Goal: Task Accomplishment & Management: Manage account settings

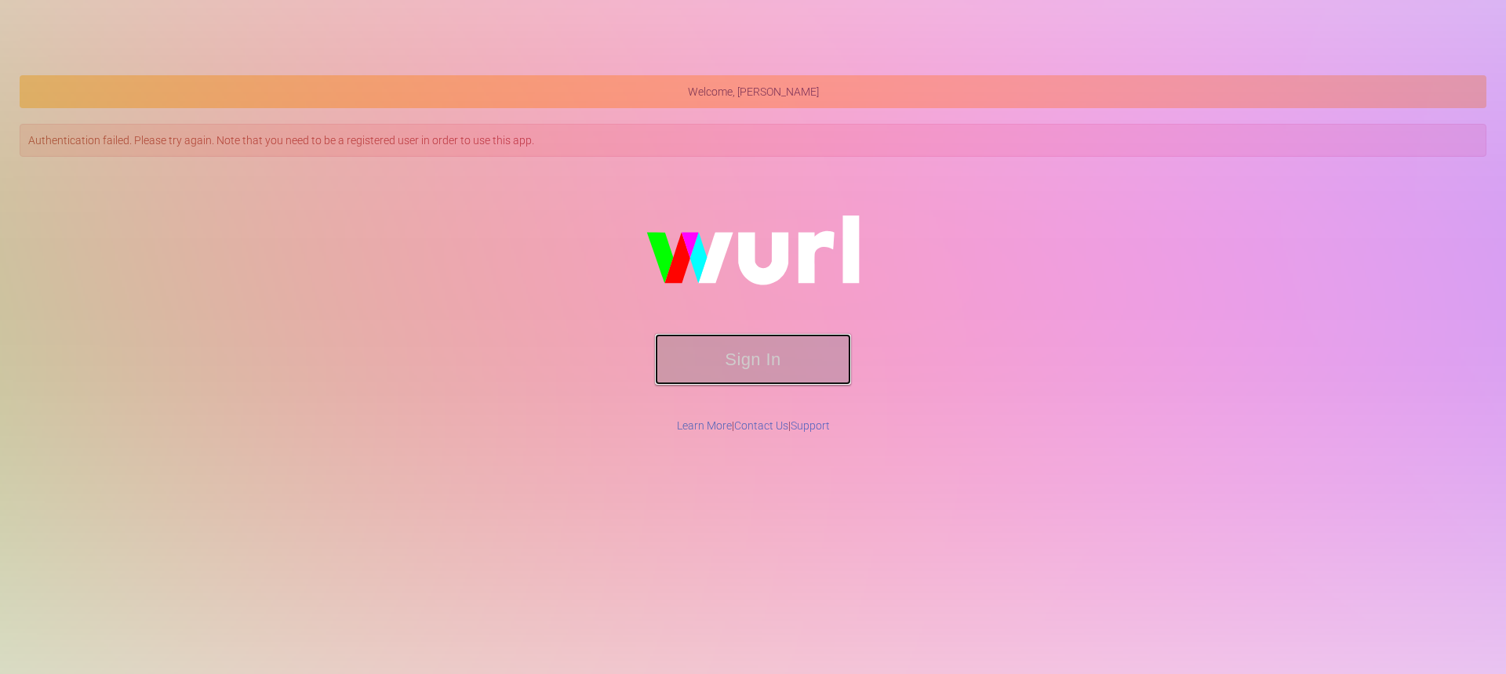
click at [768, 354] on button "Sign In" at bounding box center [753, 359] width 196 height 51
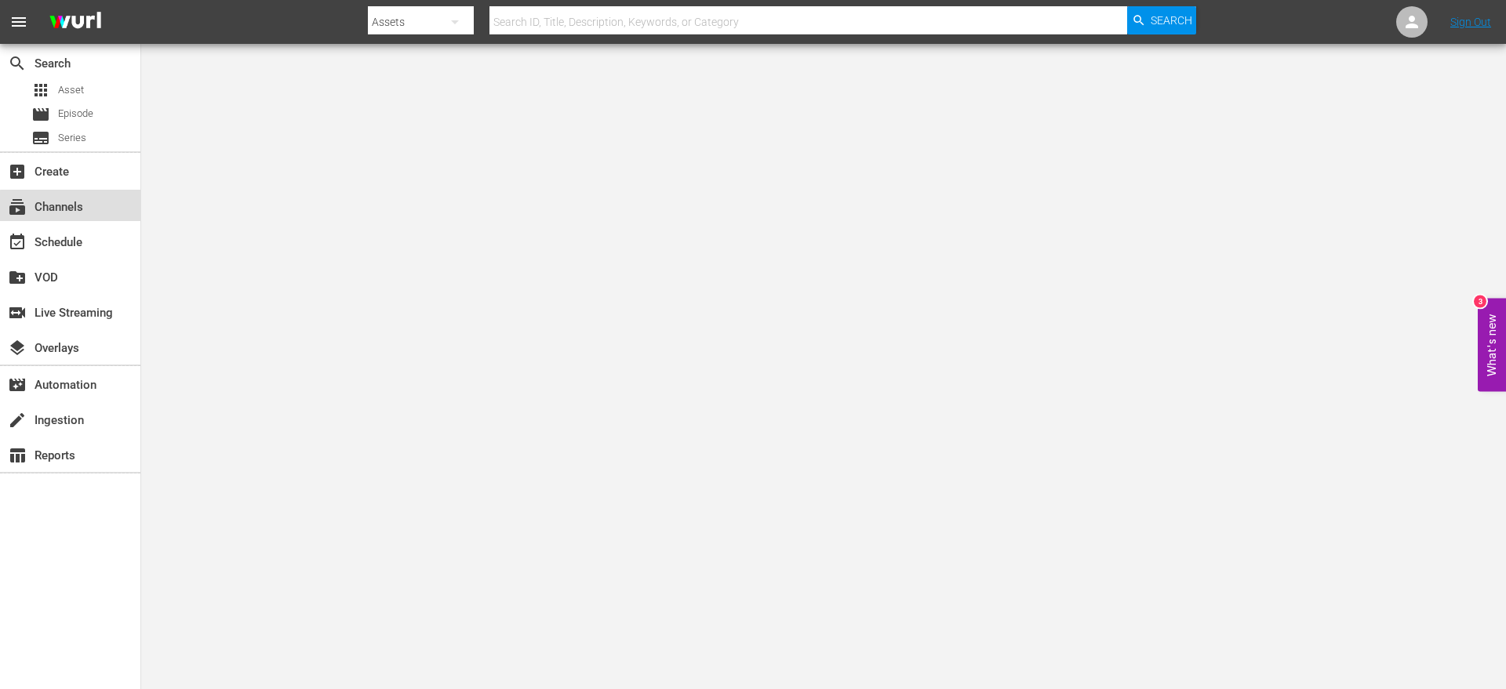
click at [74, 206] on div "subscriptions Channels" at bounding box center [44, 205] width 88 height 14
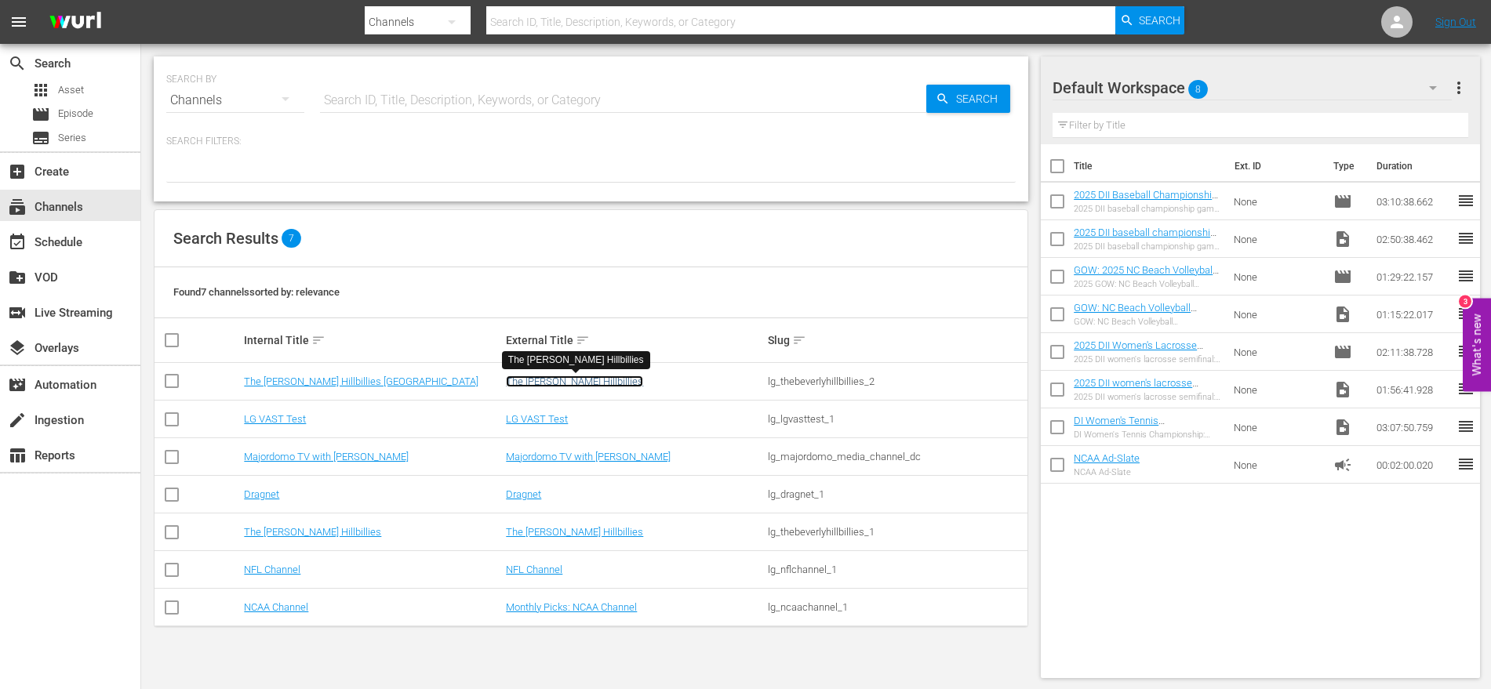
click at [558, 383] on link "The [PERSON_NAME] Hillbillies" at bounding box center [574, 382] width 137 height 12
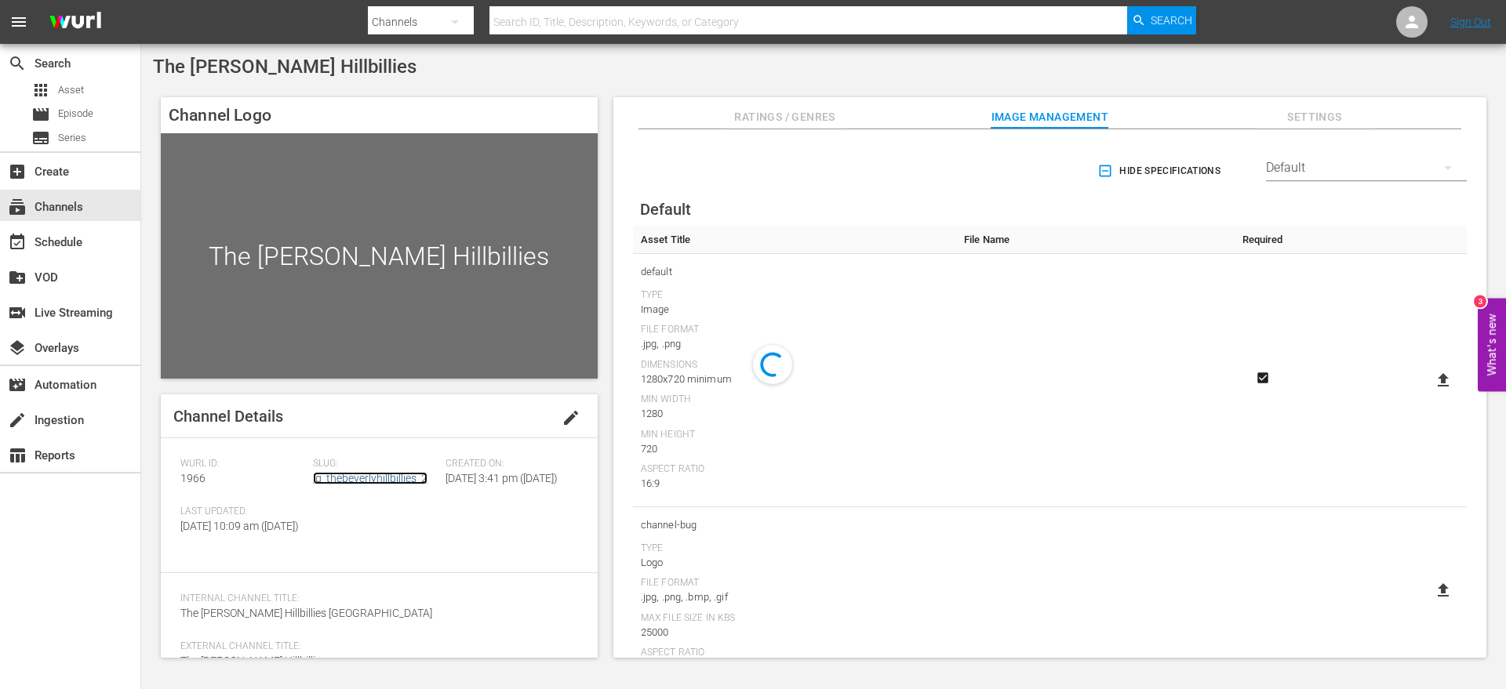
click at [373, 483] on link "lg_thebeverlyhillbillies_2" at bounding box center [370, 478] width 114 height 13
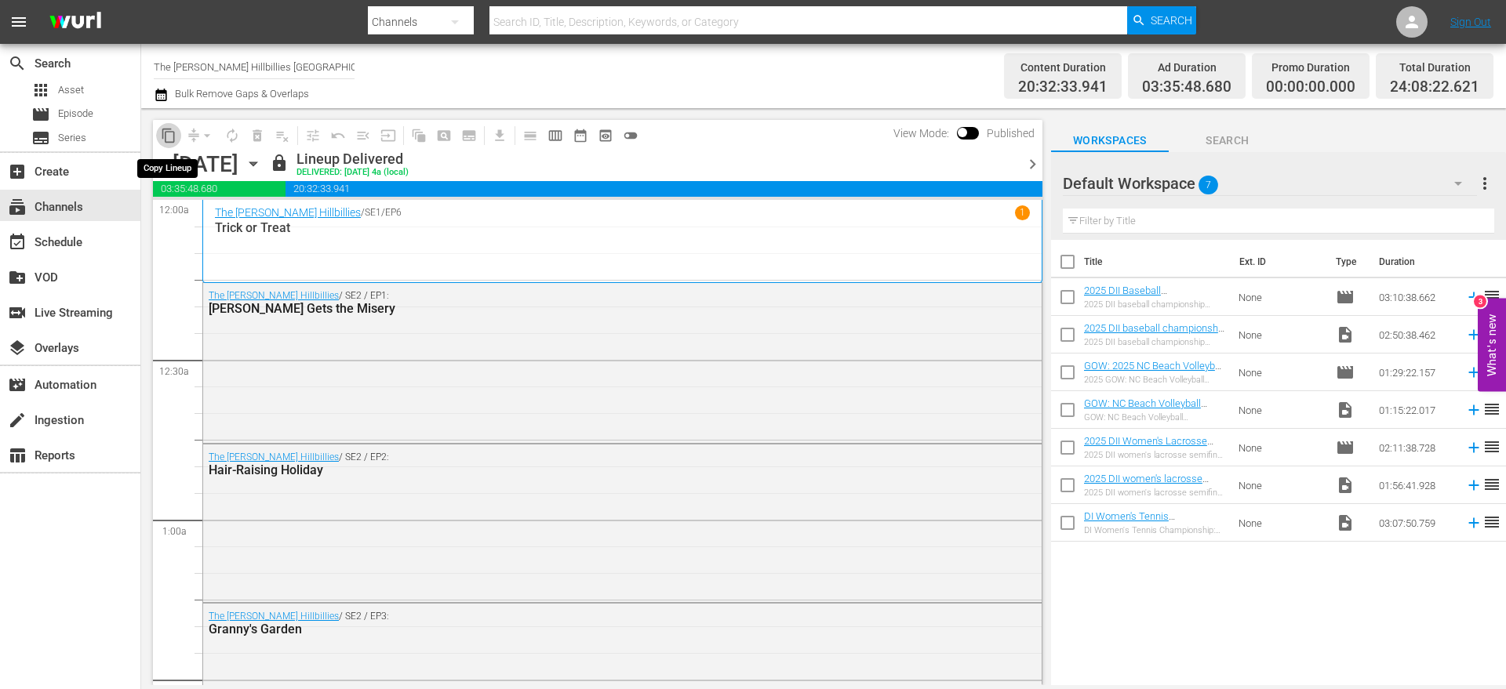
click at [174, 134] on span "content_copy" at bounding box center [169, 136] width 16 height 16
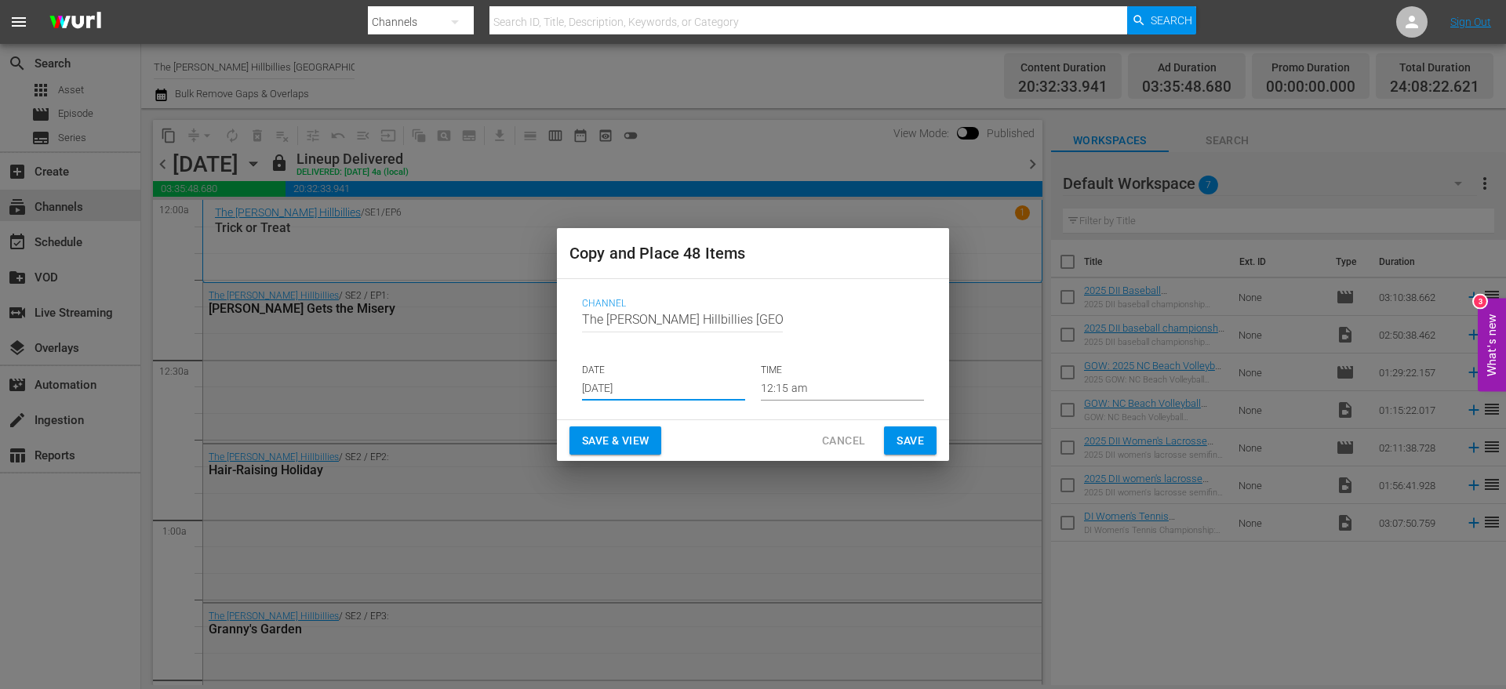
click at [702, 385] on input "[DATE]" at bounding box center [663, 389] width 163 height 24
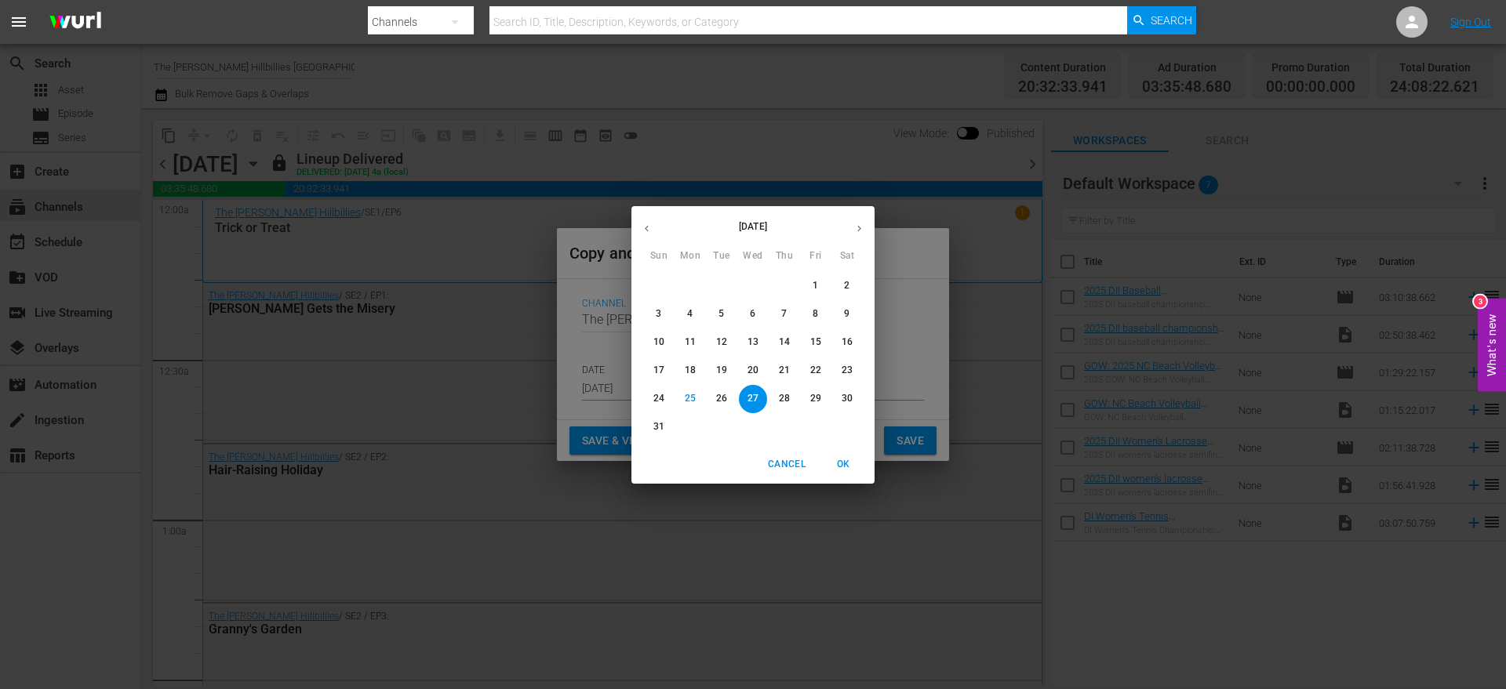
click at [854, 231] on icon "button" at bounding box center [859, 229] width 12 height 12
click at [854, 233] on icon "button" at bounding box center [859, 229] width 12 height 12
click at [745, 292] on button "1" at bounding box center [753, 286] width 28 height 28
type input "[DATE]"
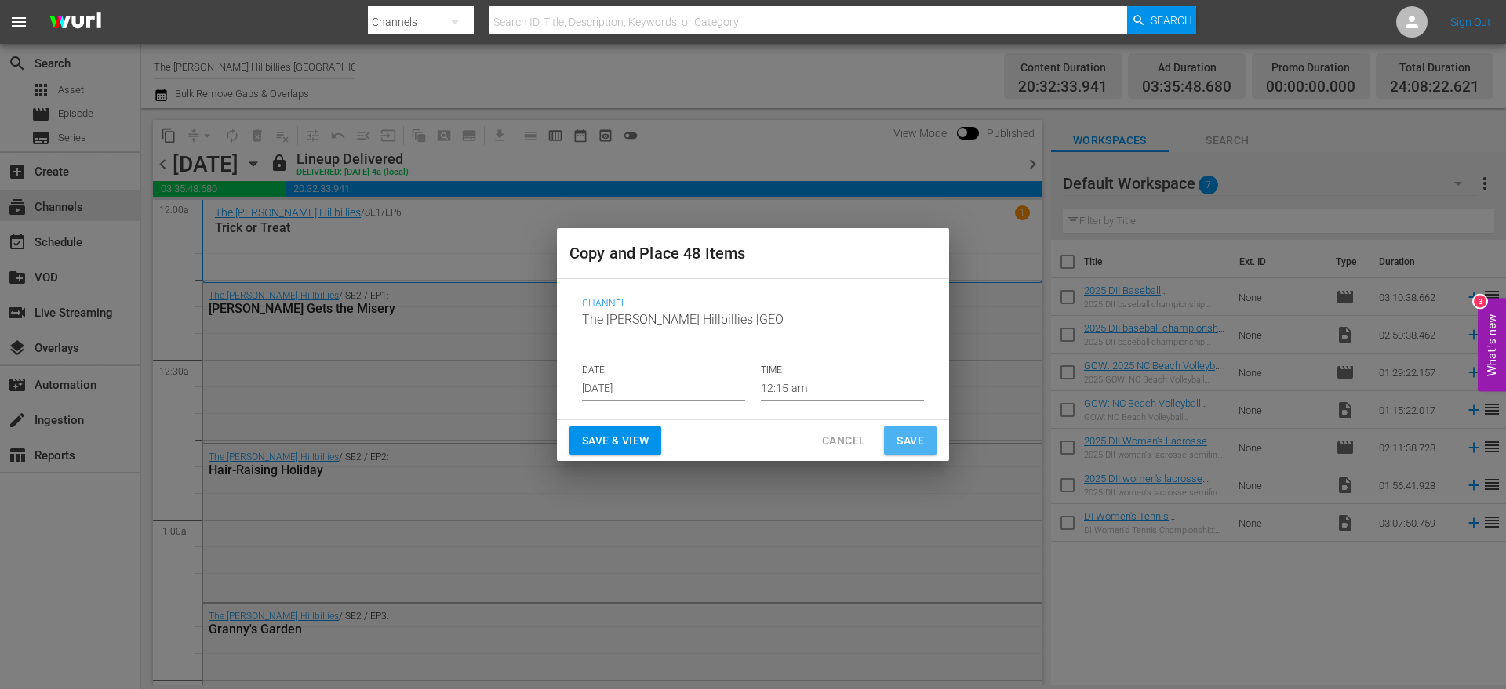
click at [915, 446] on span "Save" at bounding box center [909, 441] width 27 height 20
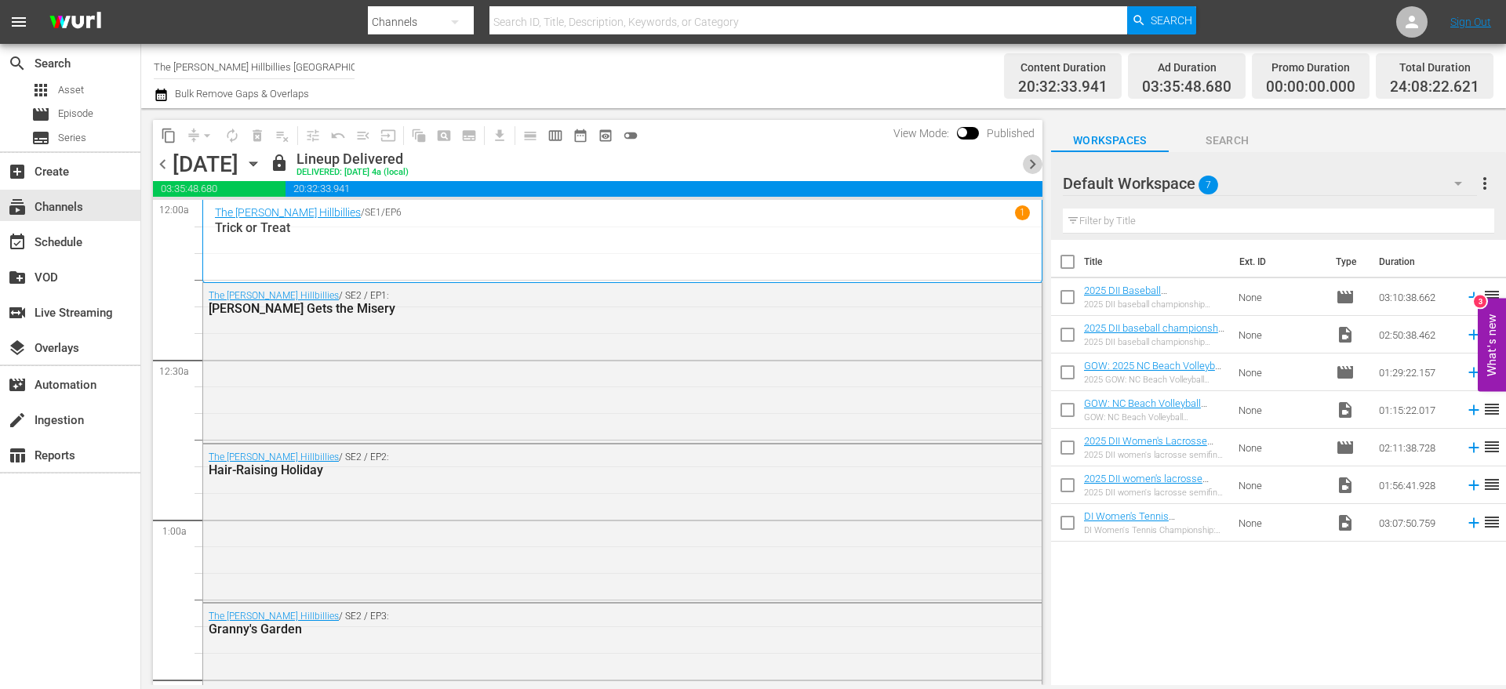
click at [1023, 165] on span "chevron_right" at bounding box center [1033, 164] width 20 height 20
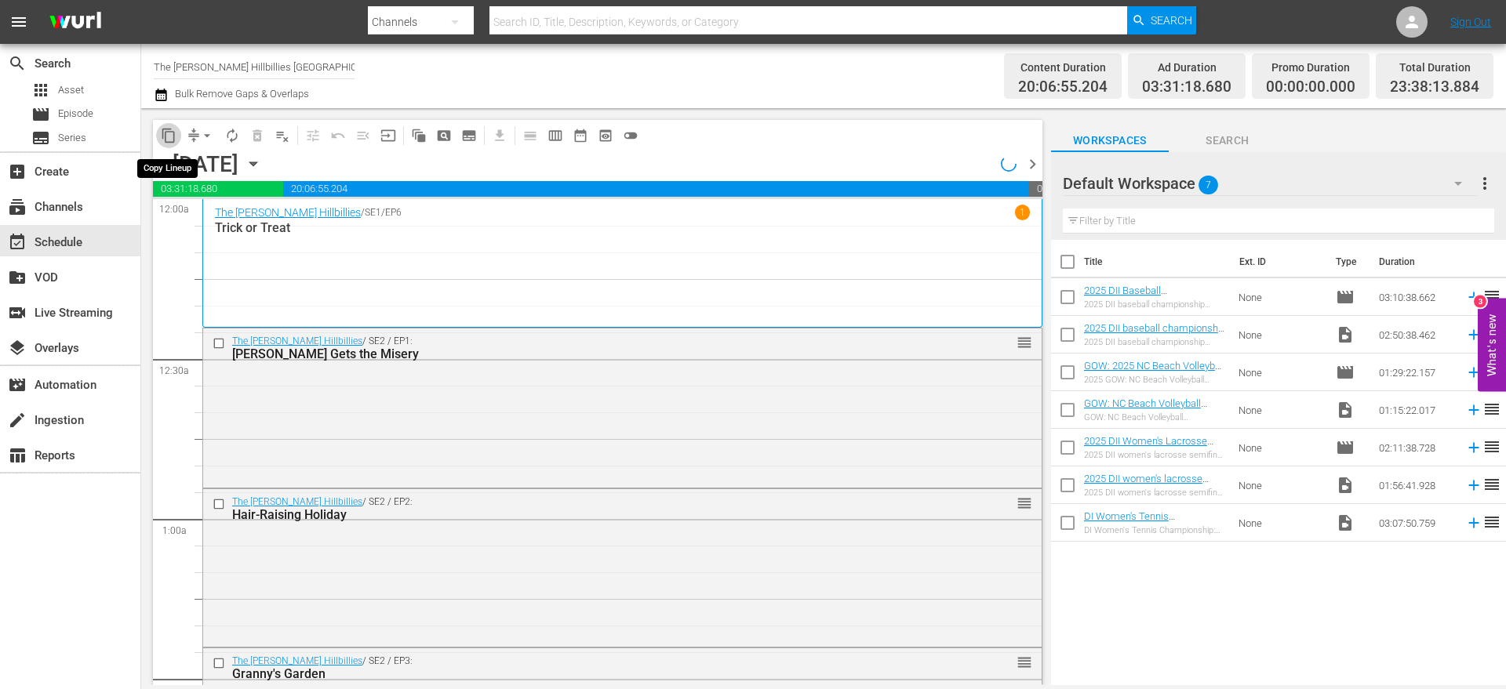
click at [164, 139] on span "content_copy" at bounding box center [169, 136] width 16 height 16
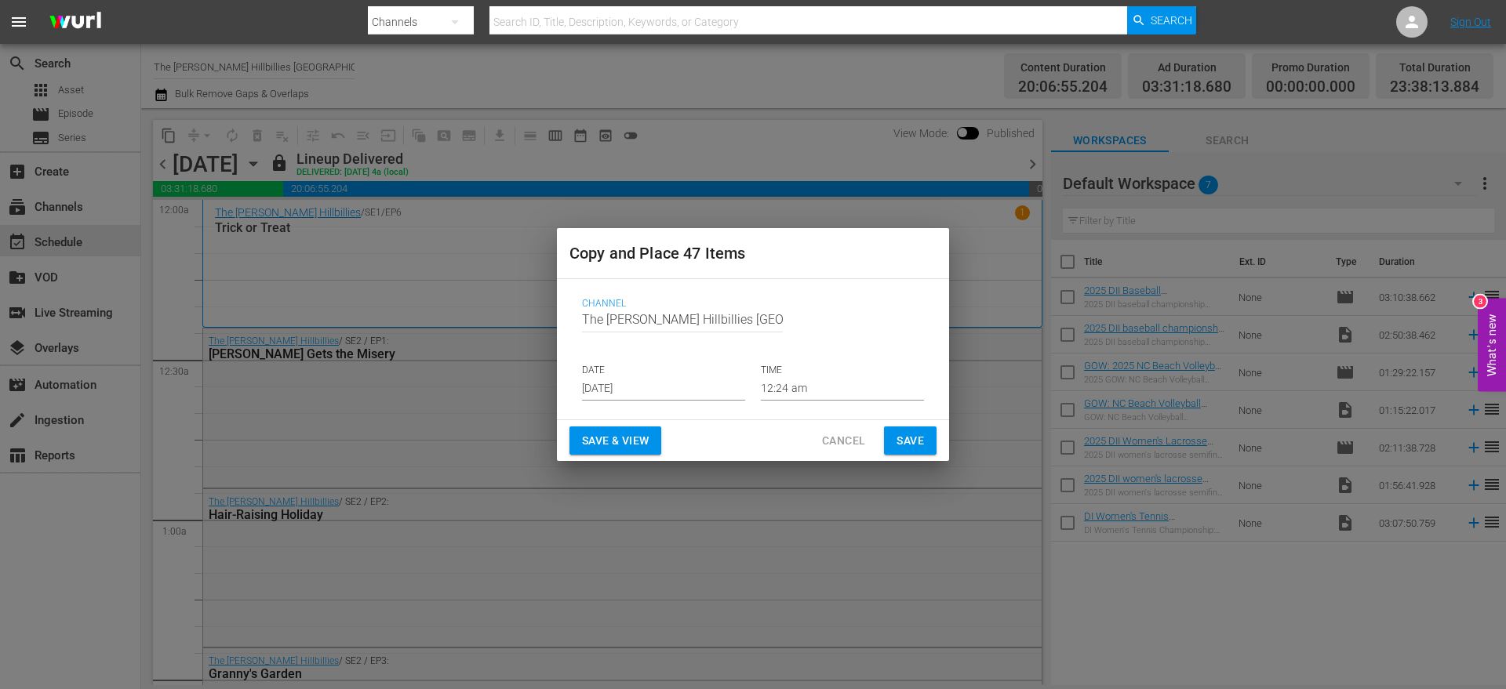
click at [663, 388] on input "[DATE]" at bounding box center [663, 389] width 163 height 24
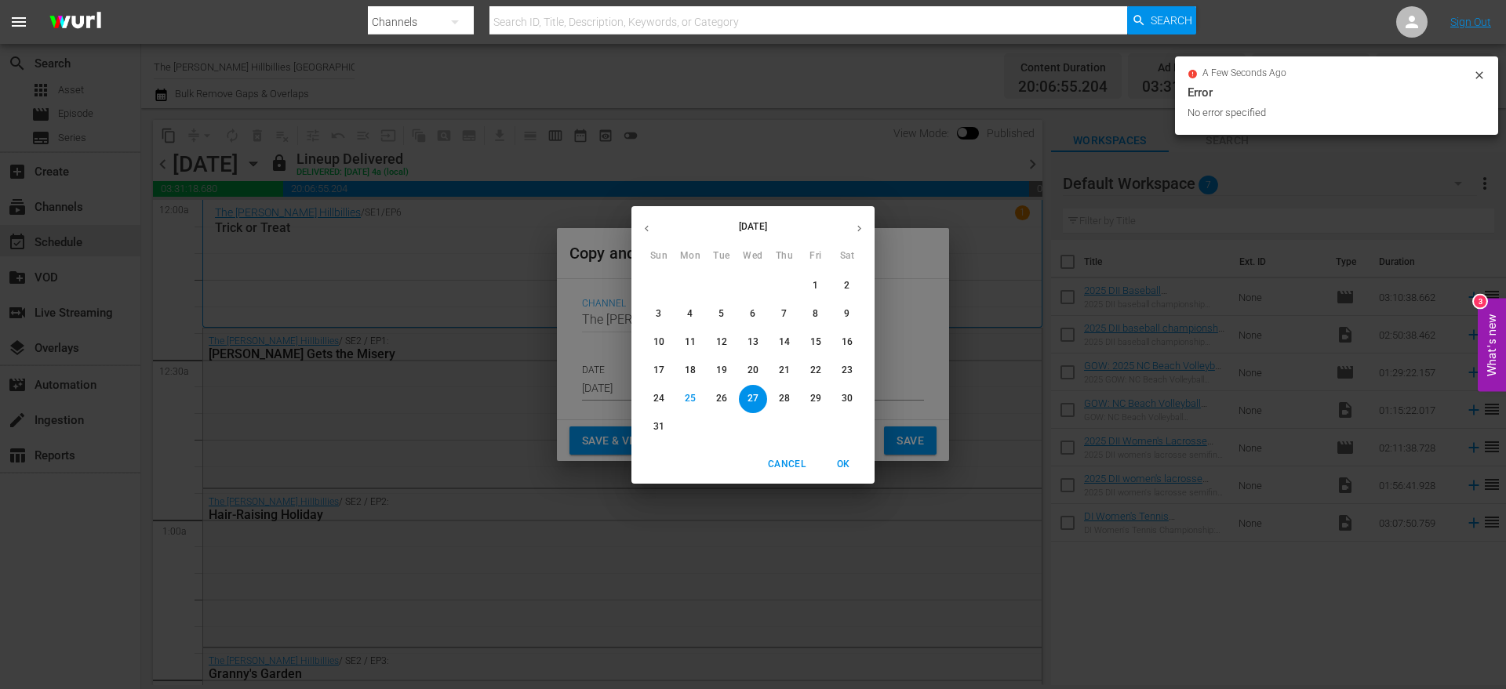
click at [856, 219] on button "button" at bounding box center [859, 228] width 31 height 31
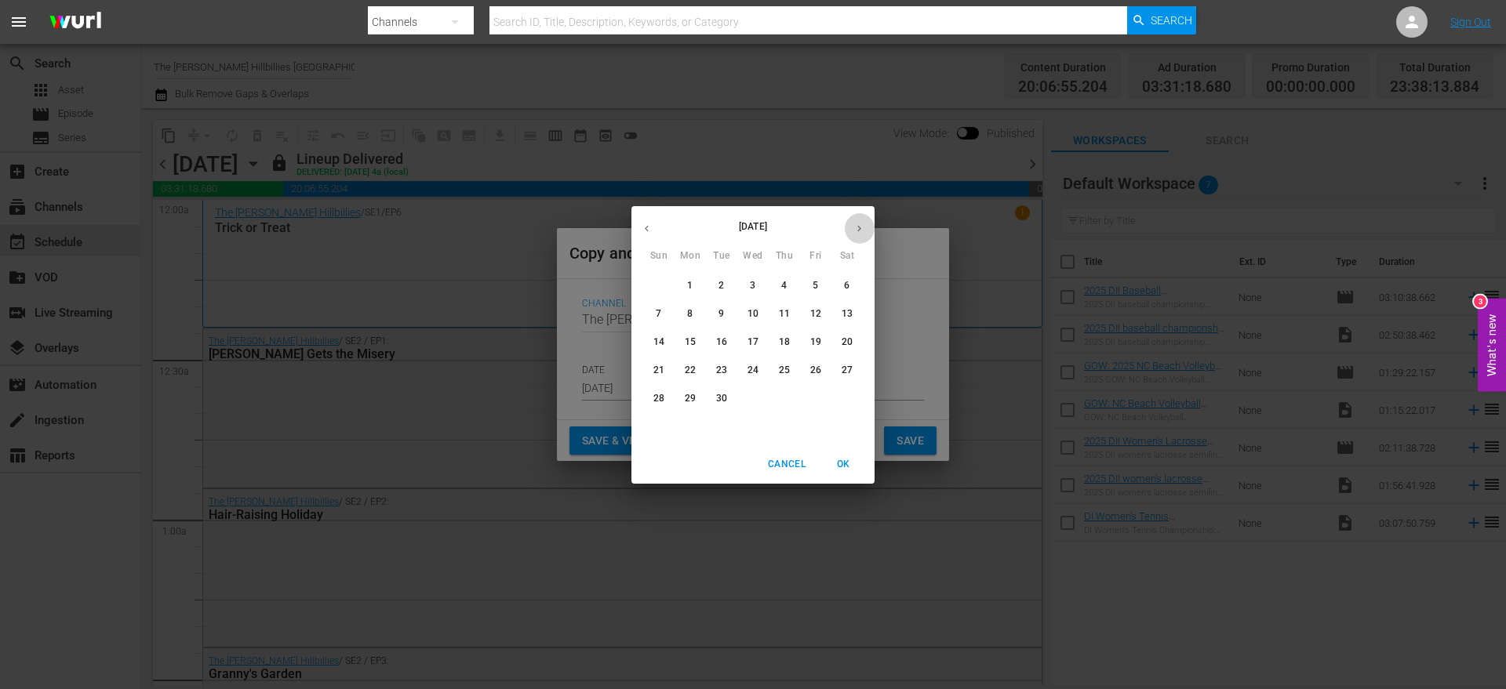
click at [856, 231] on icon "button" at bounding box center [859, 229] width 12 height 12
click at [783, 292] on p "2" at bounding box center [783, 285] width 5 height 13
type input "[DATE]"
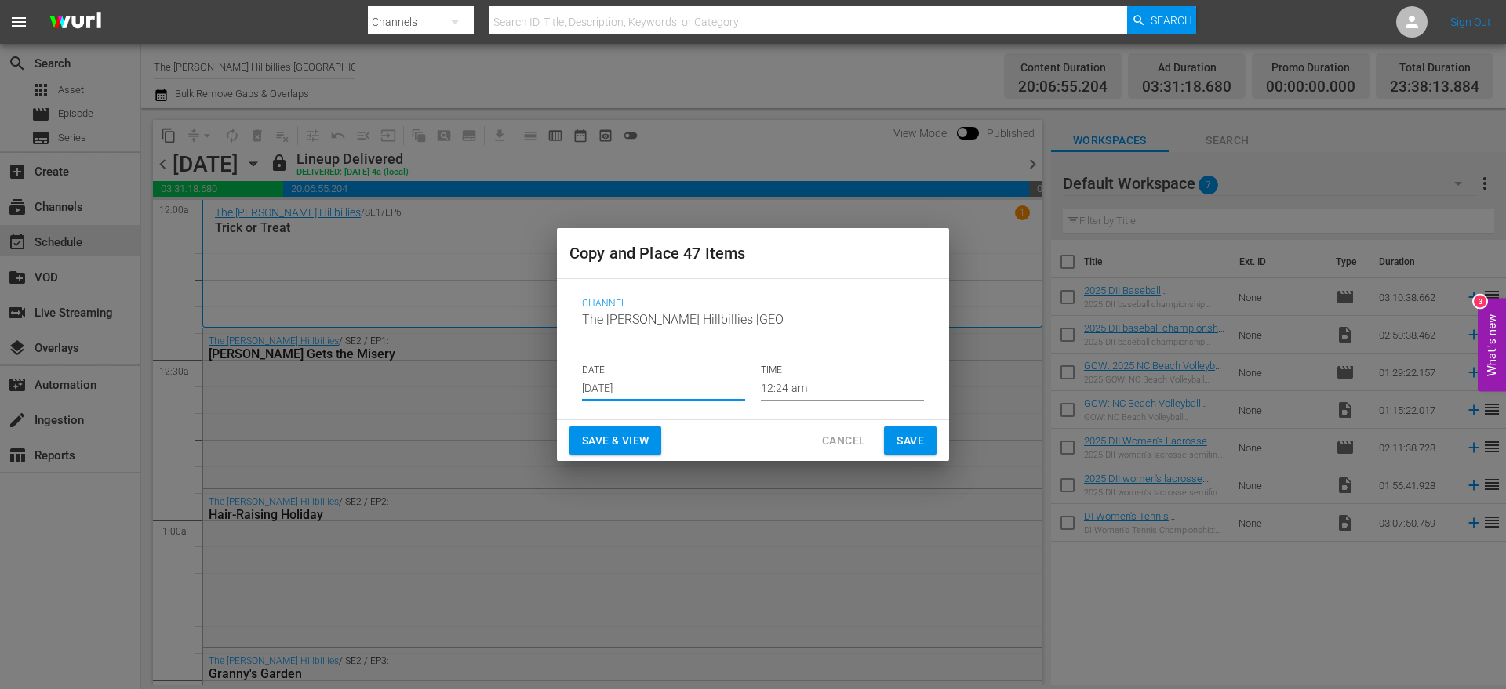
click at [903, 447] on span "Save" at bounding box center [909, 441] width 27 height 20
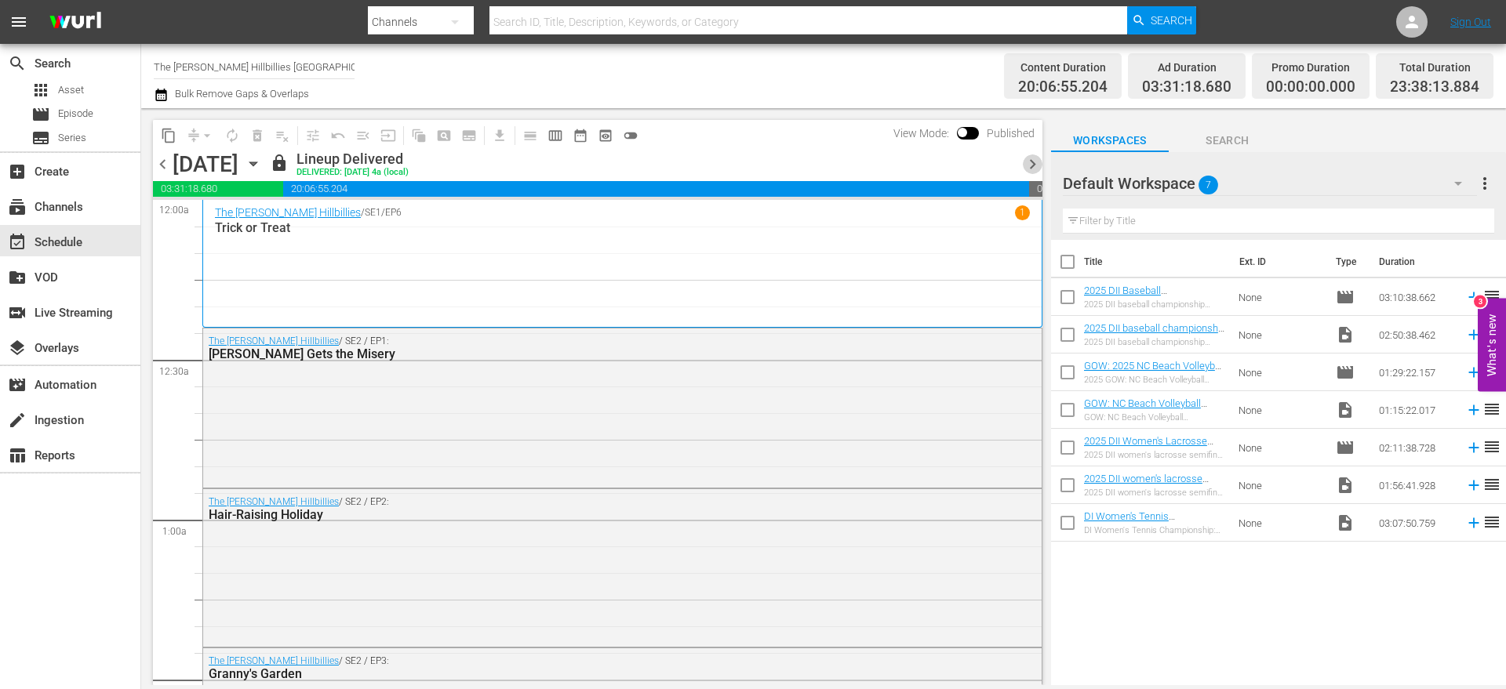
drag, startPoint x: 1025, startPoint y: 165, endPoint x: 977, endPoint y: 162, distance: 48.0
click at [1023, 164] on span "chevron_right" at bounding box center [1033, 164] width 20 height 20
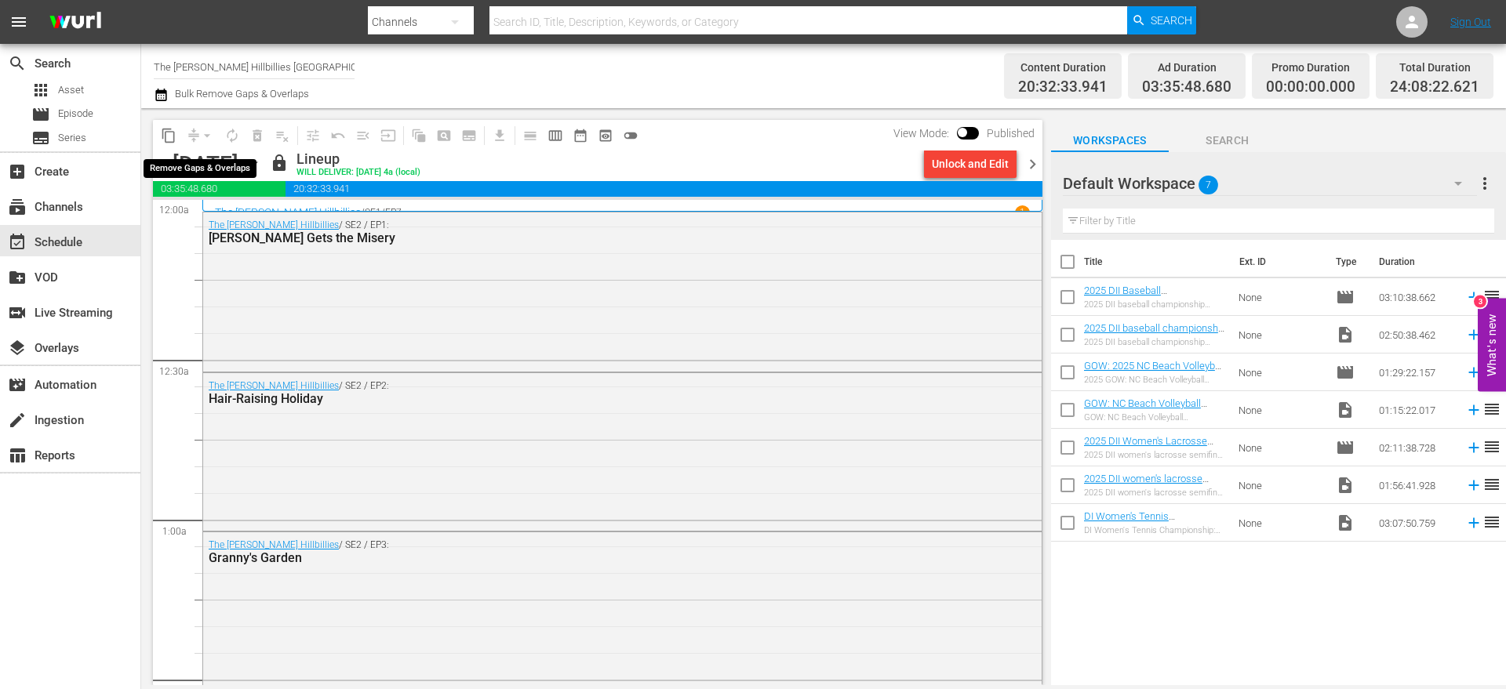
click at [181, 136] on span "compress arrow_drop_down" at bounding box center [200, 135] width 38 height 25
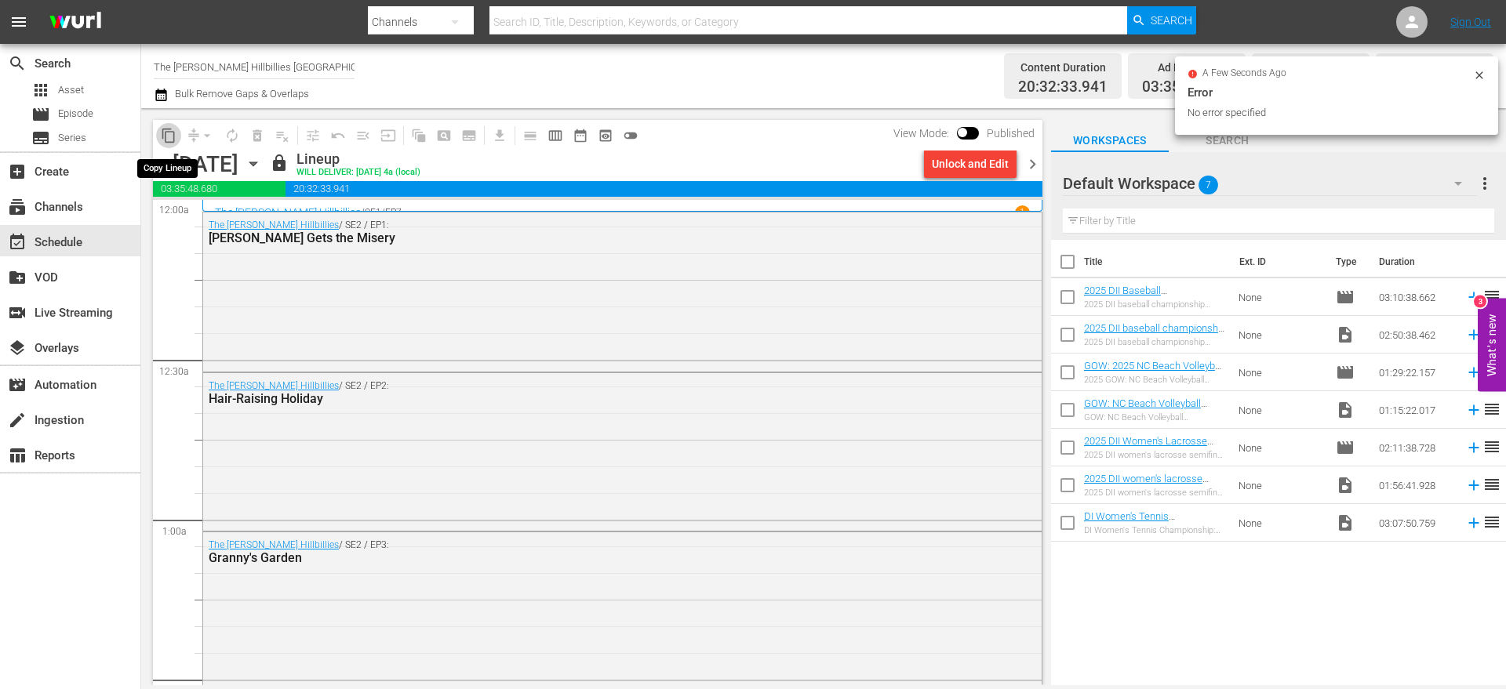
click at [166, 133] on span "content_copy" at bounding box center [169, 136] width 16 height 16
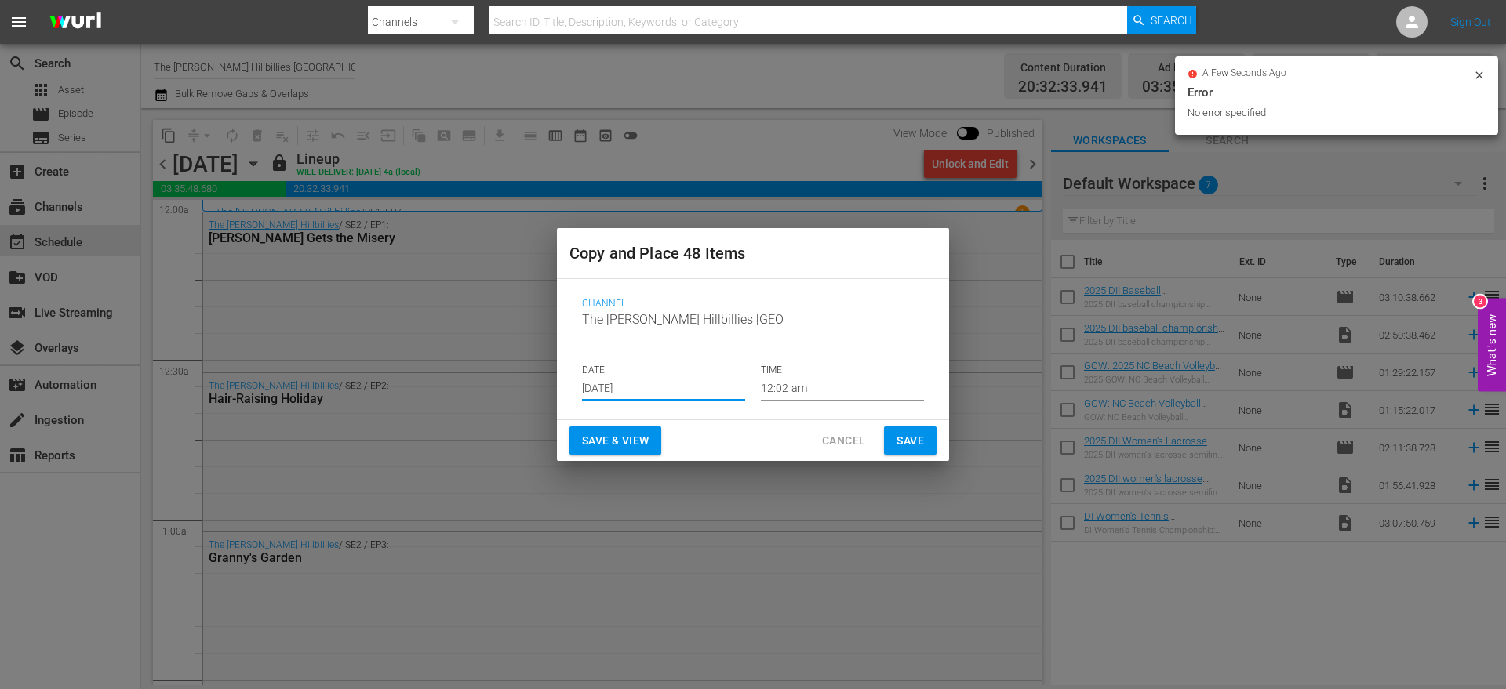
click at [631, 377] on input "[DATE]" at bounding box center [663, 389] width 163 height 24
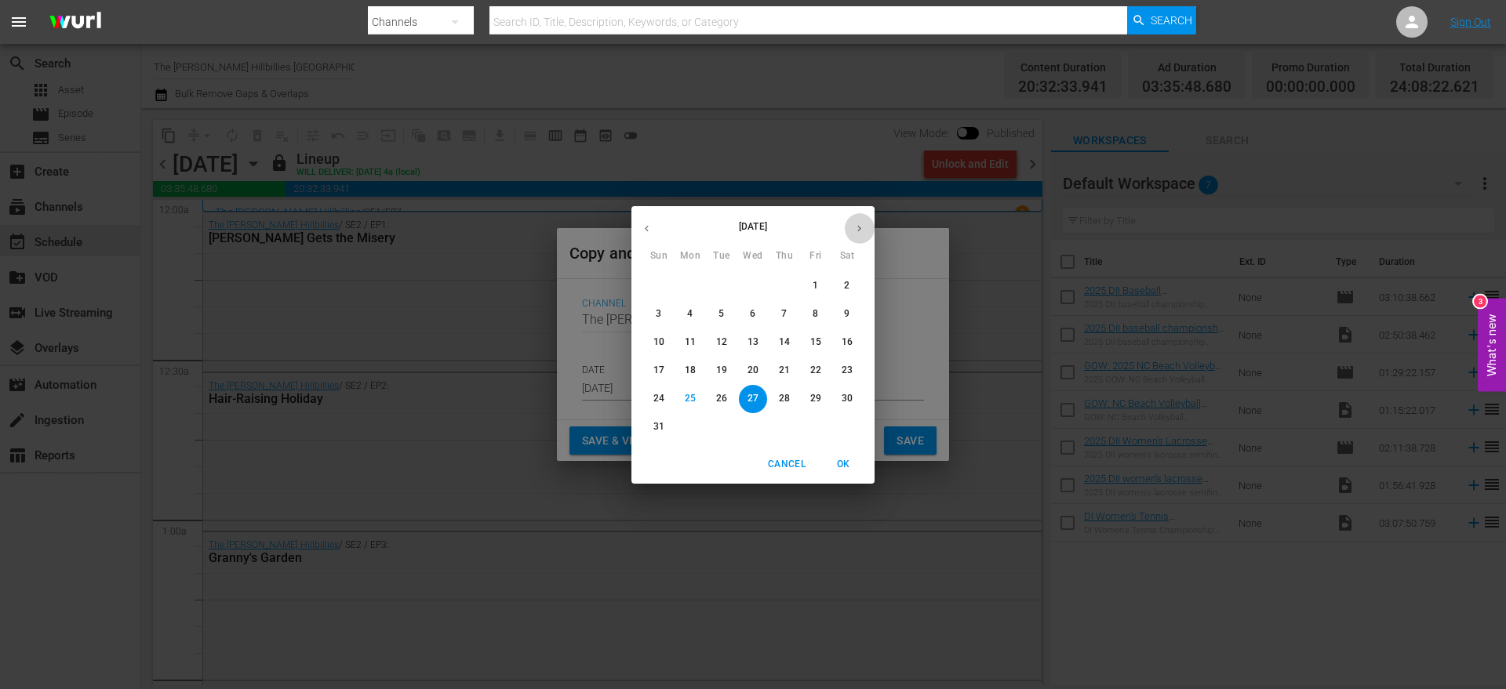
click at [854, 230] on icon "button" at bounding box center [859, 229] width 12 height 12
click at [860, 233] on icon "button" at bounding box center [859, 229] width 12 height 12
click at [809, 285] on span "3" at bounding box center [815, 285] width 28 height 13
type input "[DATE]"
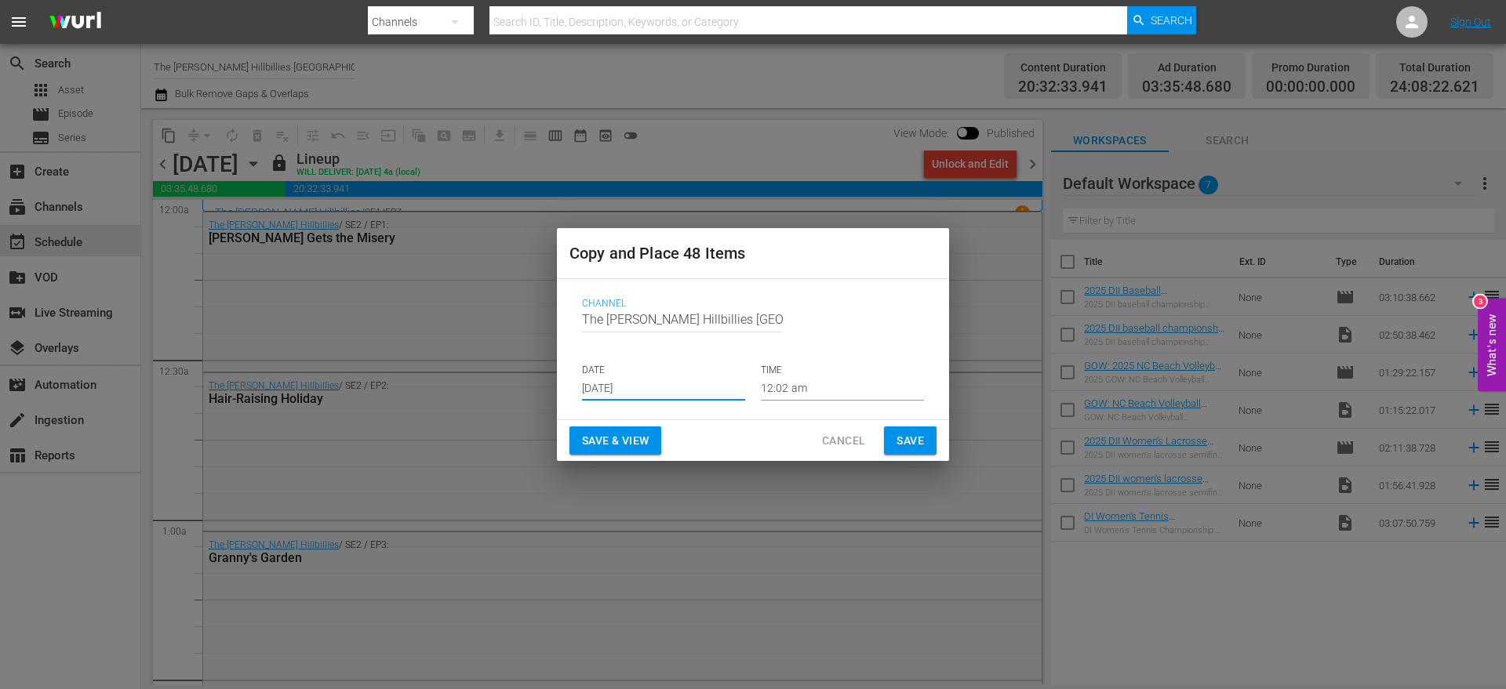
click at [915, 435] on span "Save" at bounding box center [909, 441] width 27 height 20
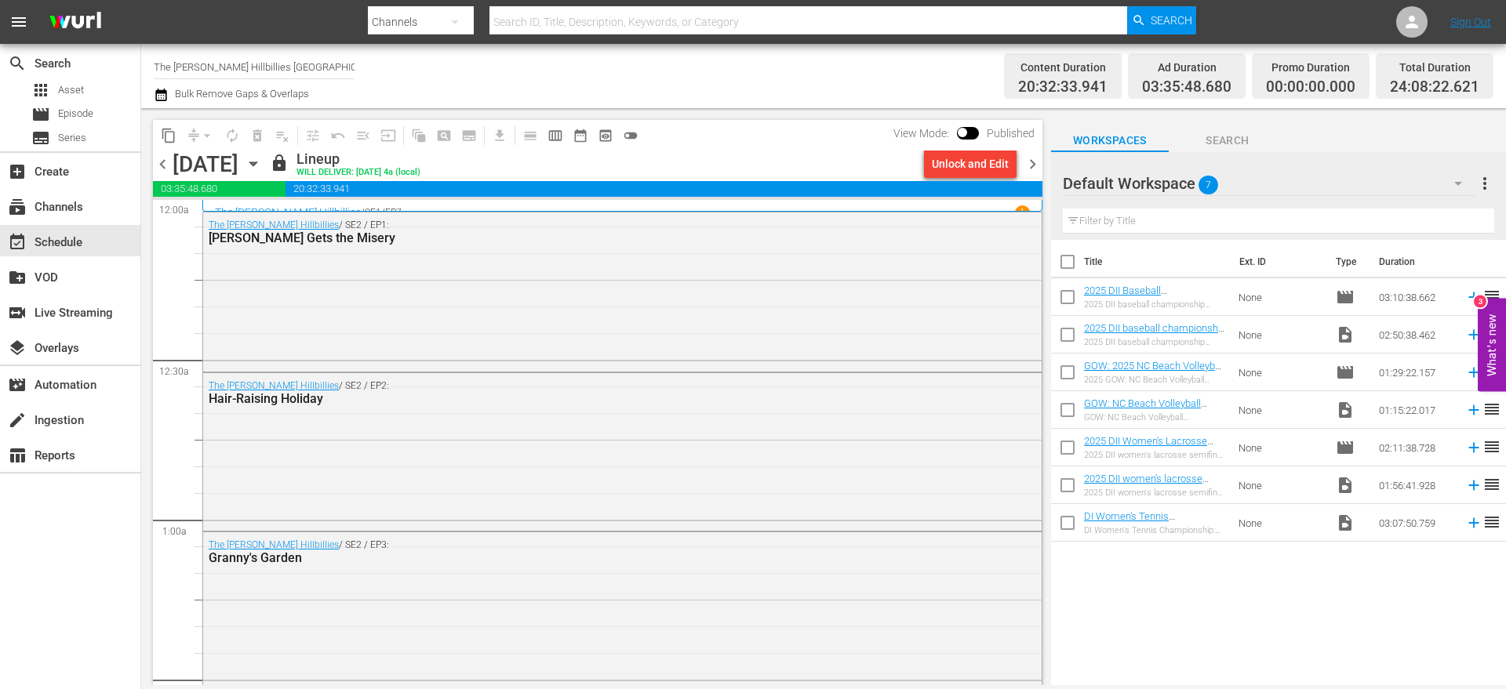
click at [1027, 161] on span "chevron_right" at bounding box center [1033, 164] width 20 height 20
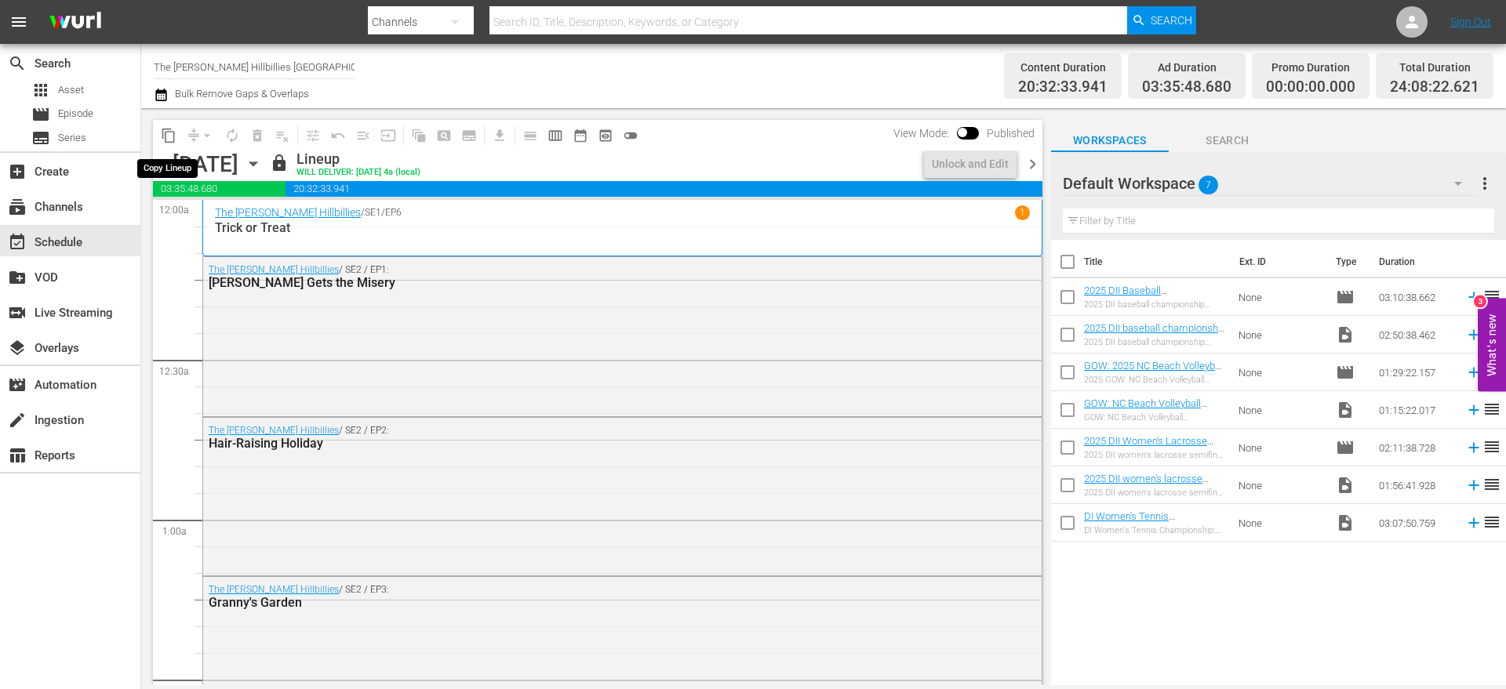
click at [176, 141] on span "content_copy" at bounding box center [169, 136] width 16 height 16
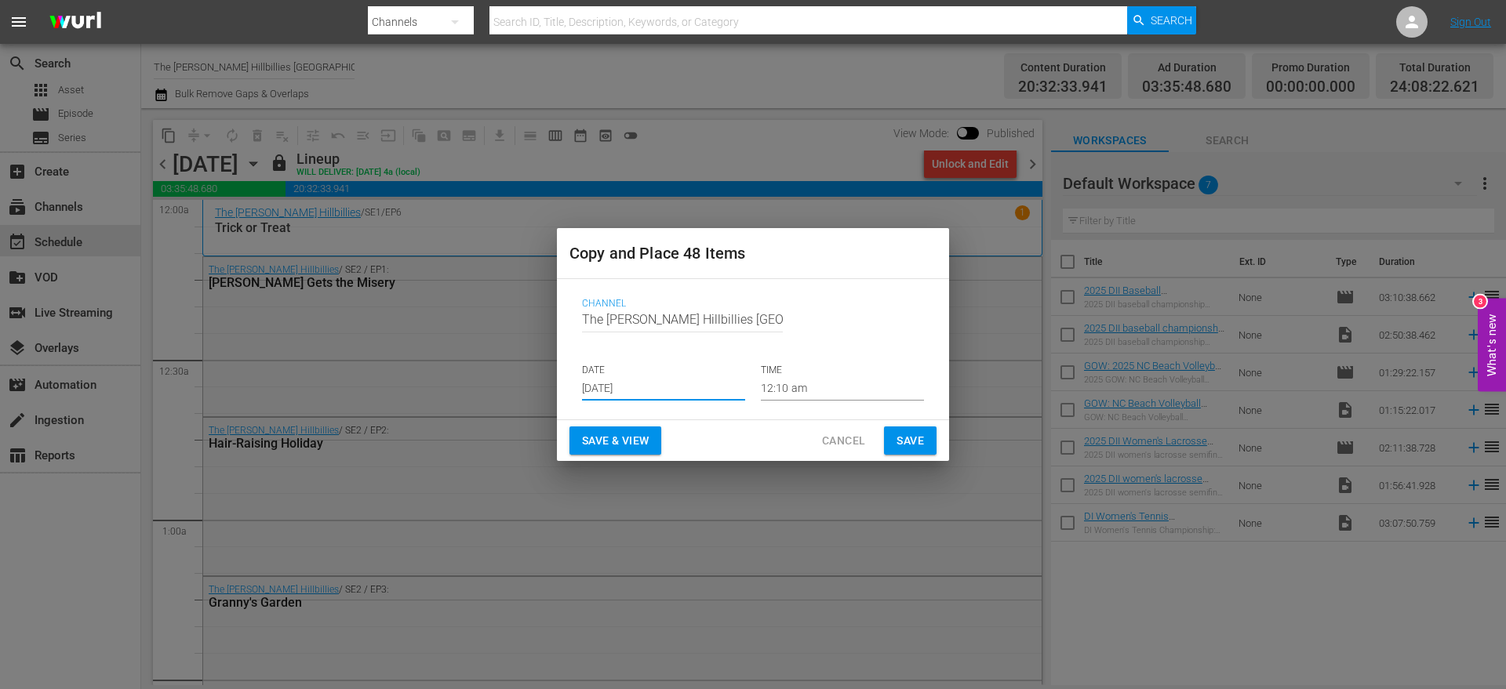
click at [638, 391] on input "[DATE]" at bounding box center [663, 389] width 163 height 24
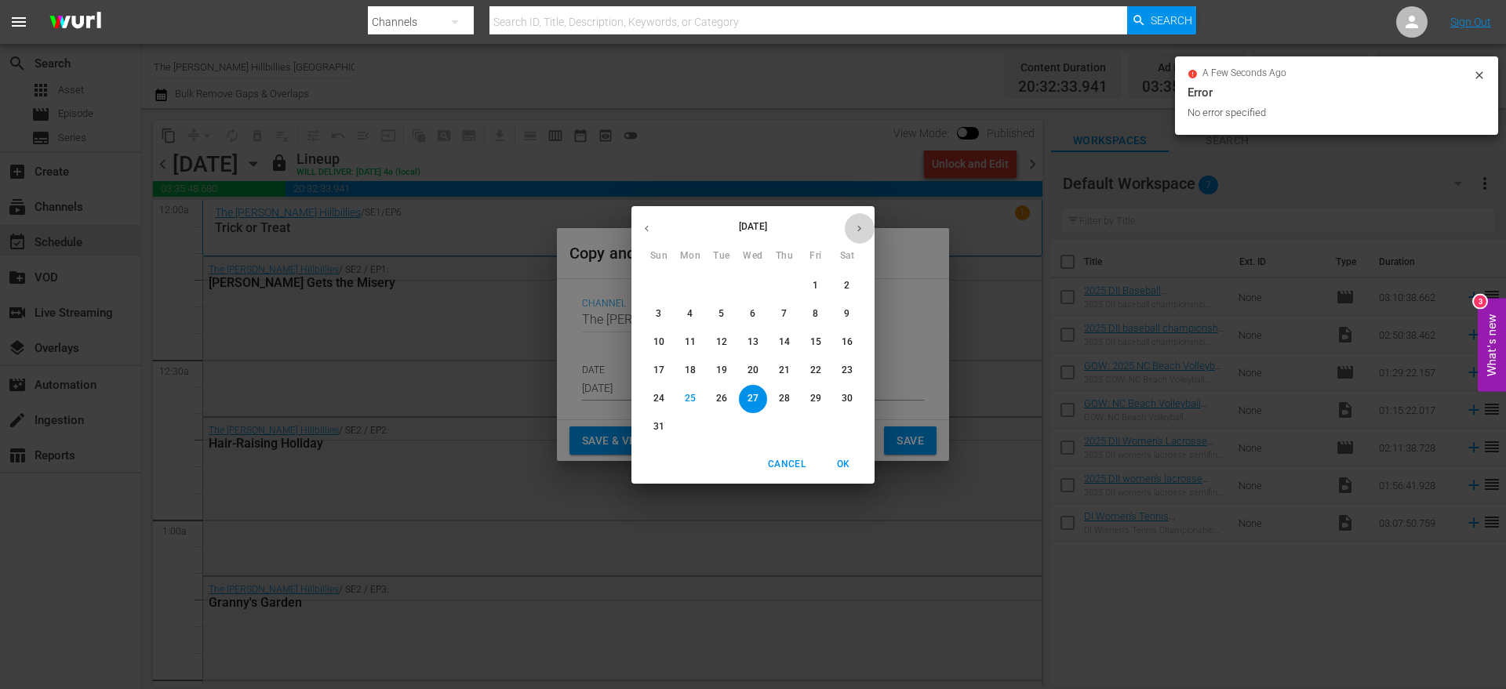
click at [859, 231] on icon "button" at bounding box center [859, 229] width 12 height 12
click at [864, 232] on icon "button" at bounding box center [859, 229] width 12 height 12
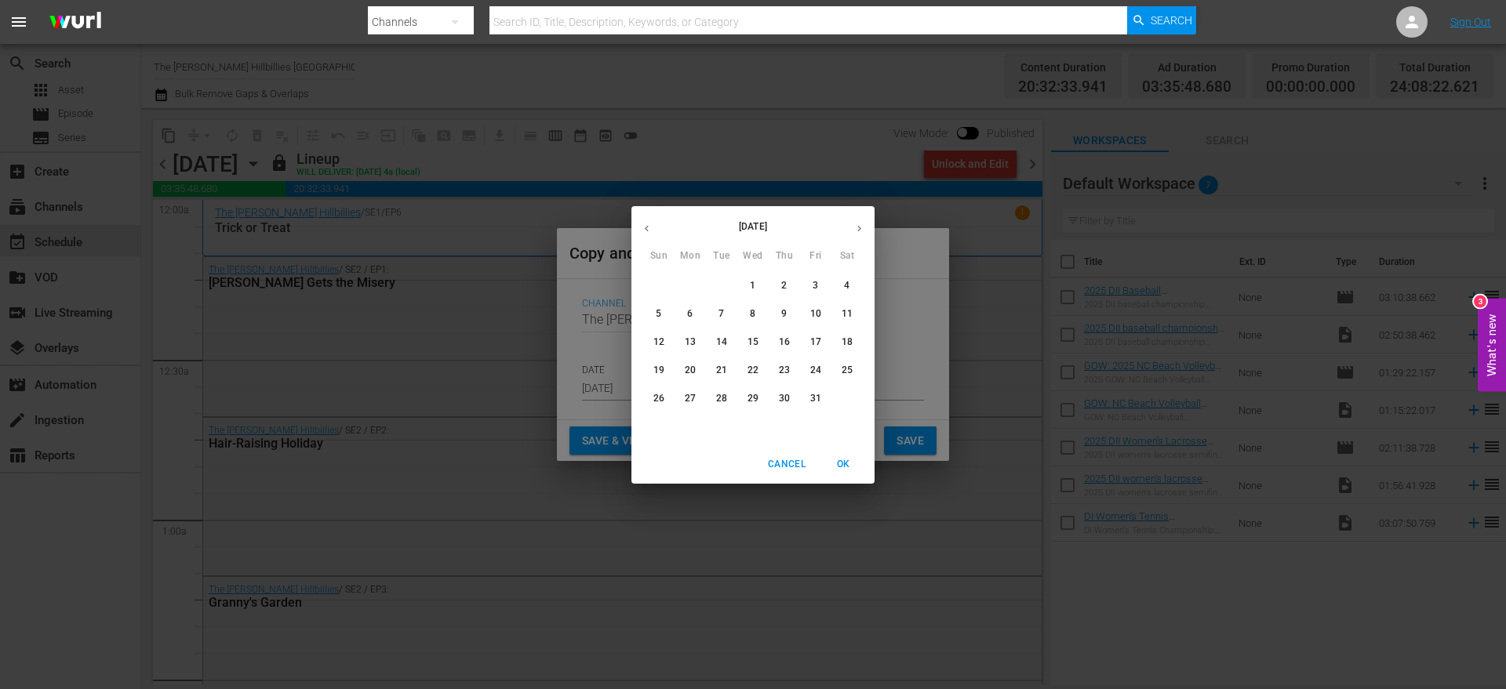
click at [836, 288] on span "4" at bounding box center [847, 285] width 28 height 13
type input "[DATE]"
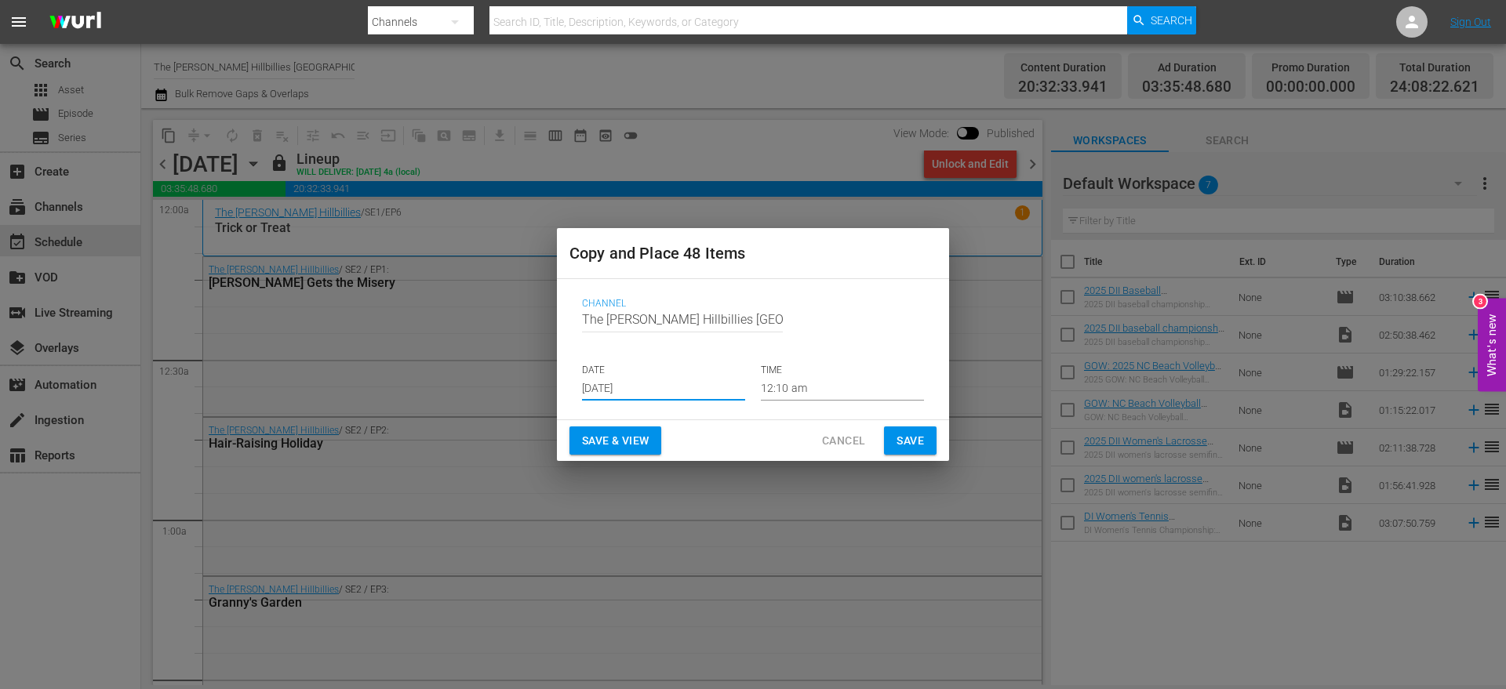
click at [910, 434] on span "Save" at bounding box center [909, 441] width 27 height 20
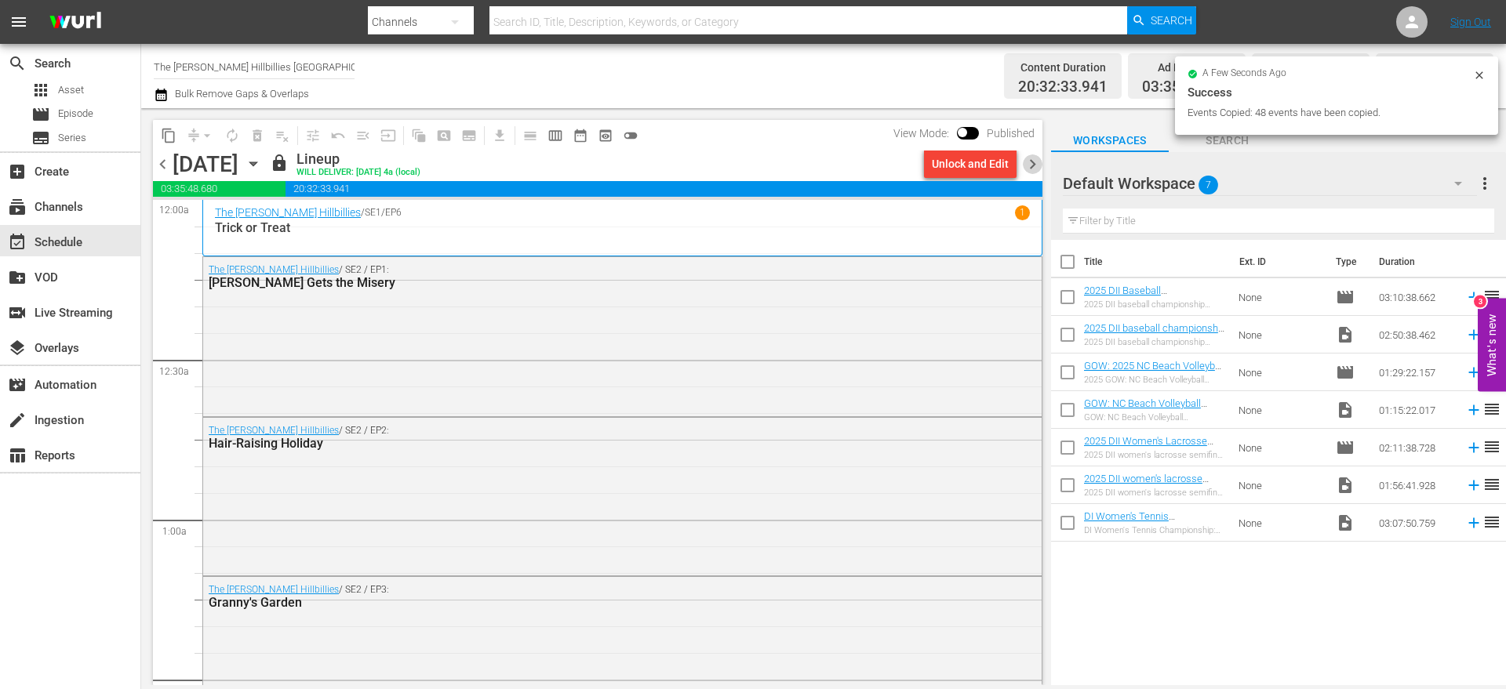
click at [1037, 166] on span "chevron_right" at bounding box center [1033, 164] width 20 height 20
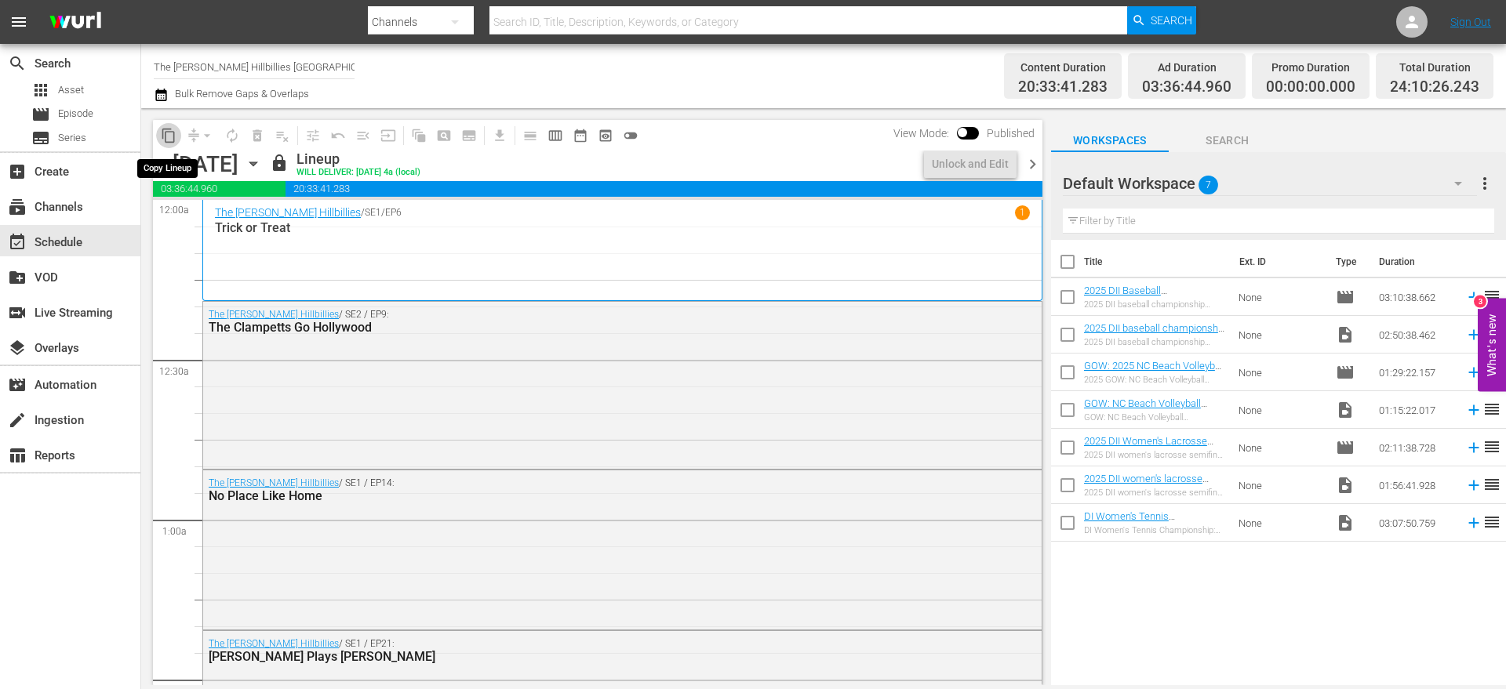
click at [173, 128] on span "content_copy" at bounding box center [169, 136] width 16 height 16
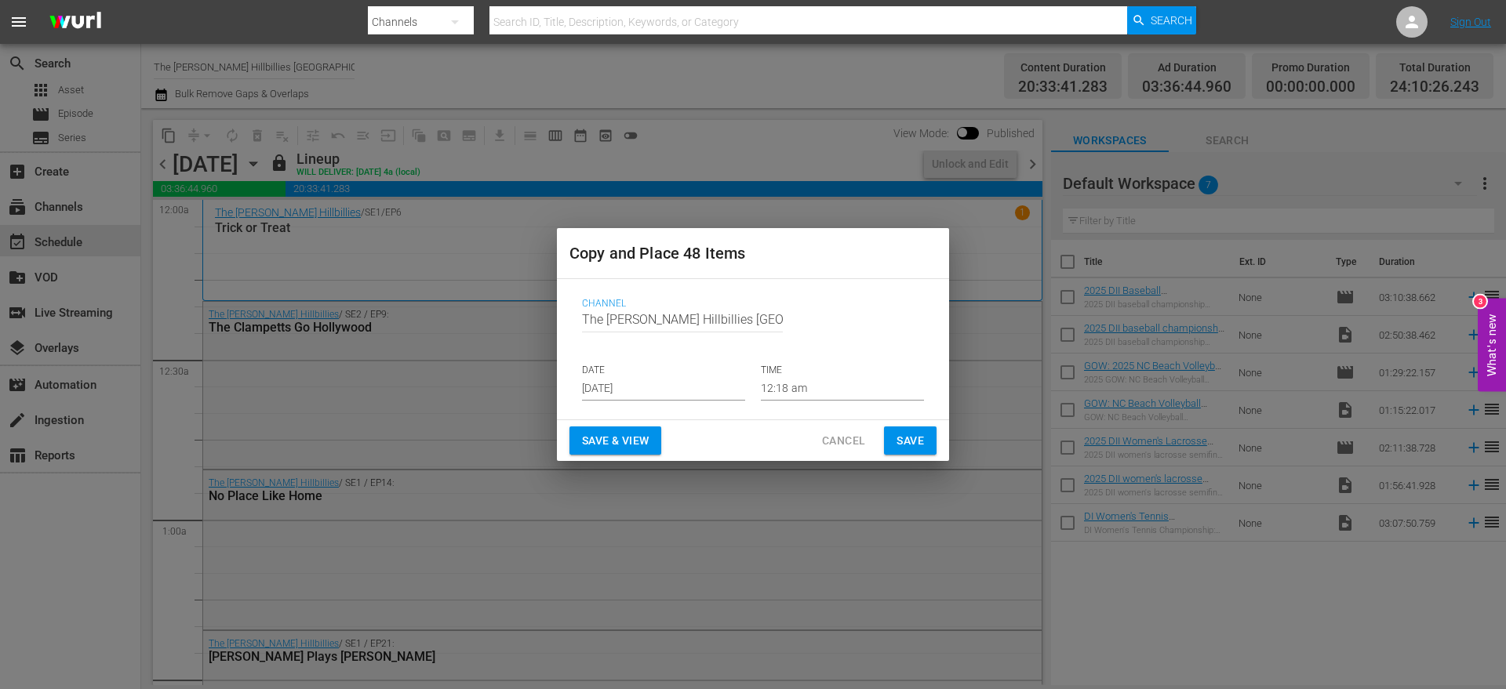
click at [630, 377] on input "[DATE]" at bounding box center [663, 389] width 163 height 24
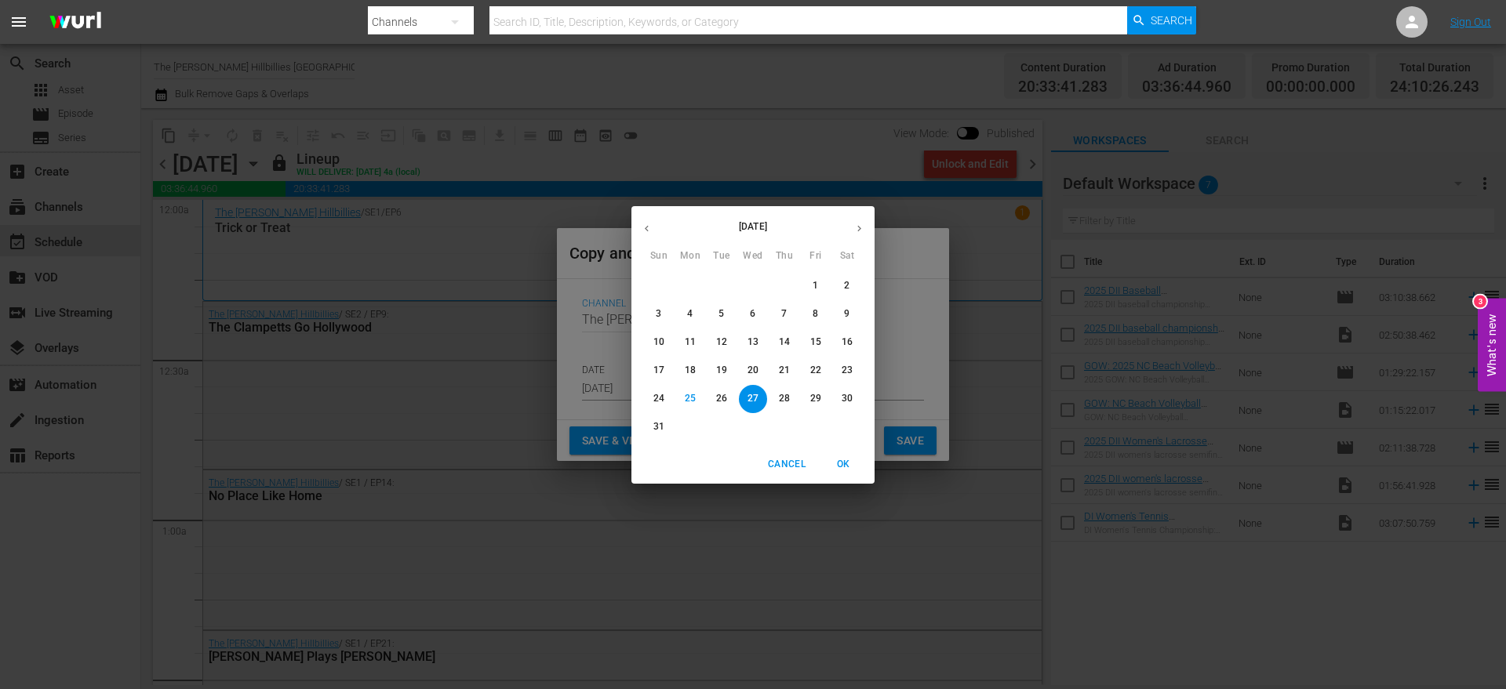
click at [859, 226] on icon "button" at bounding box center [859, 229] width 12 height 12
click at [857, 225] on icon "button" at bounding box center [859, 229] width 12 height 12
click at [661, 312] on p "5" at bounding box center [658, 313] width 5 height 13
type input "[DATE]"
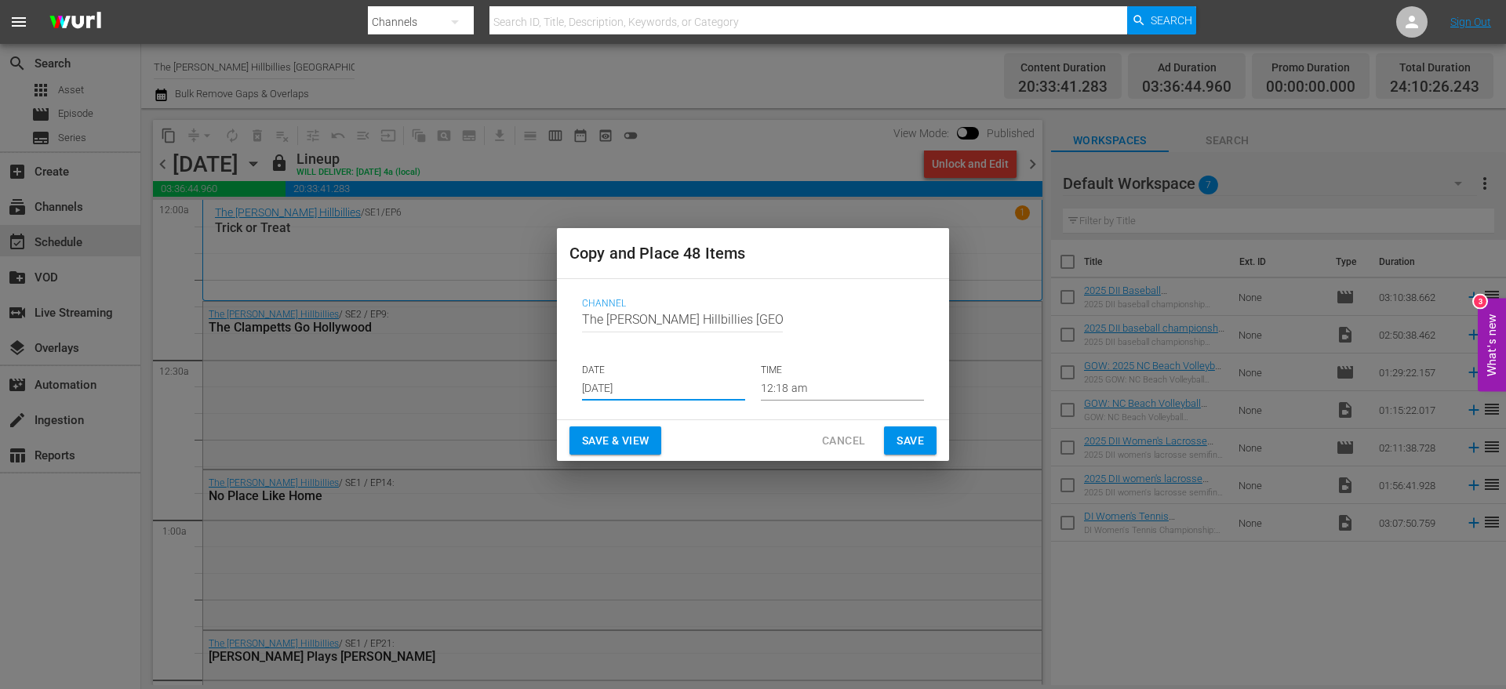
click at [907, 441] on span "Save" at bounding box center [909, 441] width 27 height 20
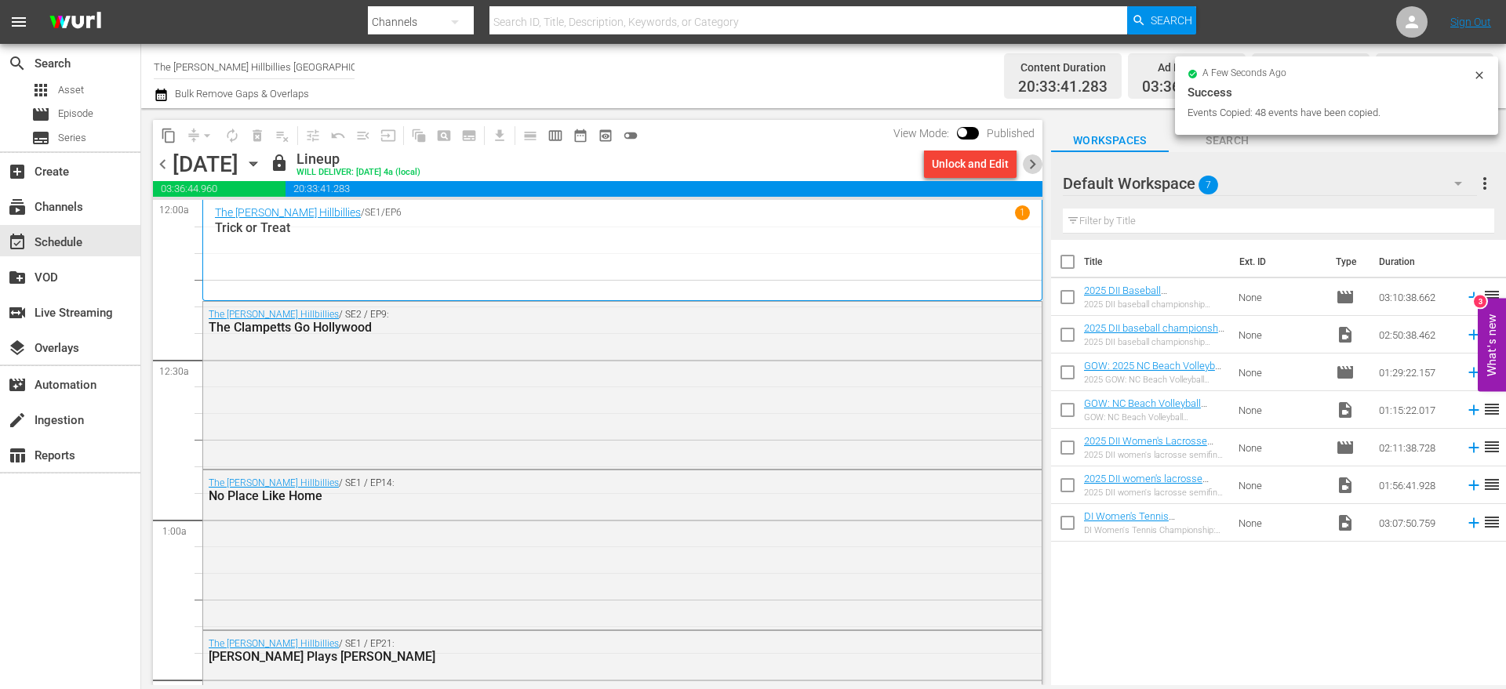
drag, startPoint x: 1024, startPoint y: 159, endPoint x: 703, endPoint y: 118, distance: 323.3
click at [1023, 160] on span "chevron_right" at bounding box center [1033, 164] width 20 height 20
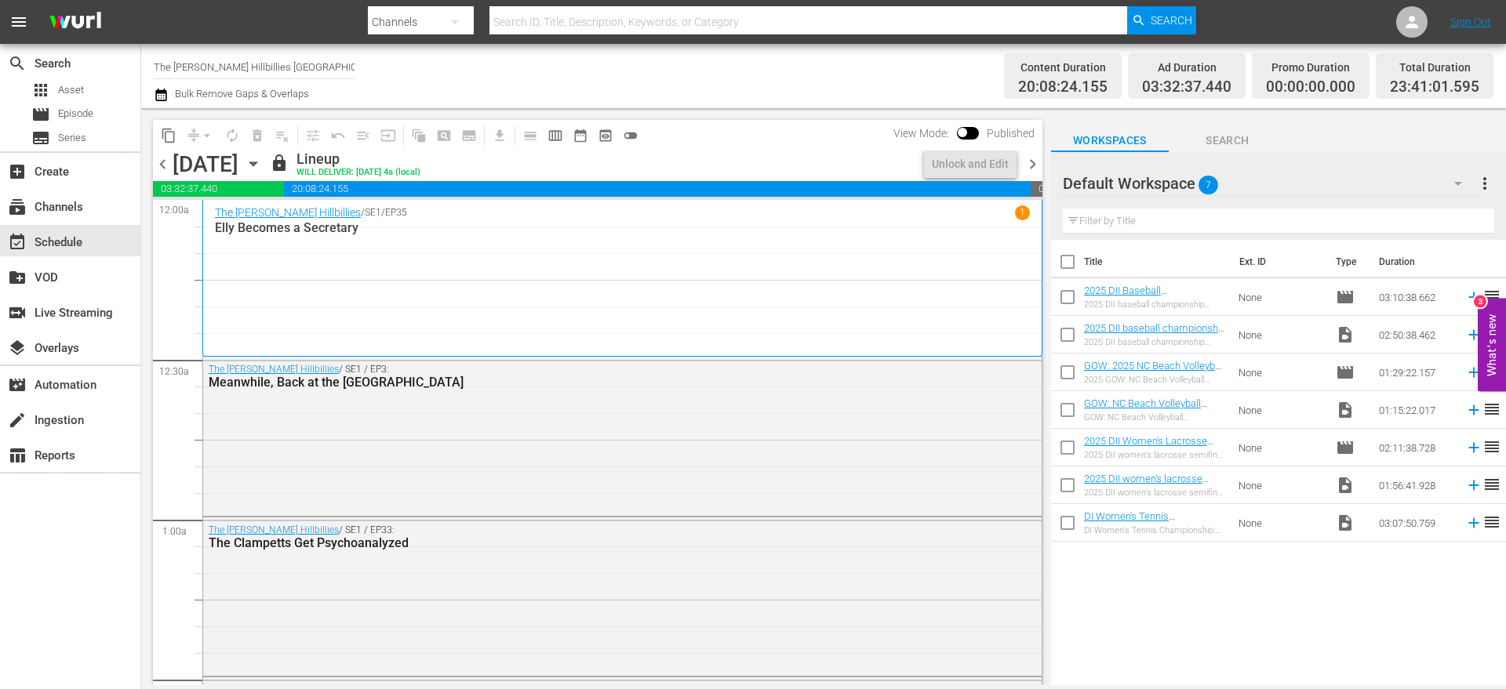
click at [163, 130] on span "content_copy" at bounding box center [169, 136] width 16 height 16
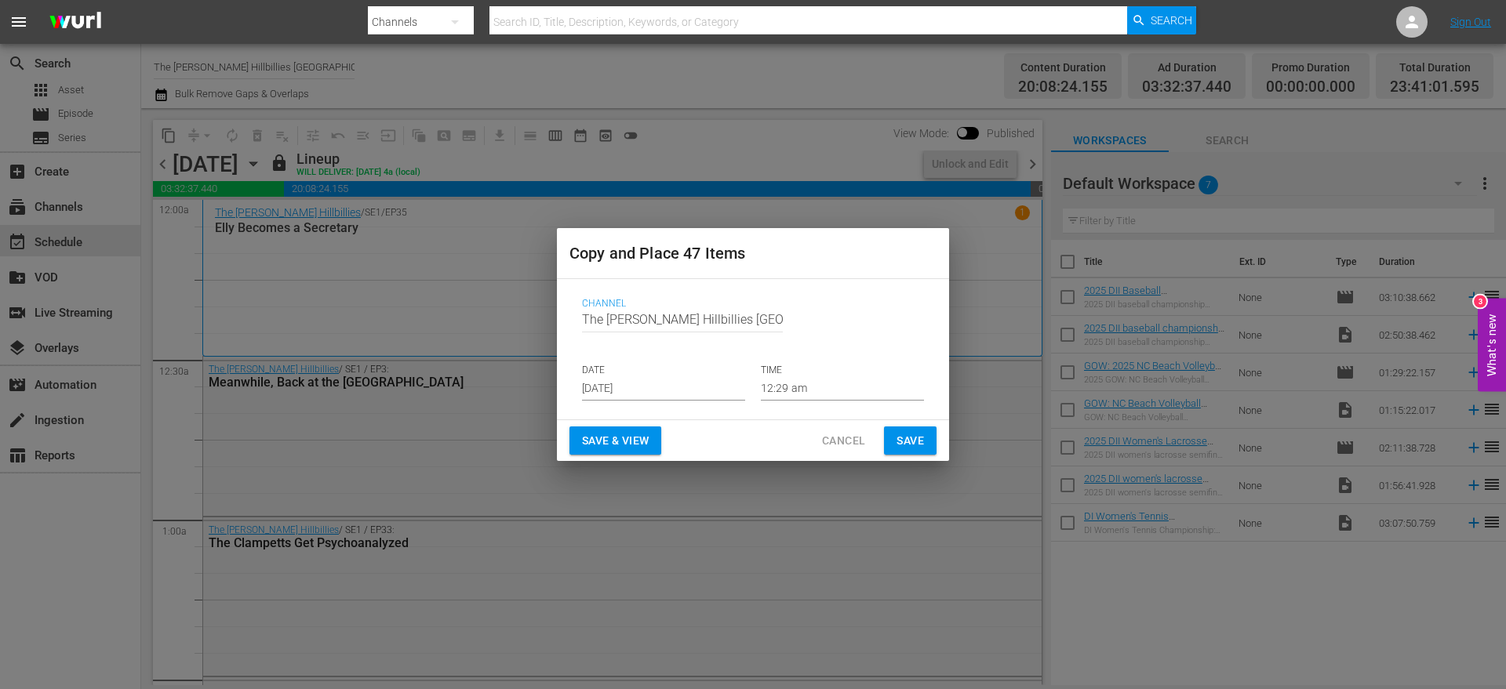
click at [663, 374] on p "DATE" at bounding box center [663, 370] width 163 height 13
click at [715, 391] on input "[DATE]" at bounding box center [663, 389] width 163 height 24
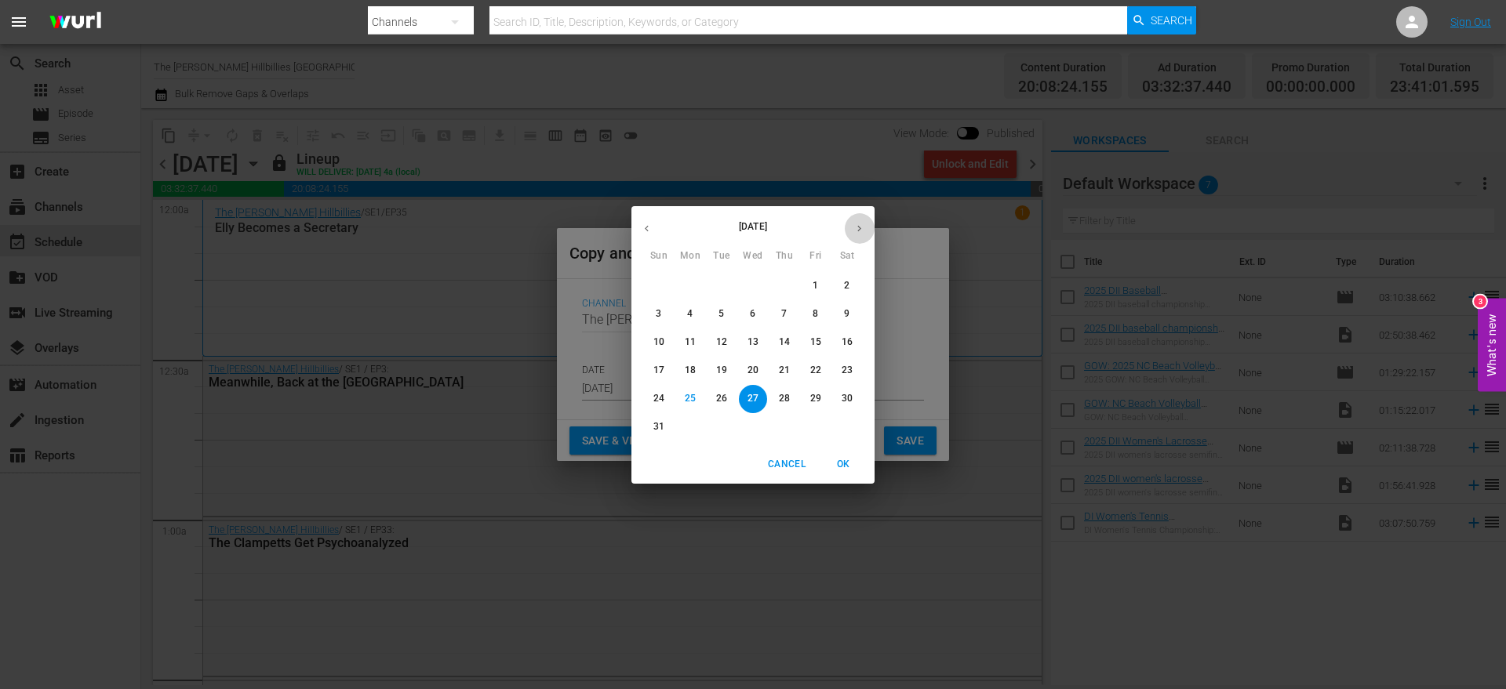
click at [862, 237] on button "button" at bounding box center [859, 228] width 31 height 31
click at [685, 307] on button "6" at bounding box center [690, 314] width 28 height 28
type input "[DATE]"
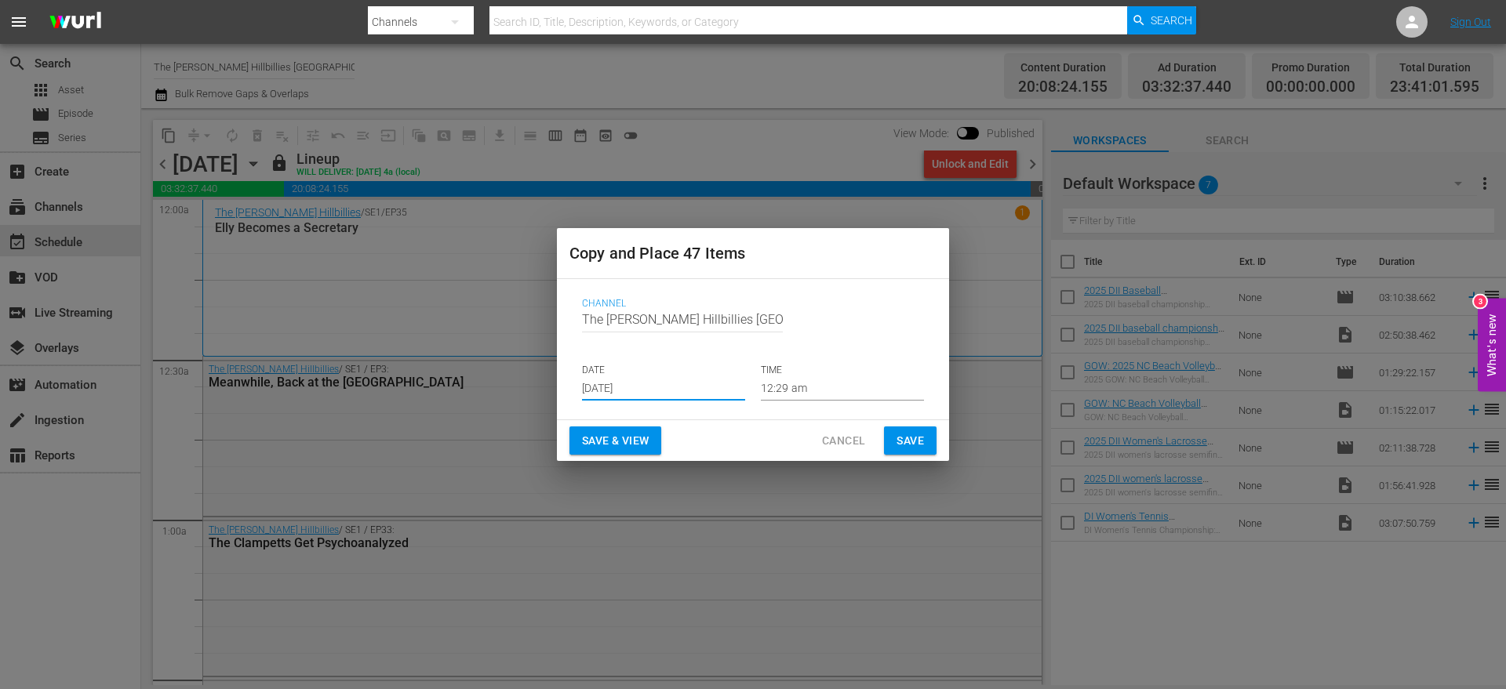
click at [900, 441] on span "Save" at bounding box center [909, 441] width 27 height 20
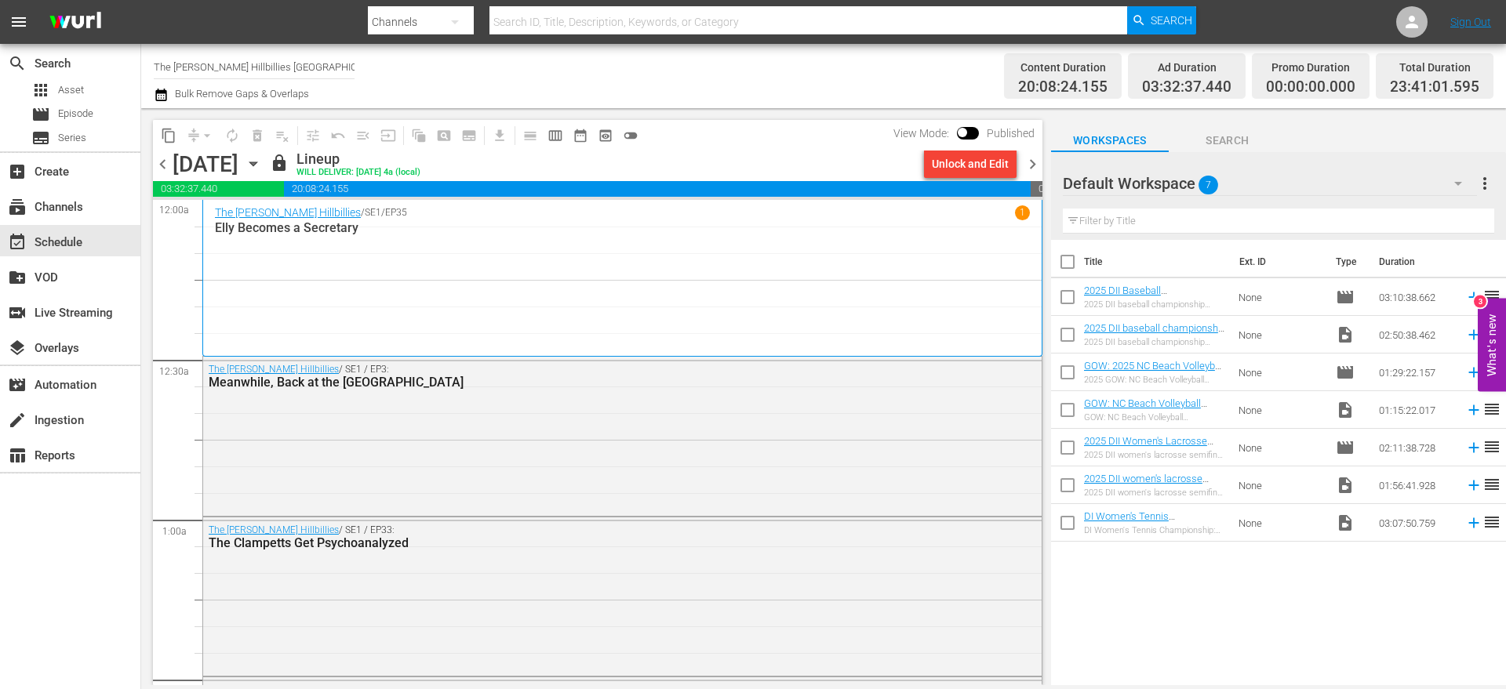
click at [1025, 161] on span "chevron_right" at bounding box center [1033, 164] width 20 height 20
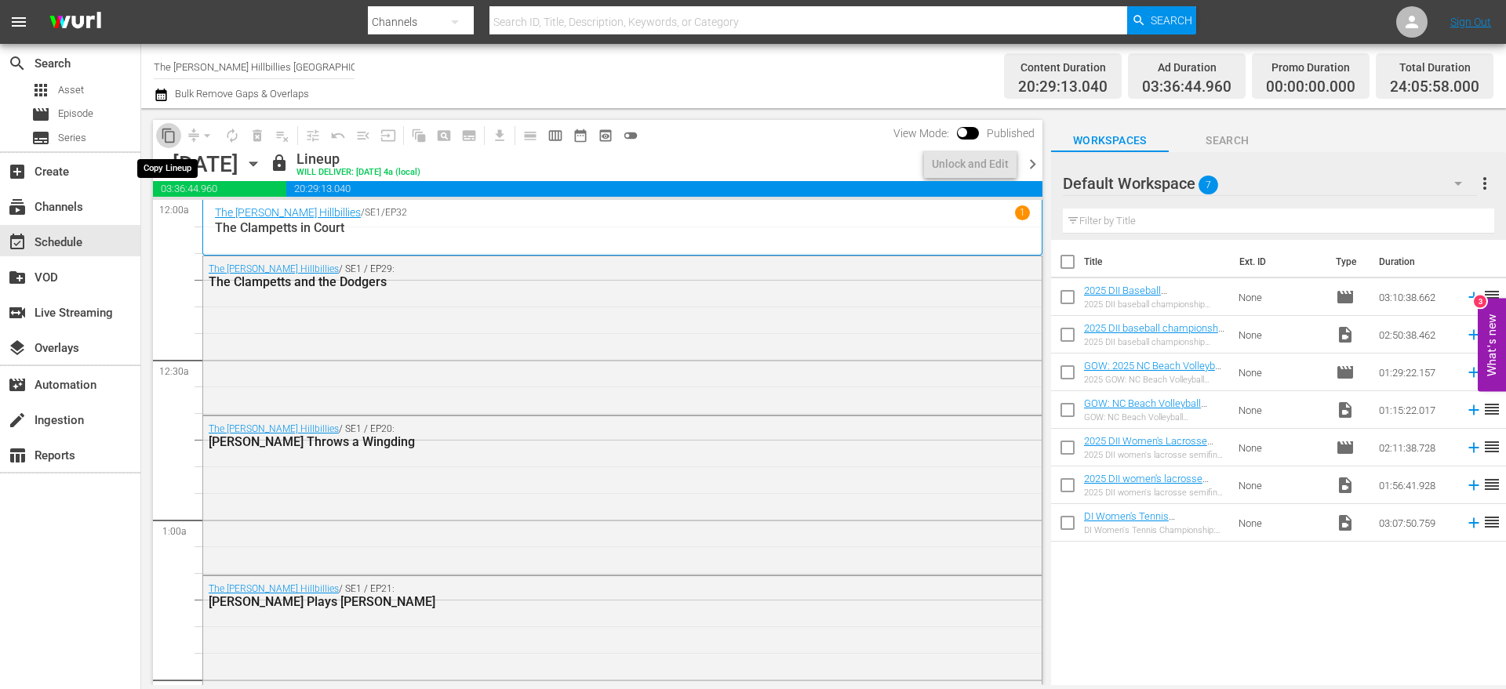
click at [165, 137] on span "content_copy" at bounding box center [169, 136] width 16 height 16
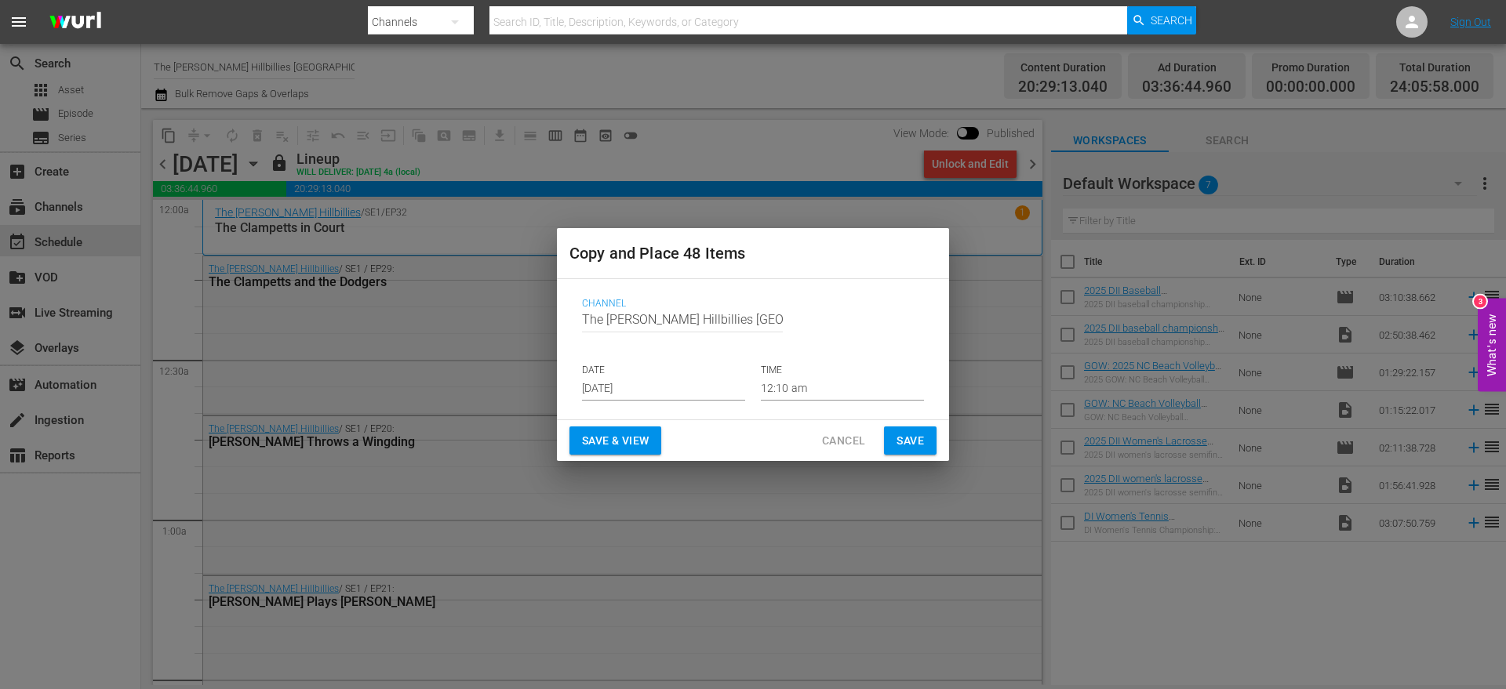
click at [681, 375] on p "DATE" at bounding box center [663, 370] width 163 height 13
click at [681, 383] on input "[DATE]" at bounding box center [663, 389] width 163 height 24
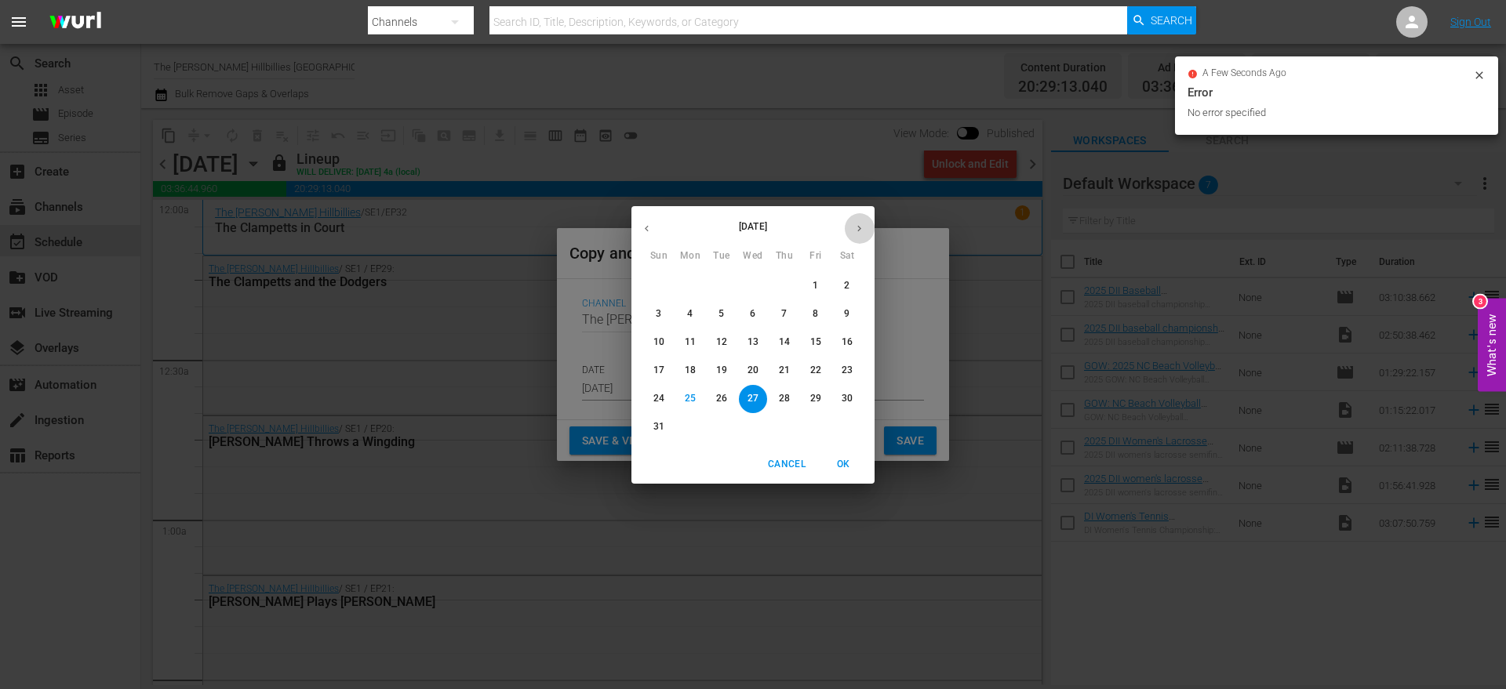
click at [856, 216] on button "button" at bounding box center [859, 228] width 31 height 31
click at [855, 218] on button "button" at bounding box center [859, 228] width 31 height 31
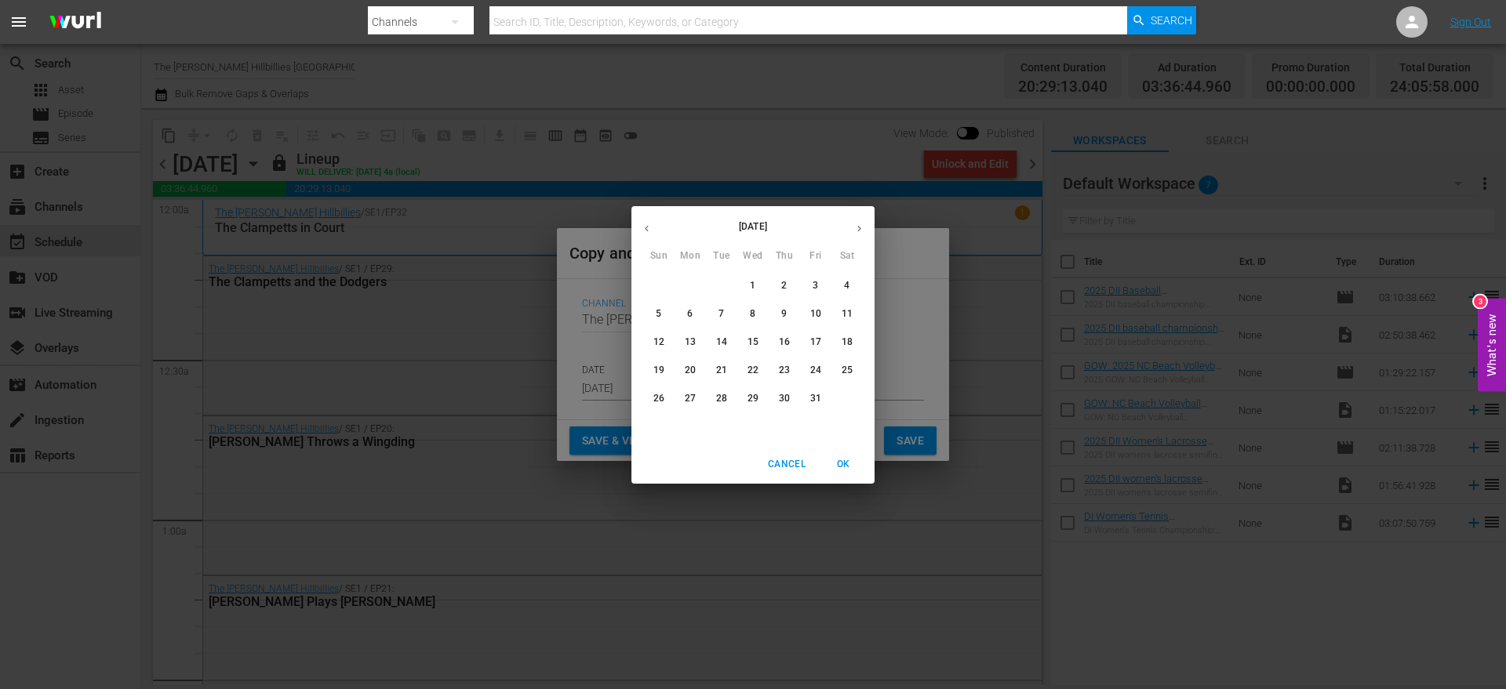
click at [745, 305] on button "8" at bounding box center [753, 314] width 28 height 28
type input "[DATE]"
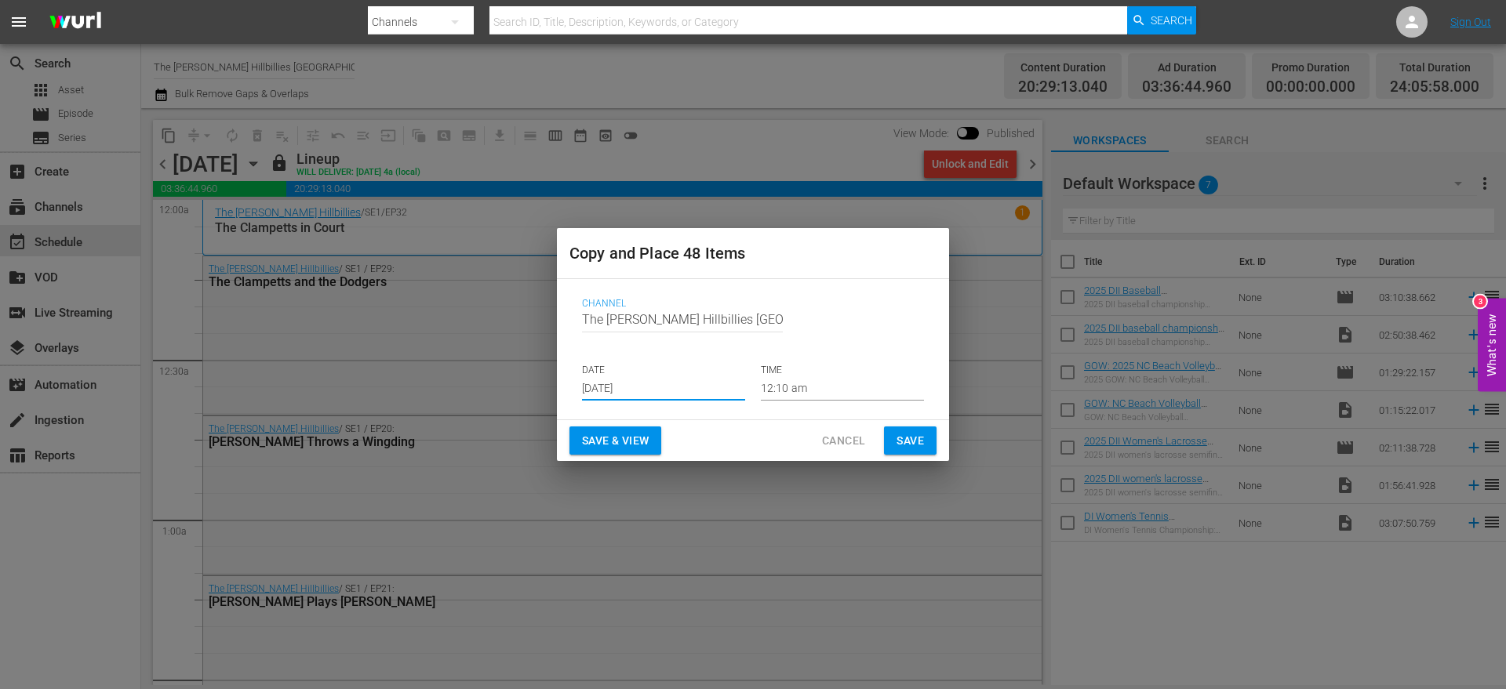
click at [917, 440] on span "Save" at bounding box center [909, 441] width 27 height 20
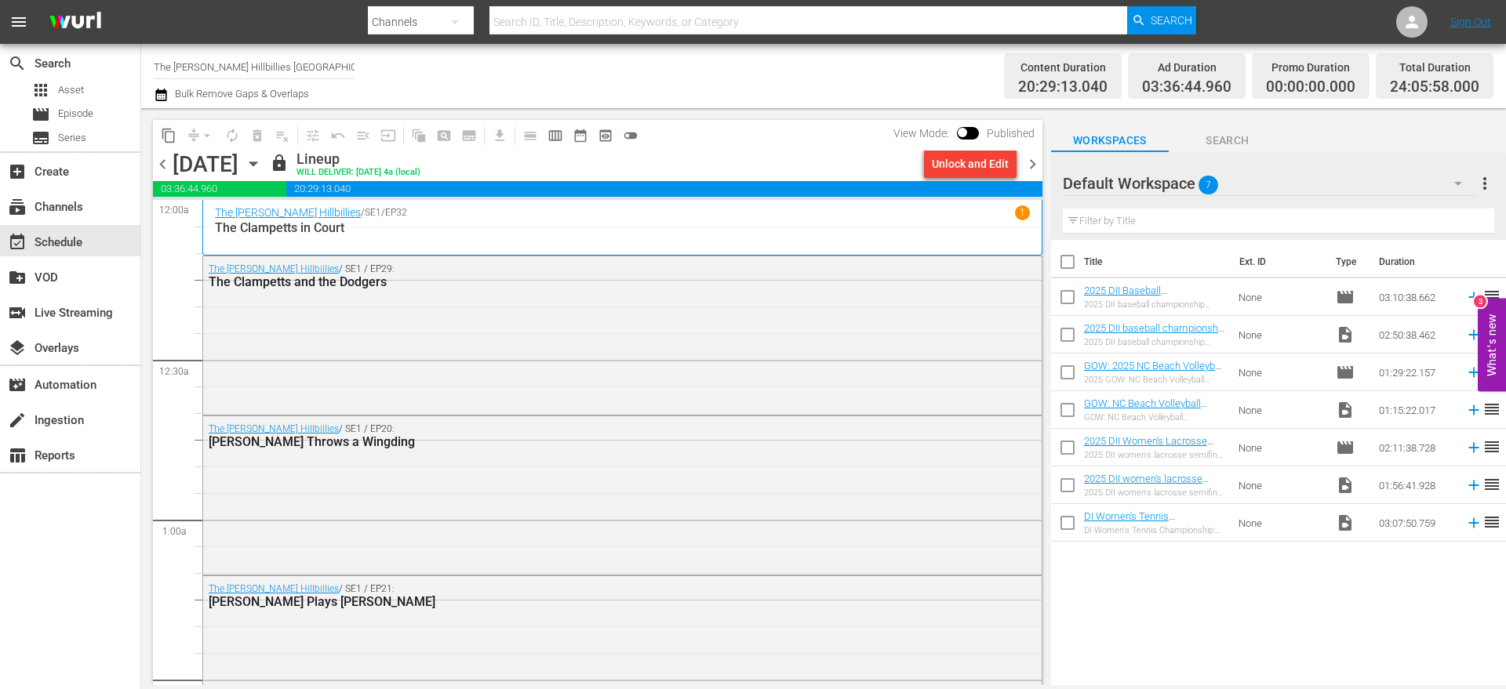
click at [1026, 169] on span "chevron_right" at bounding box center [1033, 164] width 20 height 20
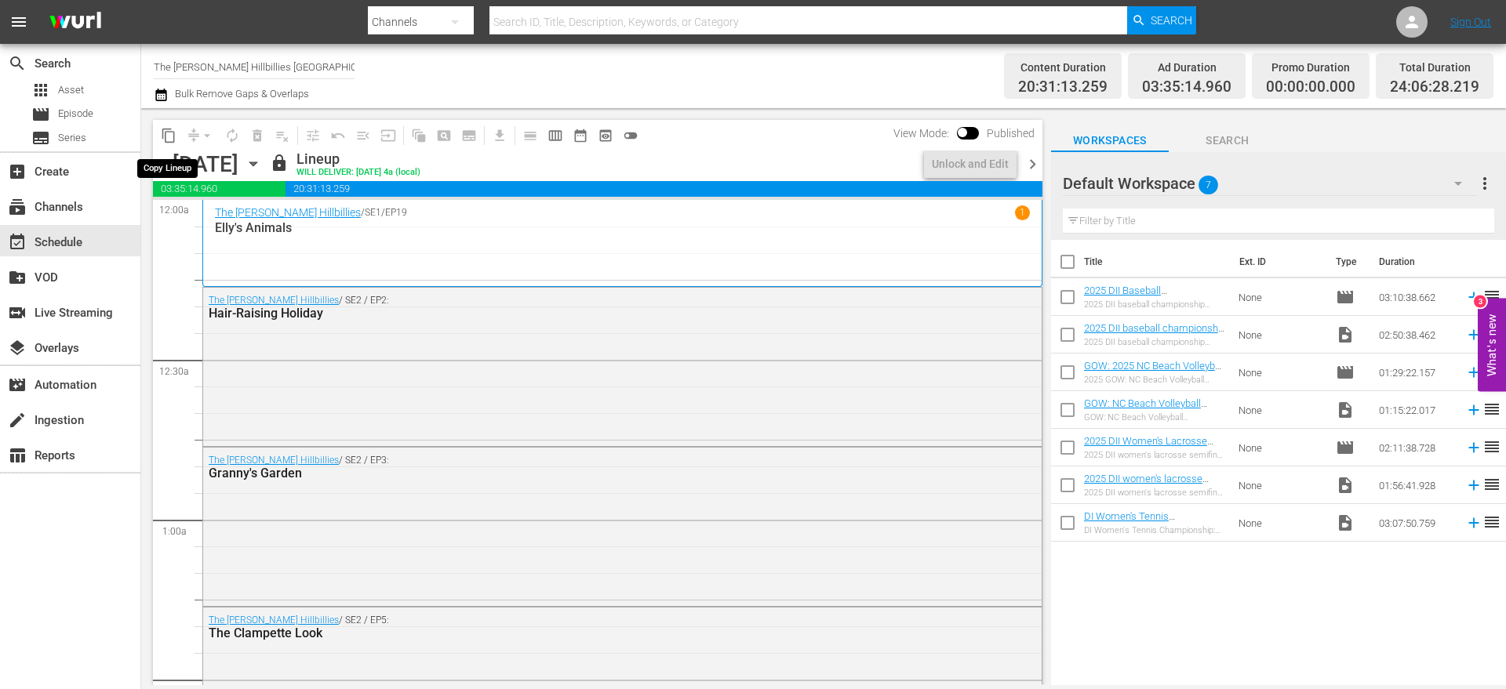
click at [166, 138] on span "content_copy" at bounding box center [169, 136] width 16 height 16
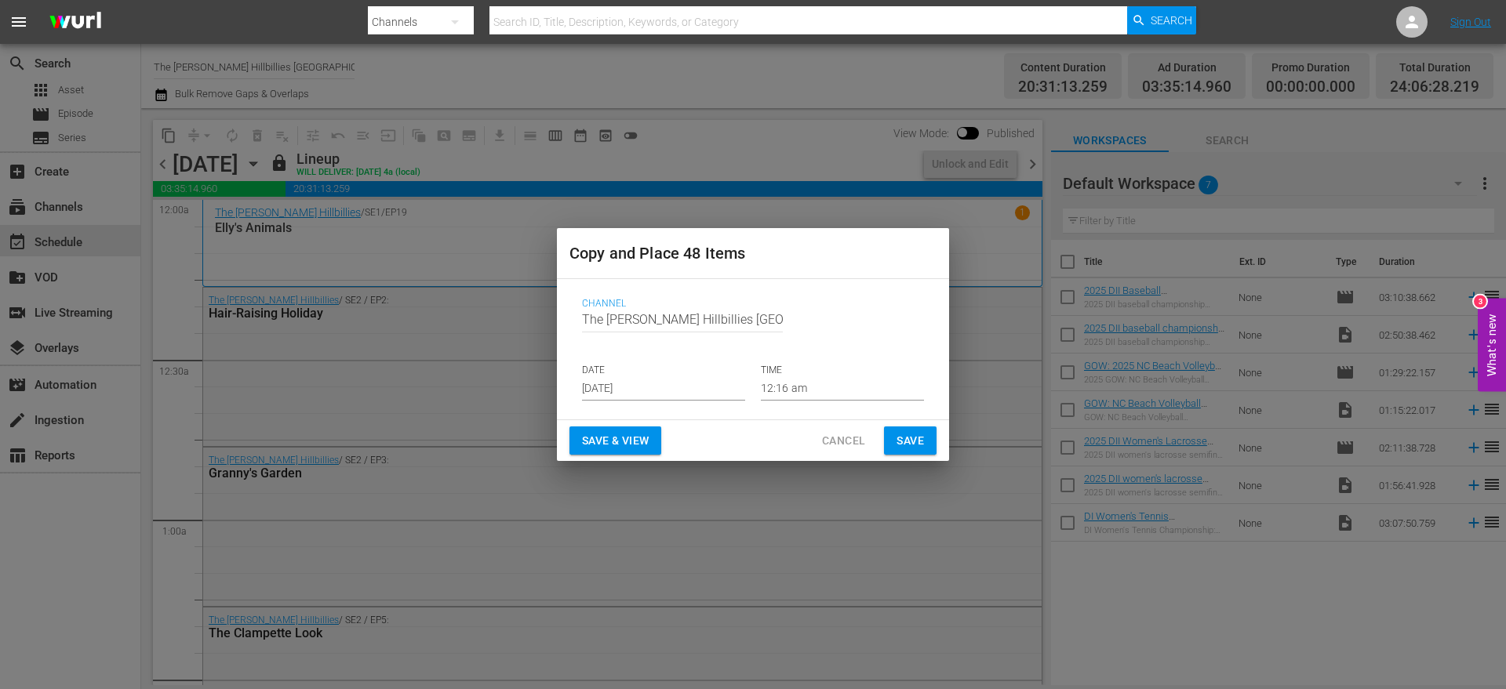
click at [727, 374] on p "DATE" at bounding box center [663, 370] width 163 height 13
click at [702, 391] on input "[DATE]" at bounding box center [663, 389] width 163 height 24
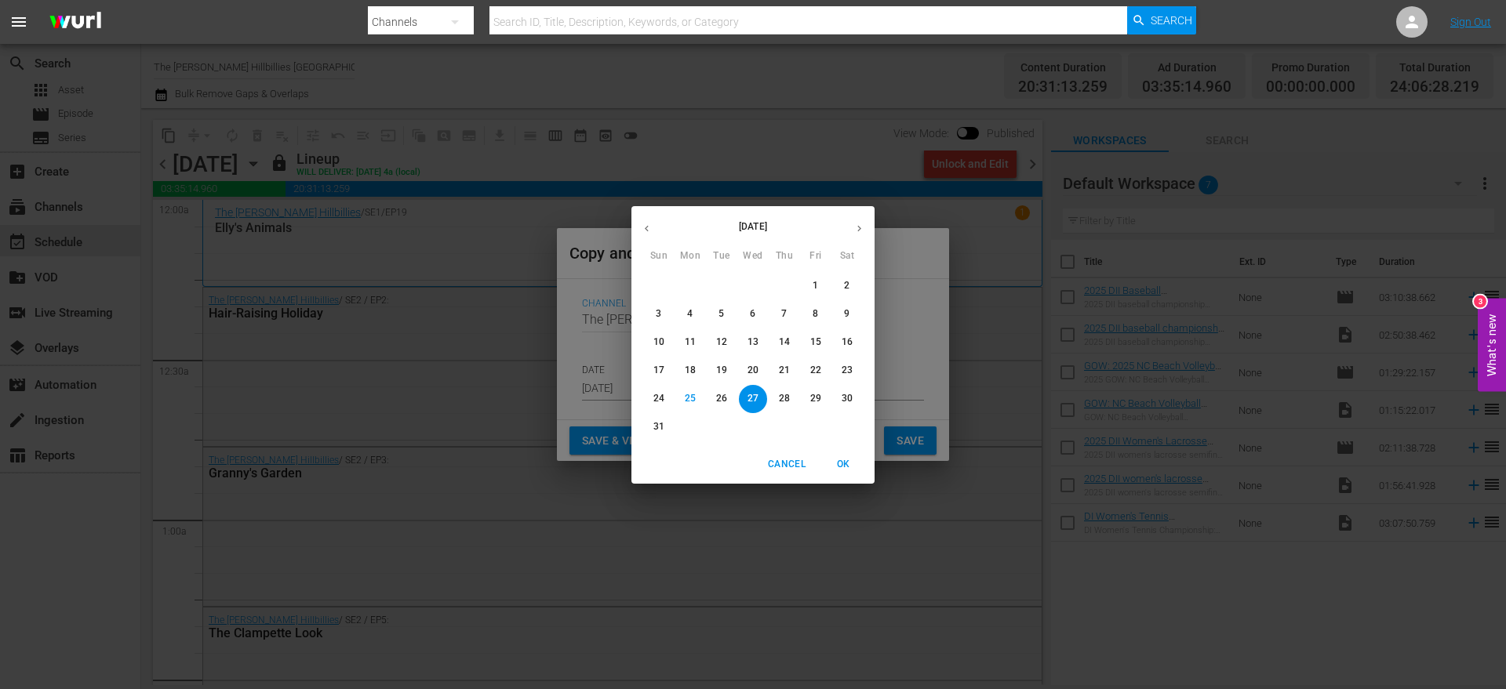
click at [848, 220] on button "button" at bounding box center [859, 228] width 31 height 31
click at [849, 226] on button "button" at bounding box center [859, 228] width 31 height 31
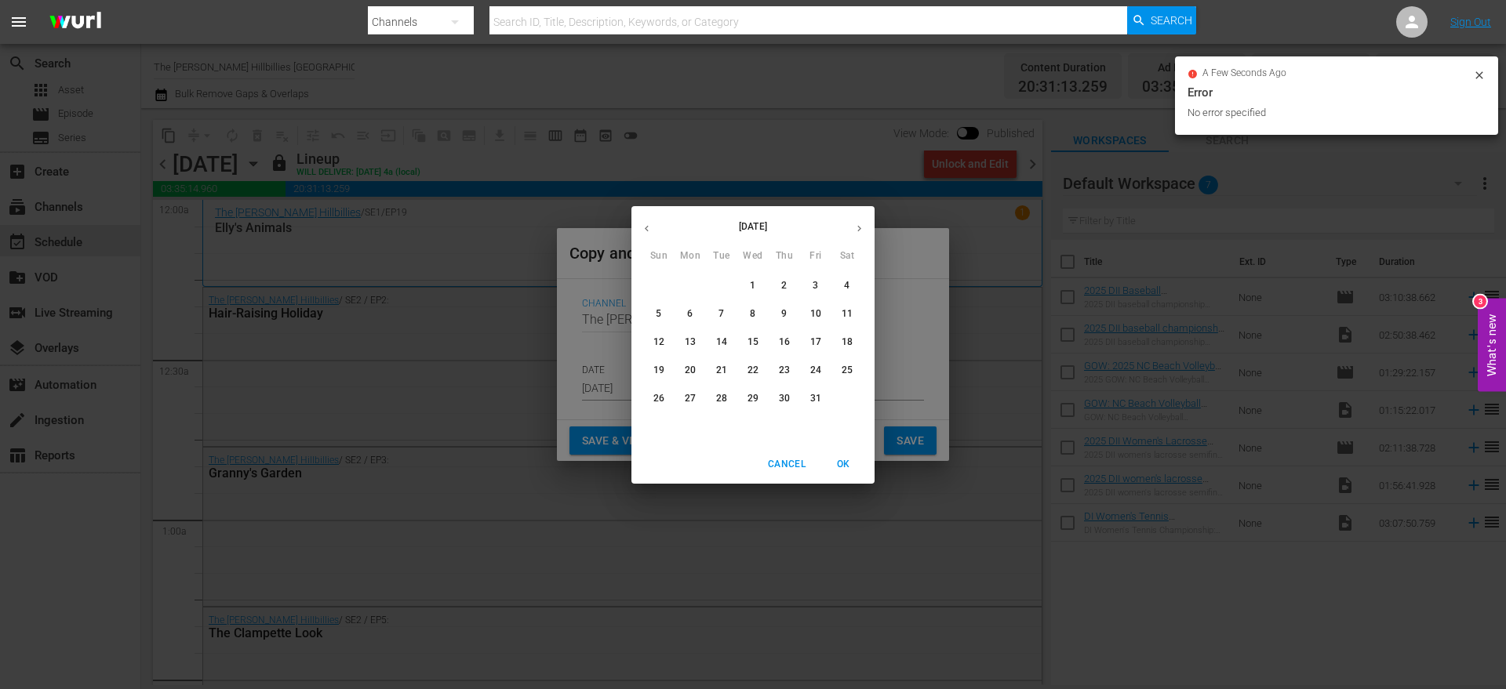
click at [753, 315] on p "8" at bounding box center [752, 313] width 5 height 13
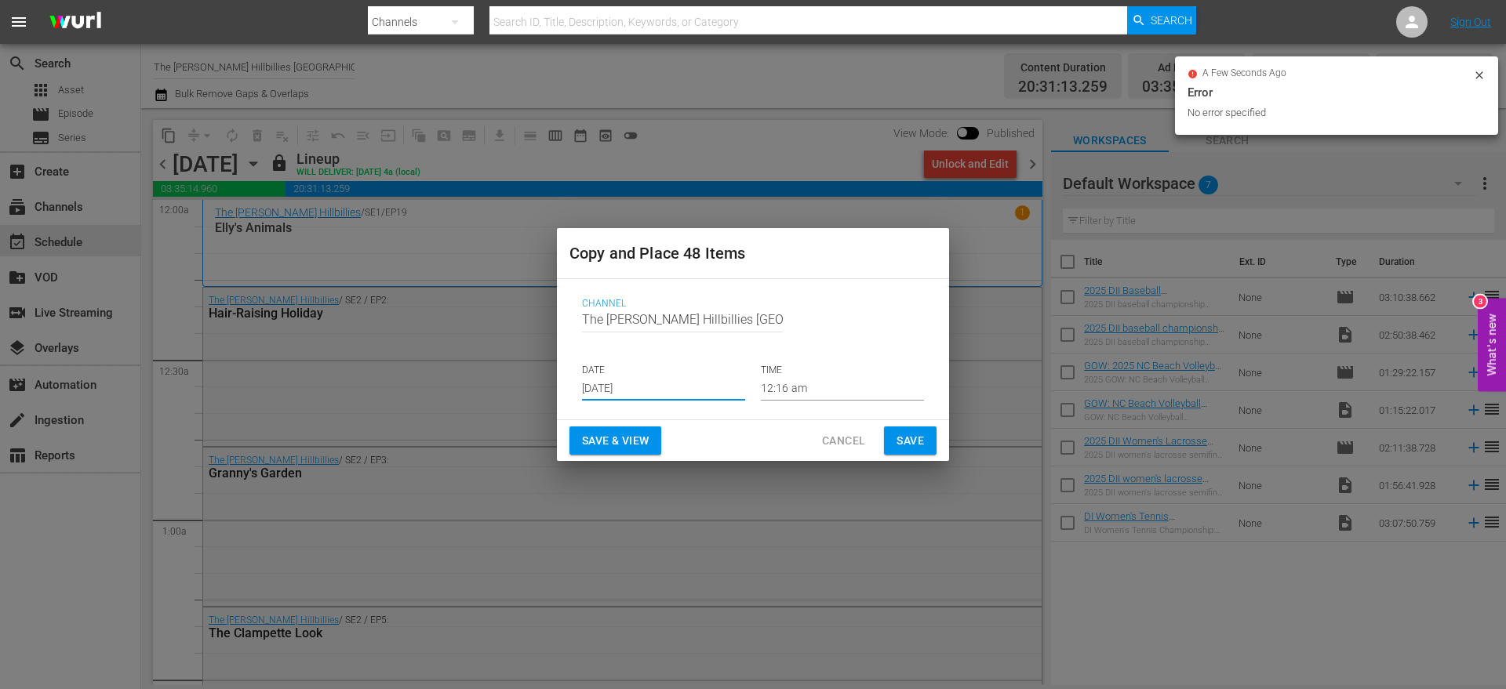
type input "[DATE]"
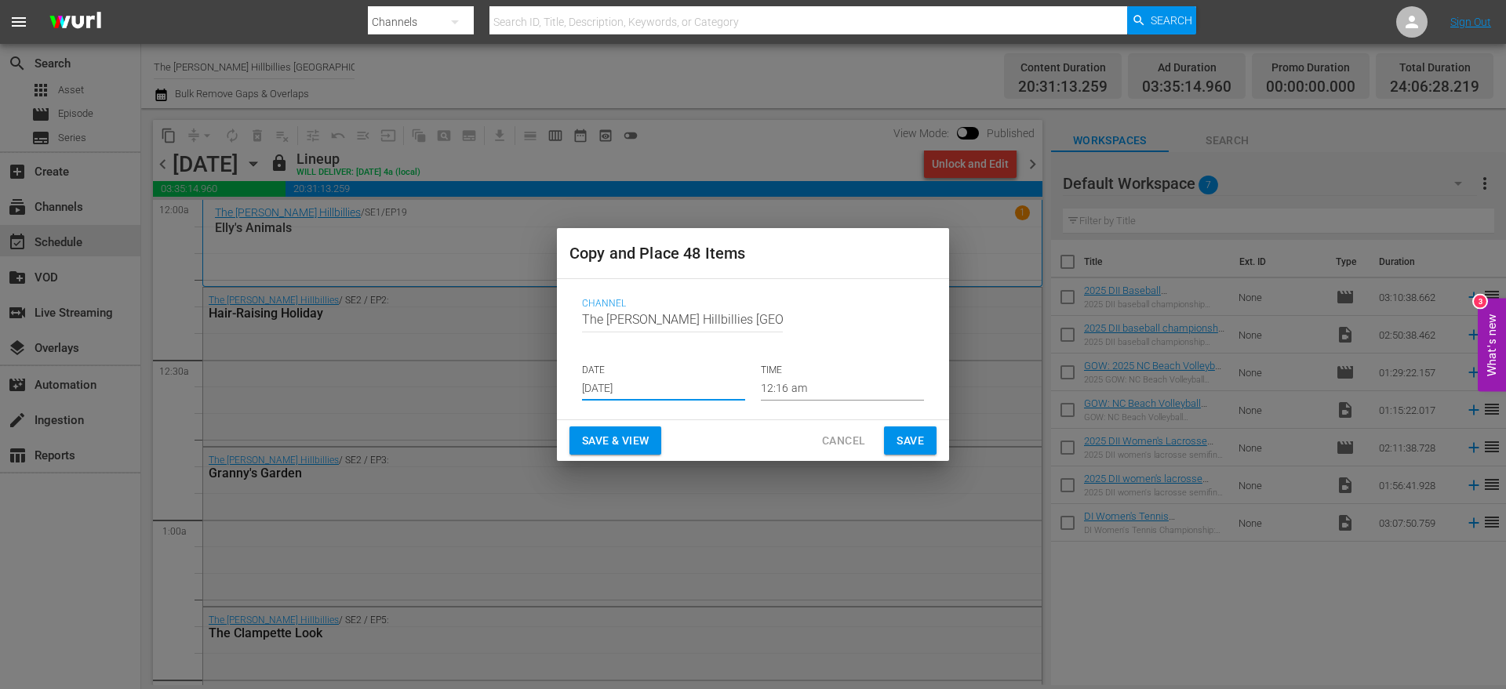
click at [905, 445] on span "Save" at bounding box center [909, 441] width 27 height 20
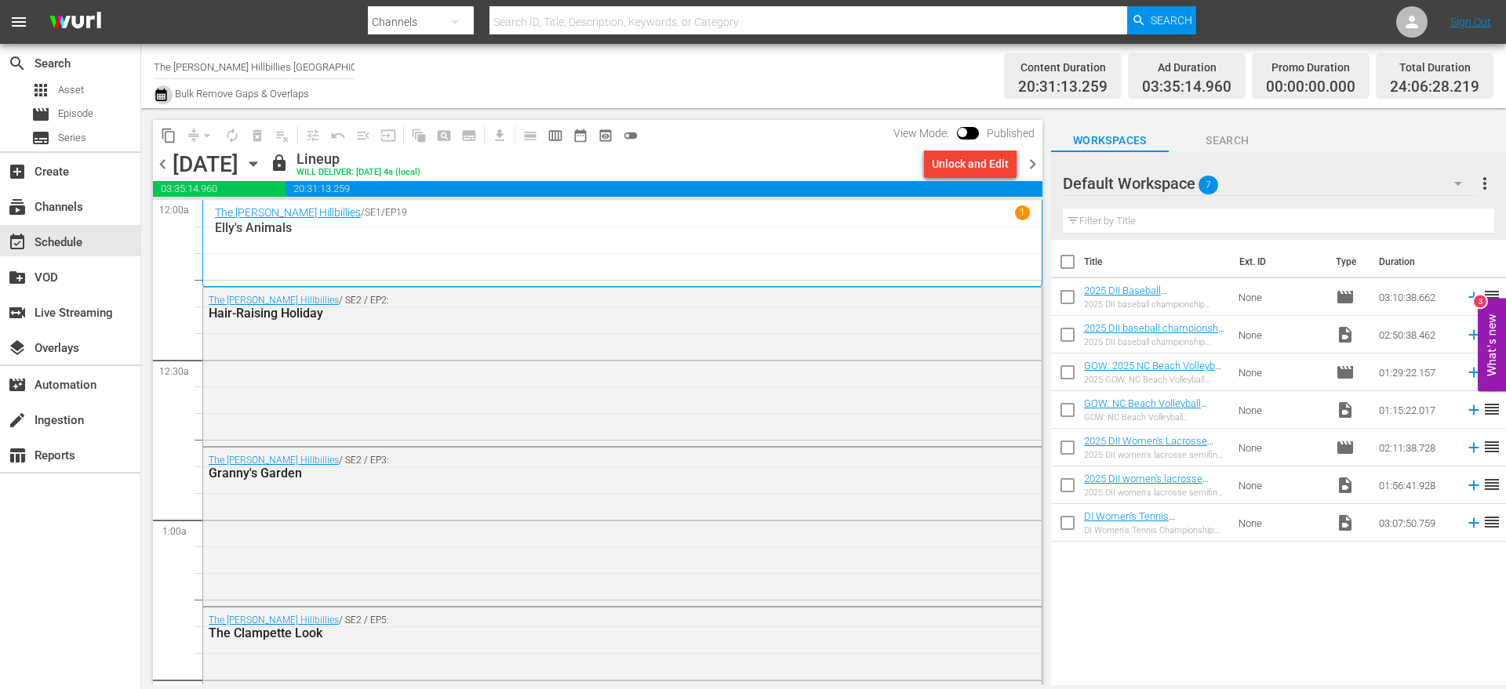
click at [160, 92] on icon "button" at bounding box center [160, 95] width 11 height 13
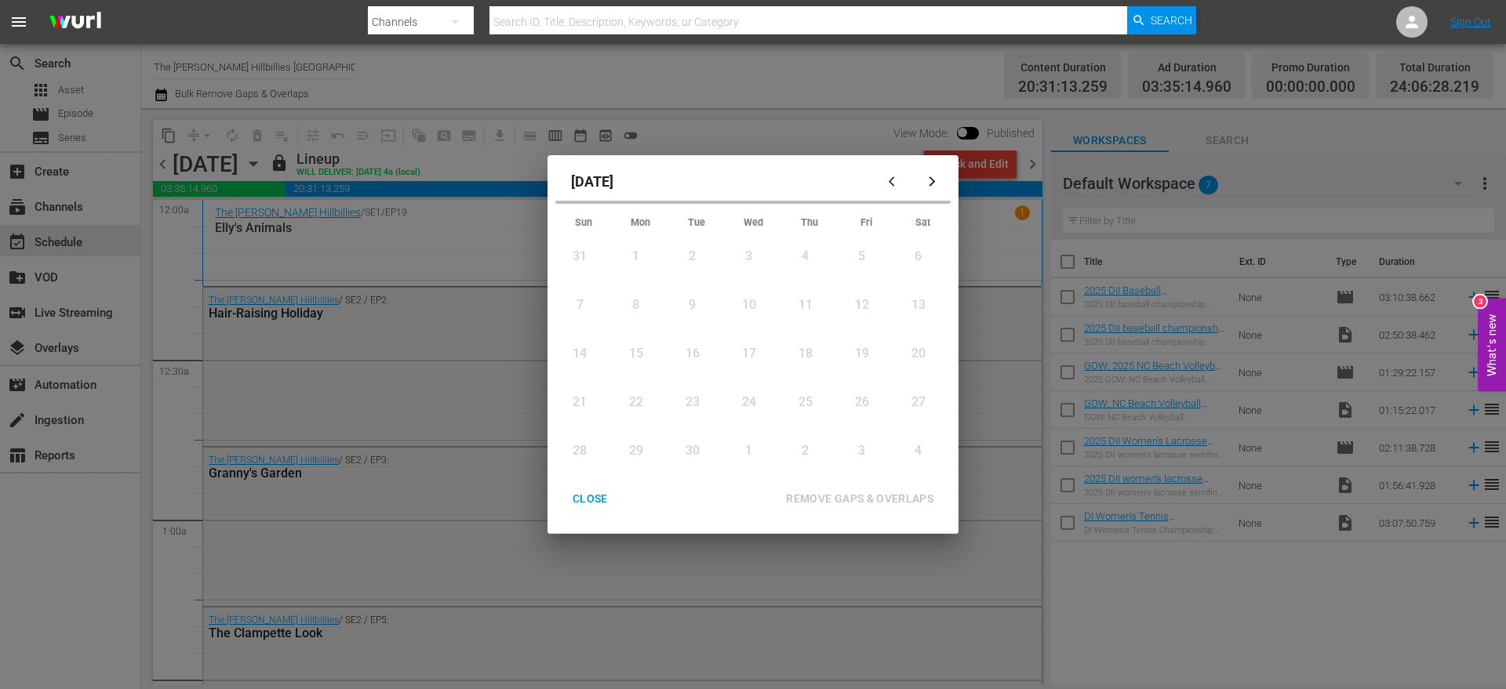
click at [927, 188] on button "button" at bounding box center [932, 182] width 38 height 38
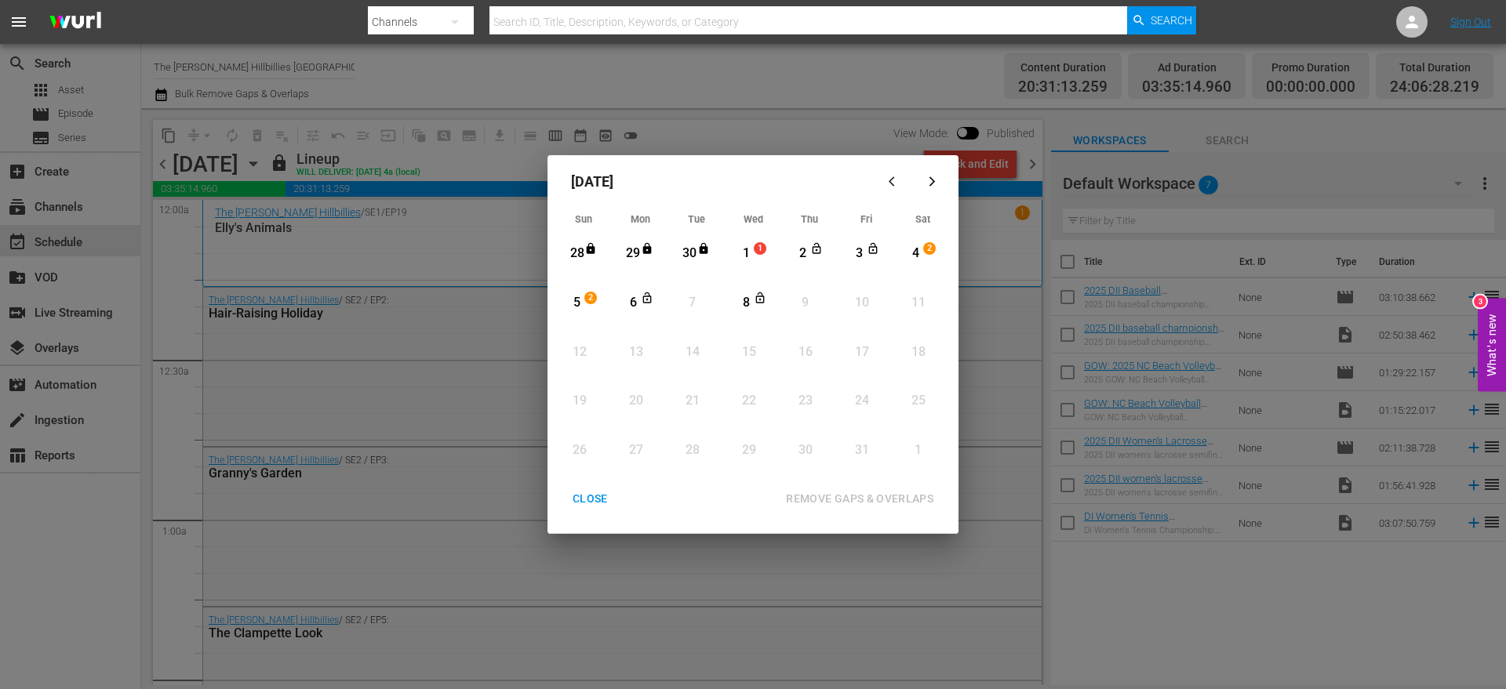
click at [750, 254] on div "1" at bounding box center [746, 254] width 20 height 18
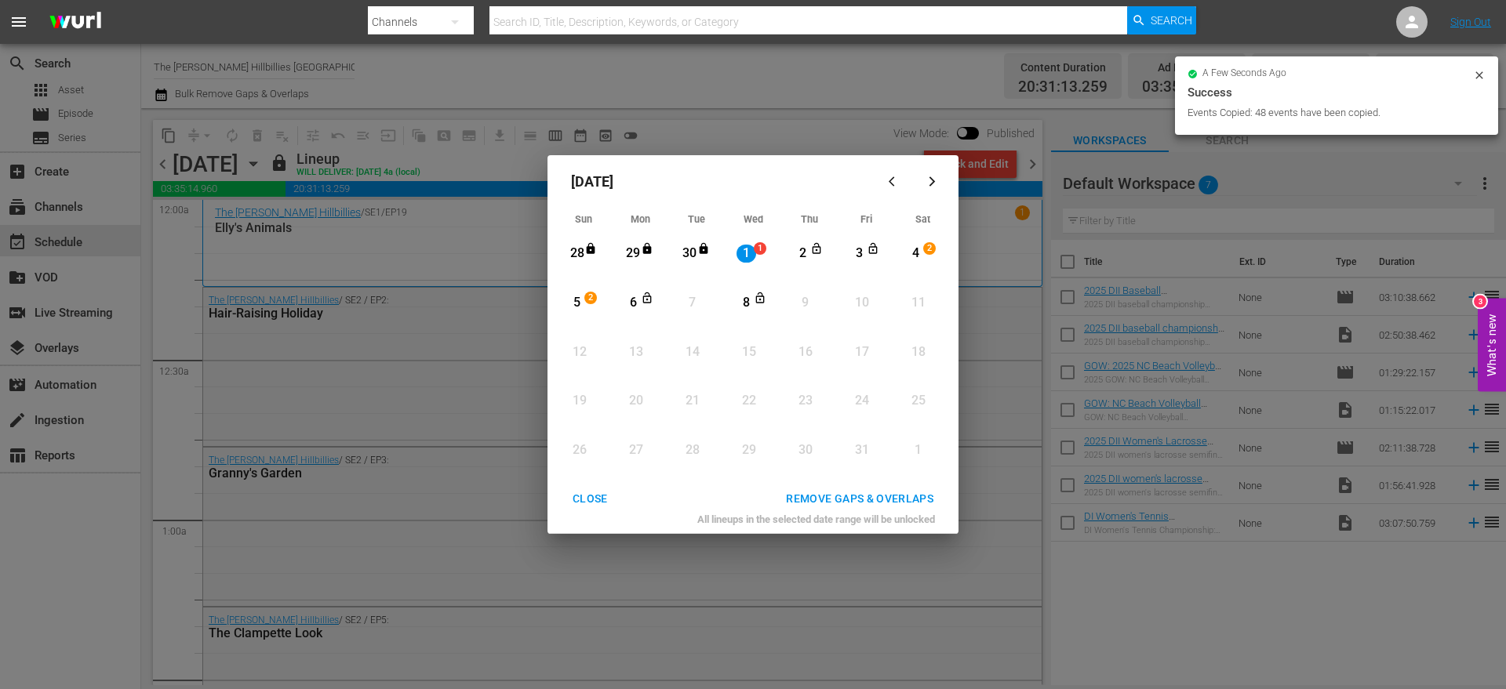
click at [747, 307] on div "8" at bounding box center [746, 303] width 20 height 18
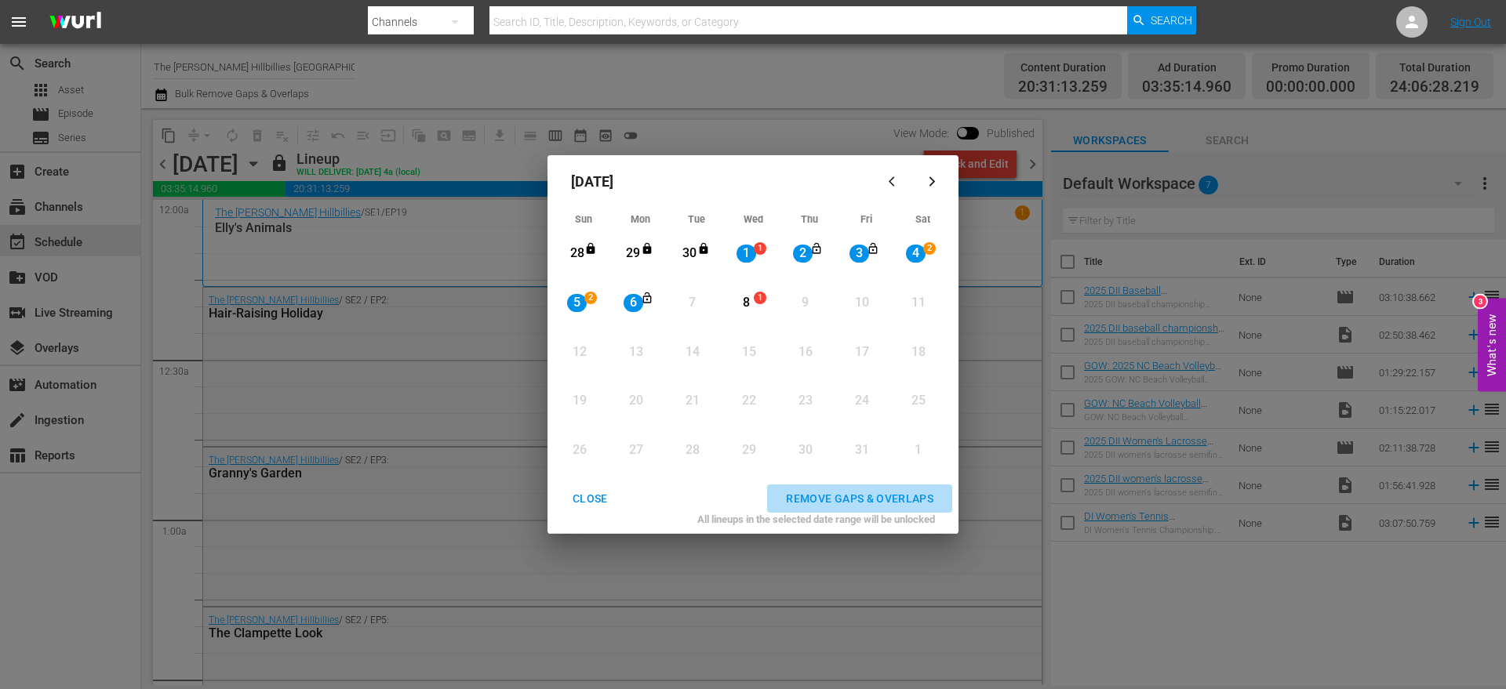
click at [816, 491] on div "REMOVE GAPS & OVERLAPS" at bounding box center [859, 499] width 173 height 20
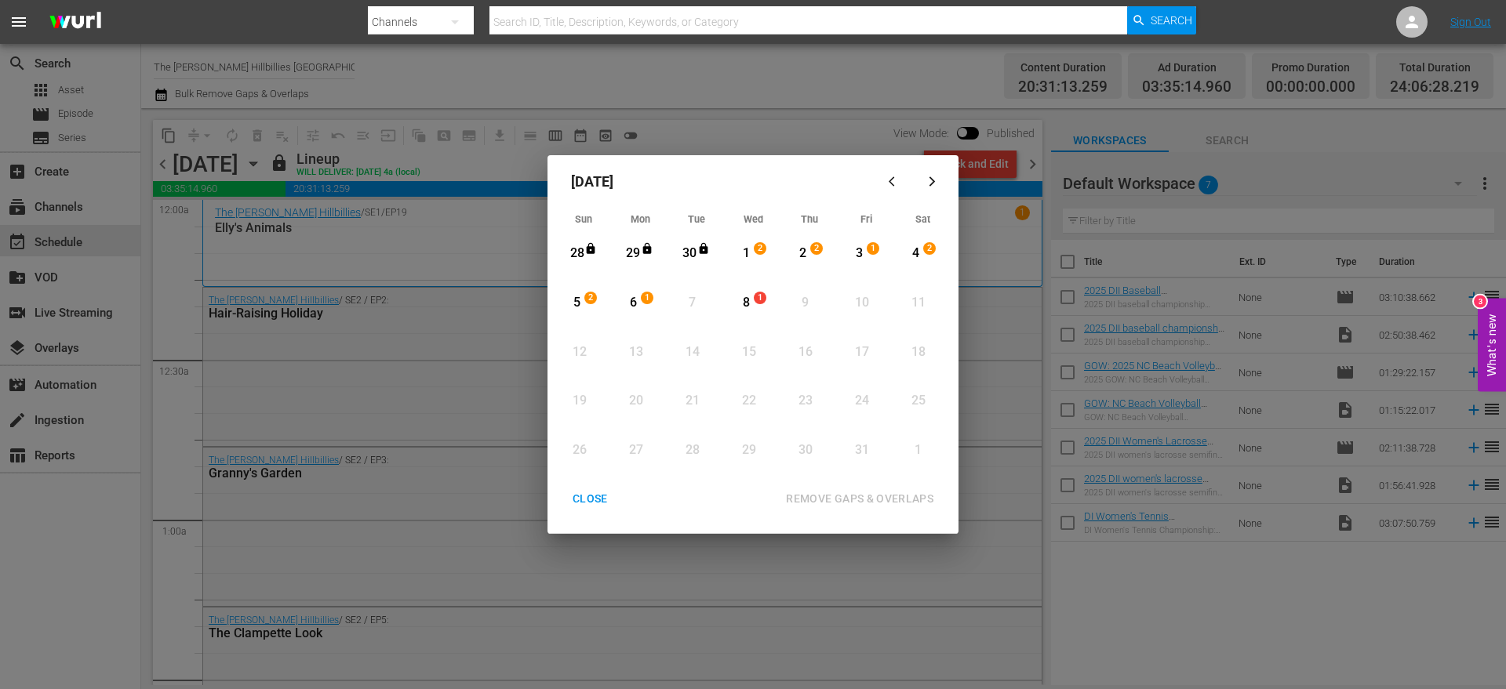
click at [695, 300] on div "7" at bounding box center [692, 303] width 20 height 18
click at [586, 486] on button "CLOSE" at bounding box center [590, 499] width 73 height 29
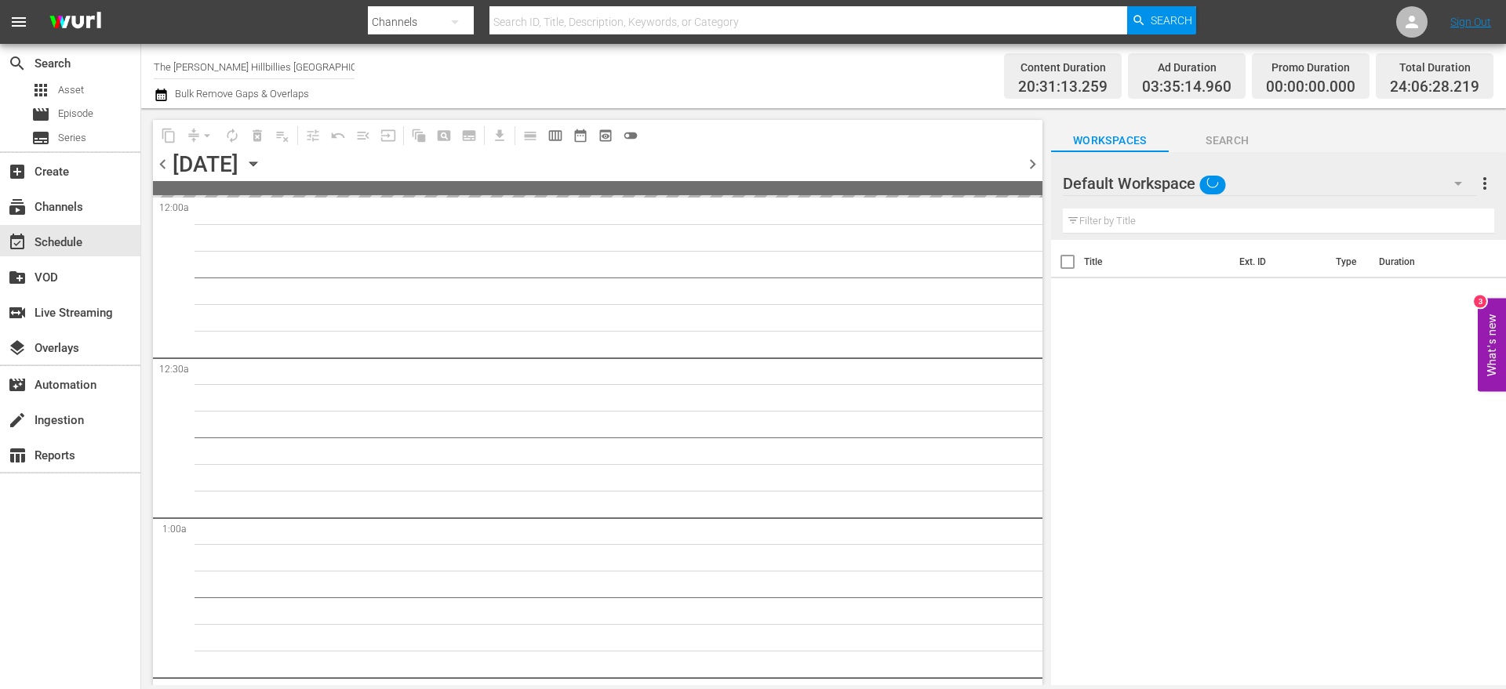
click at [1017, 155] on div at bounding box center [1019, 164] width 6 height 27
click at [1025, 158] on span "chevron_right" at bounding box center [1033, 164] width 20 height 20
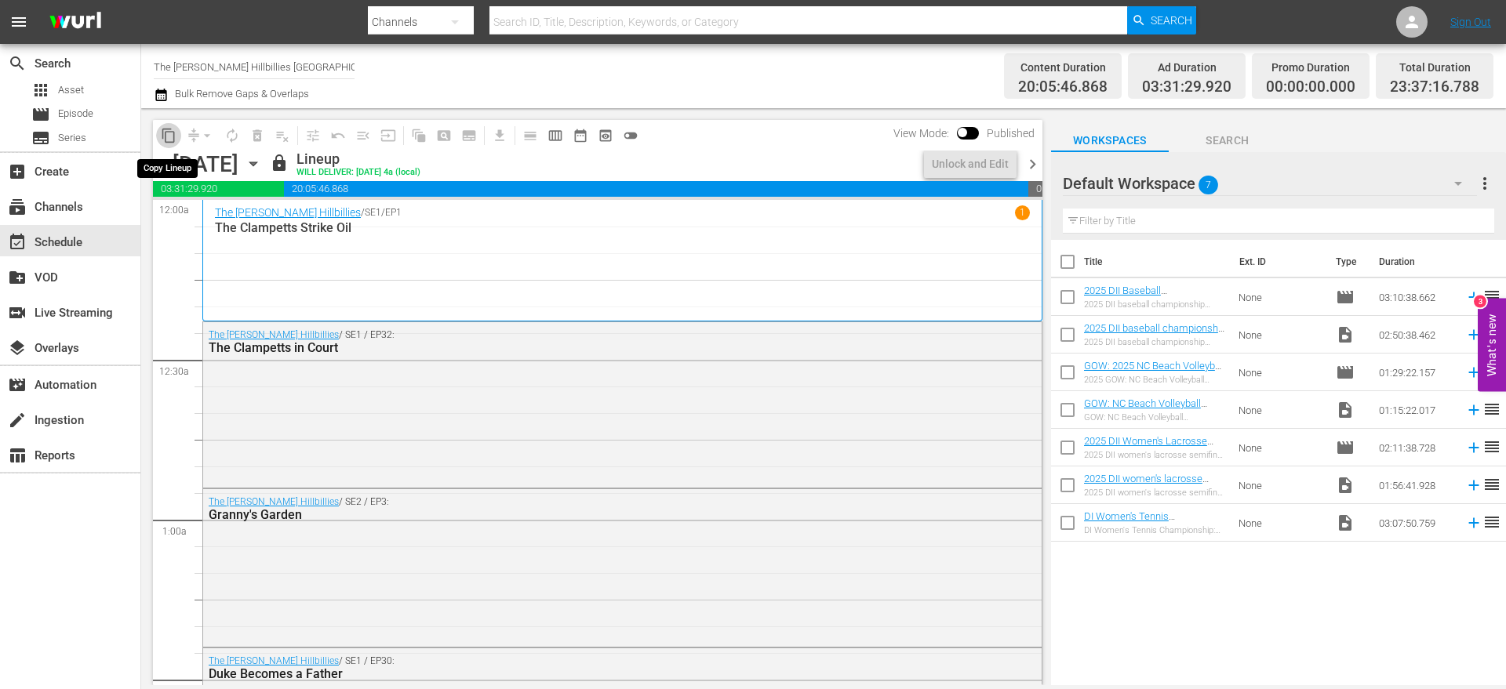
click at [173, 134] on span "content_copy" at bounding box center [169, 136] width 16 height 16
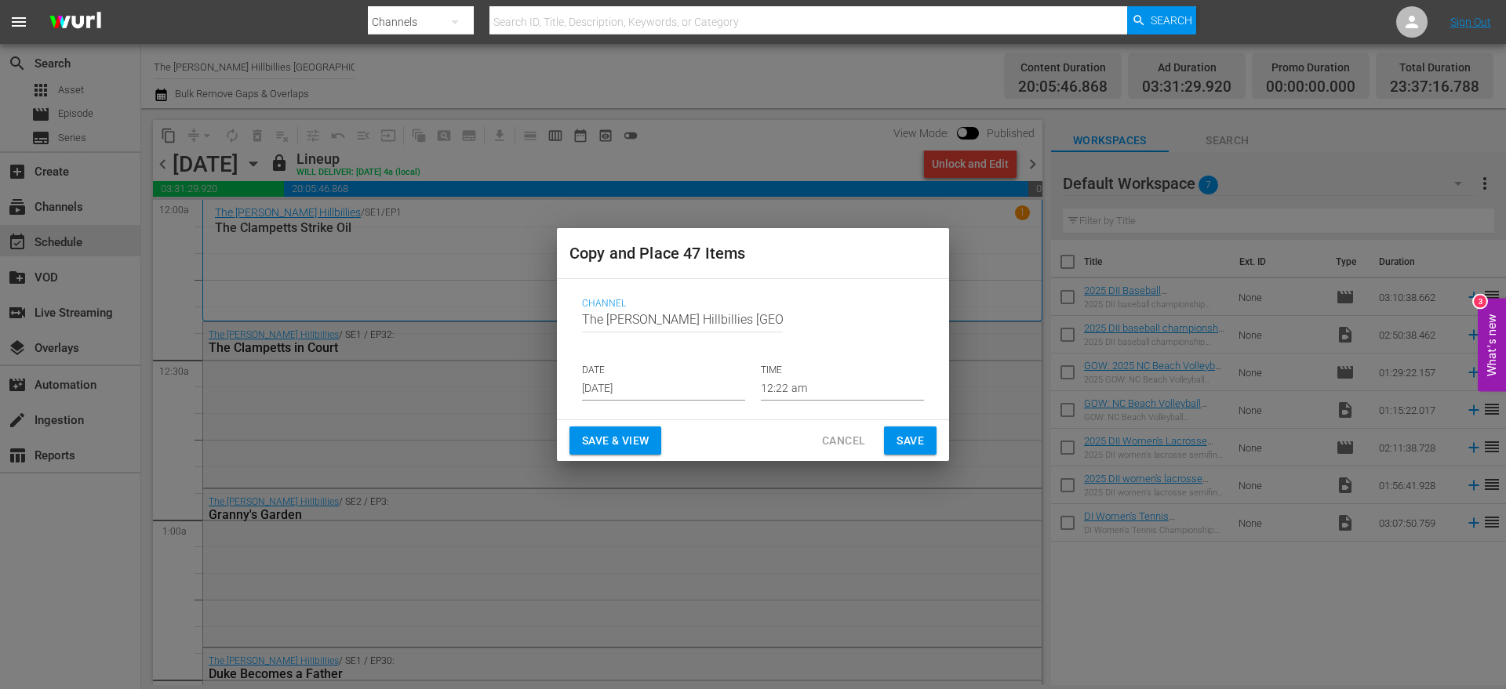
click at [707, 380] on input "[DATE]" at bounding box center [663, 389] width 163 height 24
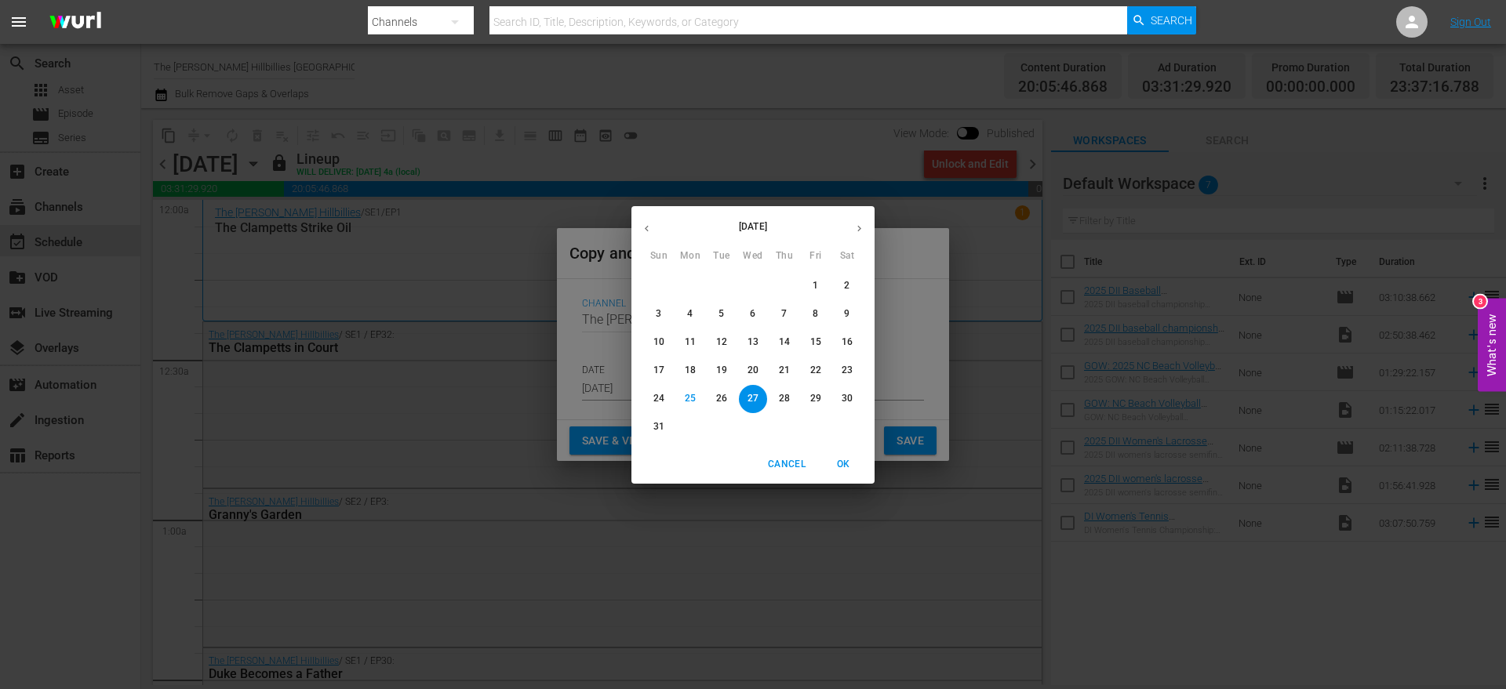
click at [851, 227] on button "button" at bounding box center [859, 228] width 31 height 31
click at [849, 229] on button "button" at bounding box center [859, 228] width 31 height 31
click at [718, 311] on span "7" at bounding box center [721, 313] width 28 height 13
type input "[DATE]"
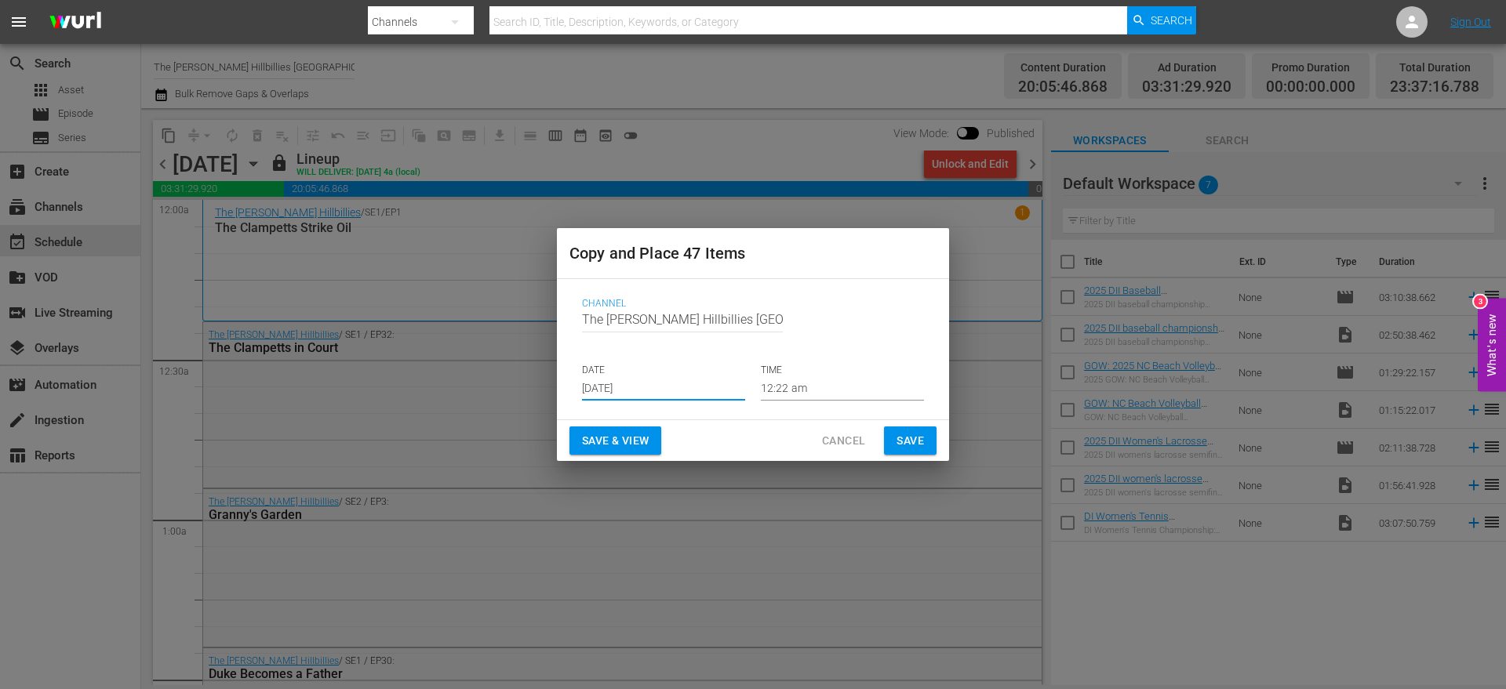
click at [905, 438] on span "Save" at bounding box center [909, 441] width 27 height 20
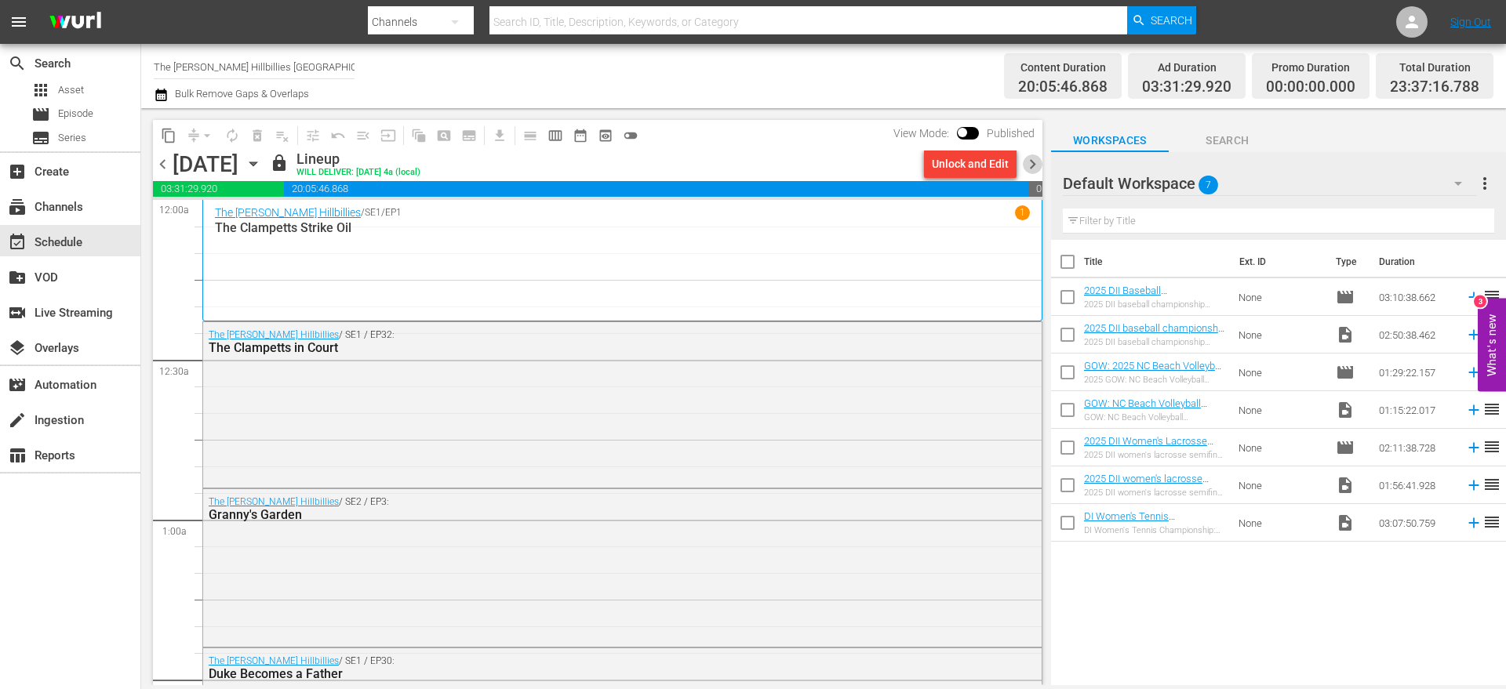
click at [1023, 163] on span "chevron_right" at bounding box center [1033, 164] width 20 height 20
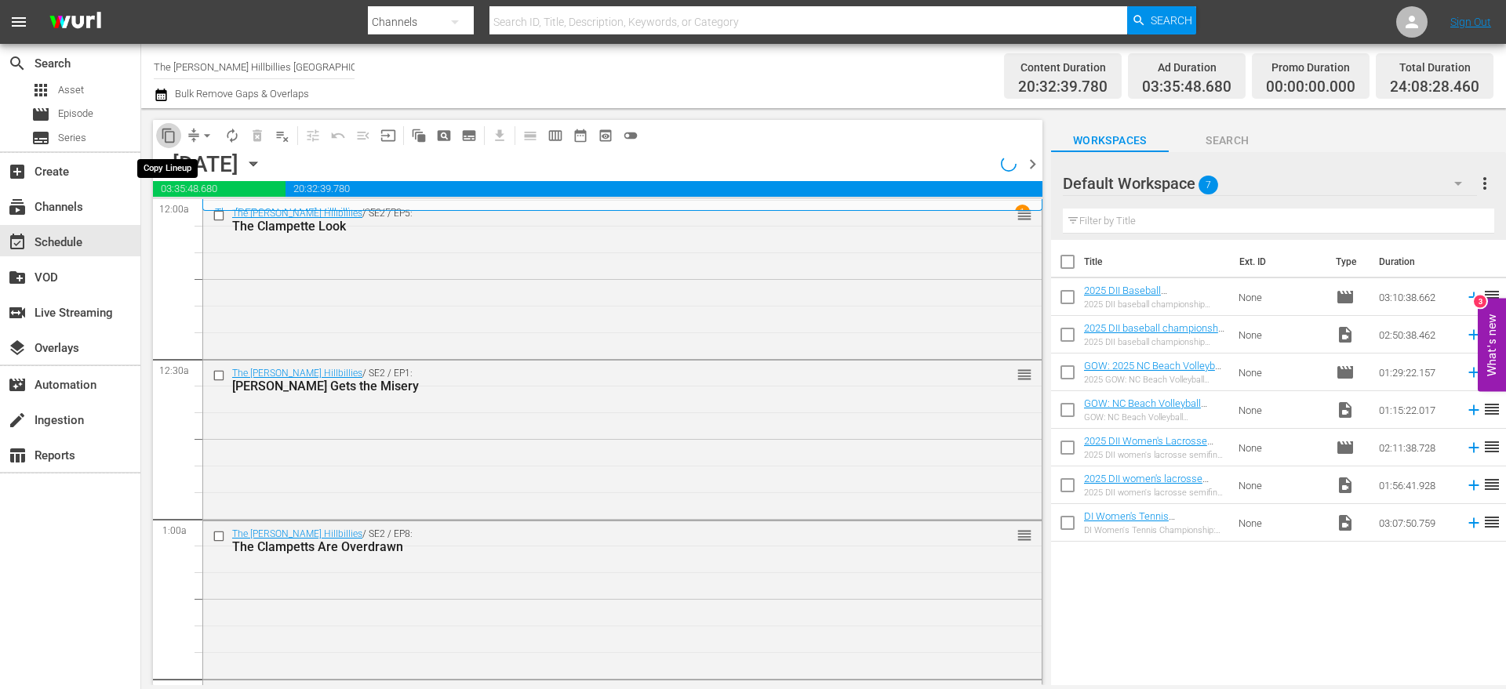
click at [167, 133] on span "content_copy" at bounding box center [169, 136] width 16 height 16
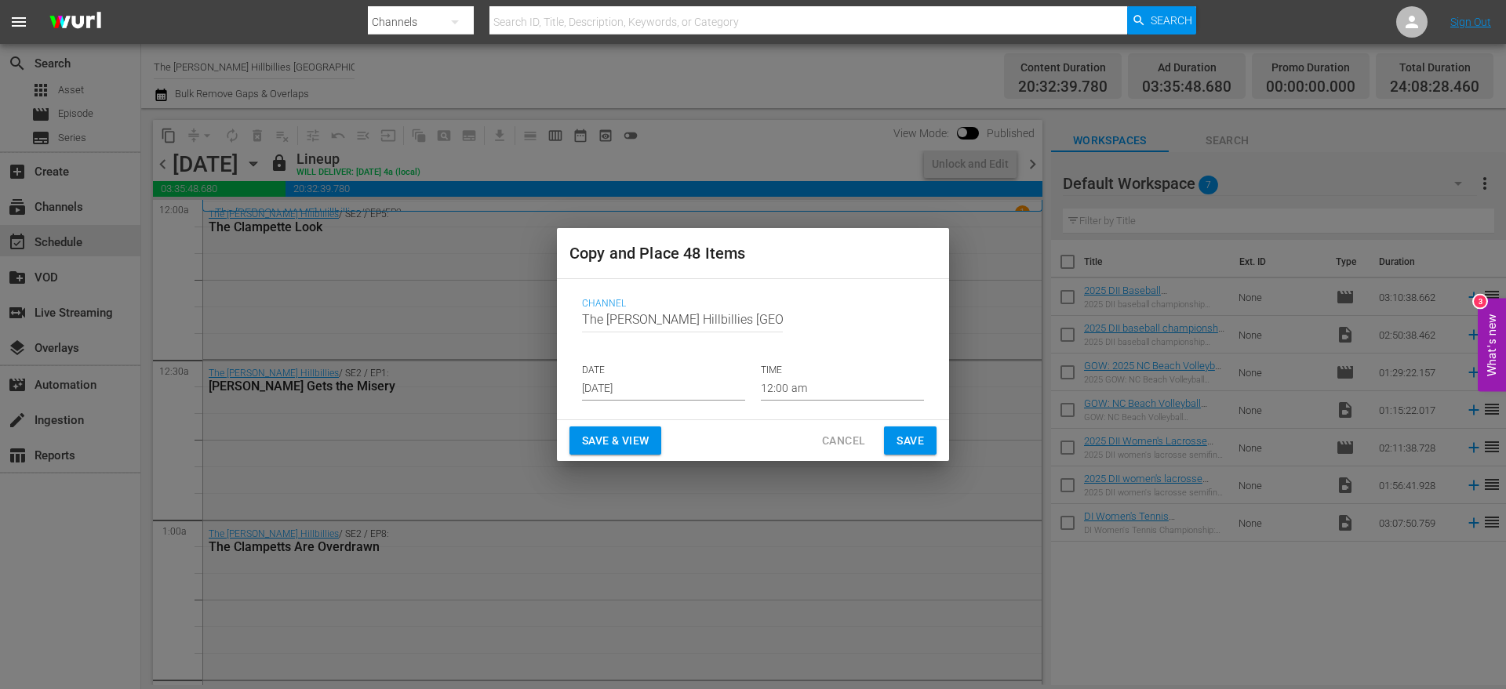
drag, startPoint x: 709, startPoint y: 373, endPoint x: 699, endPoint y: 380, distance: 11.3
click at [706, 373] on p "DATE" at bounding box center [663, 370] width 163 height 13
click at [701, 380] on input "[DATE]" at bounding box center [663, 389] width 163 height 24
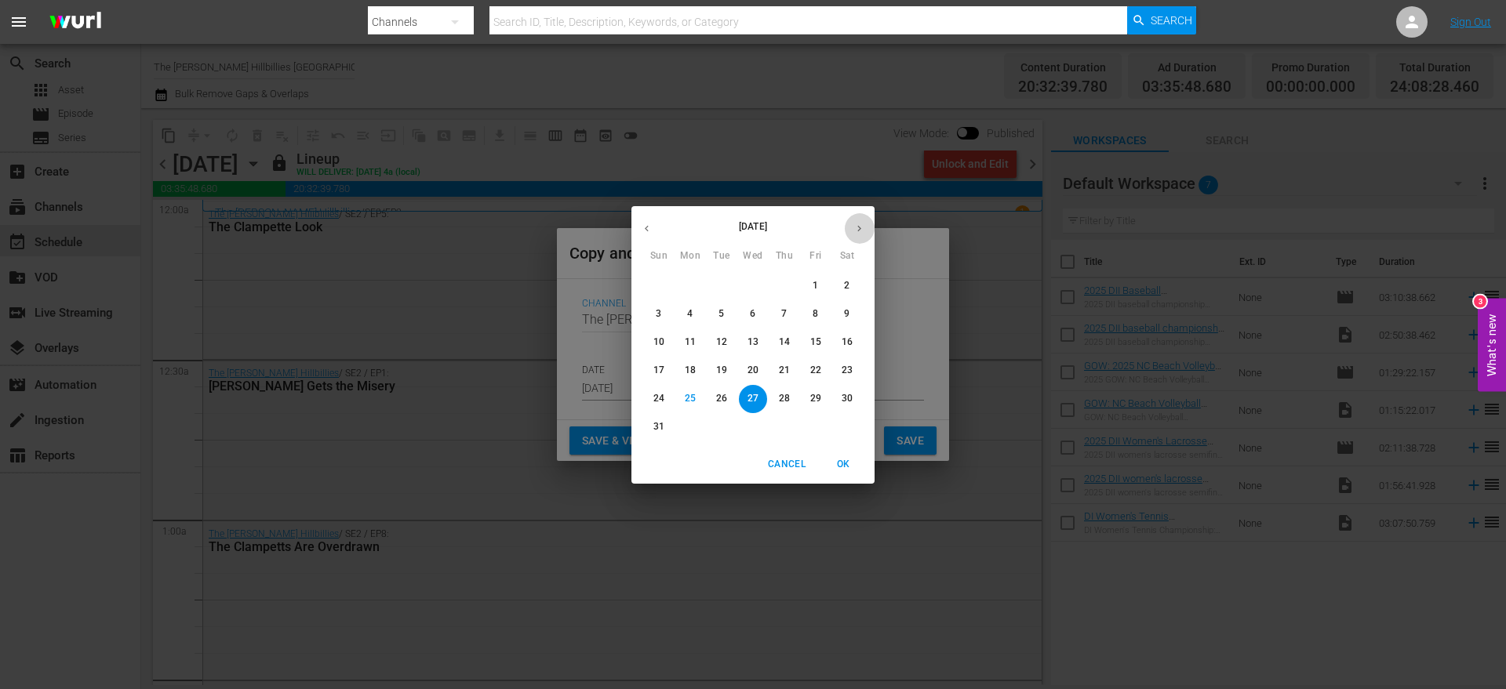
click at [863, 227] on icon "button" at bounding box center [859, 229] width 12 height 12
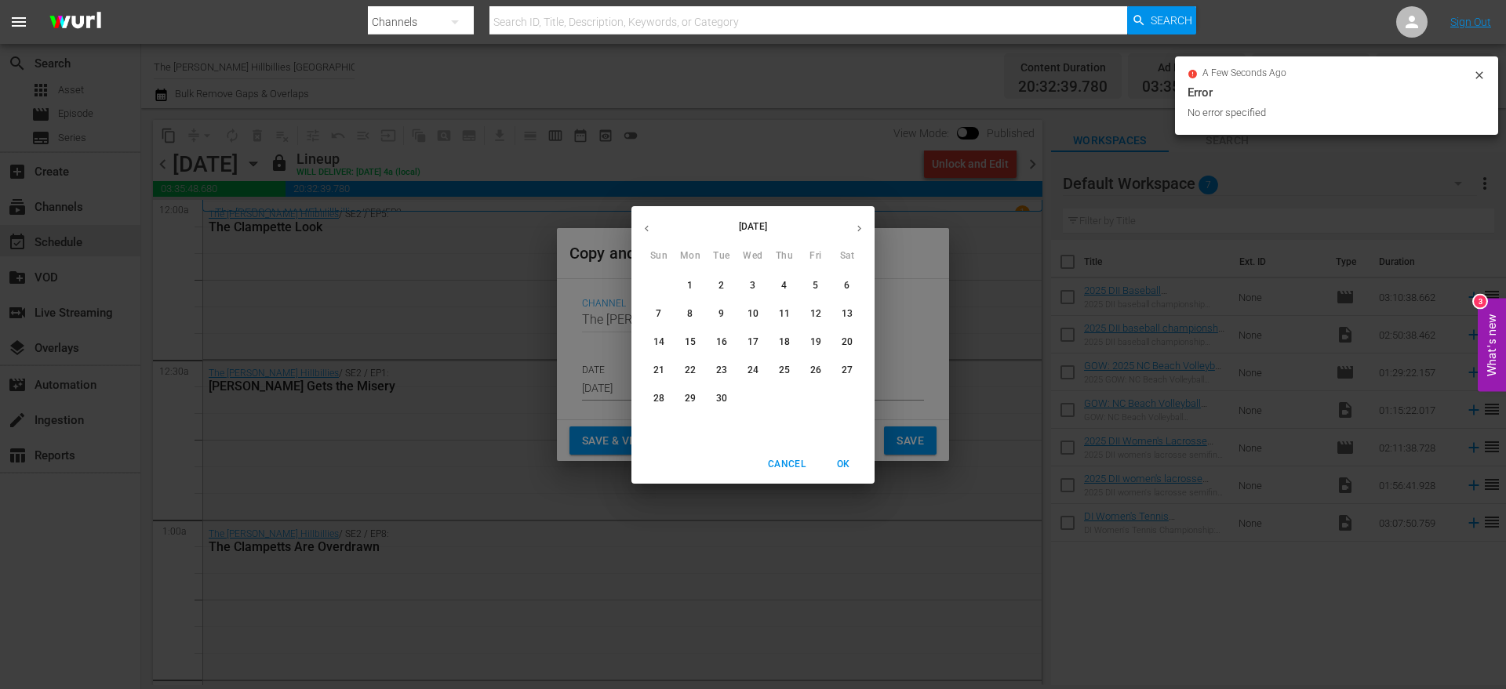
click at [725, 313] on span "9" at bounding box center [721, 313] width 28 height 13
type input "[DATE]"
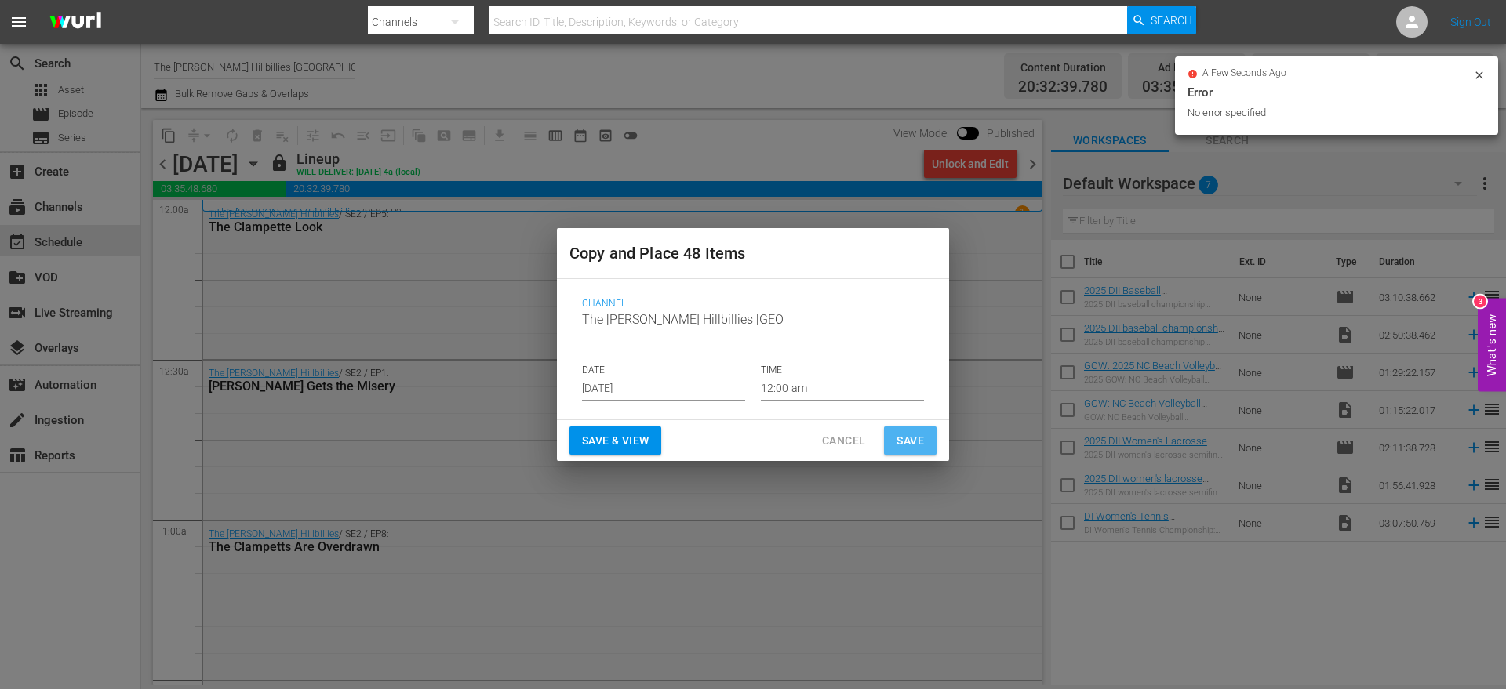
click at [921, 443] on span "Save" at bounding box center [909, 441] width 27 height 20
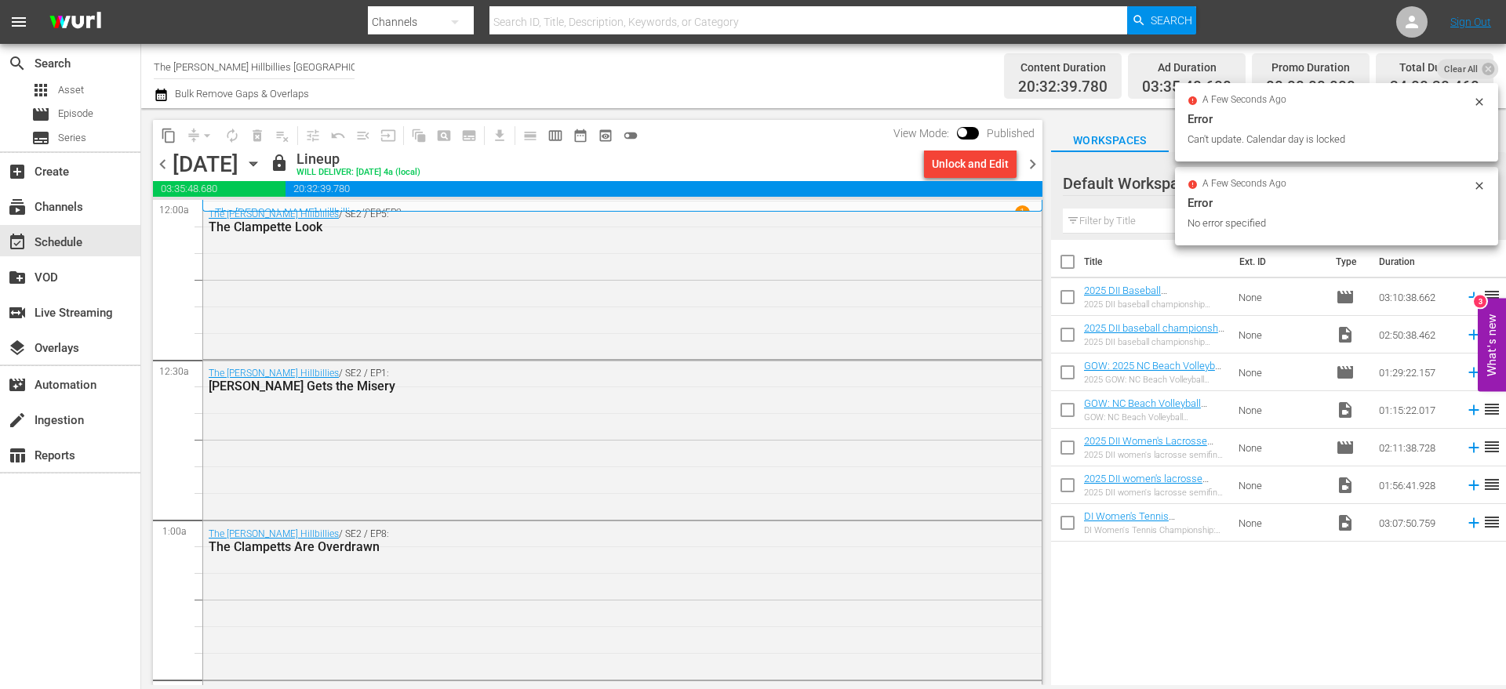
click at [1024, 158] on span "chevron_right" at bounding box center [1033, 164] width 20 height 20
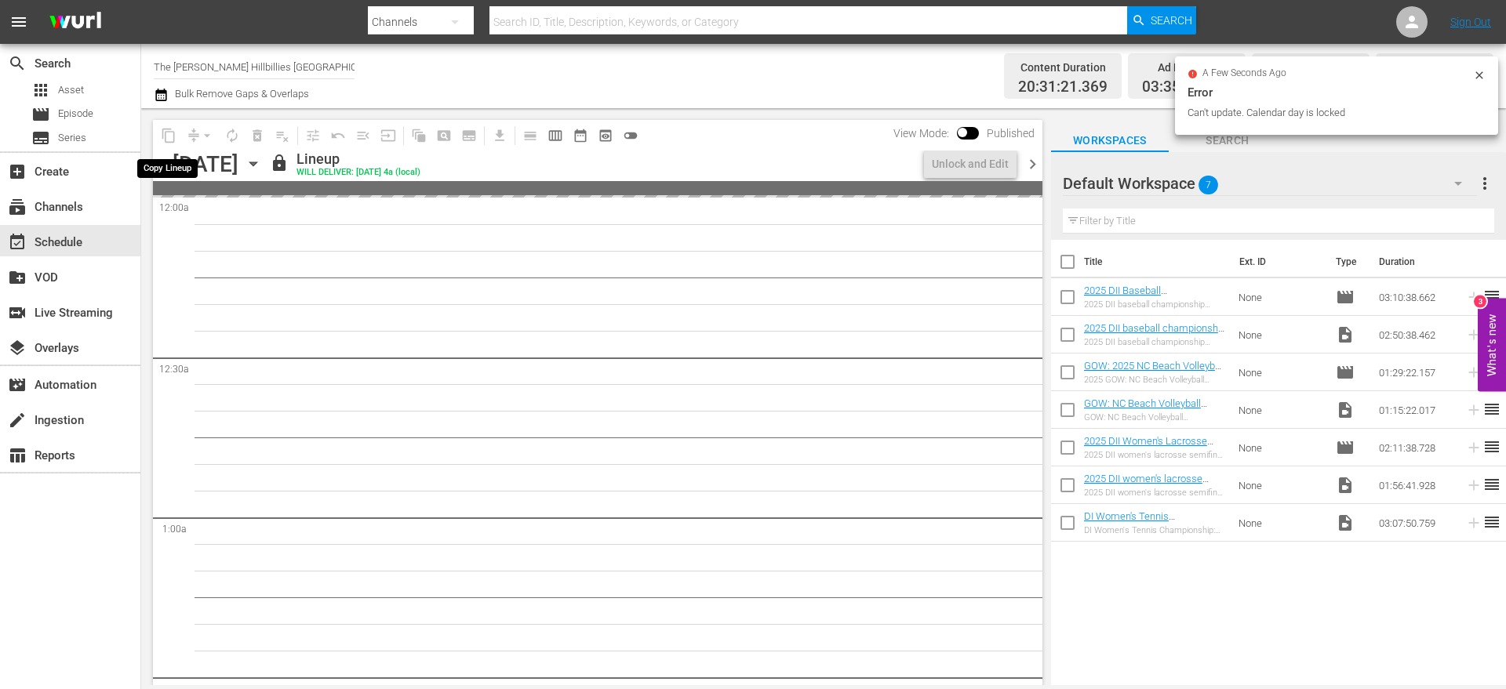
click at [171, 131] on span "content_copy" at bounding box center [168, 135] width 25 height 25
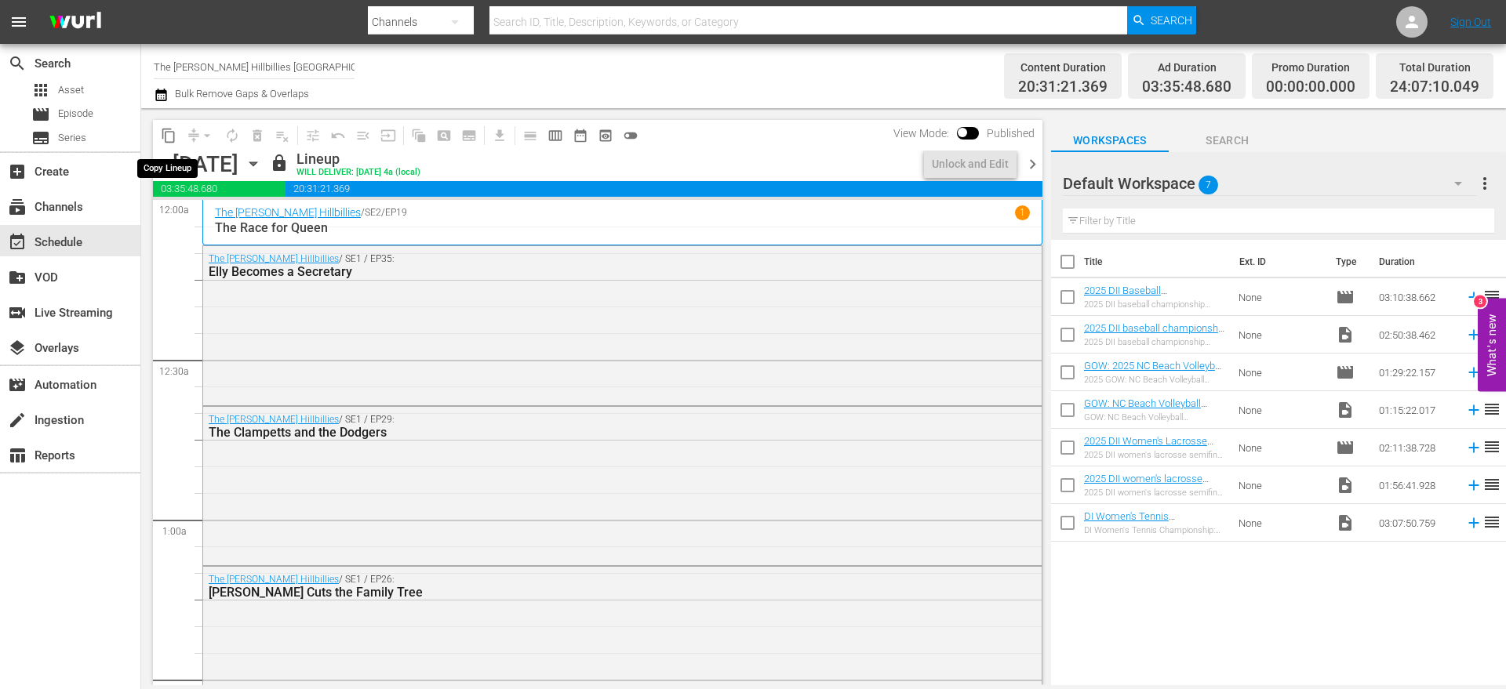
click at [171, 131] on span "content_copy" at bounding box center [169, 136] width 16 height 16
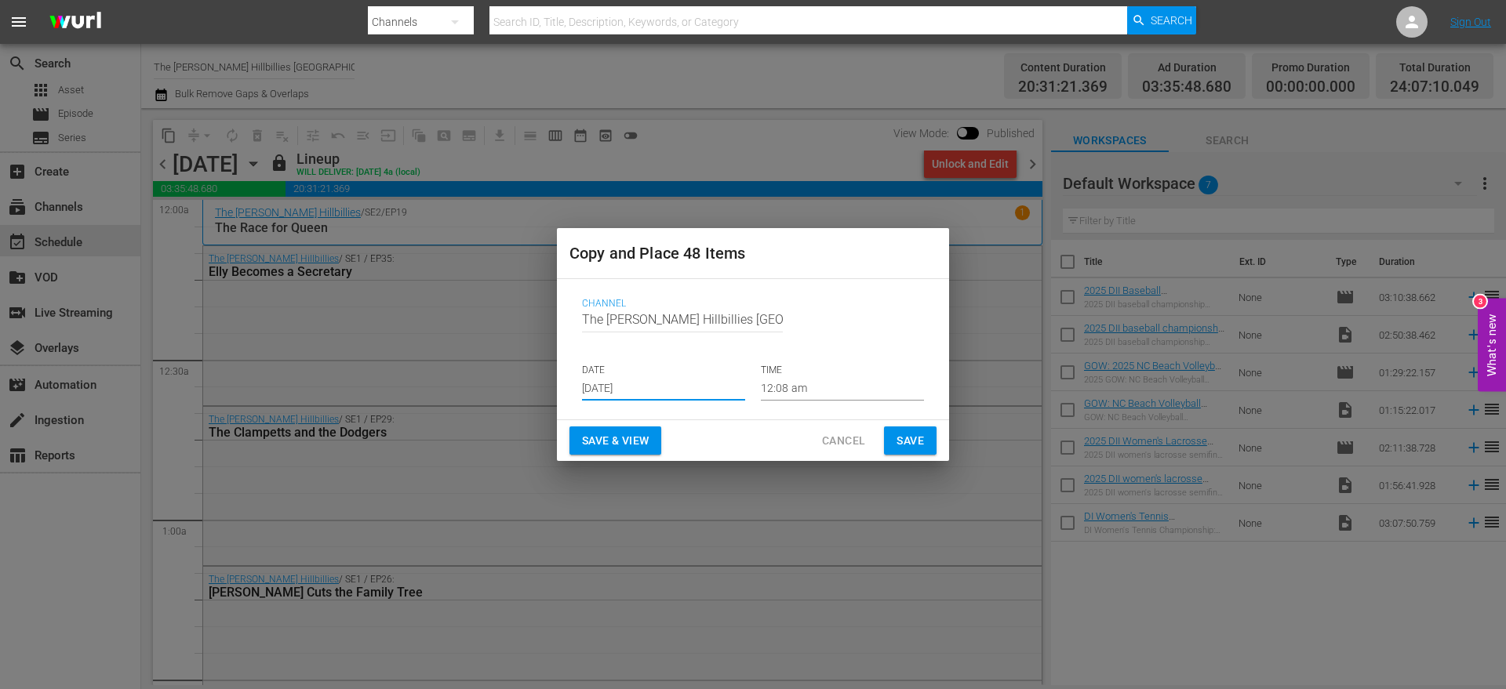
click at [712, 383] on input "[DATE]" at bounding box center [663, 389] width 163 height 24
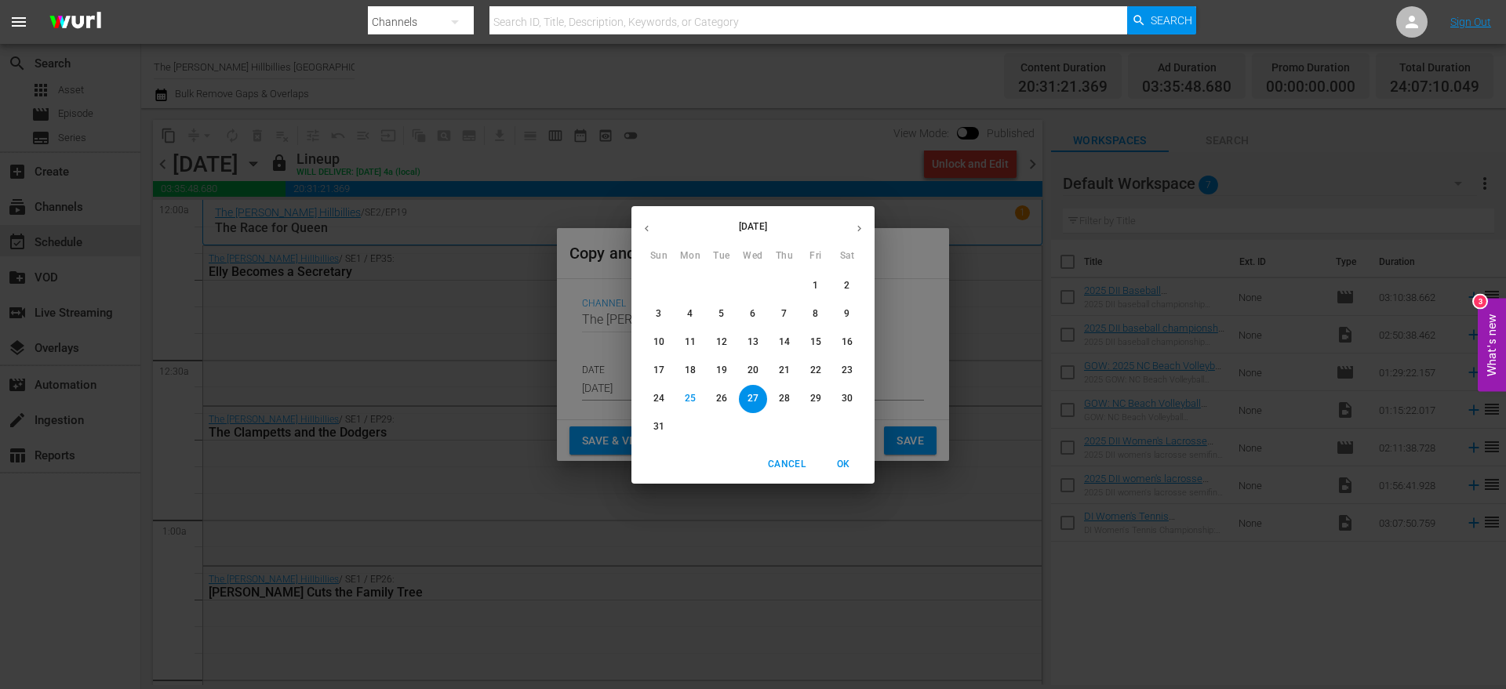
click at [856, 228] on icon "button" at bounding box center [859, 229] width 12 height 12
click at [856, 225] on icon "button" at bounding box center [859, 229] width 12 height 12
click at [777, 311] on span "9" at bounding box center [784, 313] width 28 height 13
type input "[DATE]"
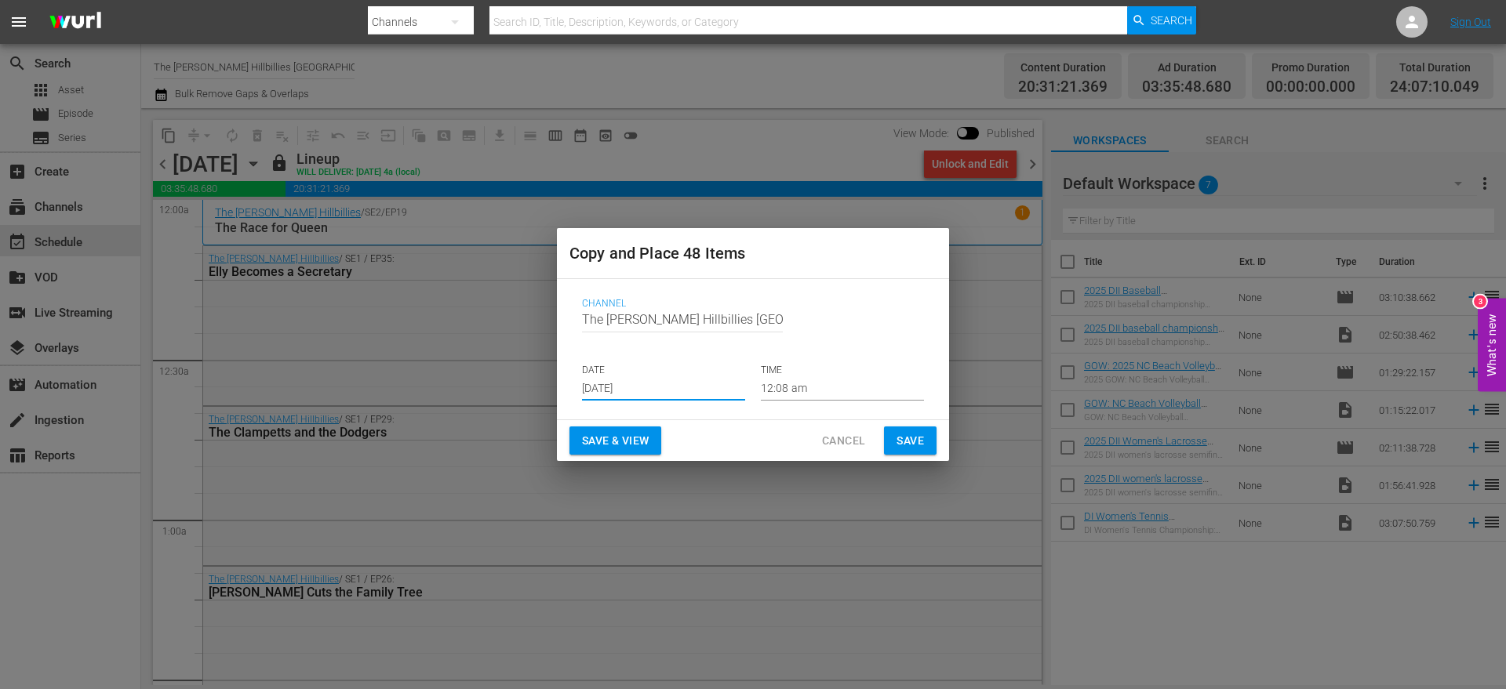
click at [908, 441] on span "Save" at bounding box center [909, 441] width 27 height 20
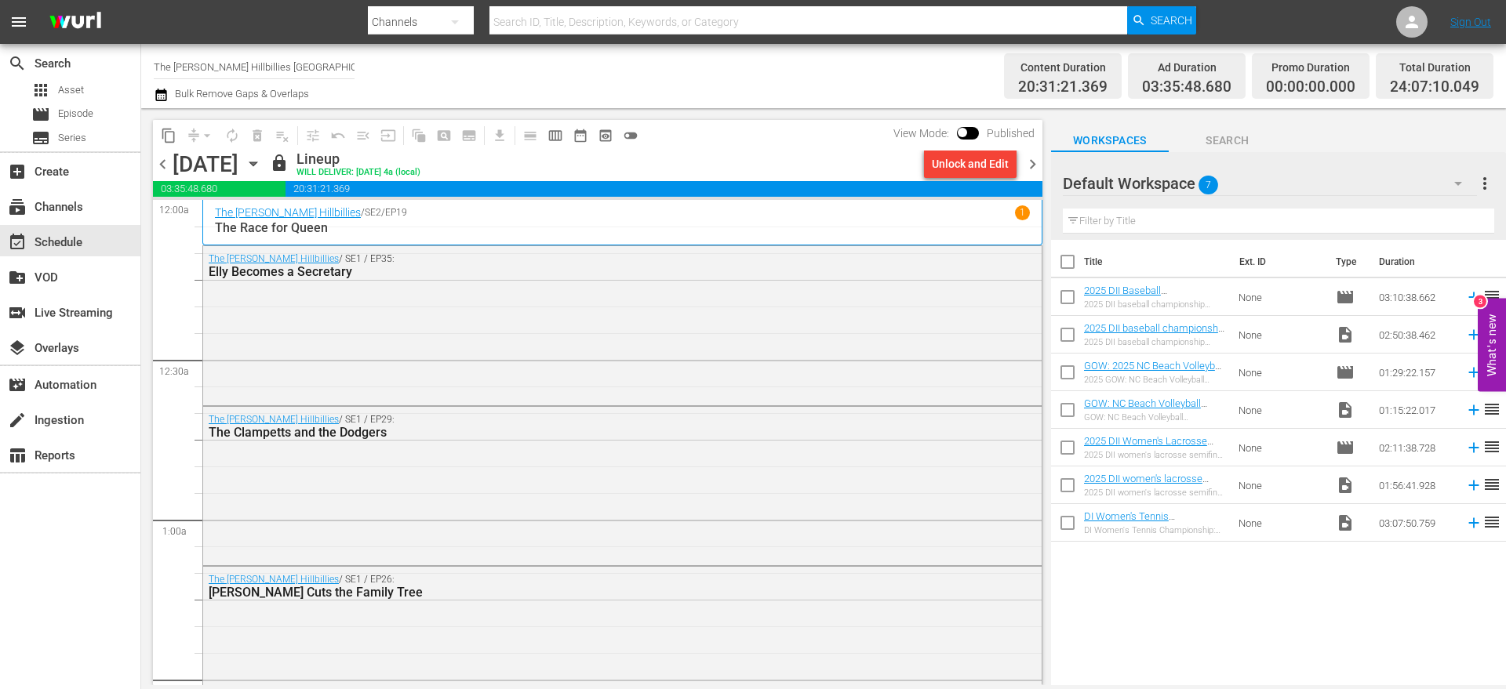
click at [173, 85] on div "Bulk Remove Gaps & Overlaps" at bounding box center [231, 94] width 155 height 19
click at [164, 87] on icon "button" at bounding box center [161, 94] width 15 height 19
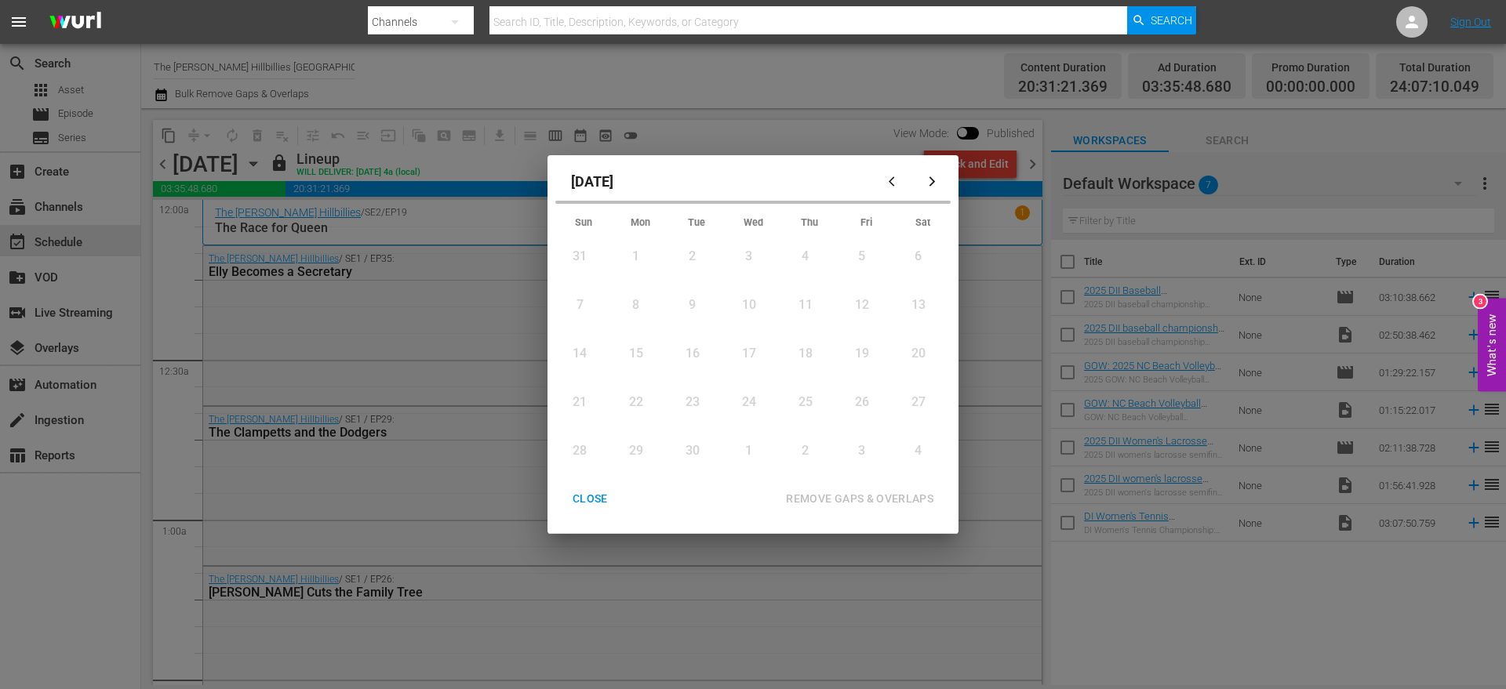
click at [936, 178] on icon "button" at bounding box center [932, 182] width 12 height 12
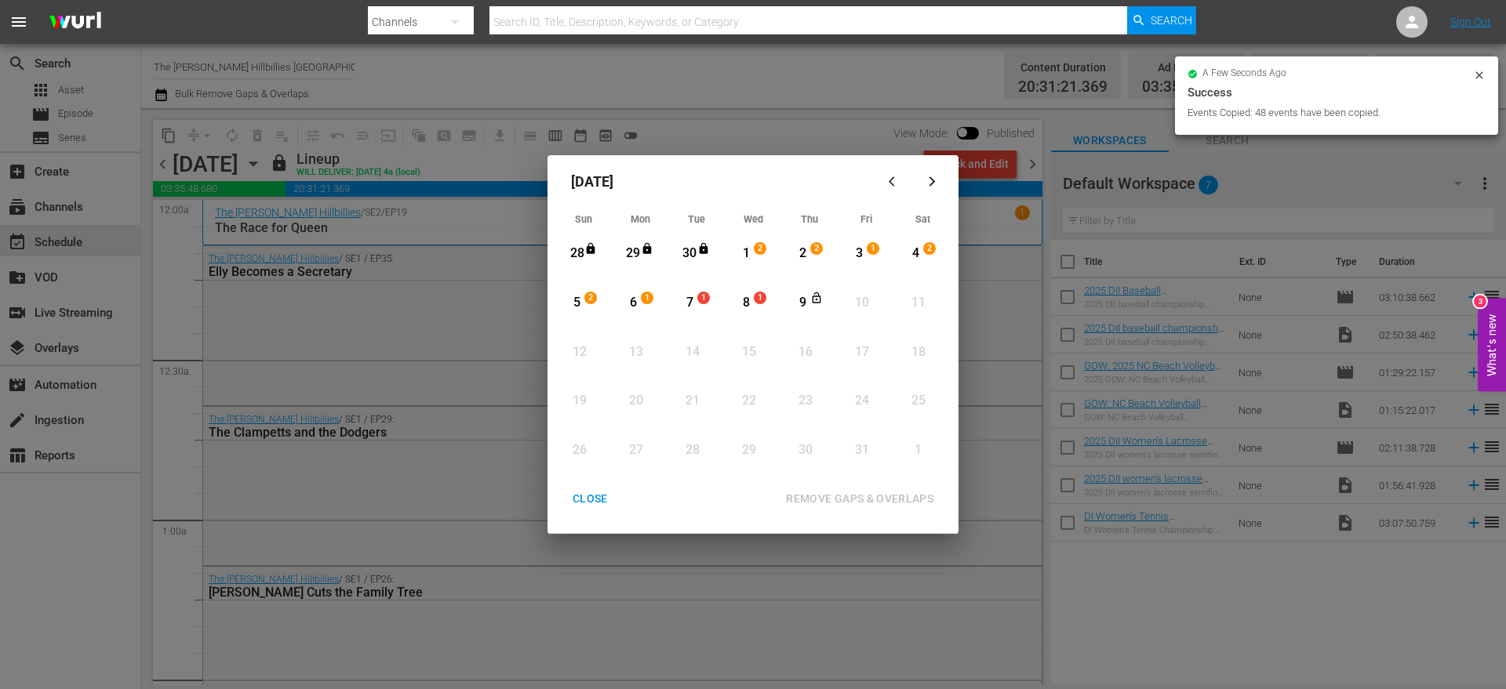
click at [748, 258] on div "1" at bounding box center [746, 254] width 20 height 18
click at [795, 296] on div "9" at bounding box center [803, 303] width 20 height 18
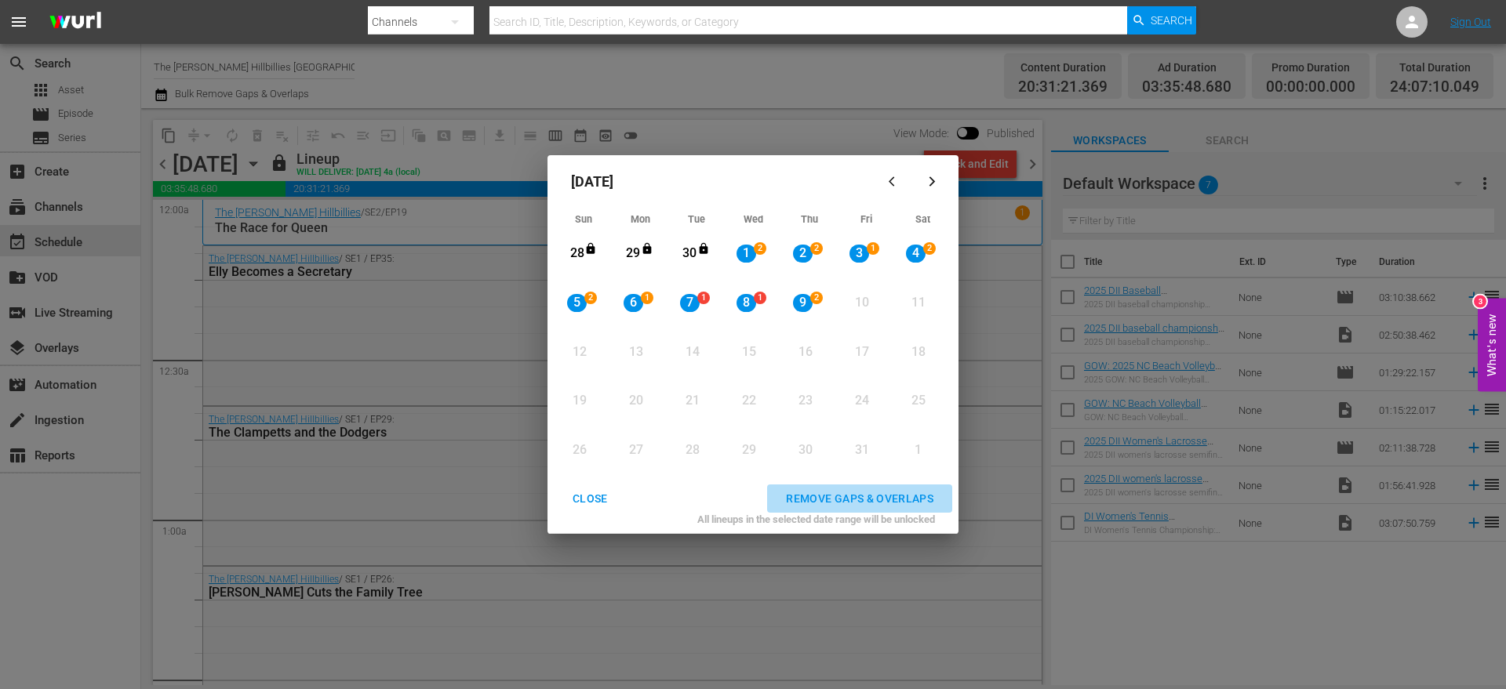
click at [907, 493] on div "REMOVE GAPS & OVERLAPS" at bounding box center [859, 499] width 173 height 20
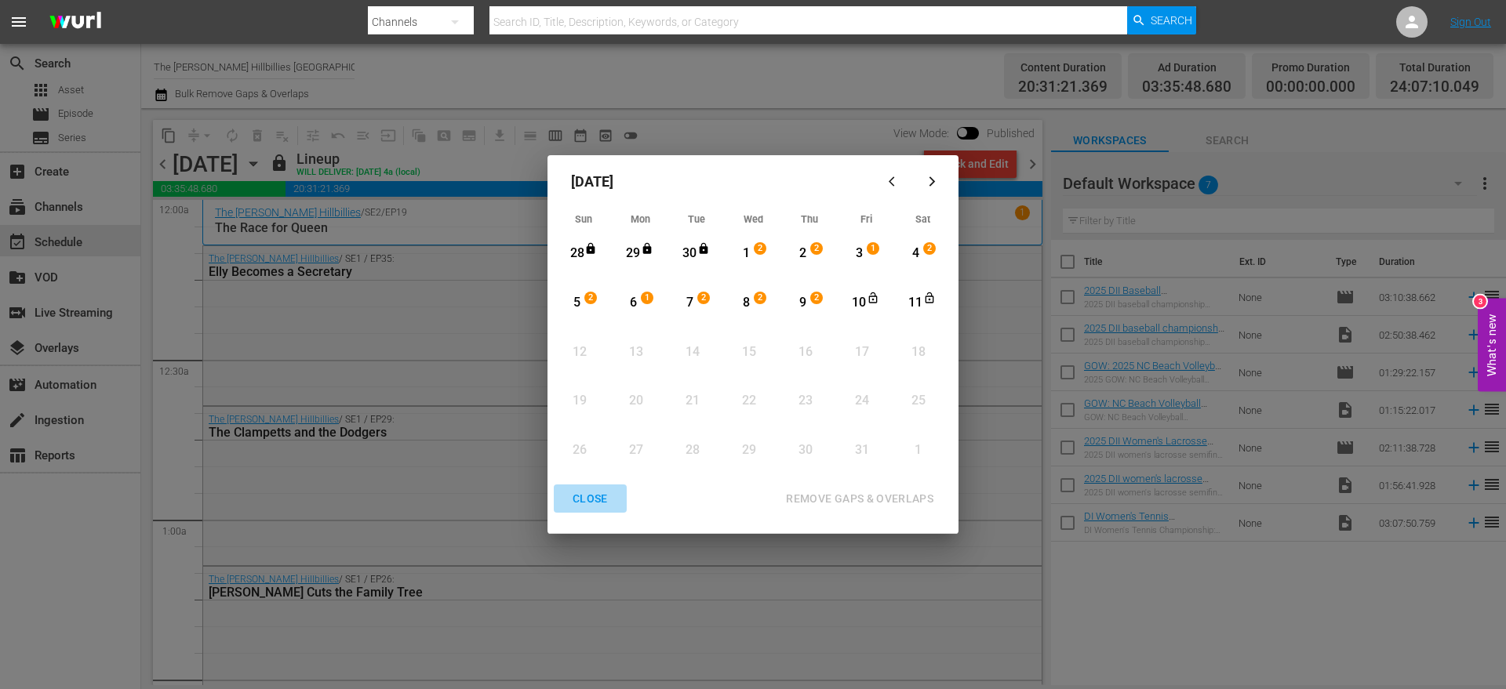
click at [577, 500] on div "CLOSE" at bounding box center [590, 499] width 60 height 20
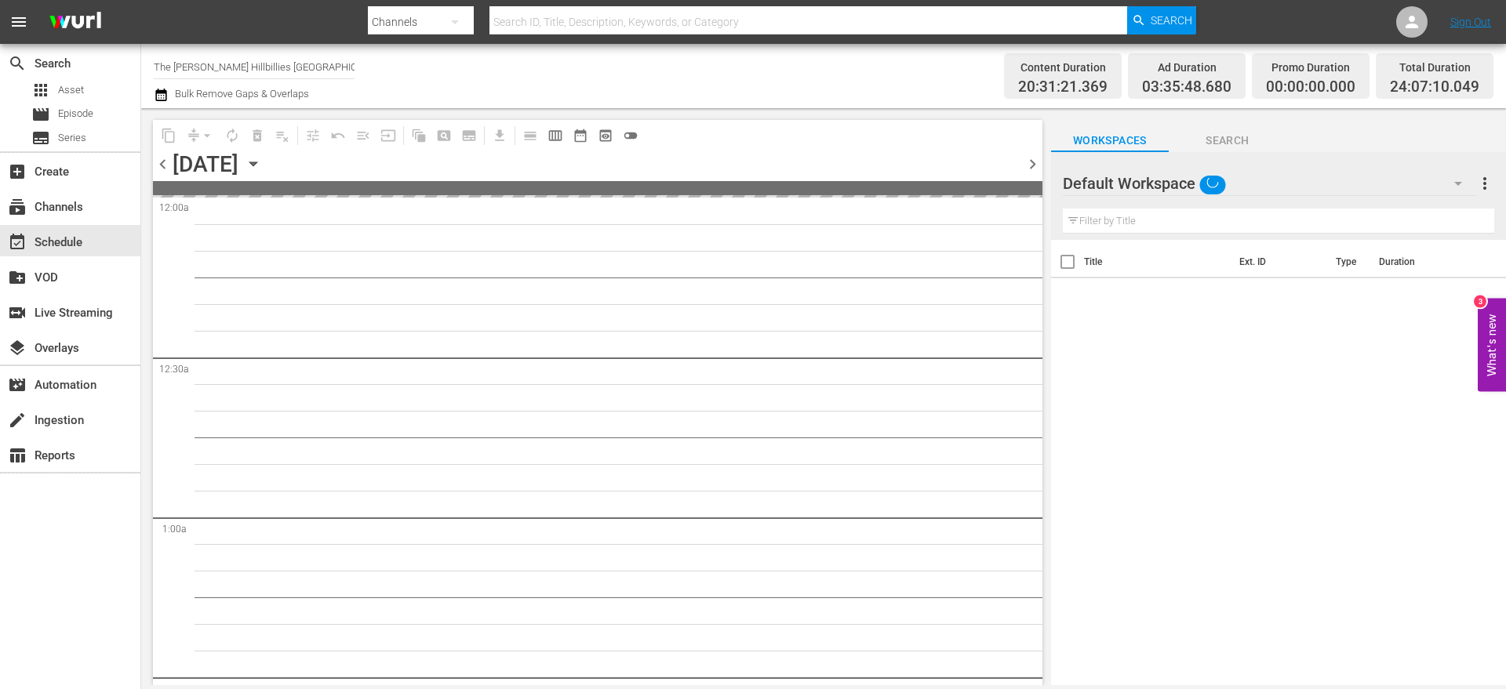
click at [1029, 162] on span "chevron_right" at bounding box center [1033, 164] width 20 height 20
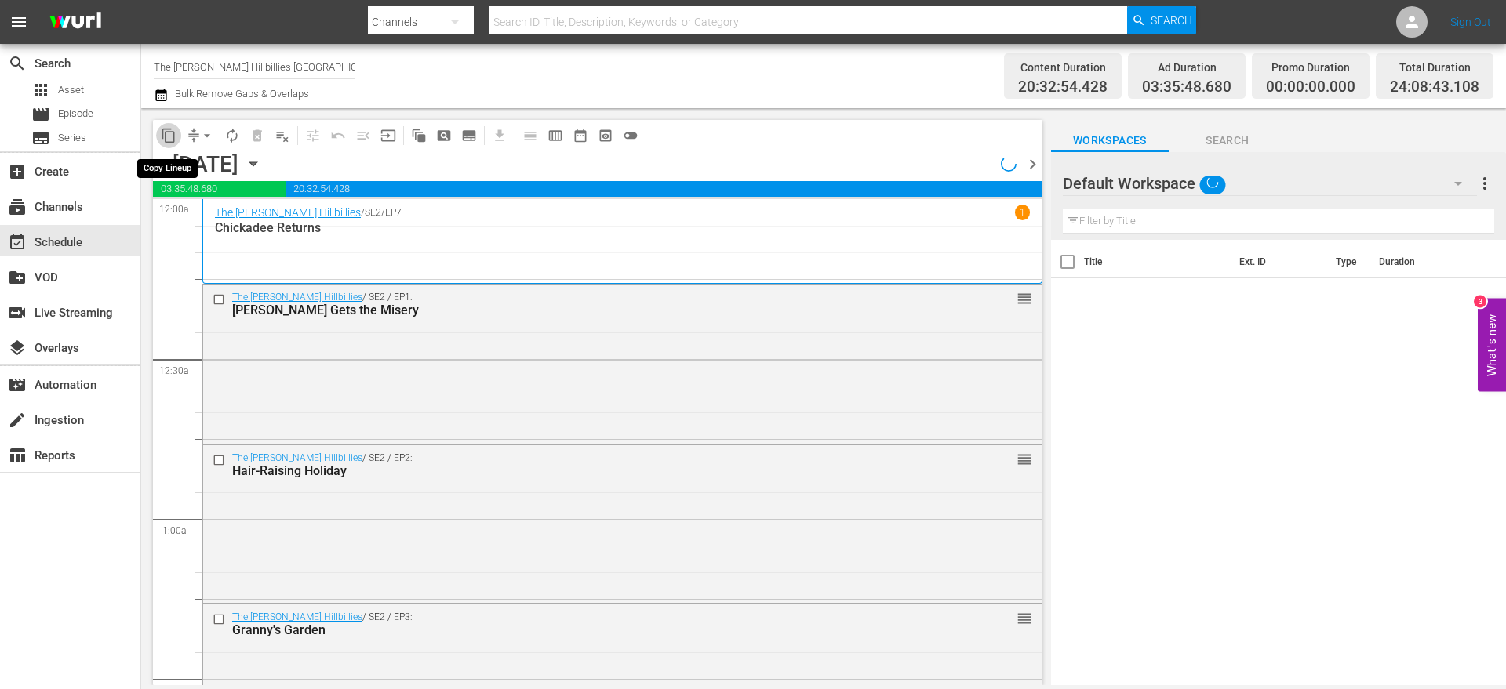
click at [172, 136] on span "content_copy" at bounding box center [169, 136] width 16 height 16
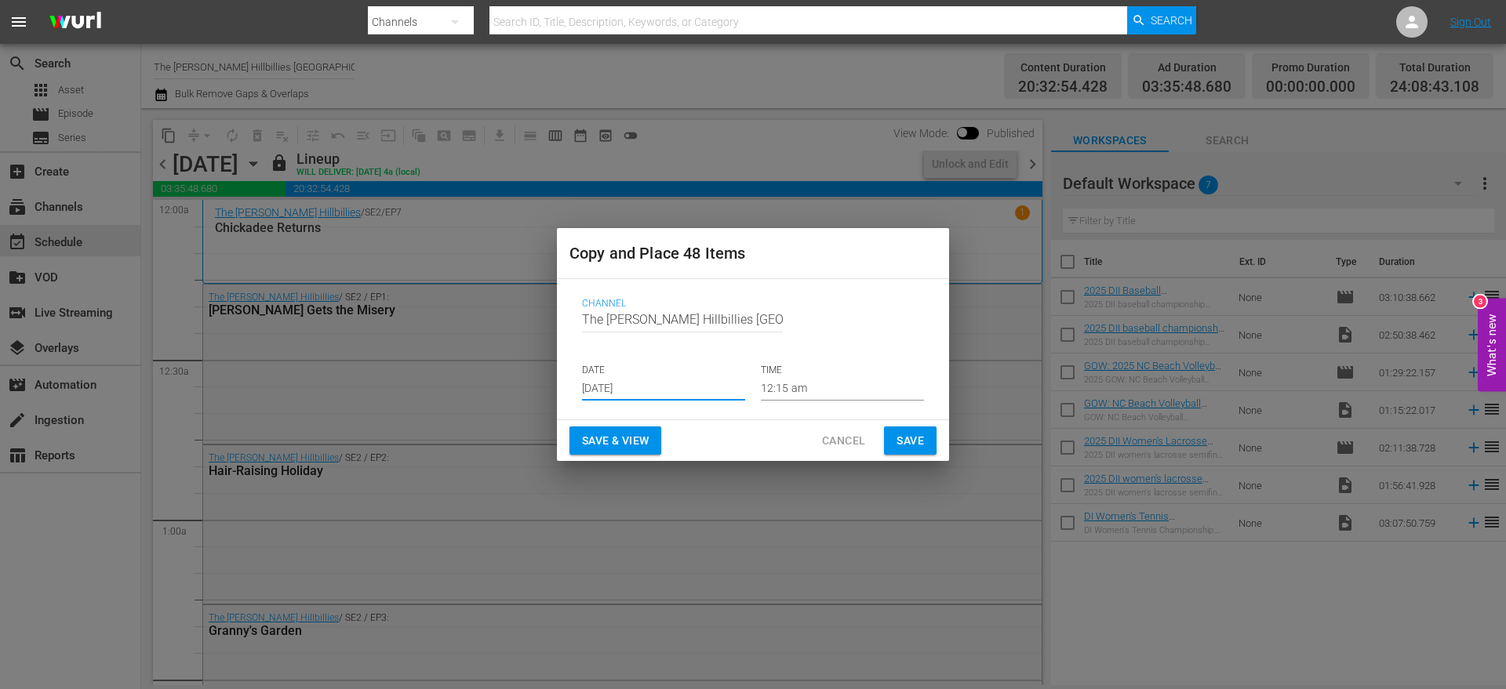
click at [674, 387] on input "[DATE]" at bounding box center [663, 389] width 163 height 24
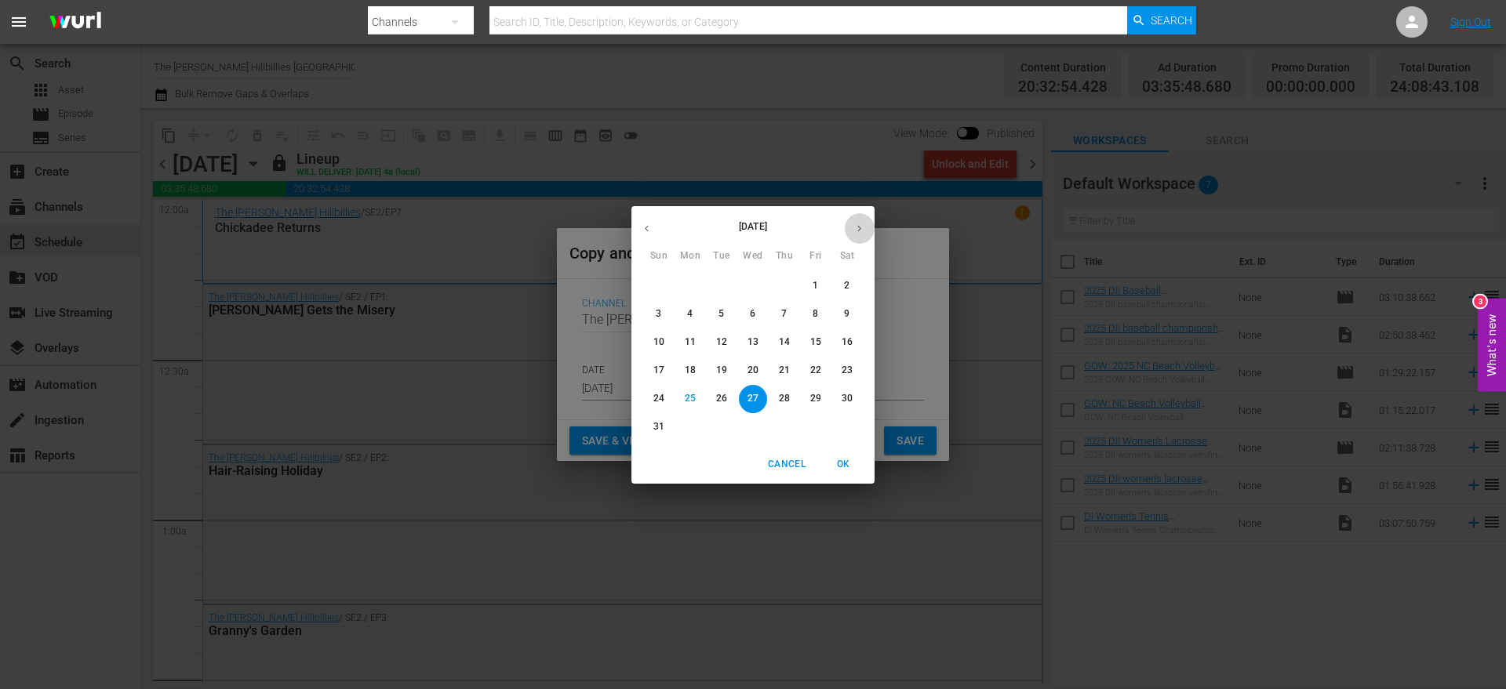
click at [865, 229] on button "button" at bounding box center [859, 228] width 31 height 31
click at [777, 305] on button "9" at bounding box center [784, 314] width 28 height 28
type input "[DATE]"
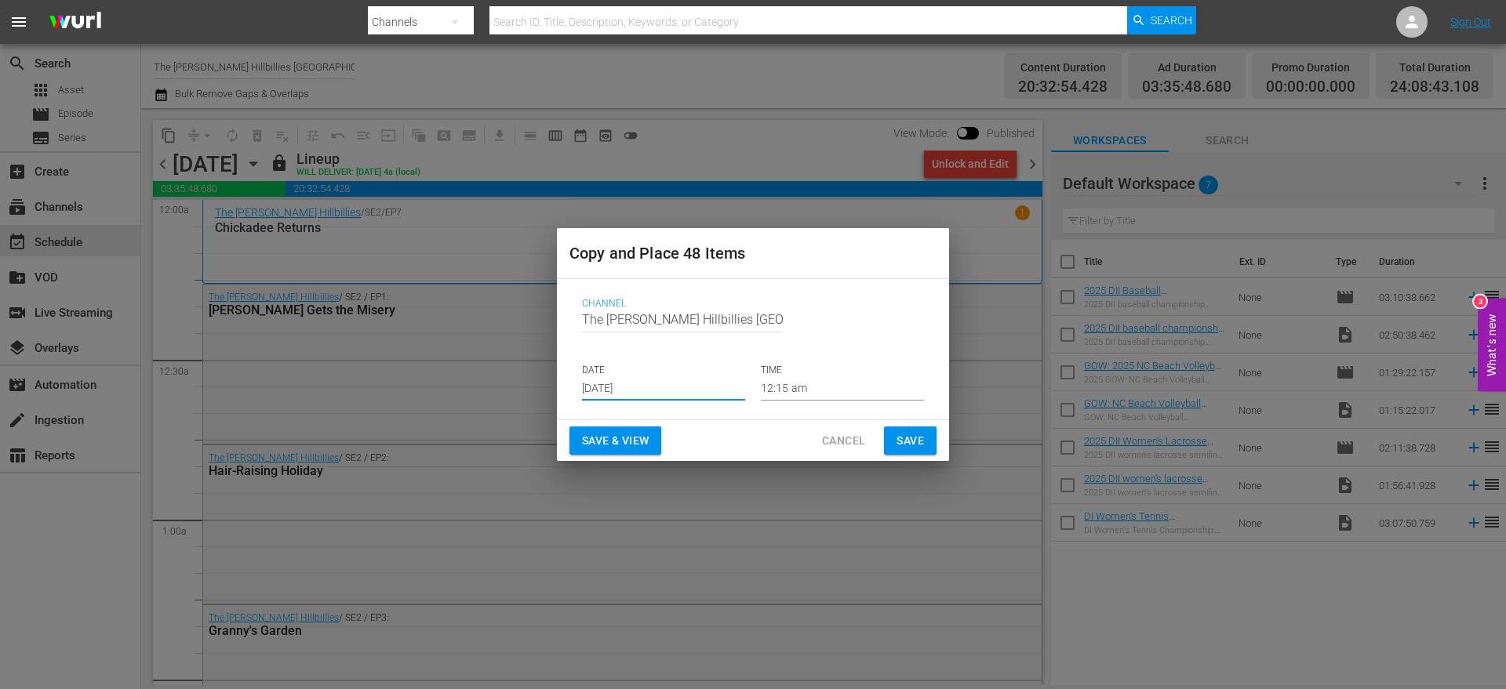
click at [907, 442] on span "Save" at bounding box center [909, 441] width 27 height 20
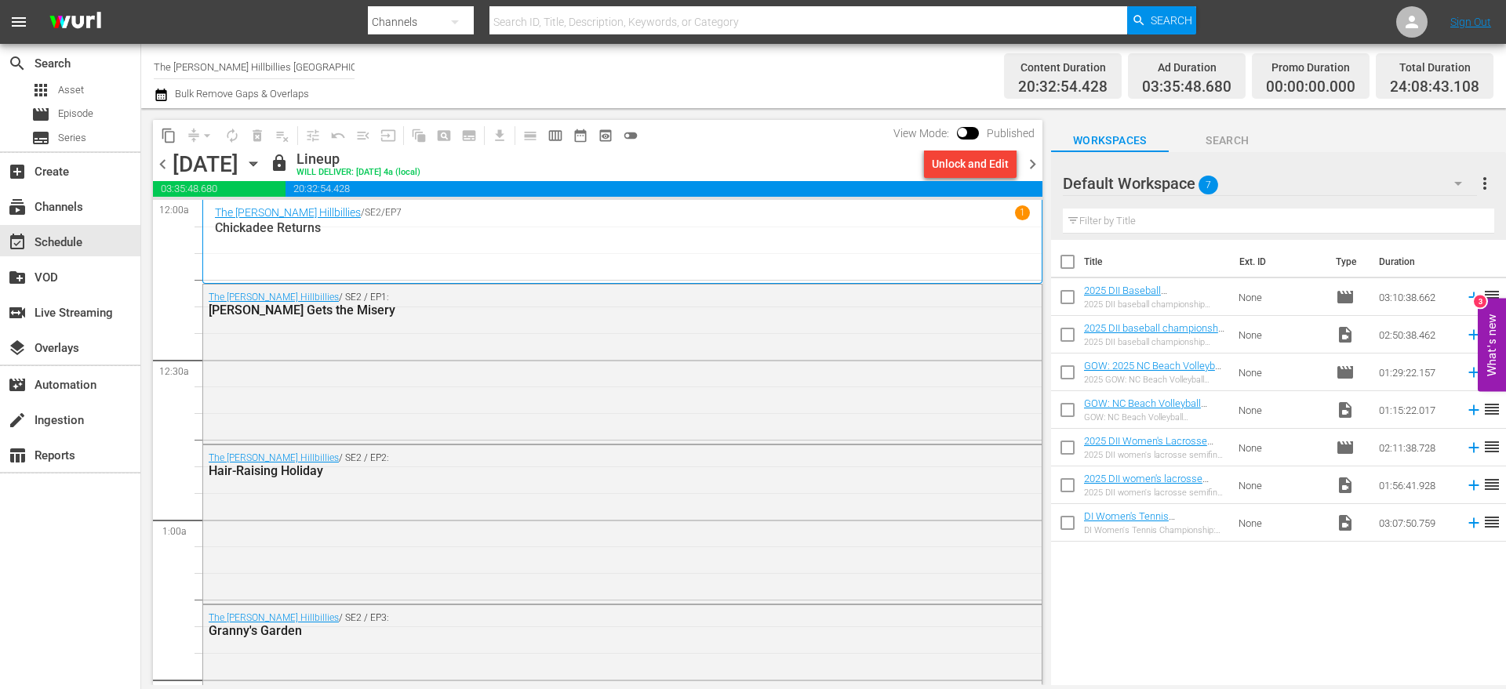
click at [169, 93] on button "button" at bounding box center [163, 94] width 19 height 19
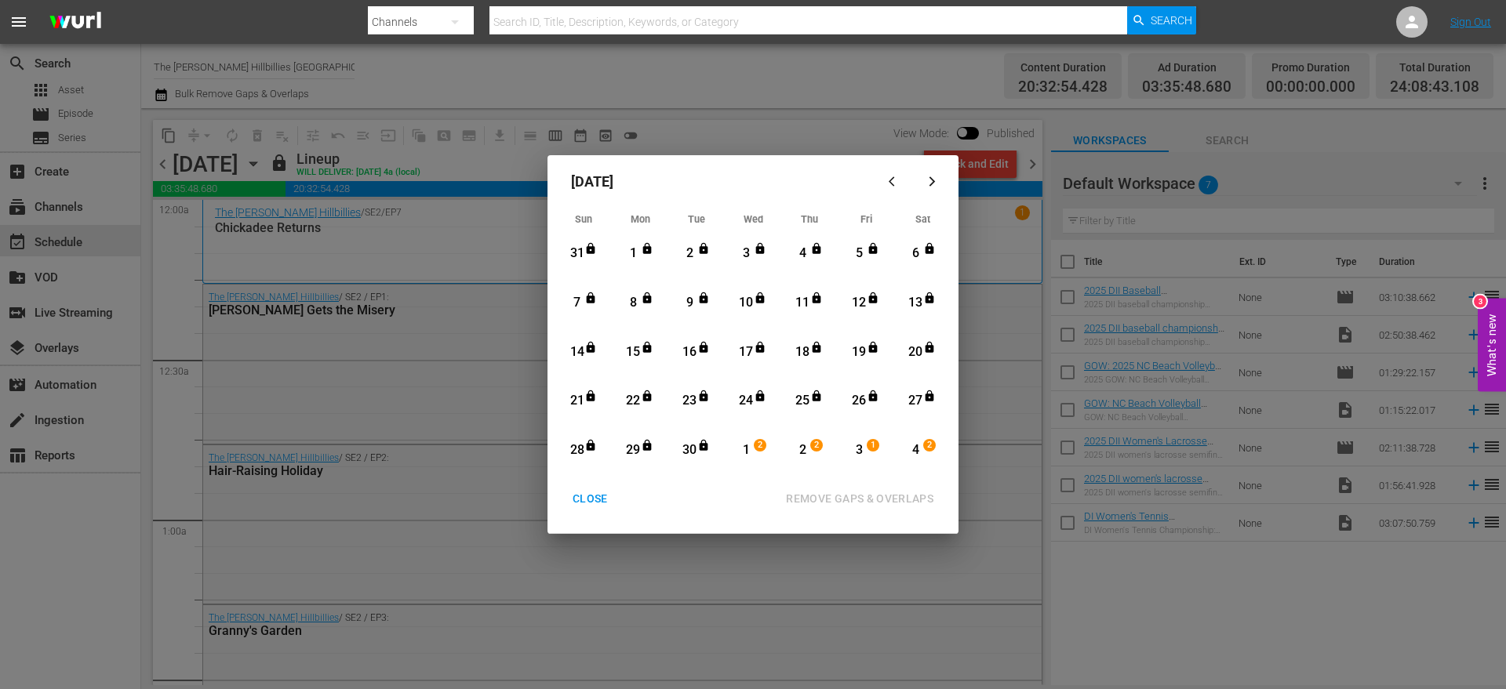
click at [926, 181] on icon "button" at bounding box center [932, 182] width 12 height 12
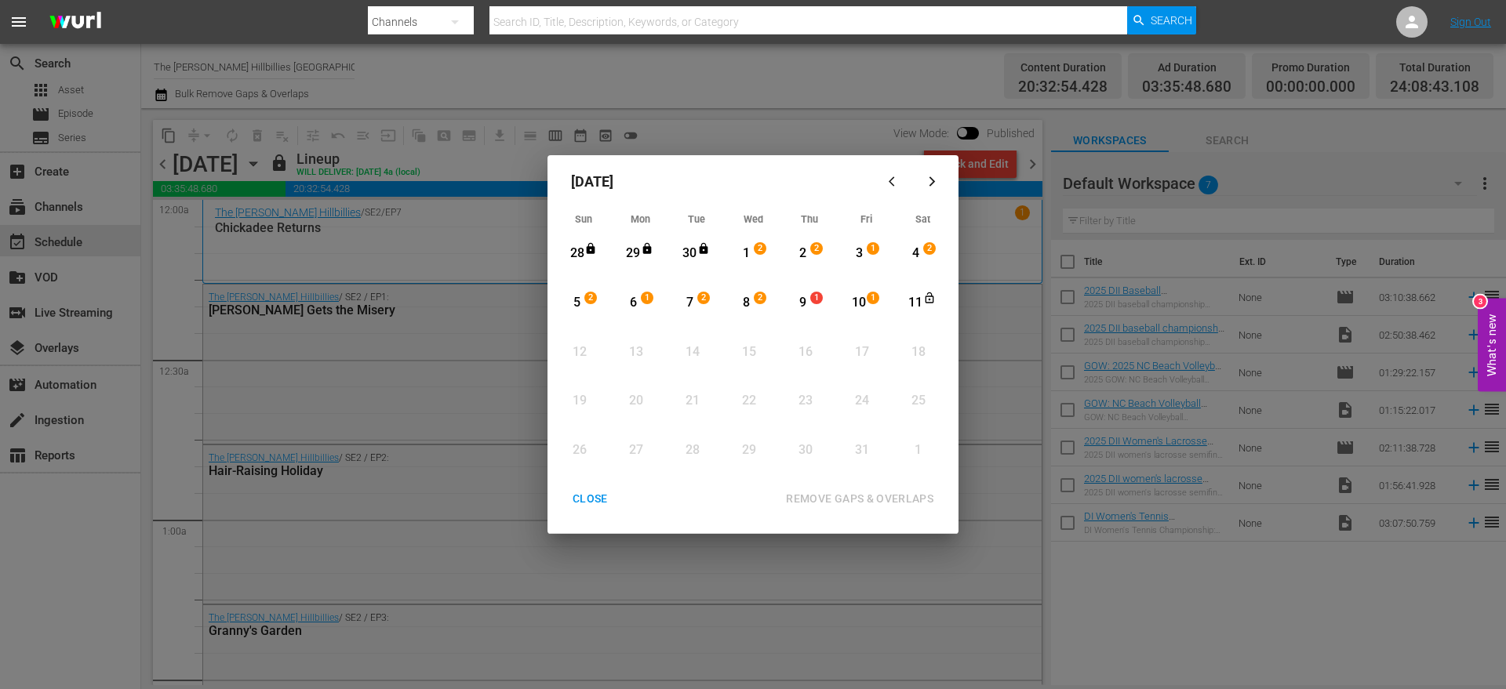
click at [742, 248] on div "1" at bounding box center [746, 254] width 20 height 18
click at [908, 298] on div "11" at bounding box center [916, 303] width 20 height 18
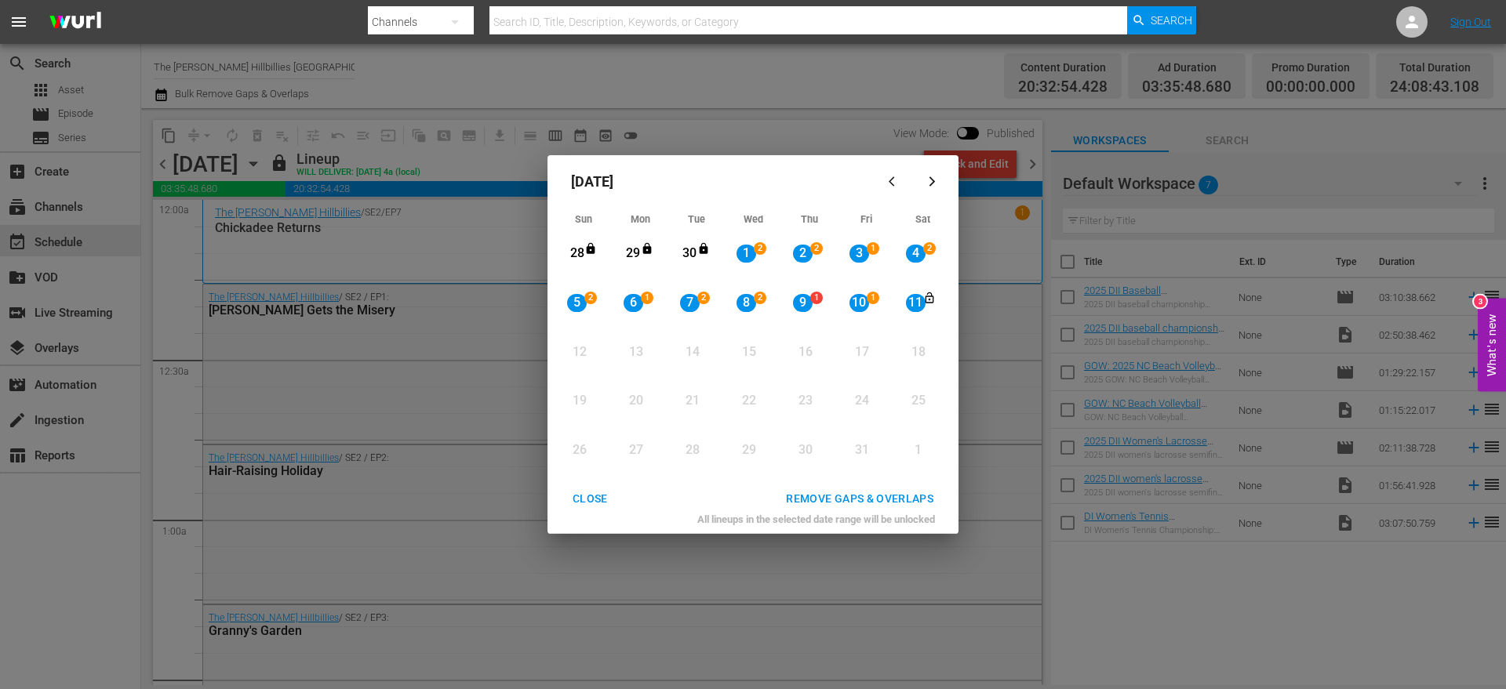
click at [848, 501] on div "REMOVE GAPS & OVERLAPS" at bounding box center [859, 499] width 173 height 20
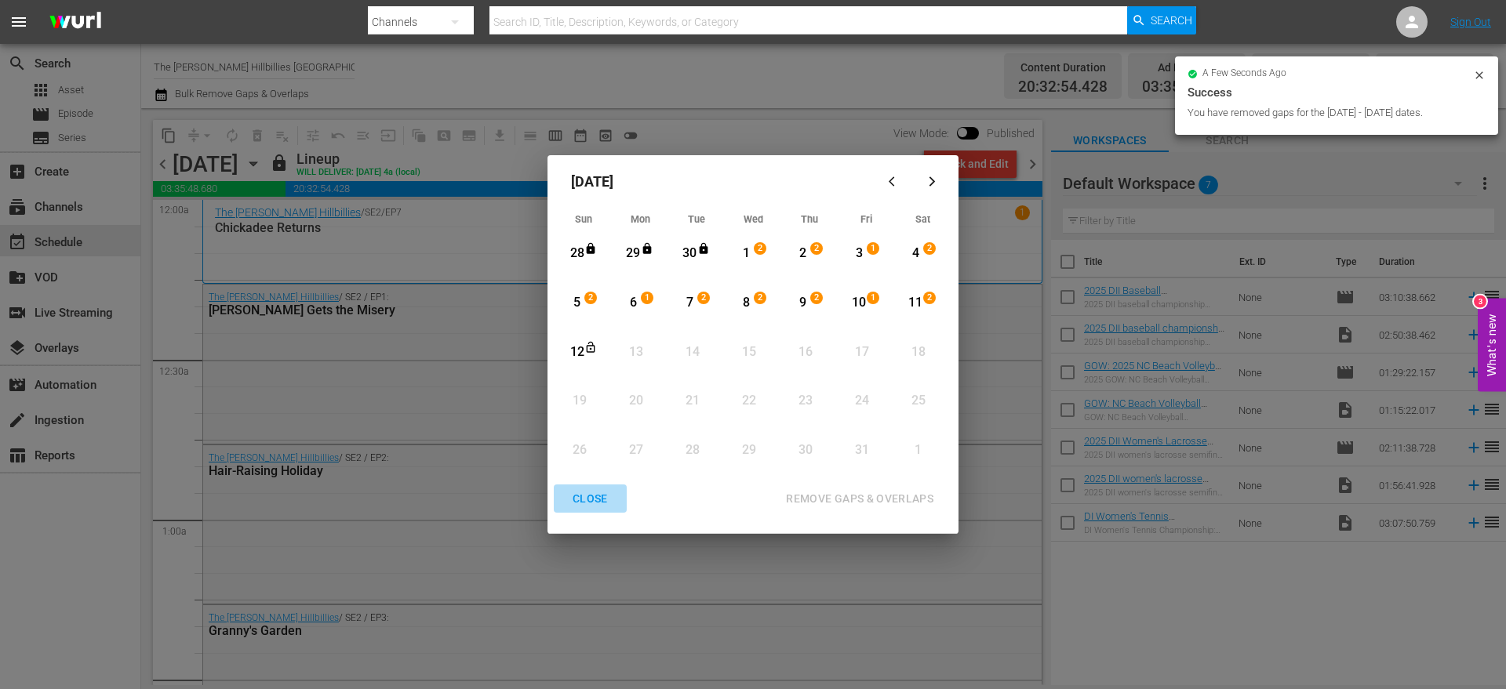
click at [587, 493] on div "CLOSE" at bounding box center [590, 499] width 60 height 20
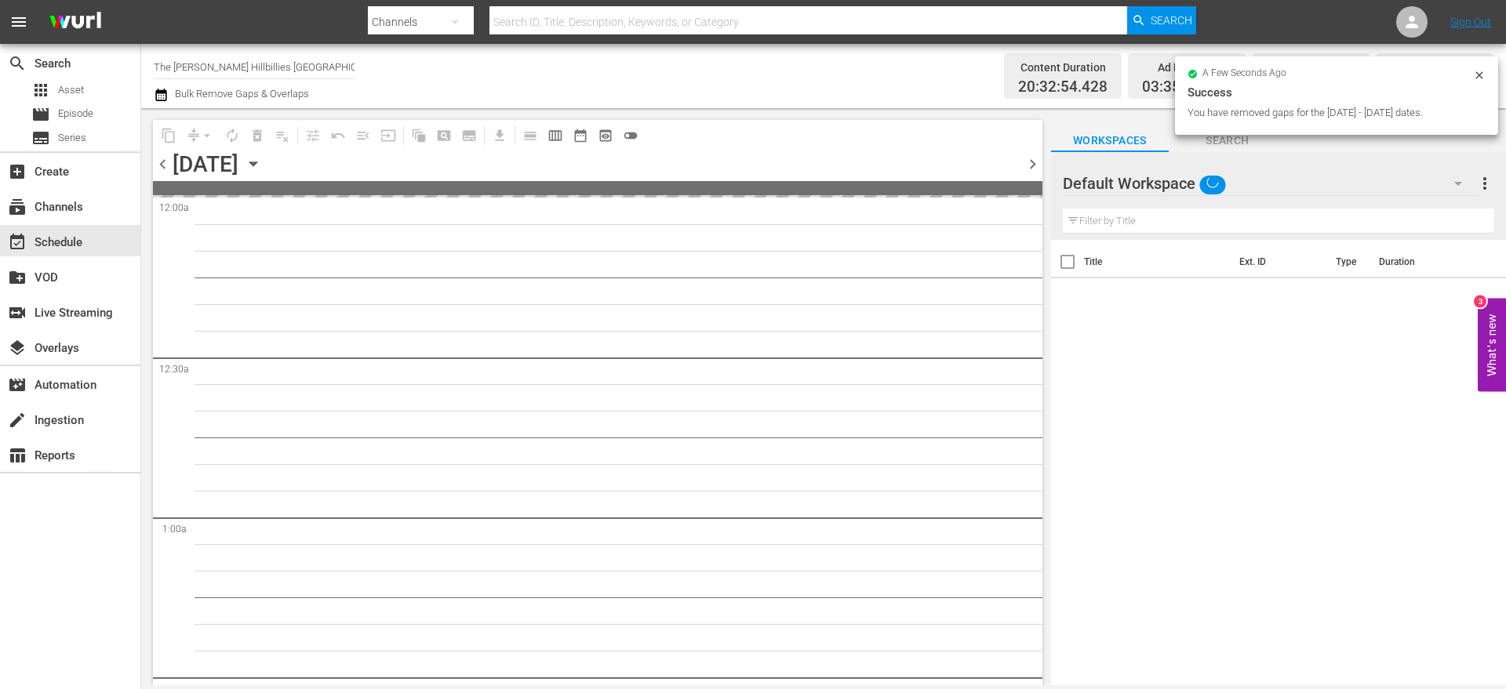
click at [262, 162] on icon "button" at bounding box center [253, 163] width 17 height 17
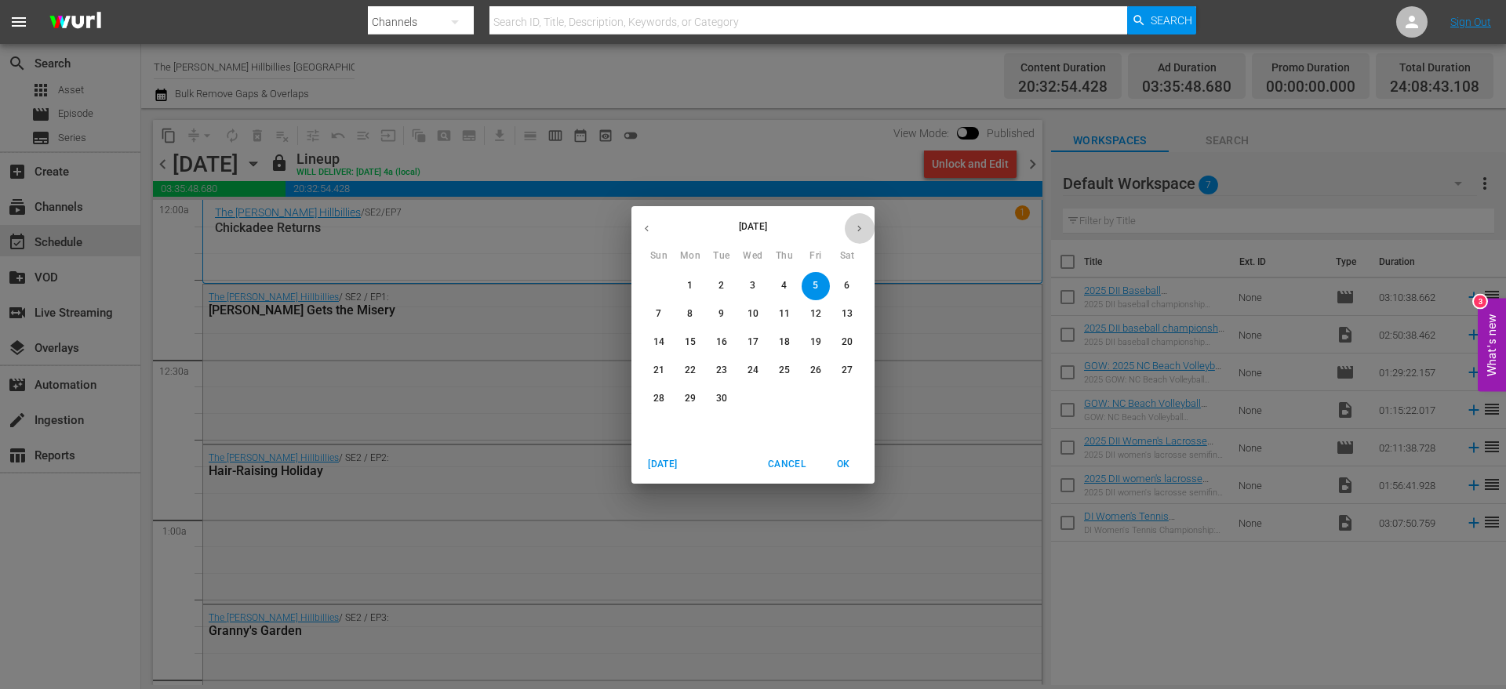
click at [852, 229] on button "button" at bounding box center [859, 228] width 31 height 31
click at [754, 287] on p "1" at bounding box center [752, 285] width 5 height 13
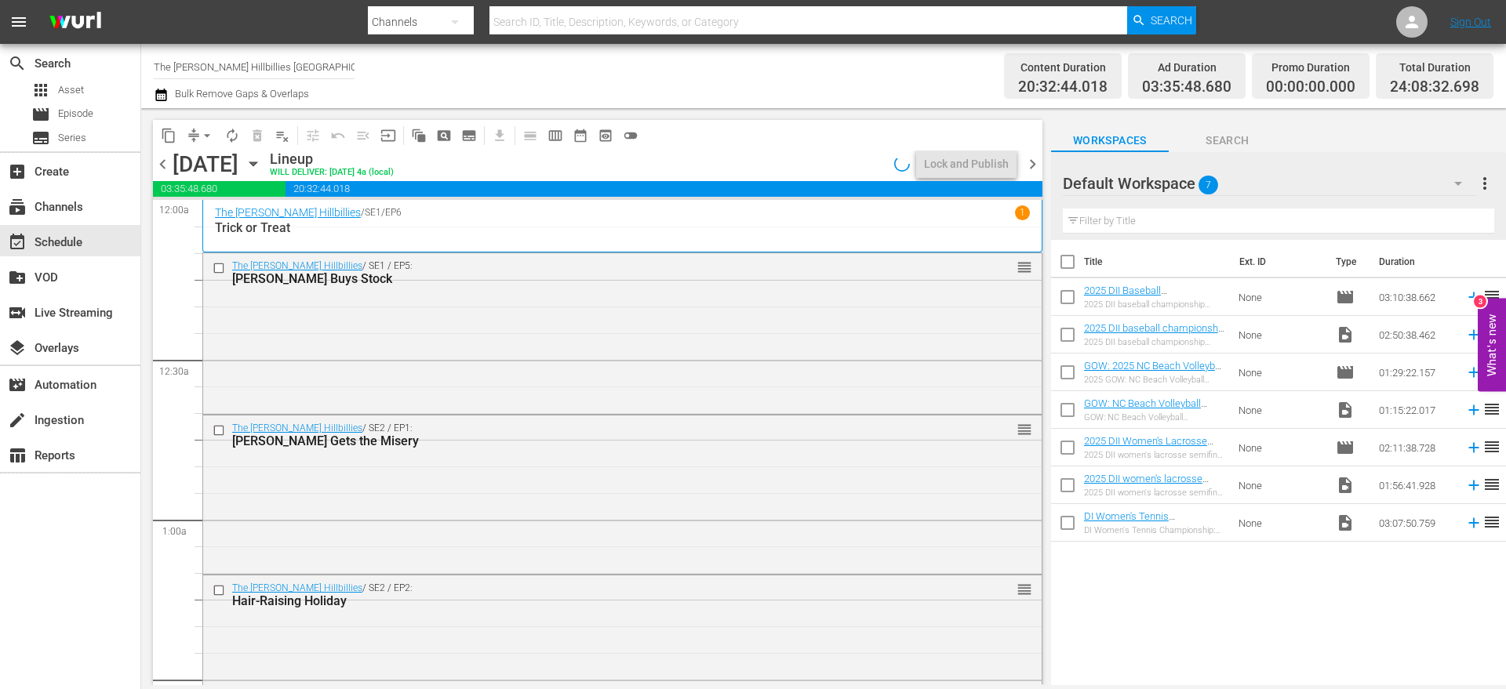
click at [1027, 169] on span "chevron_right" at bounding box center [1033, 164] width 20 height 20
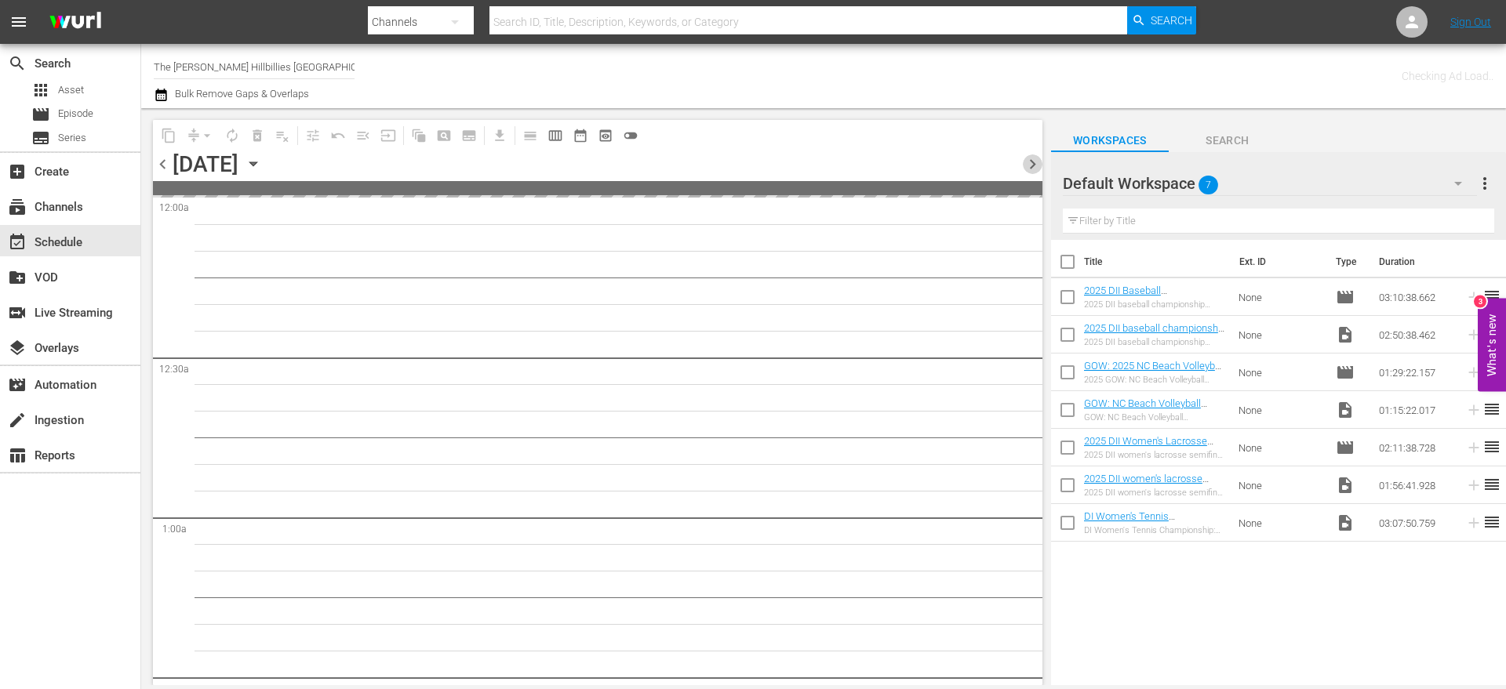
click at [1027, 169] on span "chevron_right" at bounding box center [1033, 164] width 20 height 20
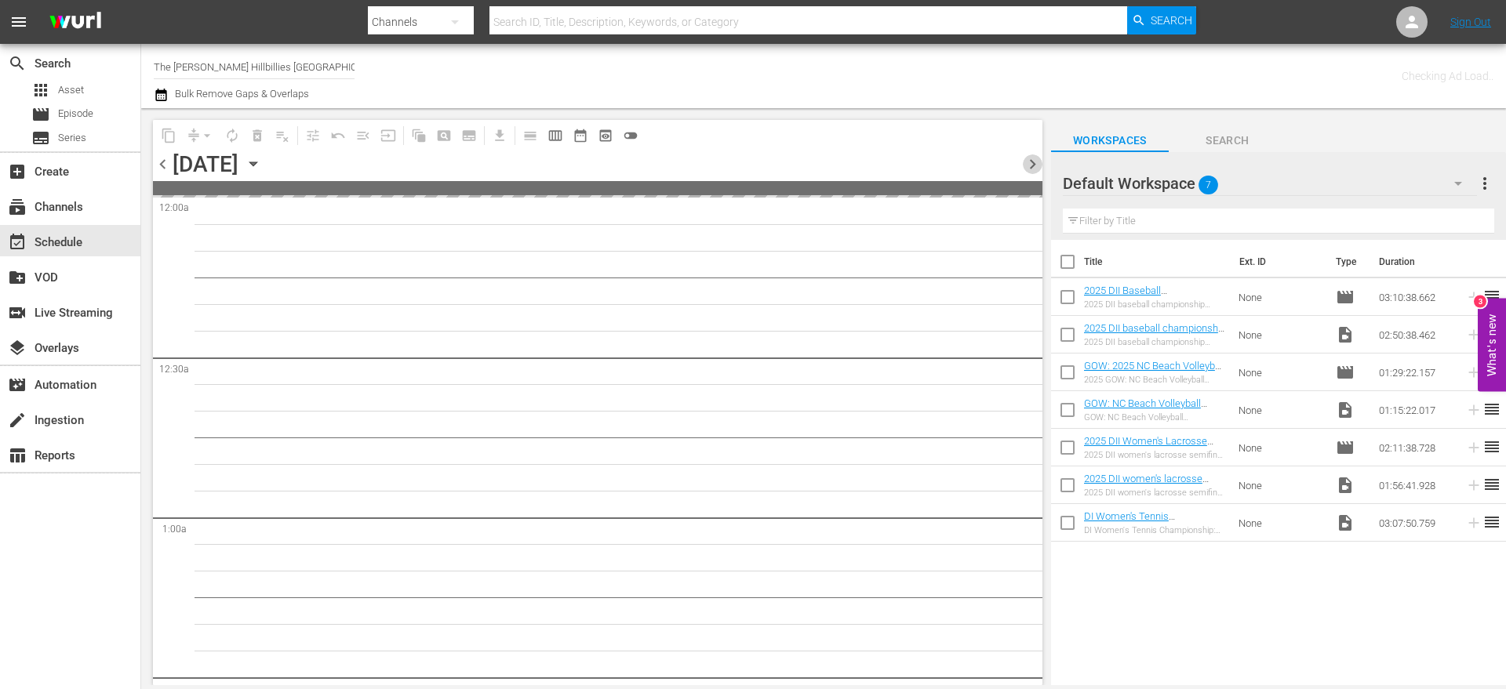
click at [1027, 169] on span "chevron_right" at bounding box center [1033, 164] width 20 height 20
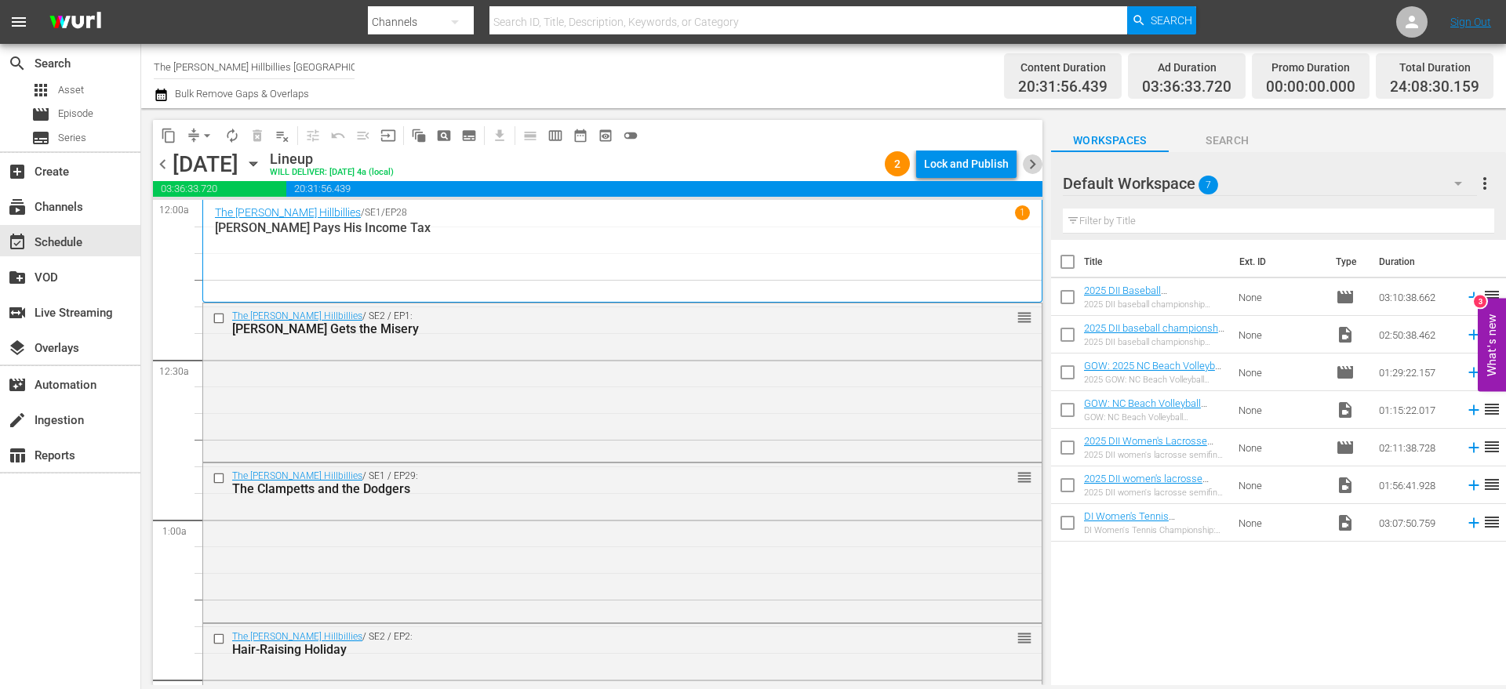
click at [1028, 168] on span "chevron_right" at bounding box center [1033, 164] width 20 height 20
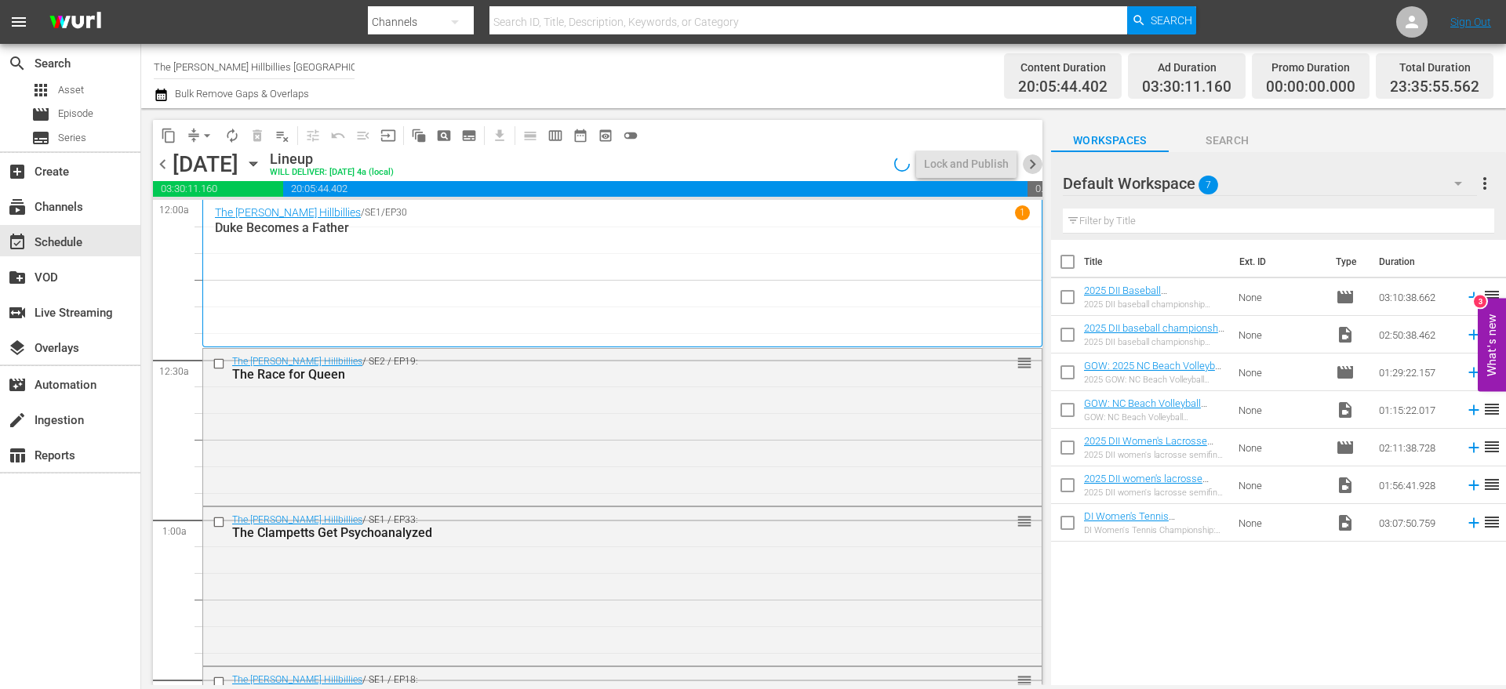
click at [1028, 168] on span "chevron_right" at bounding box center [1033, 164] width 20 height 20
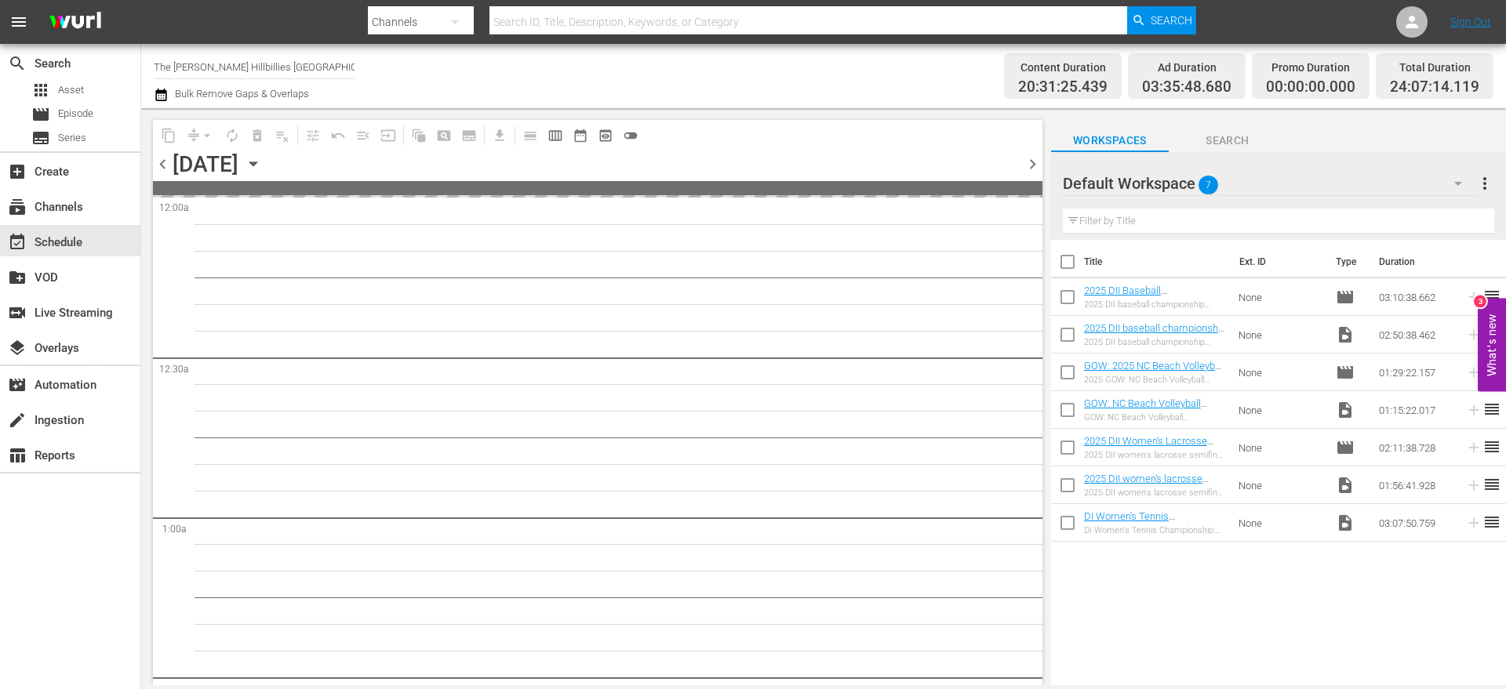
click at [1132, 191] on div at bounding box center [1119, 184] width 113 height 39
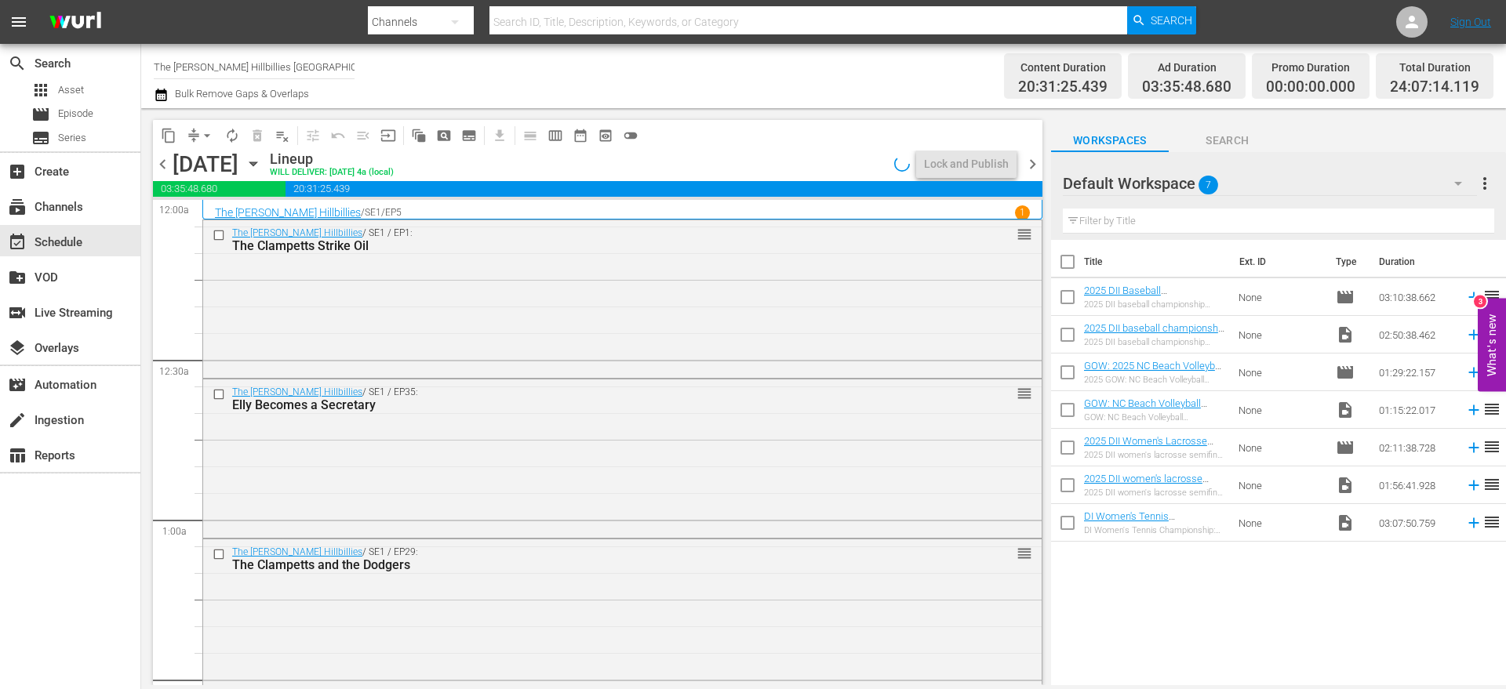
click at [1115, 182] on div at bounding box center [1119, 184] width 113 height 39
drag, startPoint x: 1033, startPoint y: 163, endPoint x: 1067, endPoint y: 180, distance: 38.2
click at [1034, 164] on span "chevron_right" at bounding box center [1033, 164] width 20 height 20
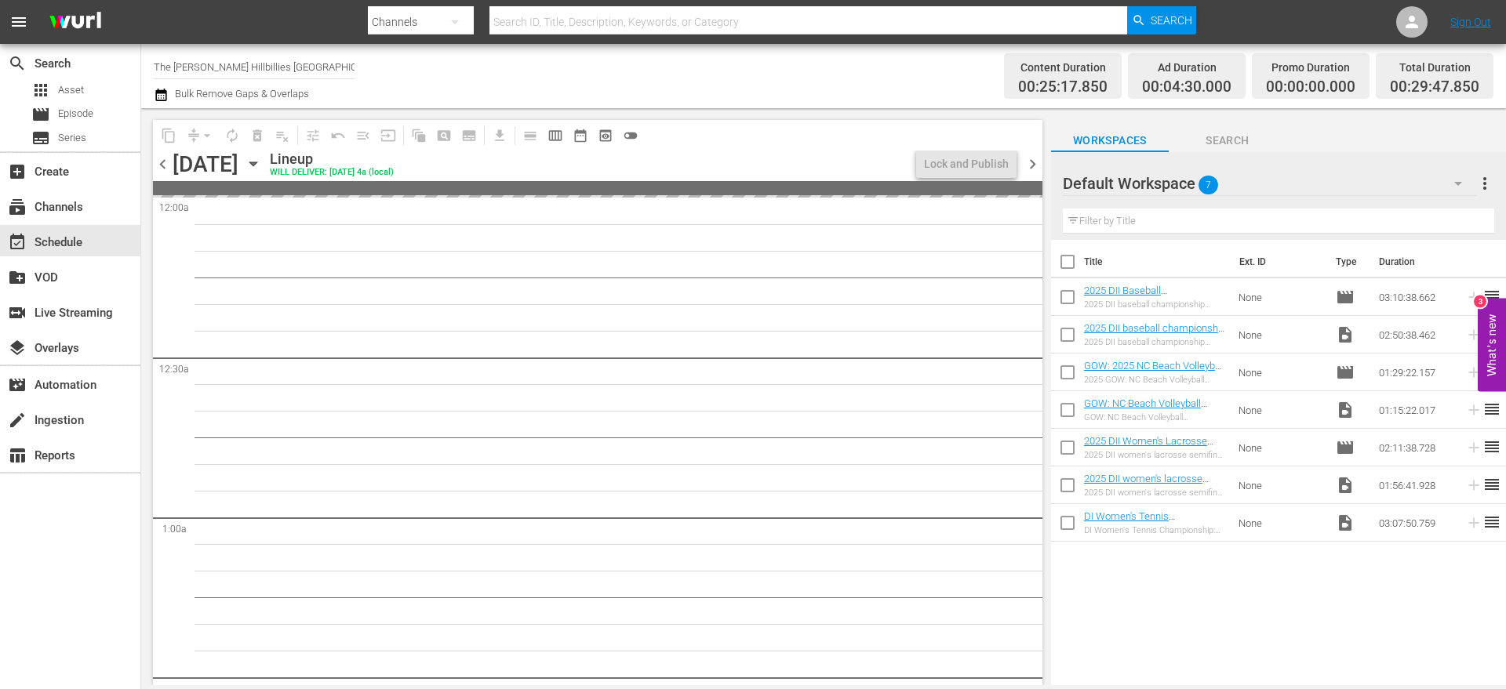
click at [1455, 186] on icon "button" at bounding box center [1457, 183] width 19 height 19
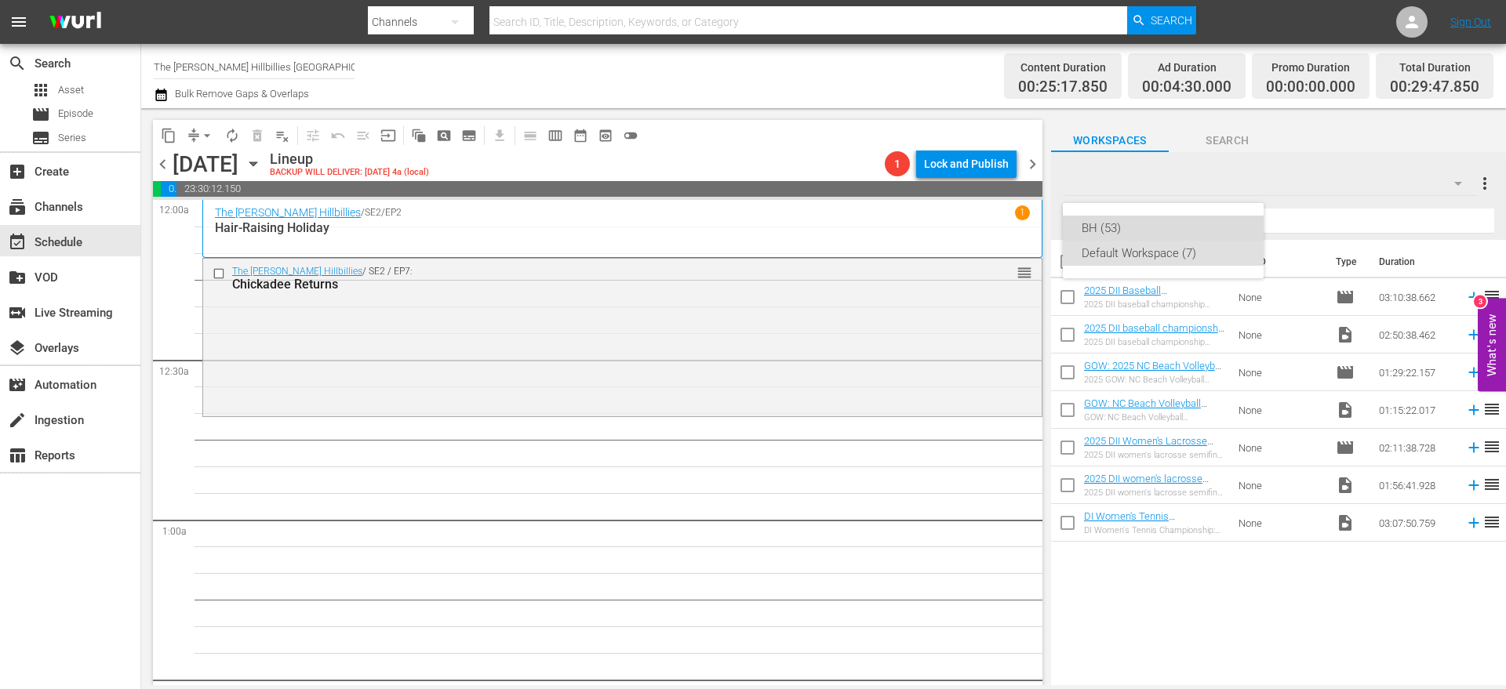
click at [1139, 227] on div "BH (53)" at bounding box center [1162, 228] width 163 height 25
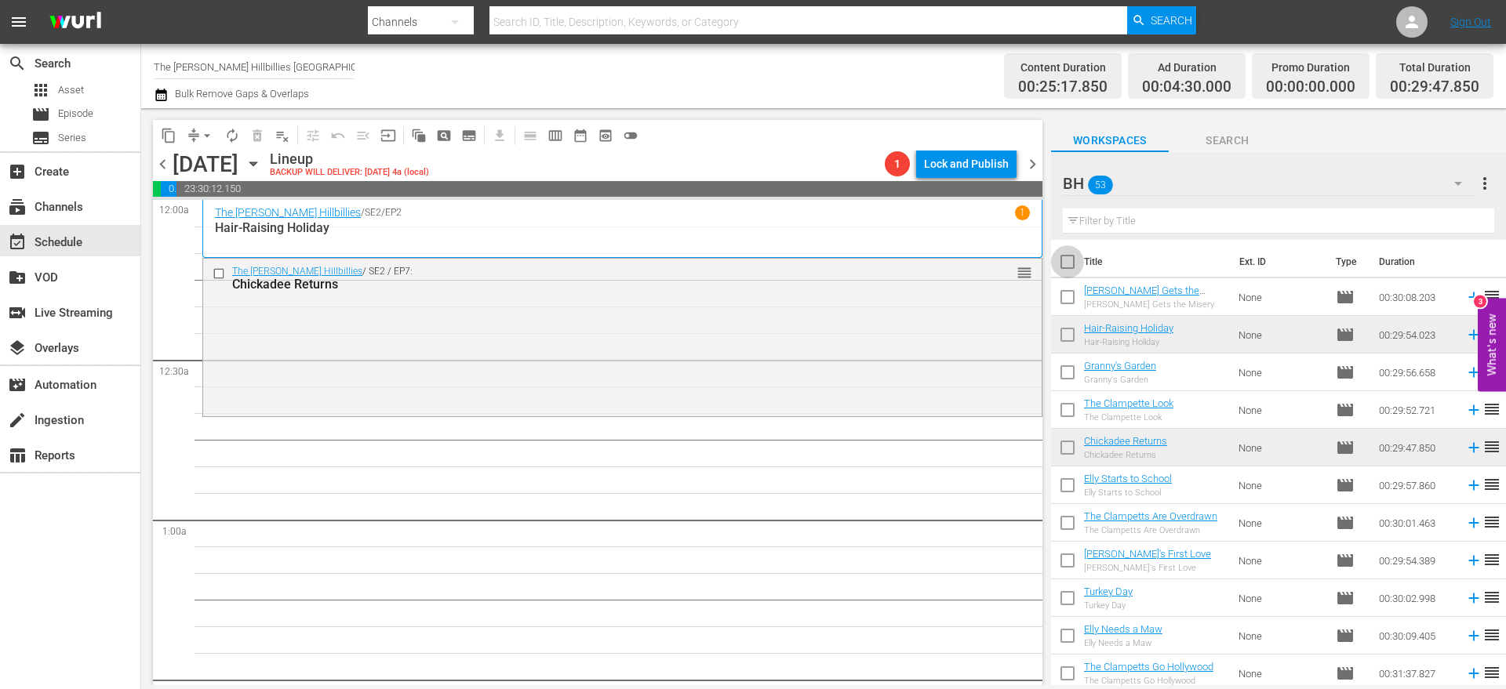
click at [1063, 264] on input "checkbox" at bounding box center [1067, 265] width 33 height 33
checkbox input "true"
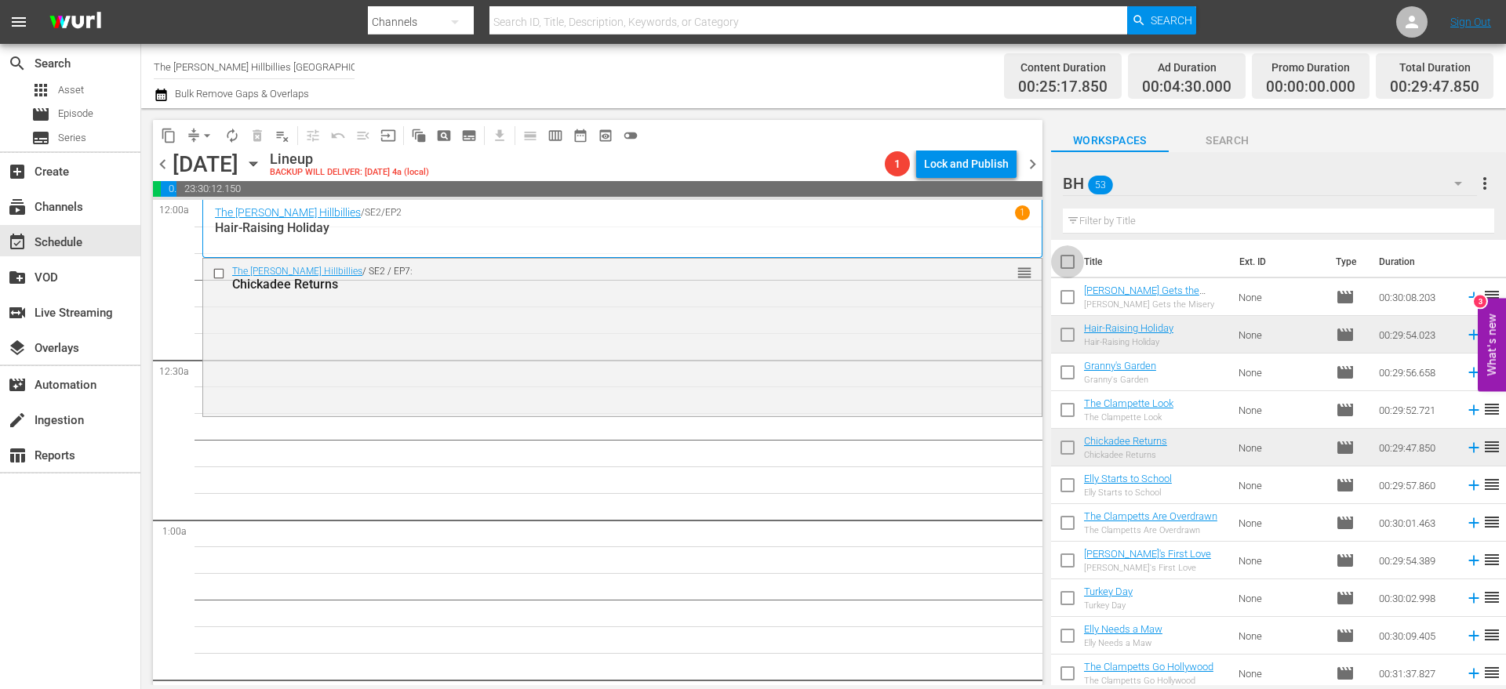
checkbox input "true"
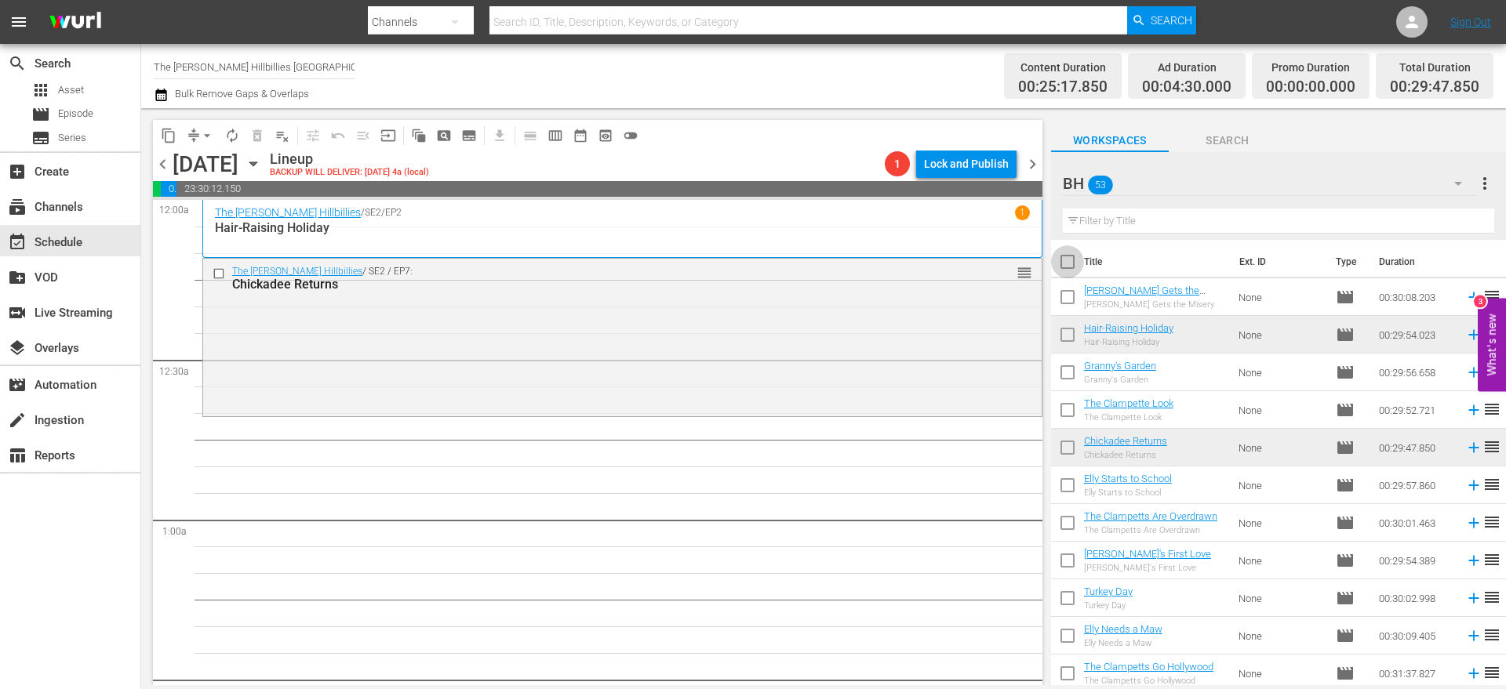
checkbox input "true"
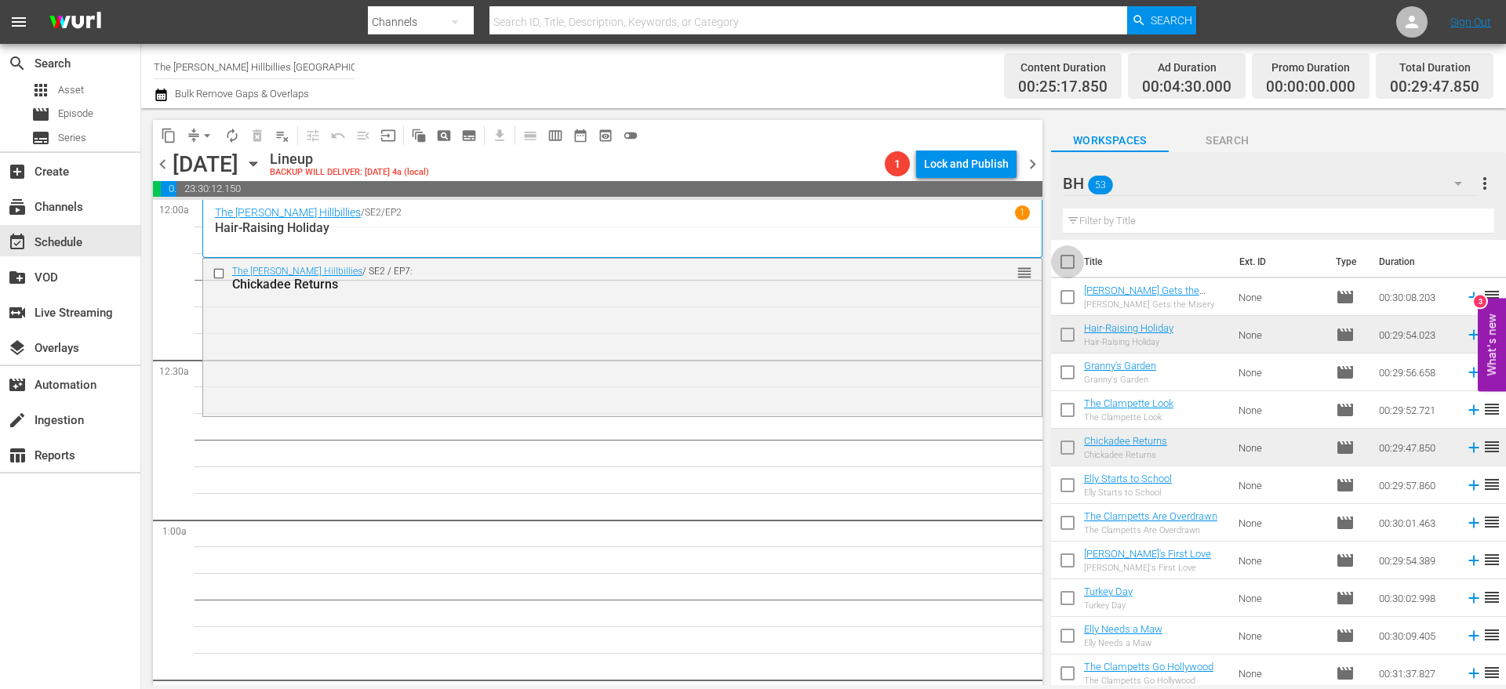
checkbox input "true"
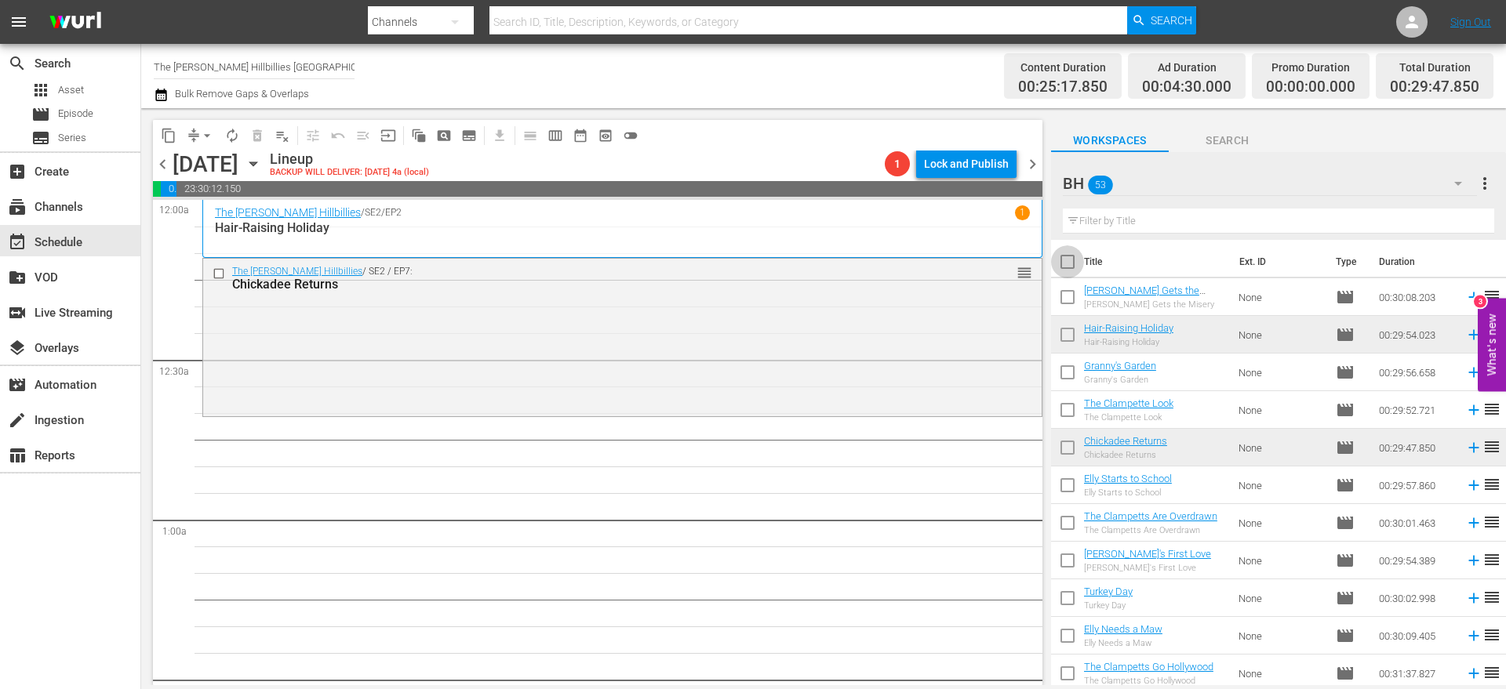
checkbox input "true"
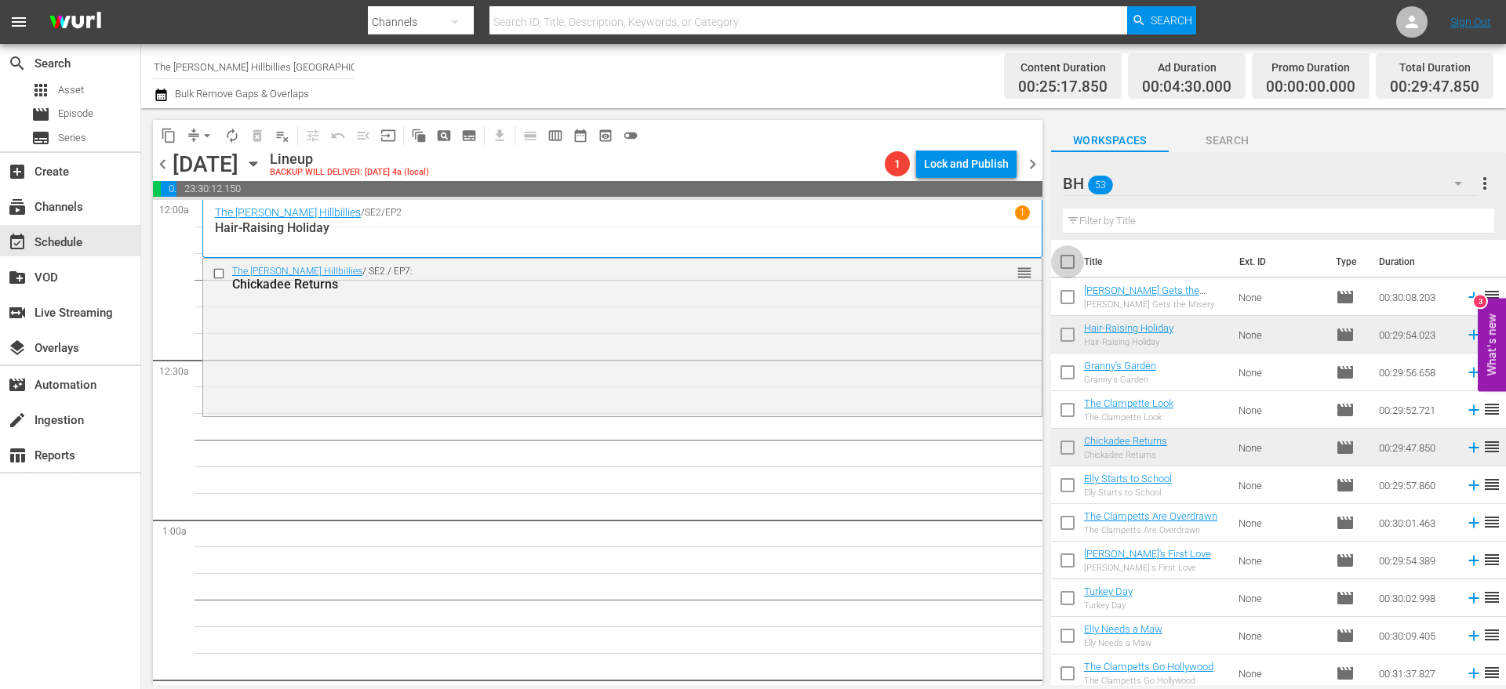
checkbox input "true"
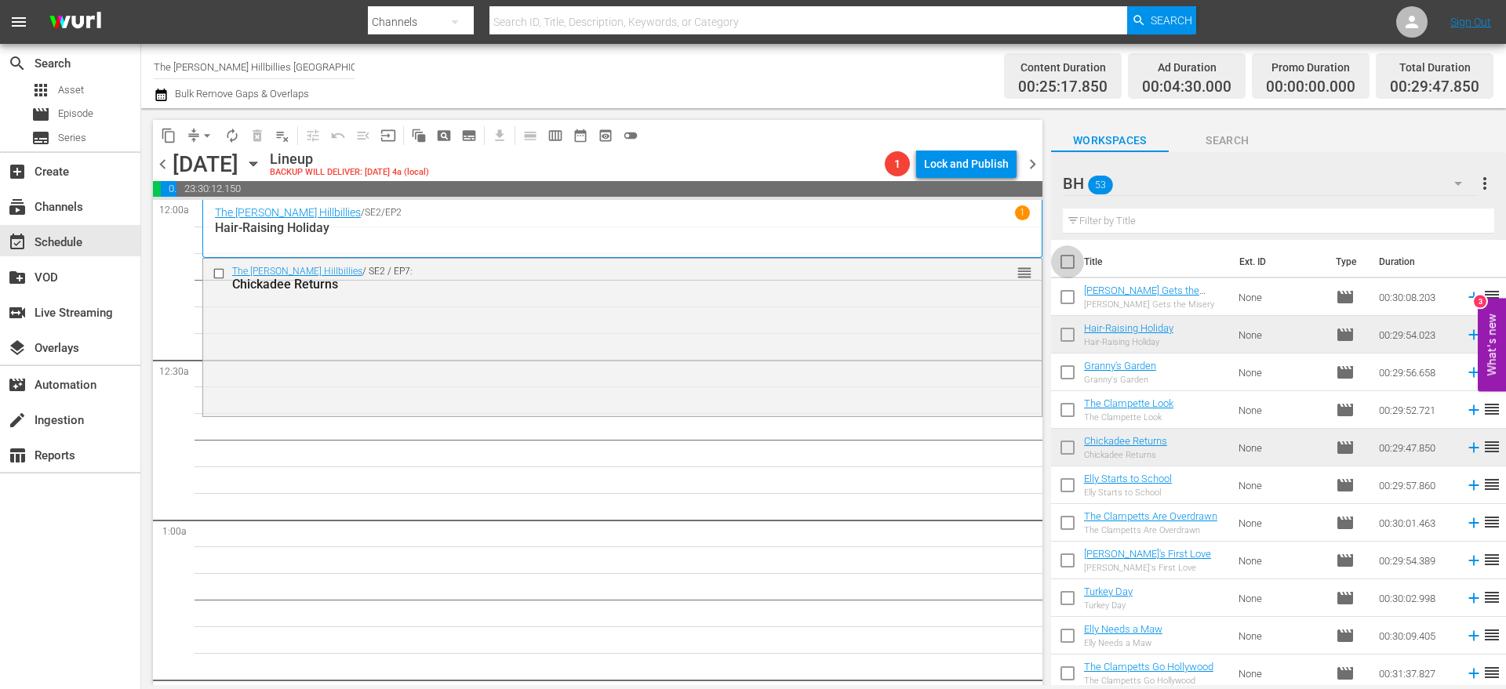
checkbox input "true"
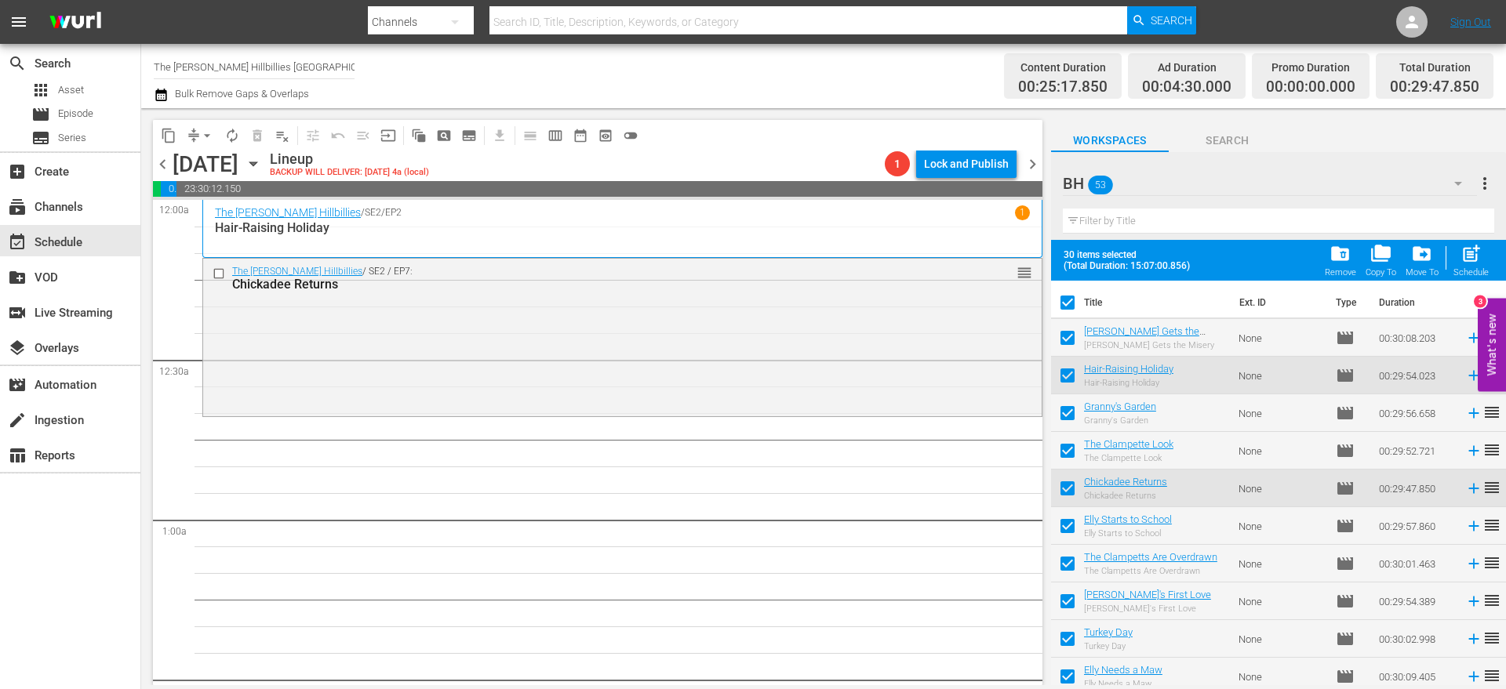
click at [1069, 376] on input "checkbox" at bounding box center [1067, 378] width 33 height 33
checkbox input "false"
drag, startPoint x: 1074, startPoint y: 492, endPoint x: 1070, endPoint y: 485, distance: 9.1
click at [1073, 492] on input "checkbox" at bounding box center [1067, 491] width 33 height 33
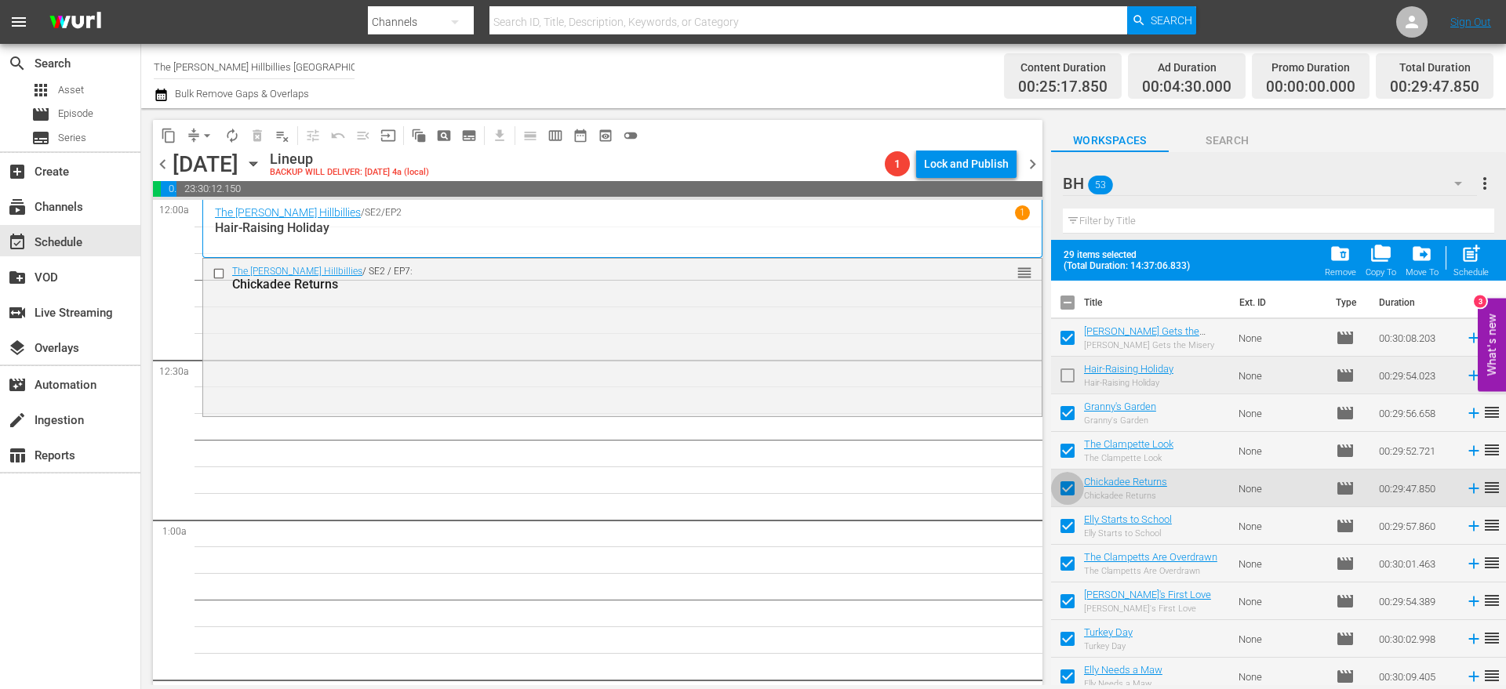
checkbox input "false"
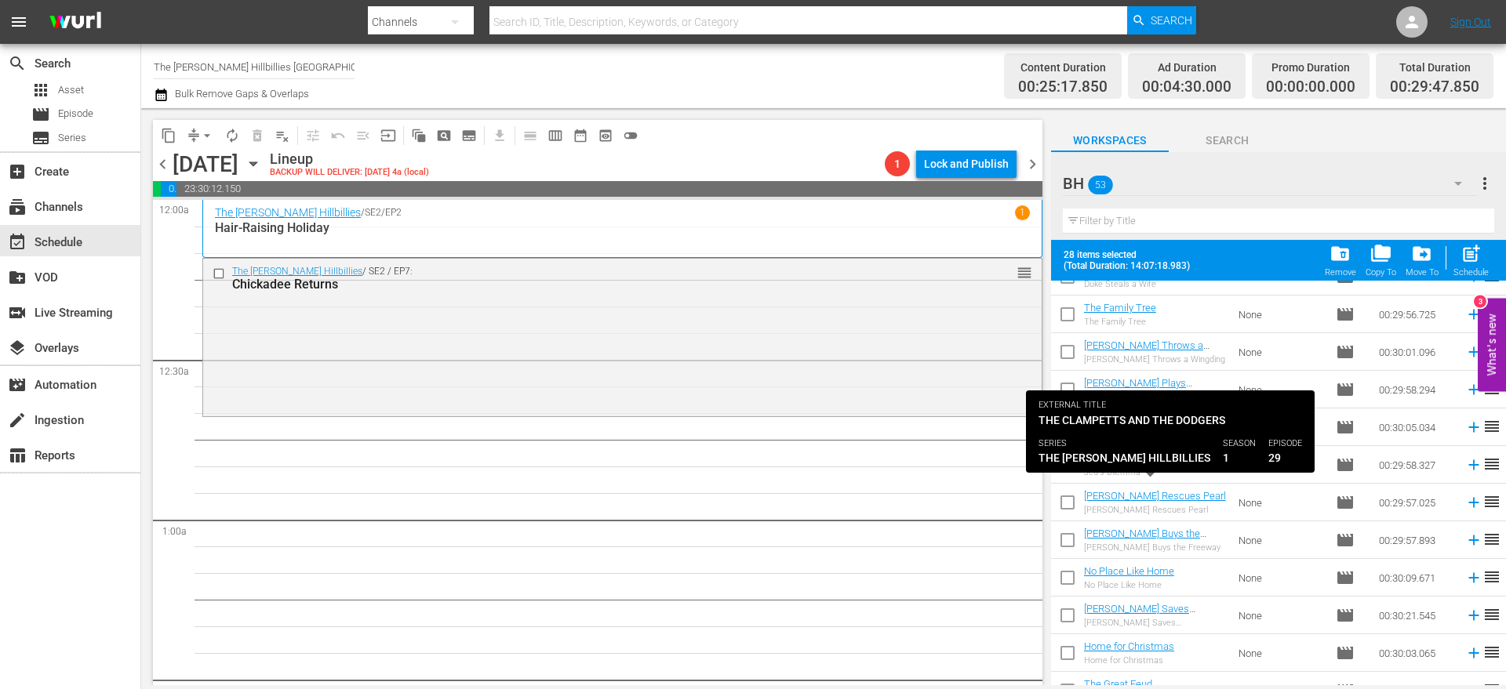
scroll to position [1288, 0]
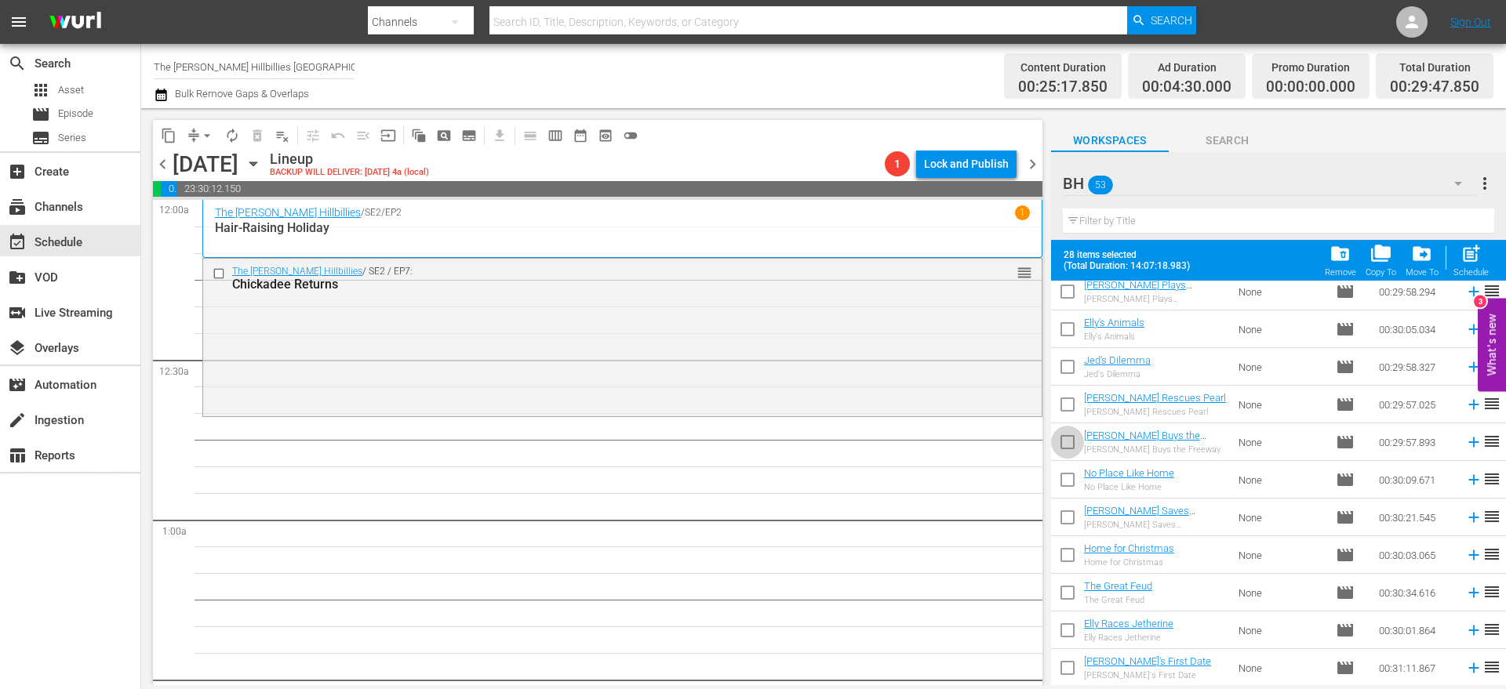
click at [1068, 455] on input "checkbox" at bounding box center [1067, 445] width 33 height 33
checkbox input "true"
click at [1070, 548] on input "checkbox" at bounding box center [1067, 558] width 33 height 33
checkbox input "true"
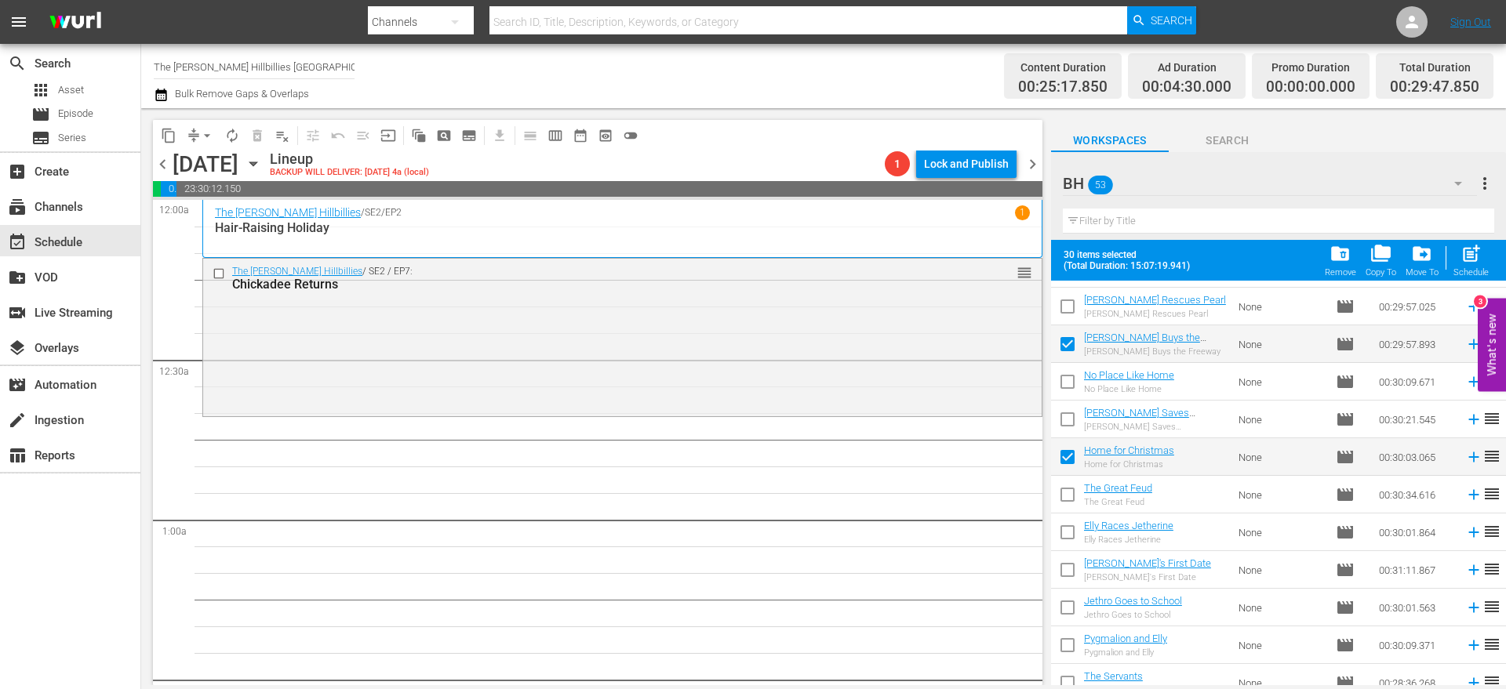
scroll to position [1484, 0]
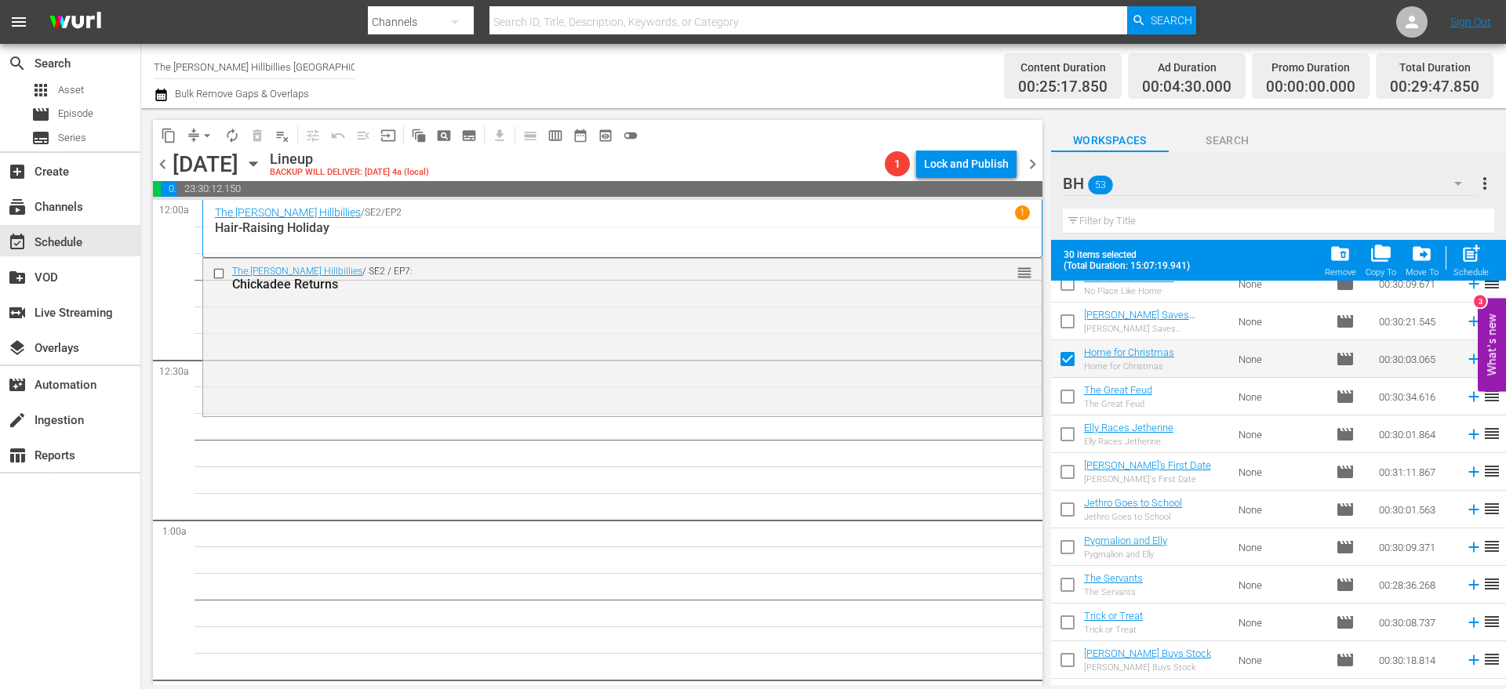
click at [1066, 605] on td at bounding box center [1067, 623] width 33 height 38
click at [1069, 589] on input "checkbox" at bounding box center [1067, 588] width 33 height 33
checkbox input "true"
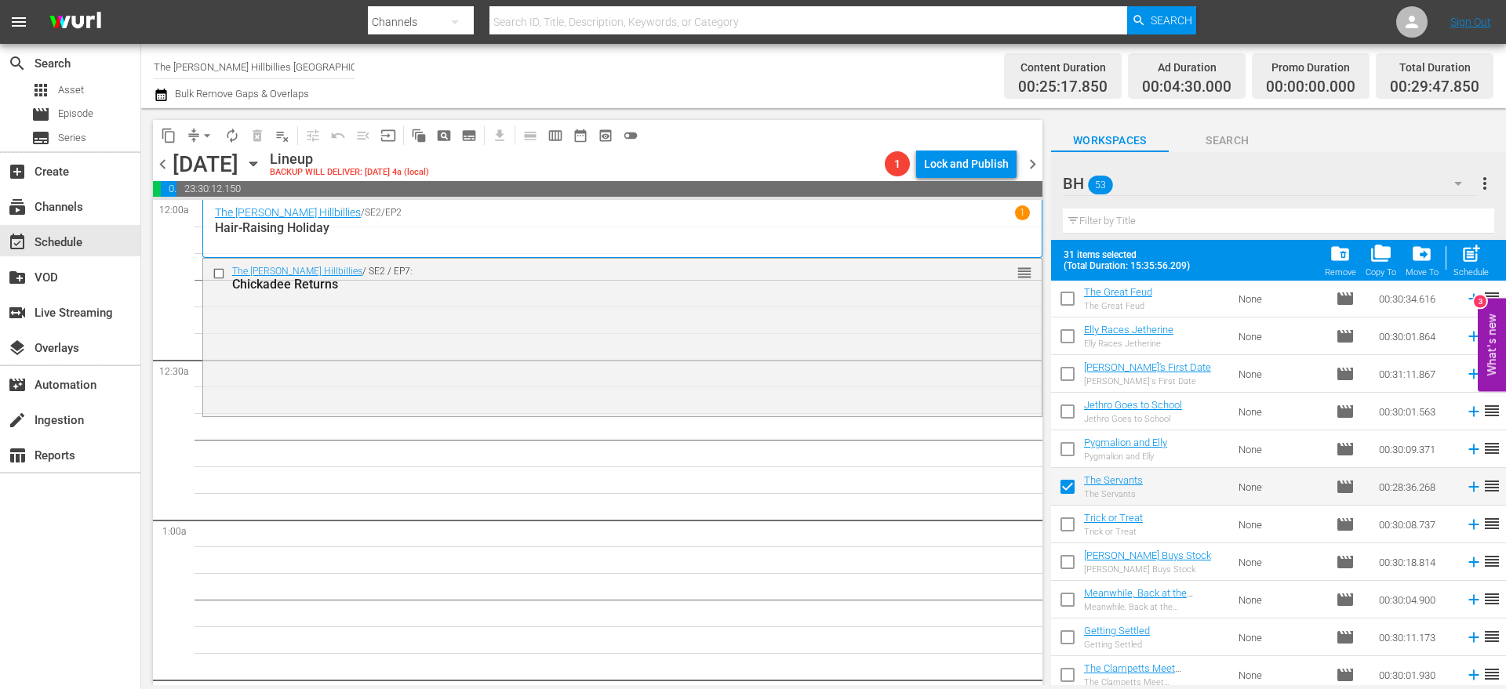
scroll to position [1626, 0]
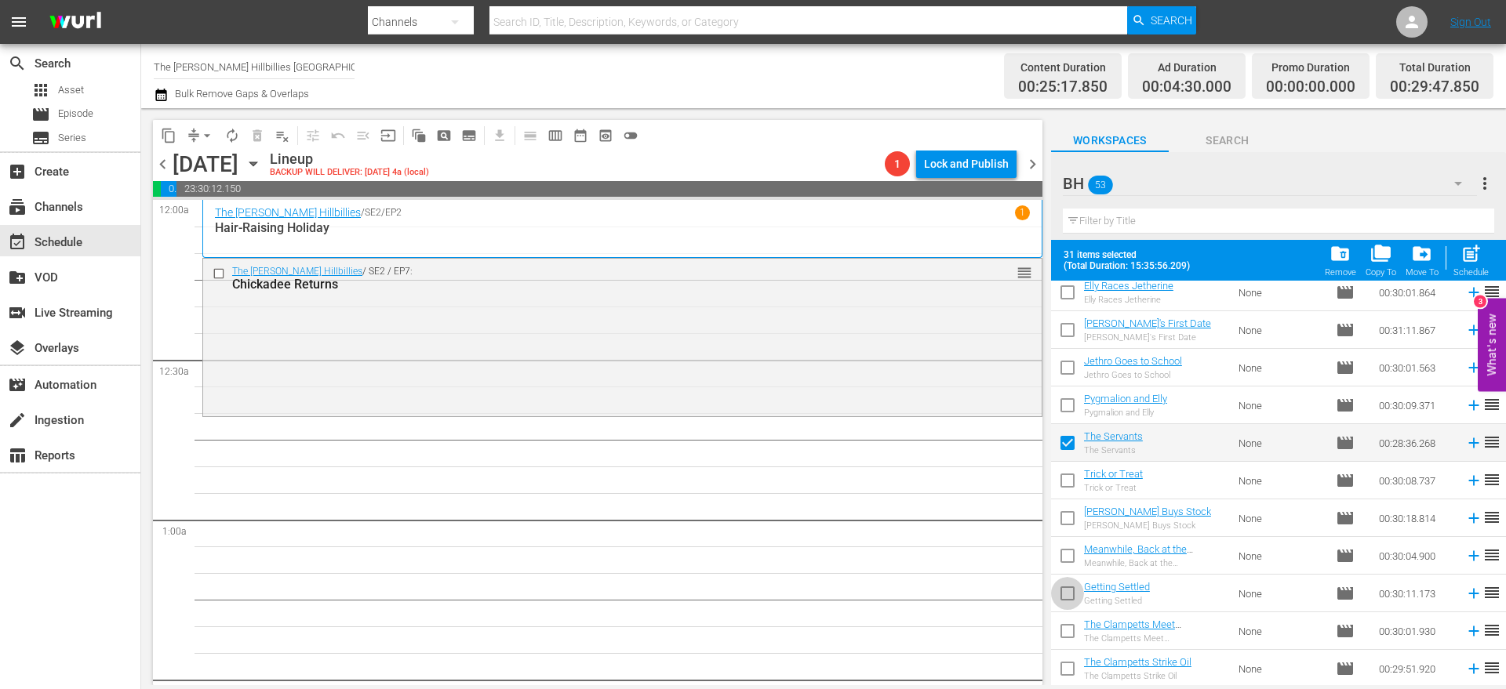
click at [1067, 597] on input "checkbox" at bounding box center [1067, 596] width 33 height 33
checkbox input "true"
click at [1072, 667] on input "checkbox" at bounding box center [1067, 672] width 33 height 33
checkbox input "true"
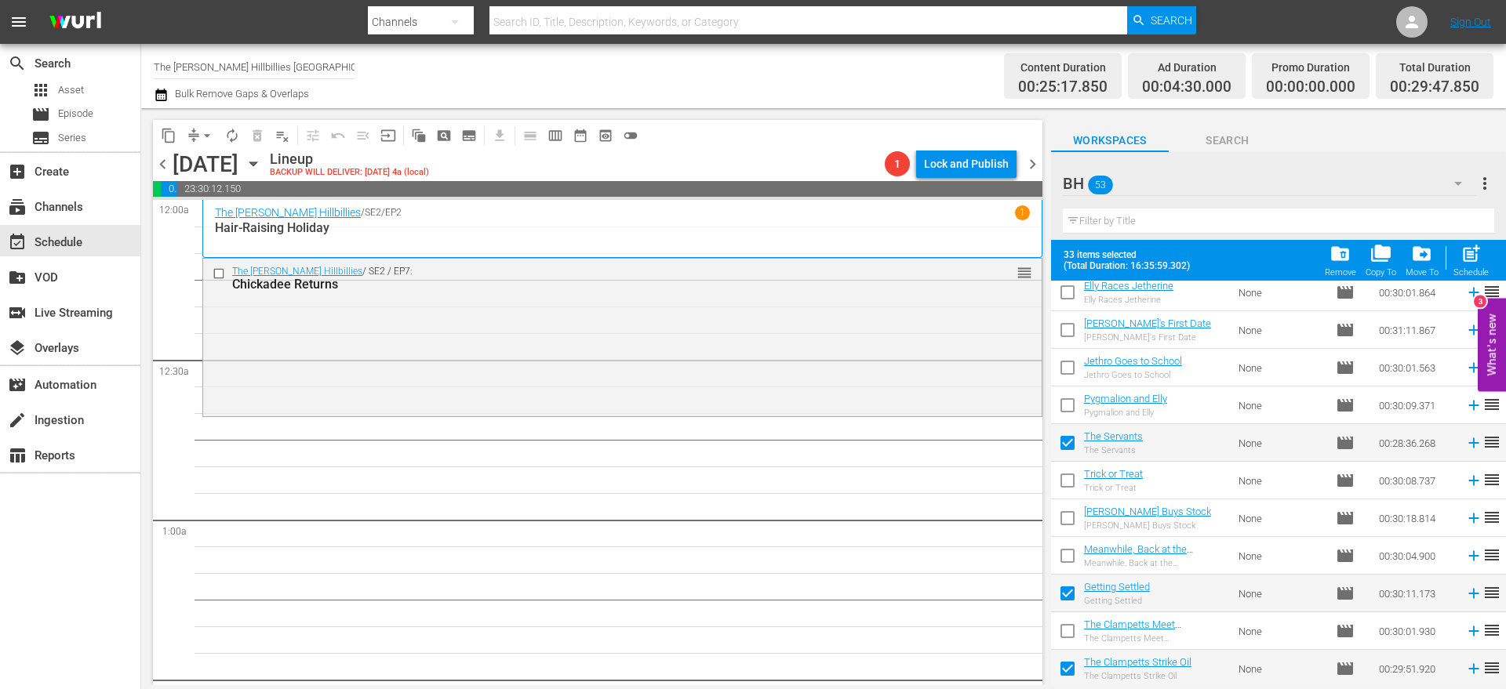
scroll to position [1234, 0]
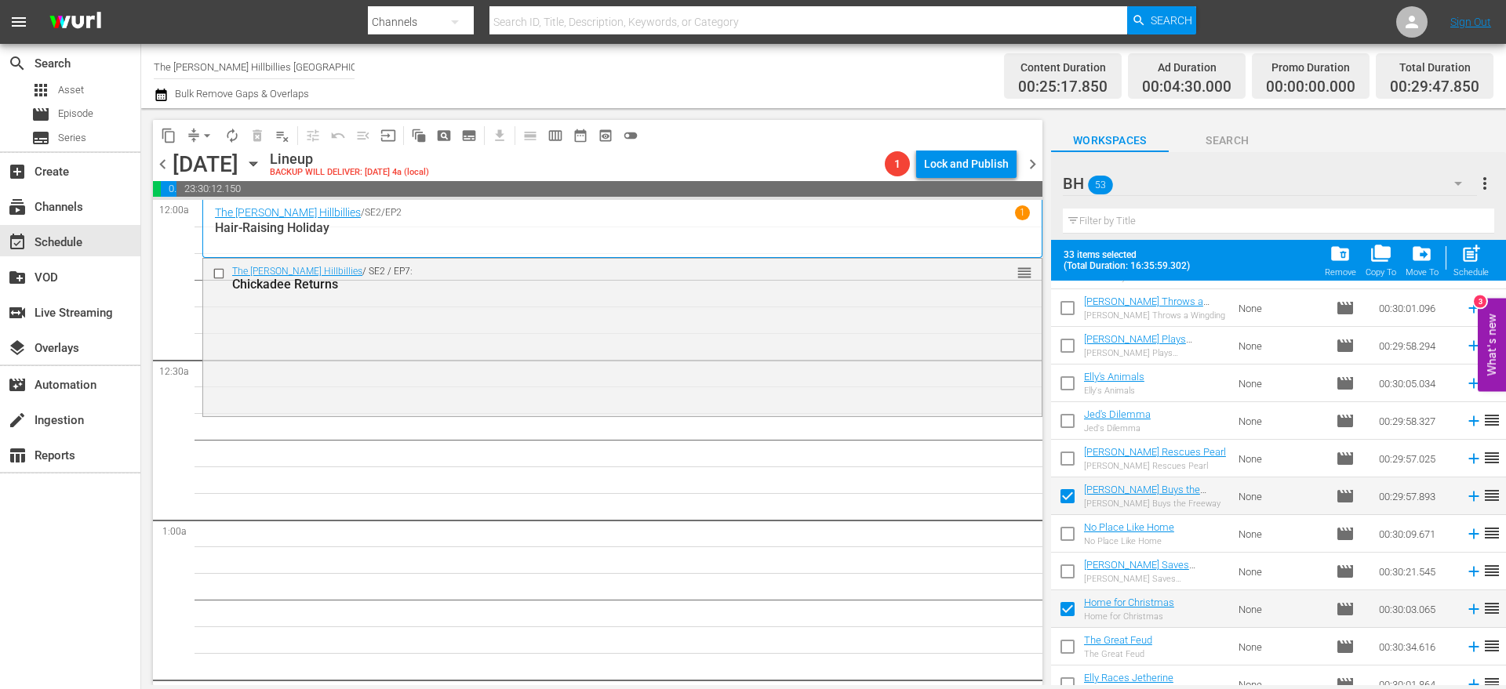
click at [1059, 384] on input "checkbox" at bounding box center [1067, 386] width 33 height 33
checkbox input "true"
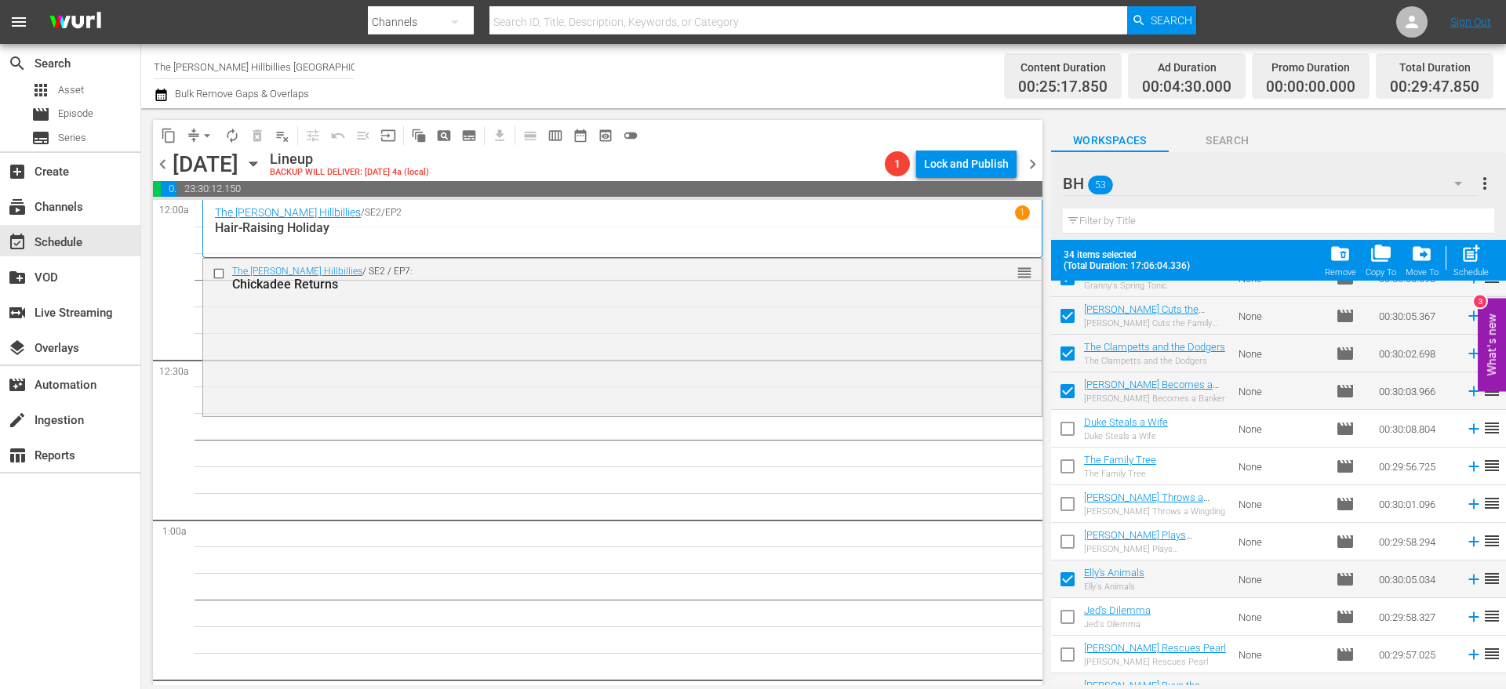
click at [1063, 437] on input "checkbox" at bounding box center [1067, 432] width 33 height 33
checkbox input "true"
click at [1066, 473] on input "checkbox" at bounding box center [1067, 469] width 33 height 33
checkbox input "true"
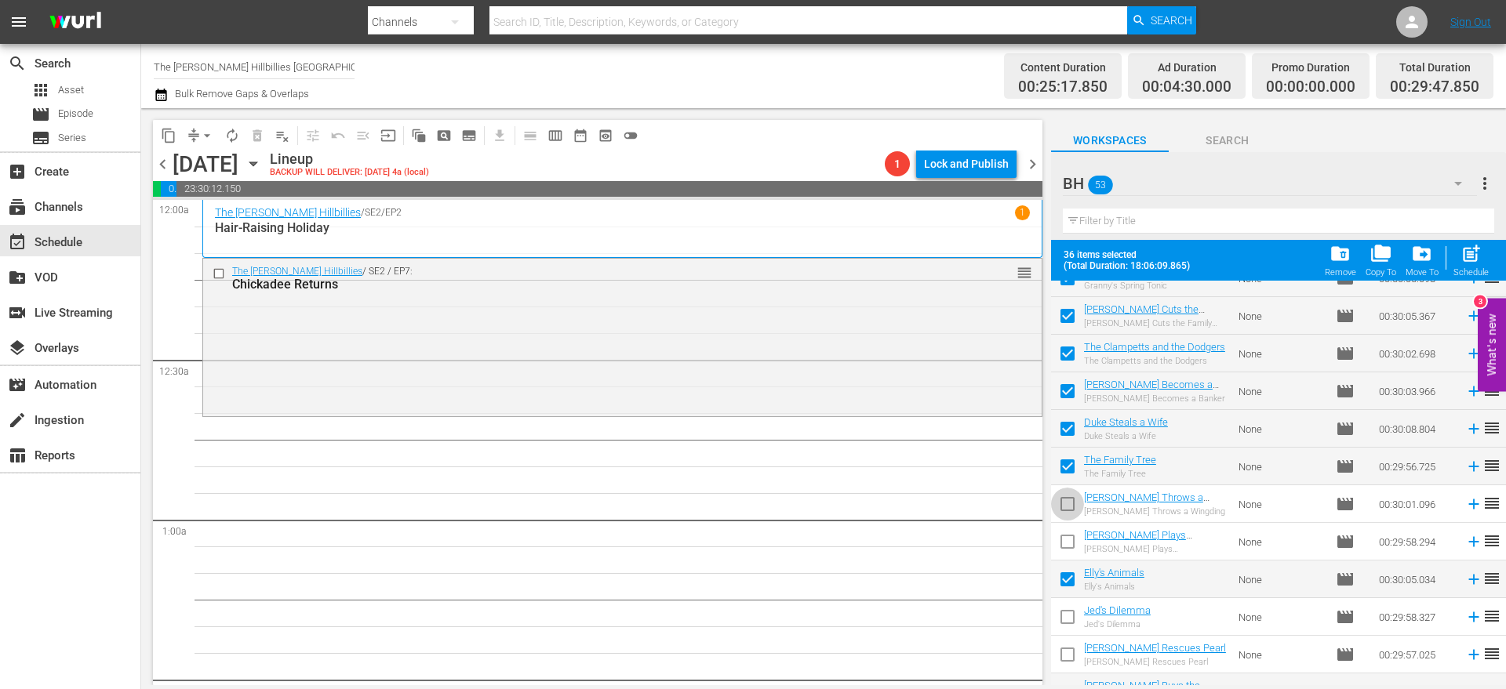
click at [1073, 513] on input "checkbox" at bounding box center [1067, 507] width 33 height 33
checkbox input "true"
click at [1072, 547] on input "checkbox" at bounding box center [1067, 545] width 33 height 33
checkbox input "true"
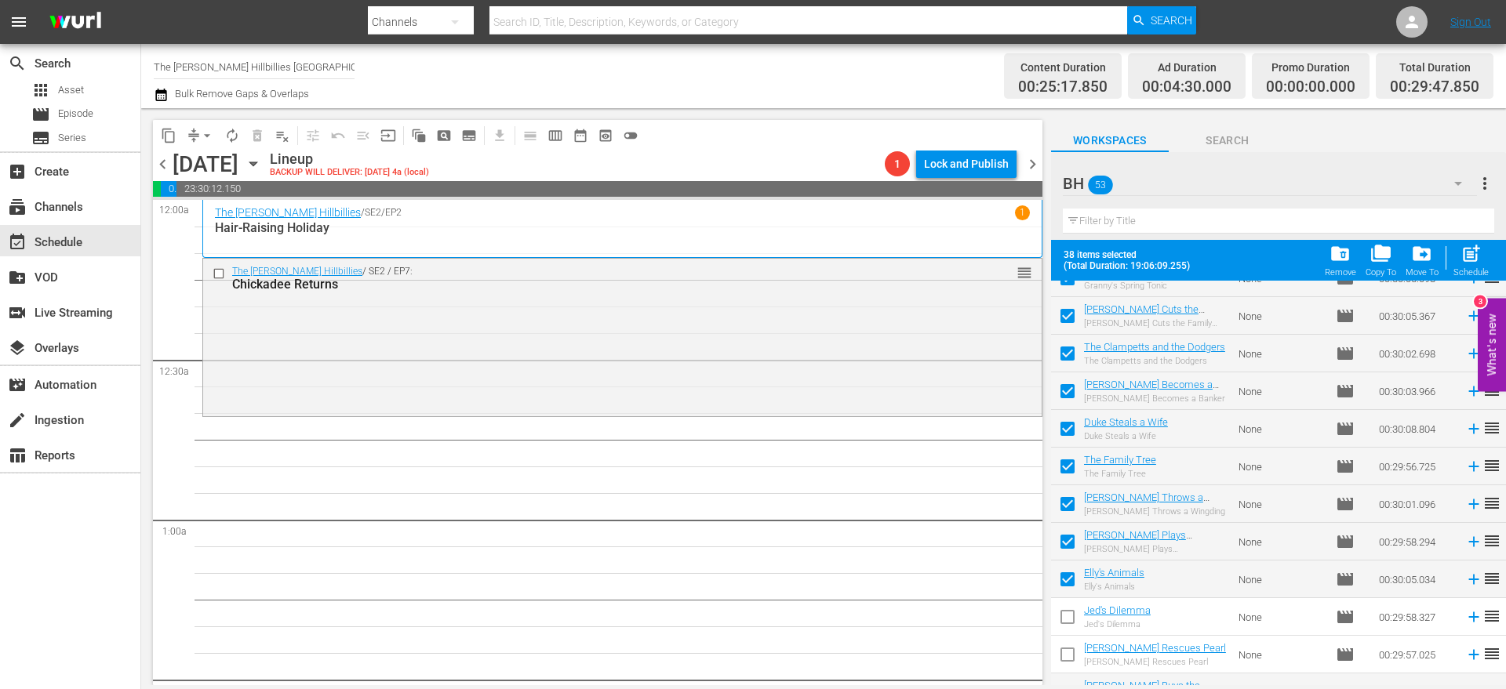
scroll to position [1136, 0]
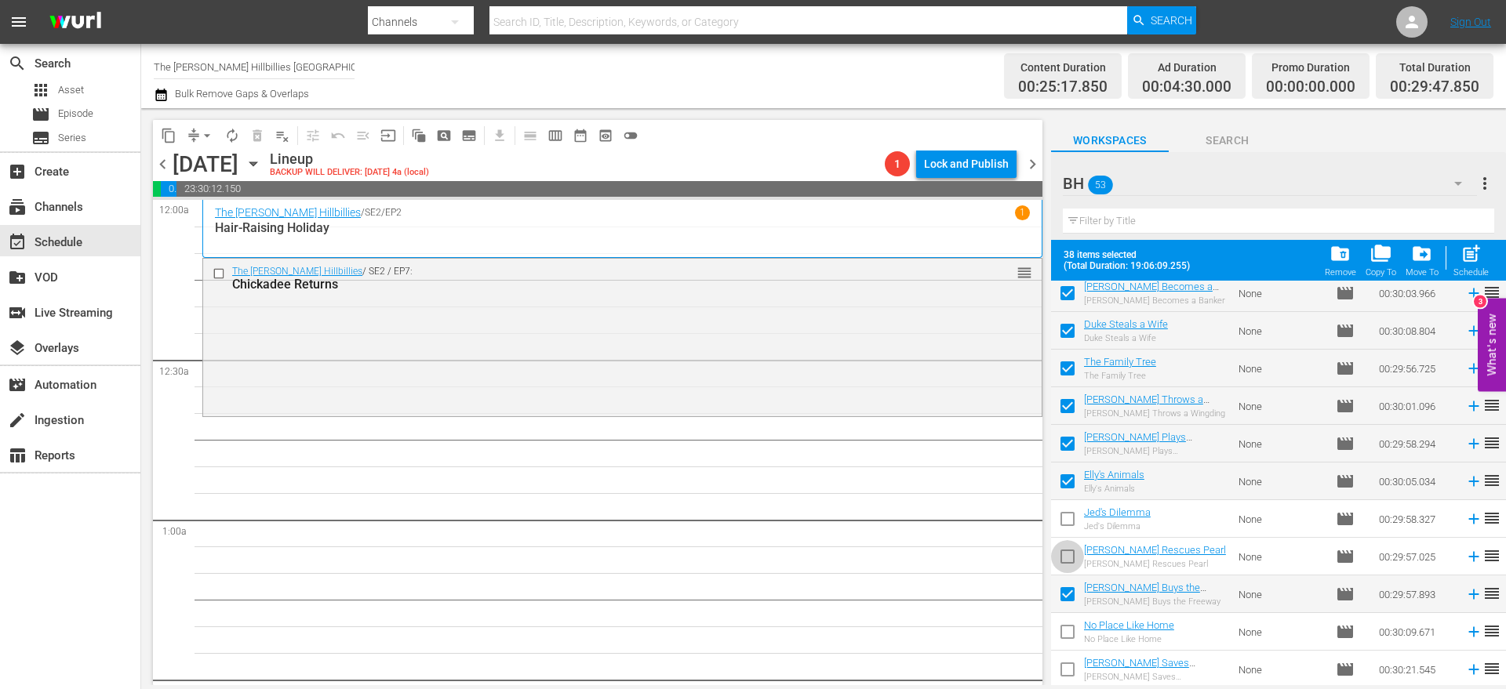
click at [1067, 547] on input "checkbox" at bounding box center [1067, 559] width 33 height 33
checkbox input "true"
click at [1065, 515] on input "checkbox" at bounding box center [1067, 522] width 33 height 33
checkbox input "true"
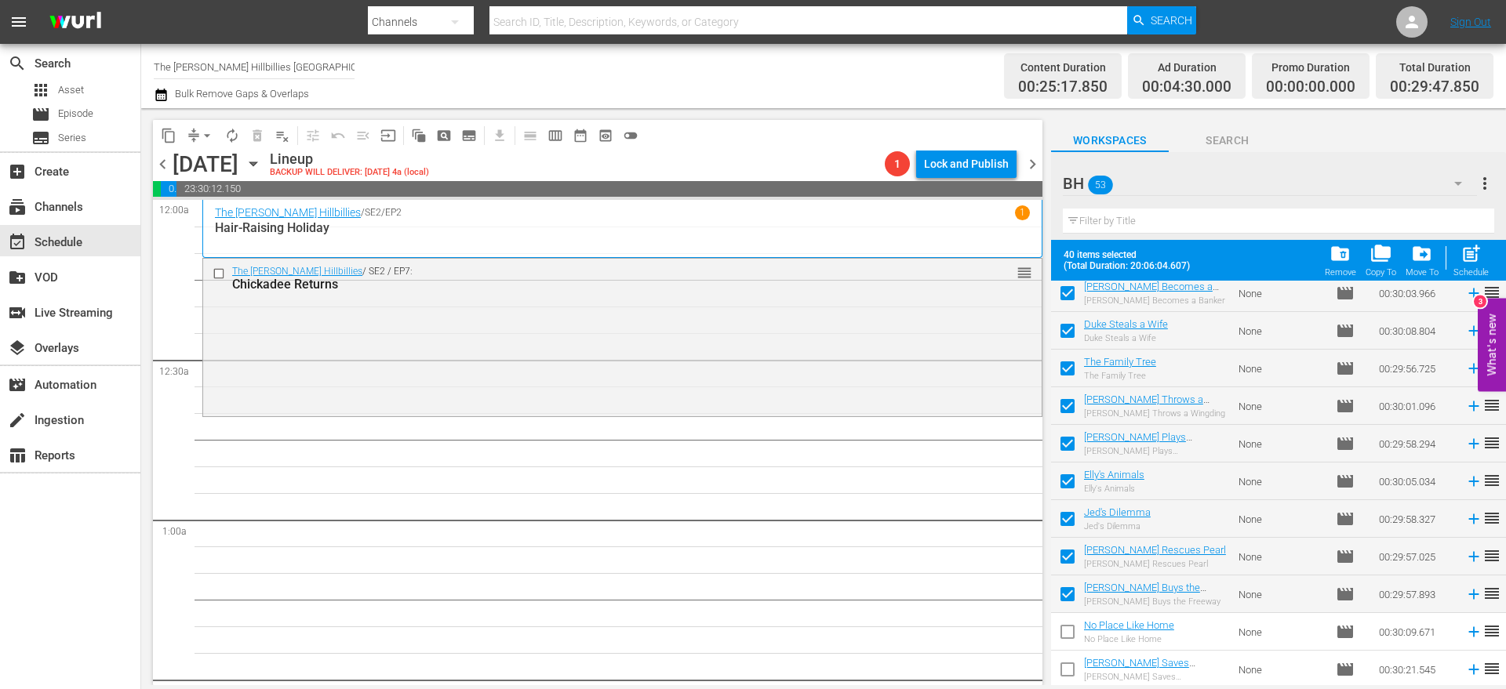
scroll to position [1332, 0]
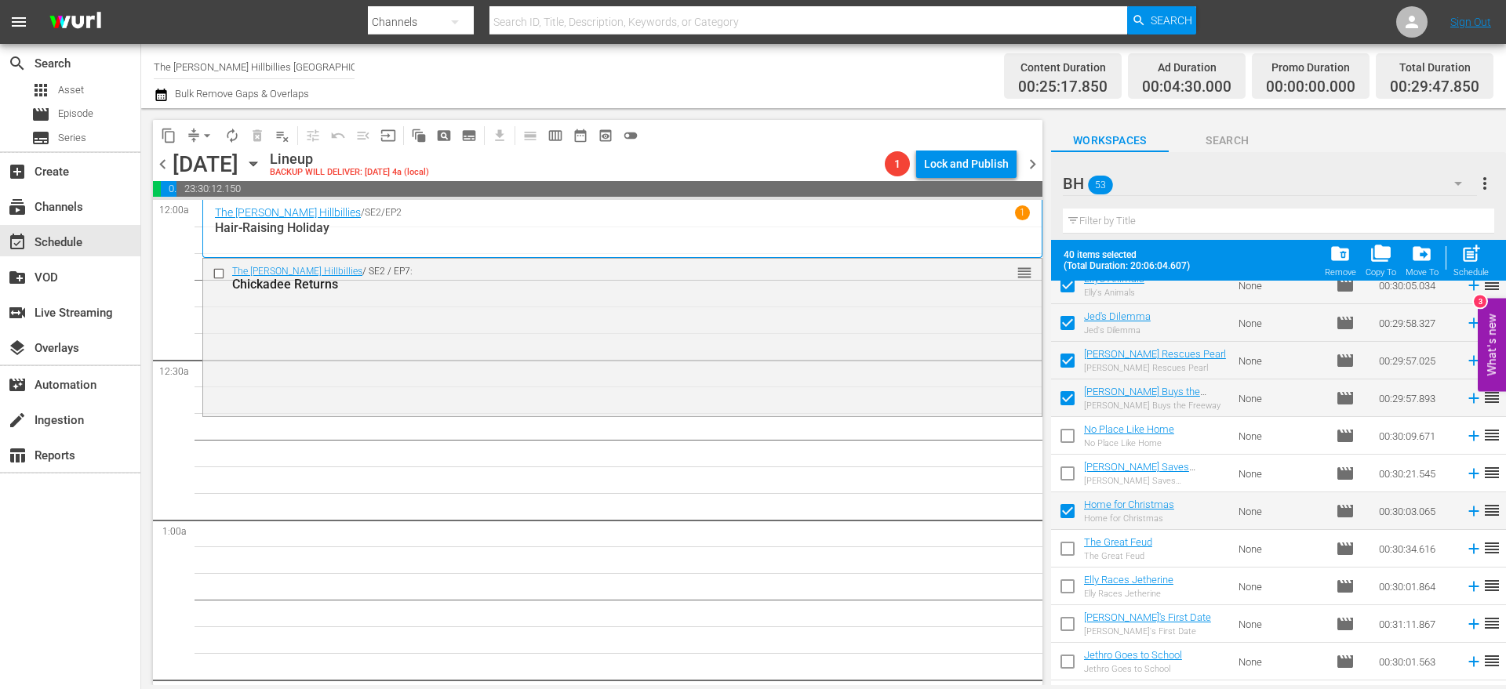
click at [1070, 482] on input "checkbox" at bounding box center [1067, 476] width 33 height 33
checkbox input "true"
click at [1060, 433] on input "checkbox" at bounding box center [1067, 439] width 33 height 33
checkbox input "true"
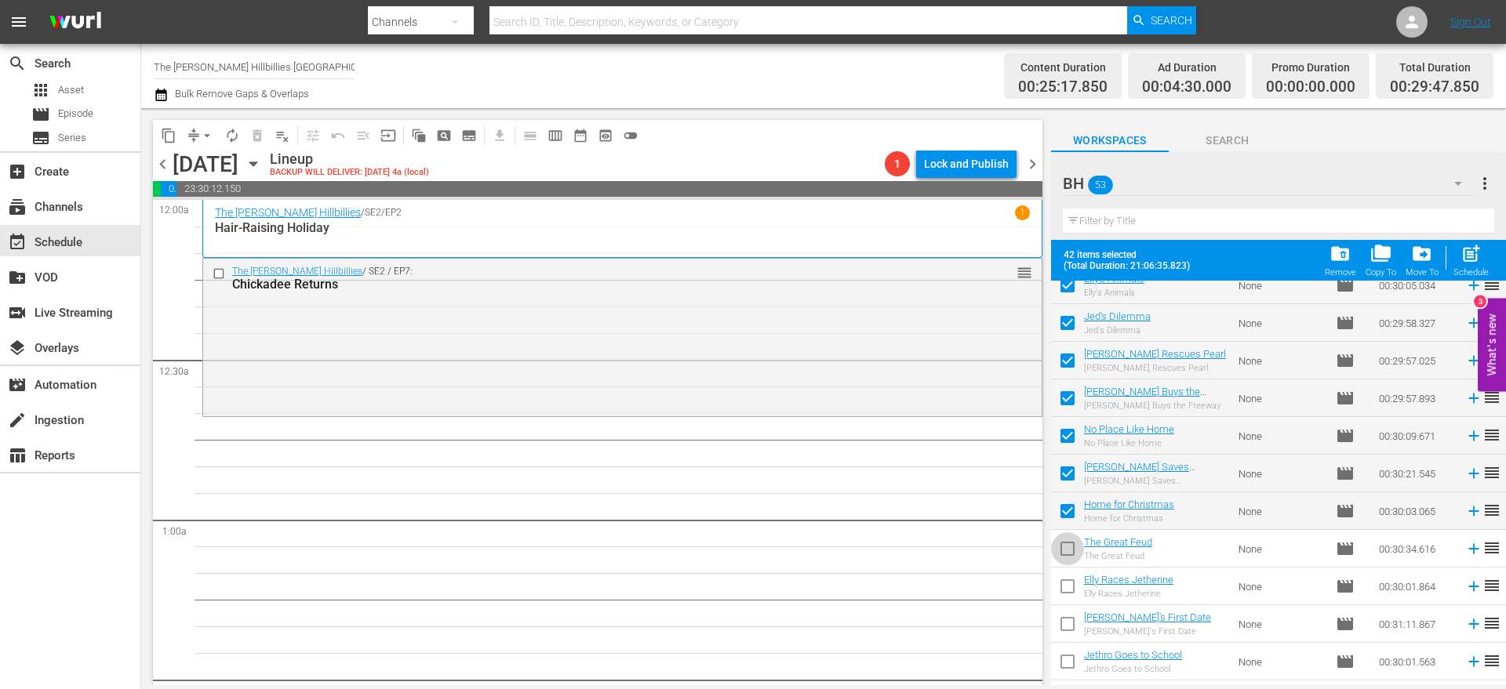
click at [1069, 558] on input "checkbox" at bounding box center [1067, 552] width 33 height 33
checkbox input "true"
click at [1070, 598] on input "checkbox" at bounding box center [1067, 589] width 33 height 33
checkbox input "true"
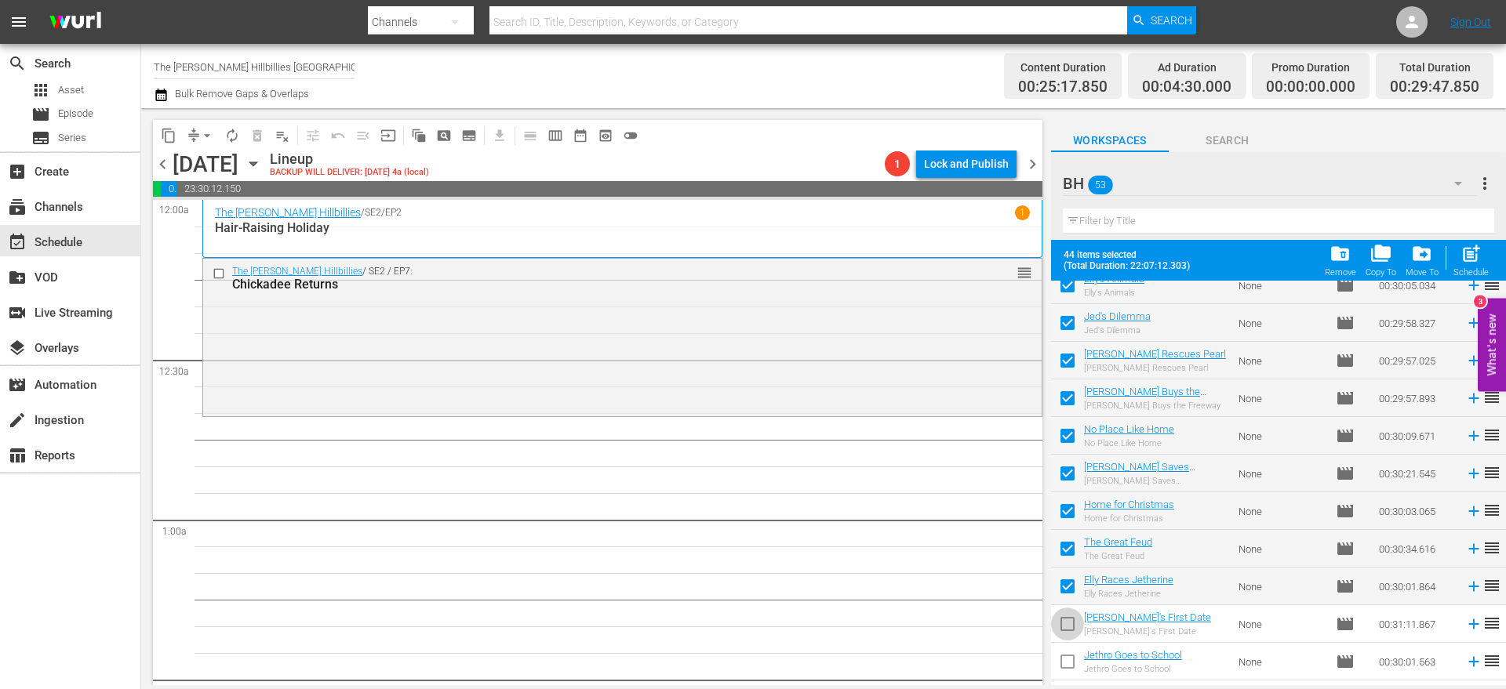
click at [1073, 637] on input "checkbox" at bounding box center [1067, 627] width 33 height 33
checkbox input "true"
click at [1080, 674] on input "checkbox" at bounding box center [1067, 665] width 33 height 33
checkbox input "true"
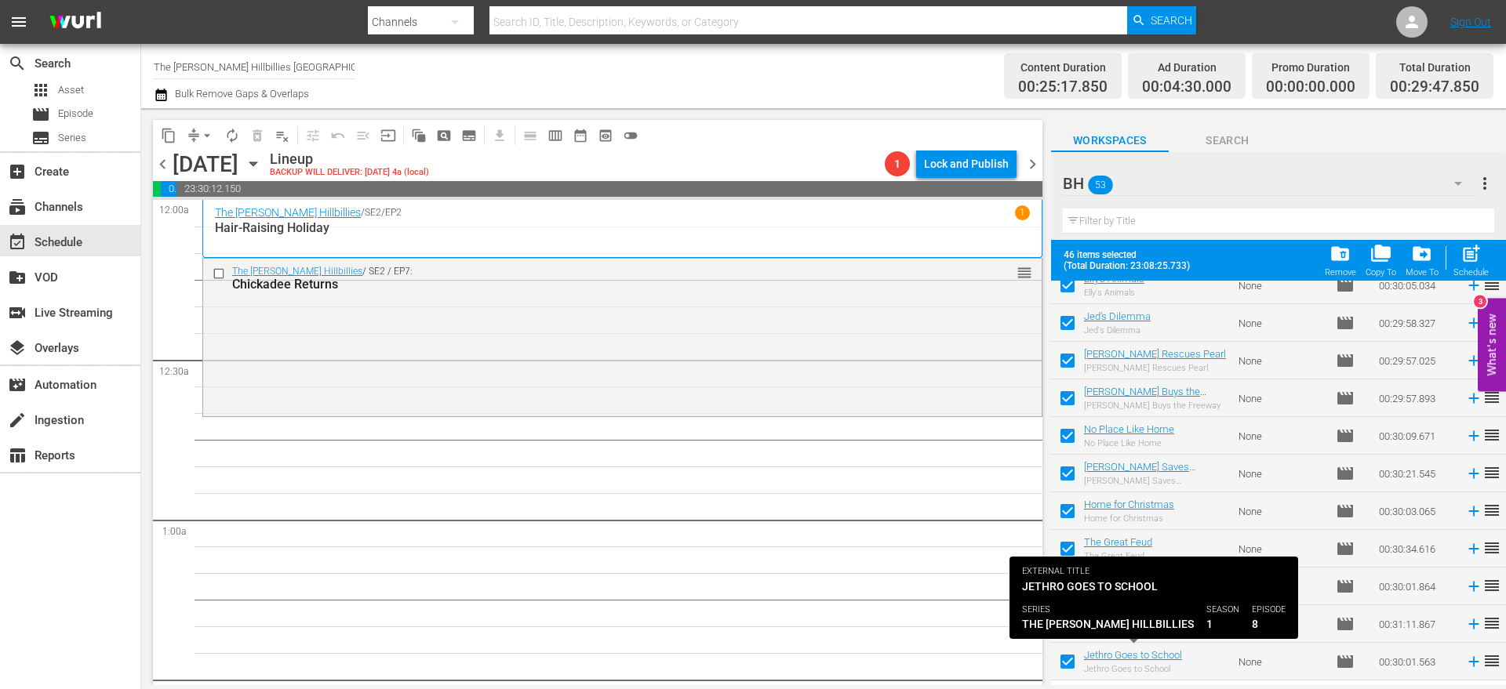
scroll to position [1528, 0]
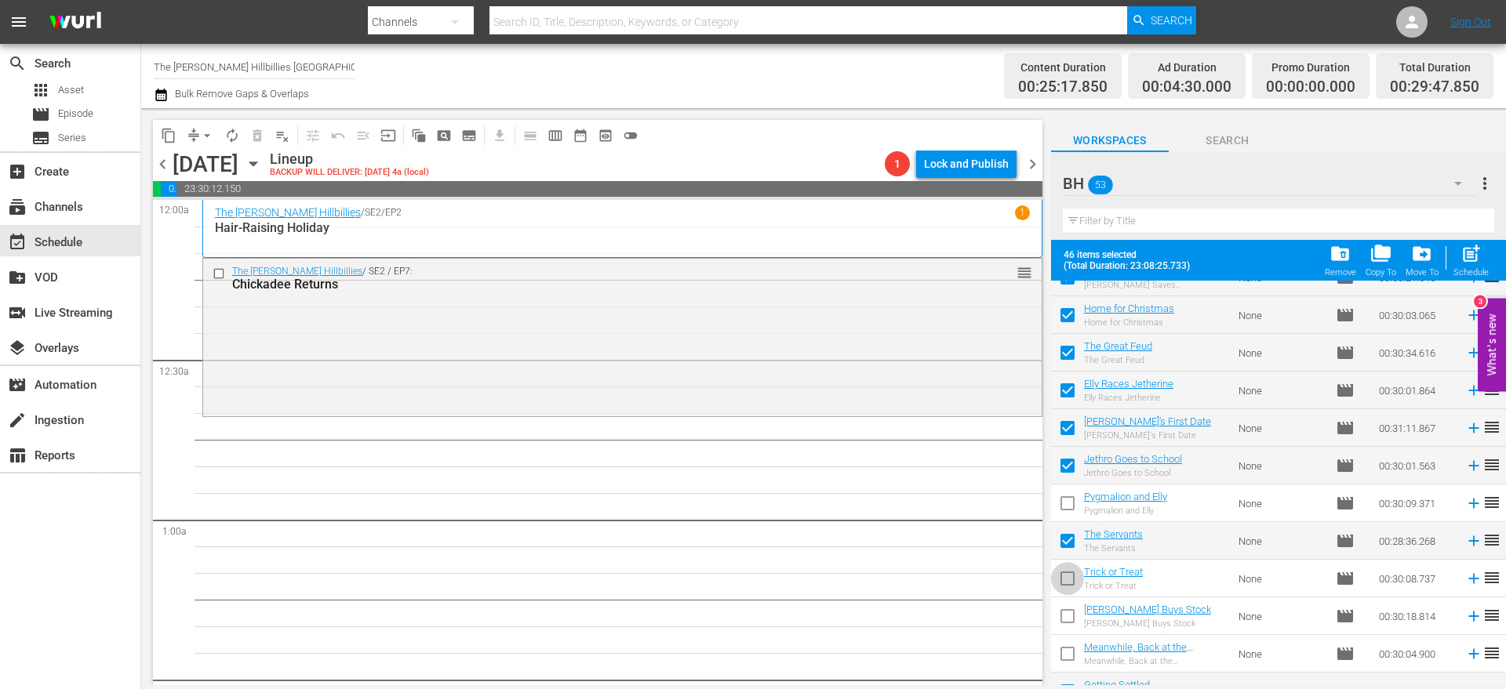
click at [1066, 575] on input "checkbox" at bounding box center [1067, 581] width 33 height 33
checkbox input "true"
click at [1077, 503] on input "checkbox" at bounding box center [1067, 506] width 33 height 33
checkbox input "true"
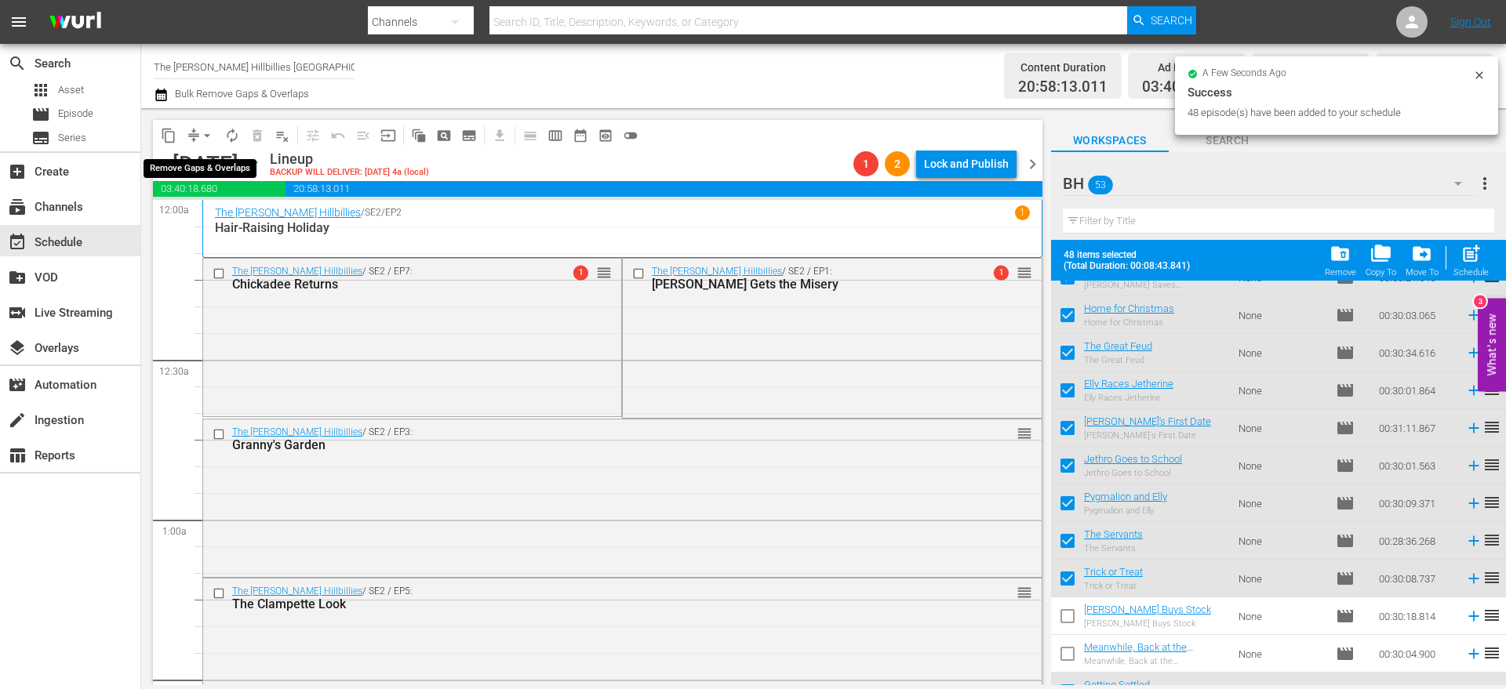
click at [205, 133] on span "arrow_drop_down" at bounding box center [207, 136] width 16 height 16
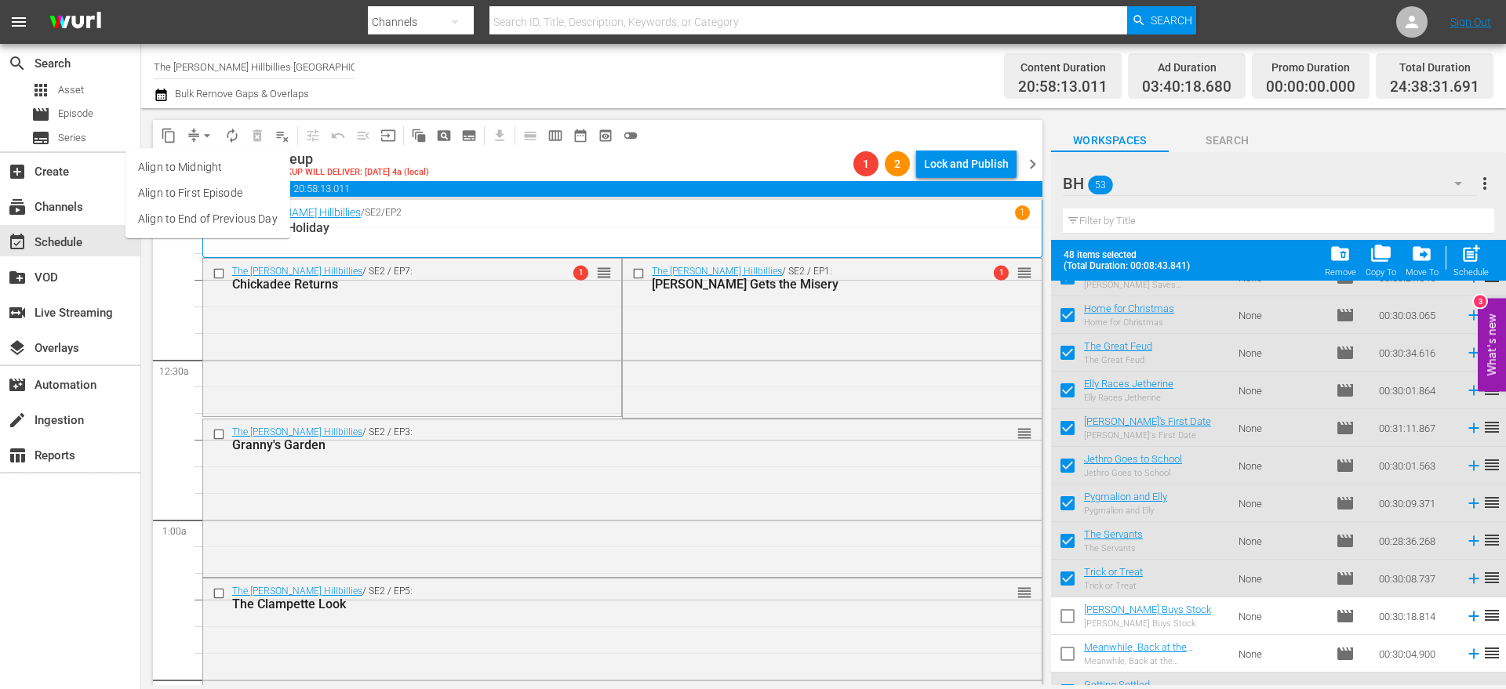
click at [211, 220] on li "Align to End of Previous Day" at bounding box center [207, 219] width 165 height 26
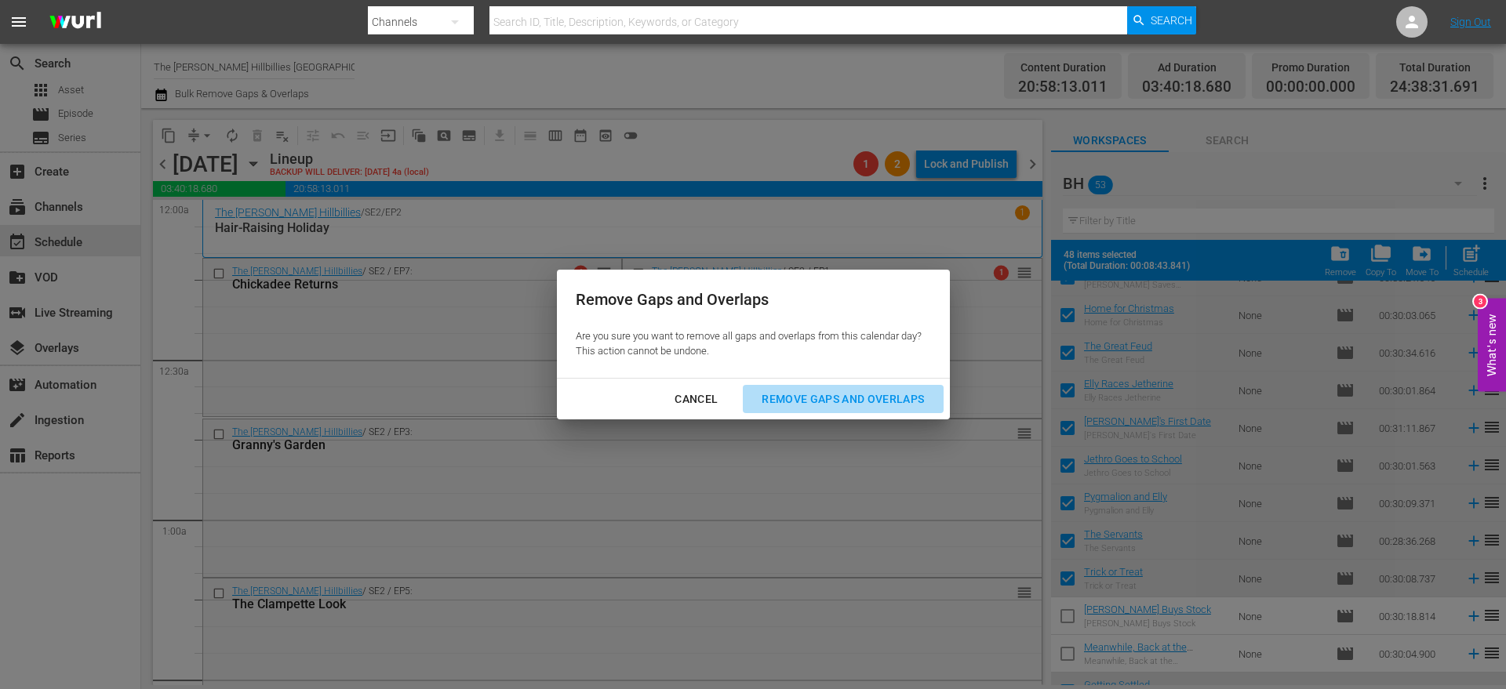
click at [776, 396] on div "Remove Gaps and Overlaps" at bounding box center [842, 400] width 187 height 20
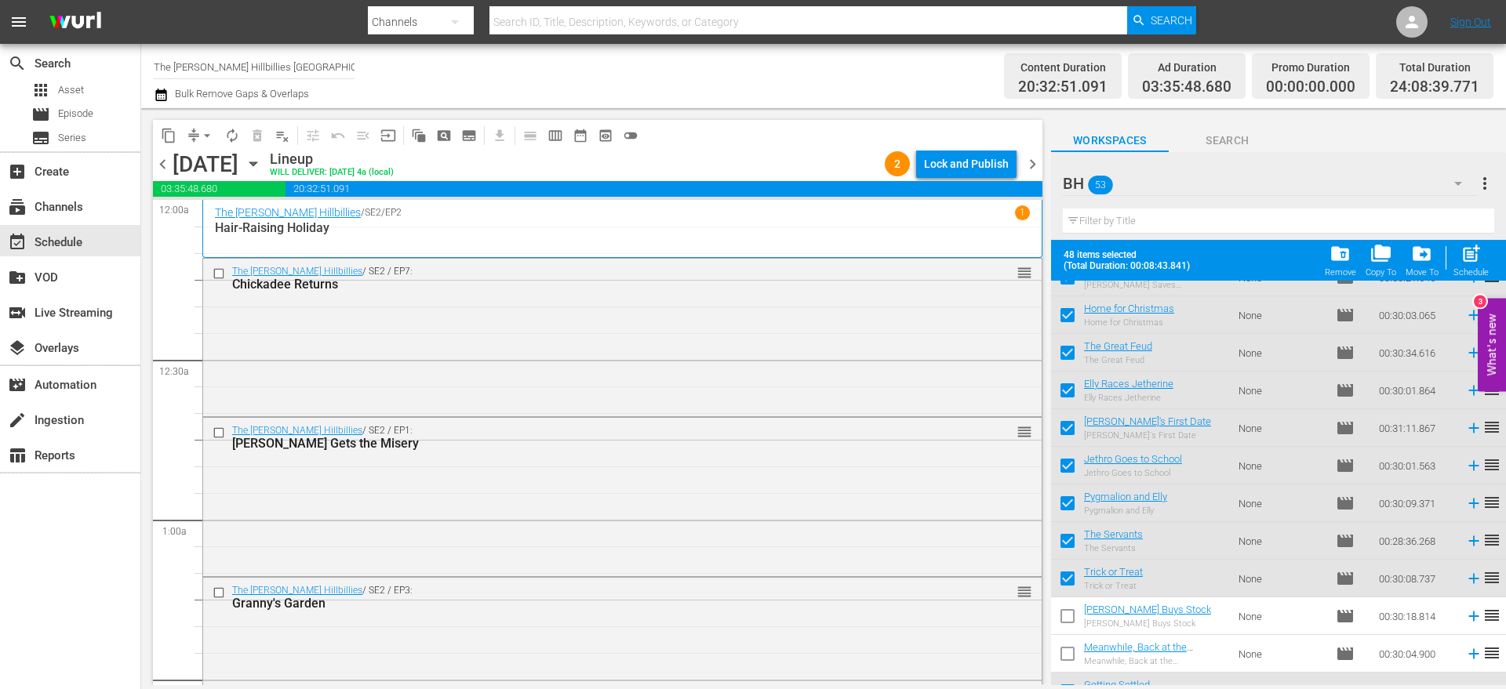
click at [165, 157] on span "chevron_left" at bounding box center [163, 164] width 20 height 20
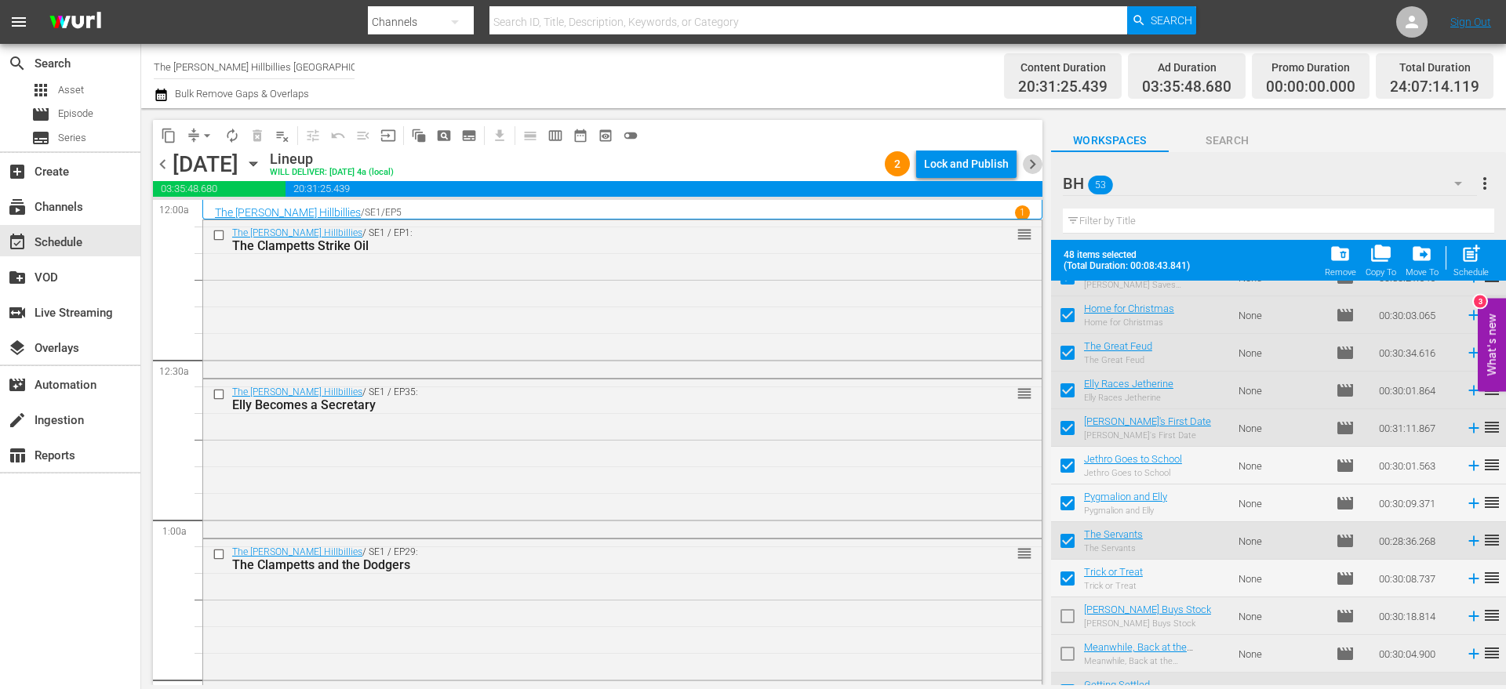
click at [1030, 165] on span "chevron_right" at bounding box center [1033, 164] width 20 height 20
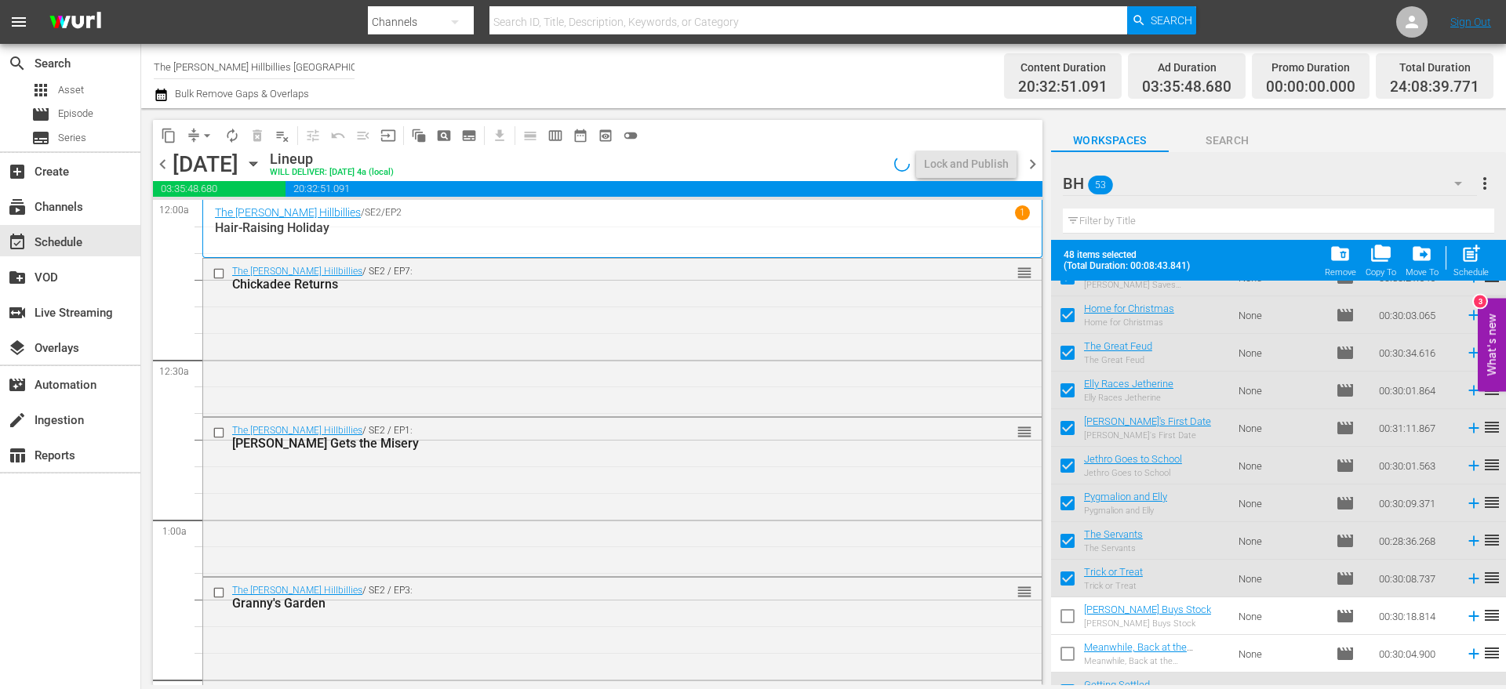
click at [1030, 165] on span "chevron_right" at bounding box center [1033, 164] width 20 height 20
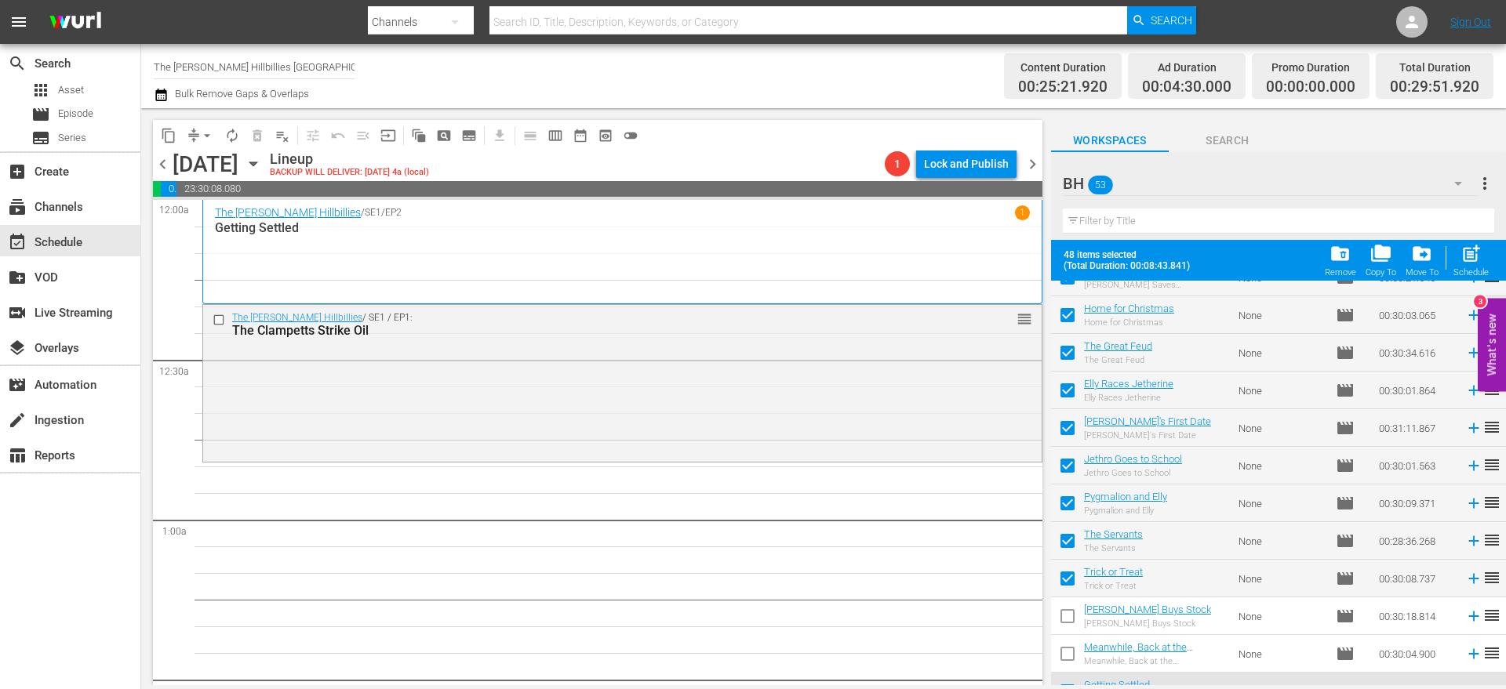
click at [157, 163] on span "chevron_left" at bounding box center [163, 164] width 20 height 20
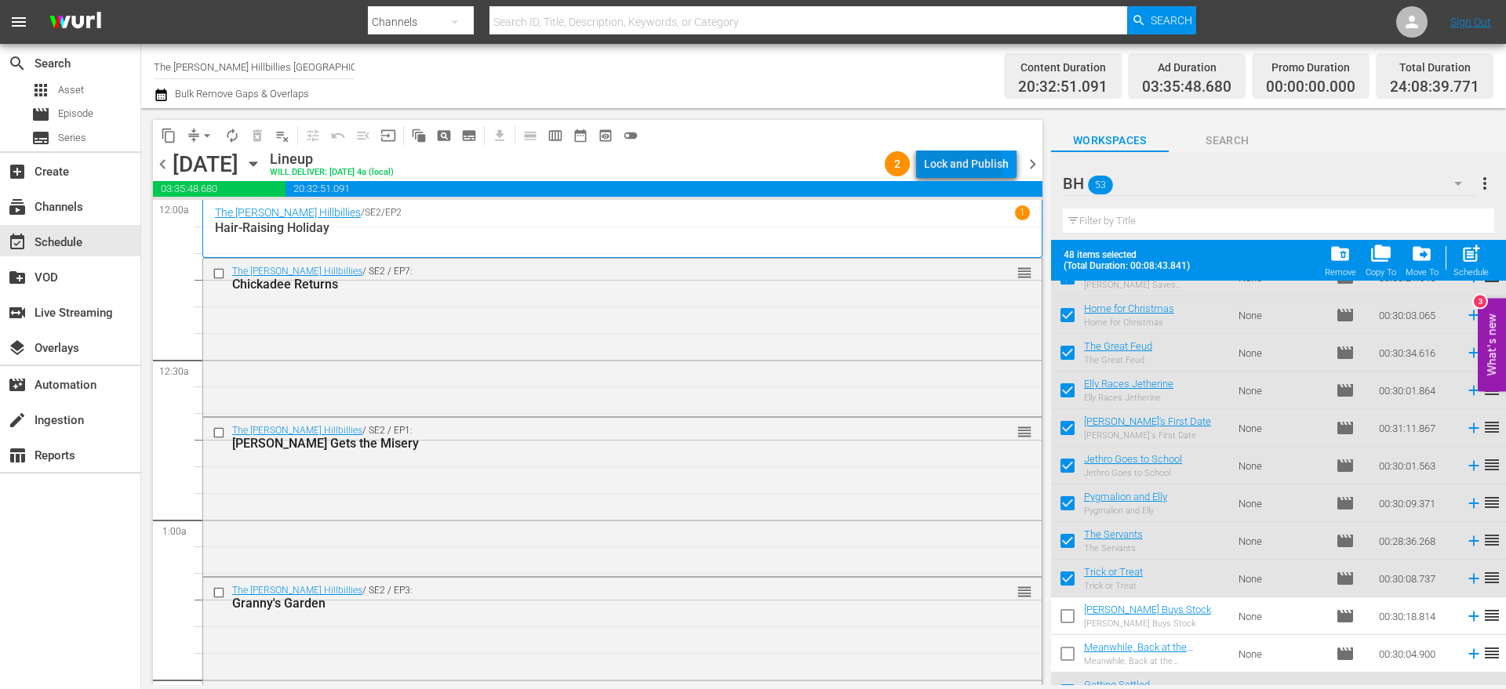
click at [944, 166] on div "Lock and Publish" at bounding box center [966, 164] width 85 height 28
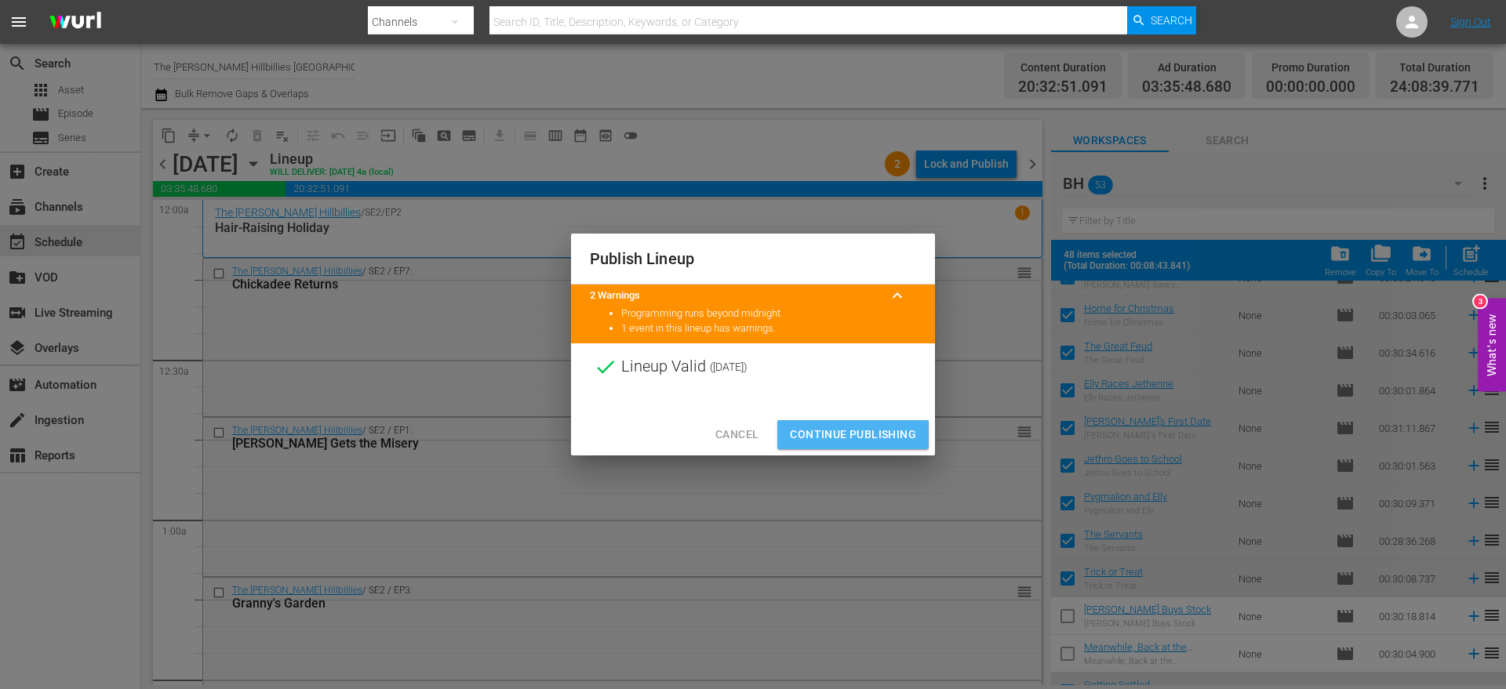
click at [821, 436] on span "Continue Publishing" at bounding box center [853, 435] width 126 height 20
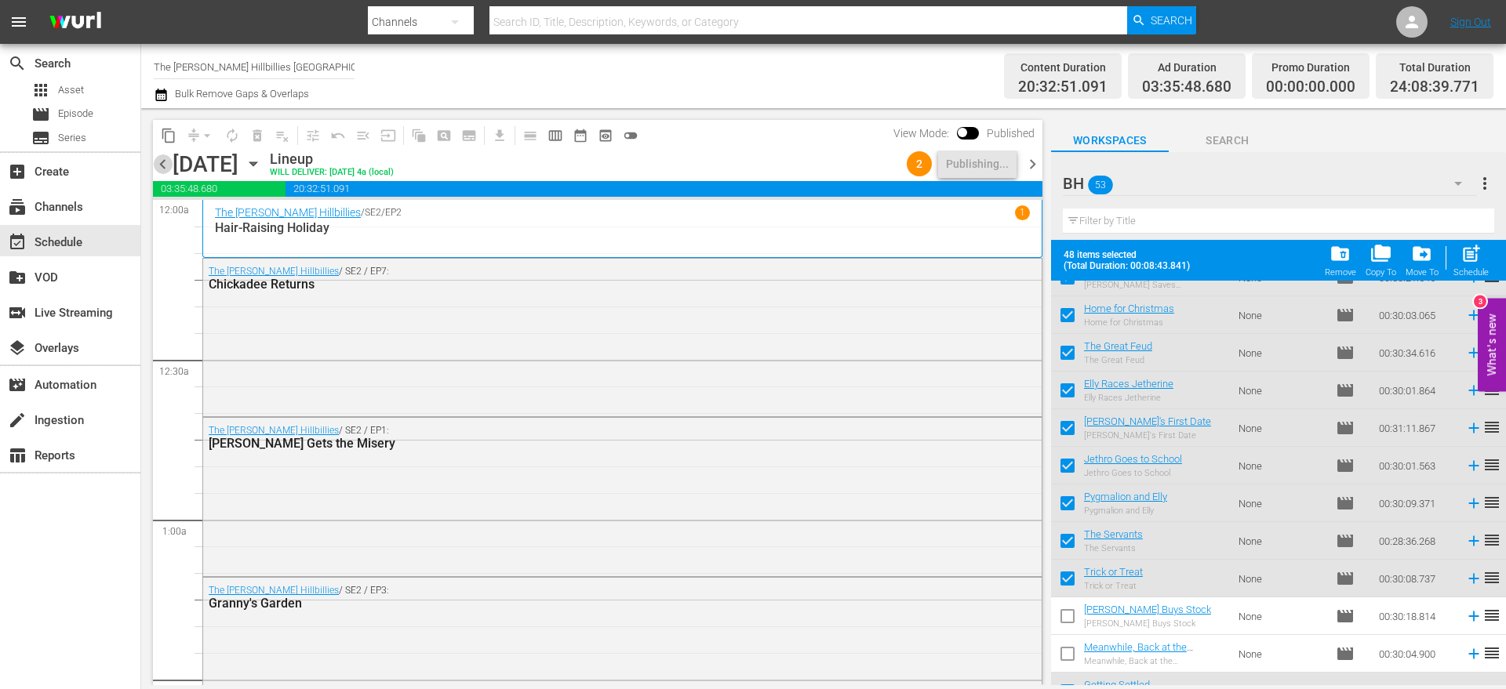
click at [162, 164] on span "chevron_left" at bounding box center [163, 164] width 20 height 20
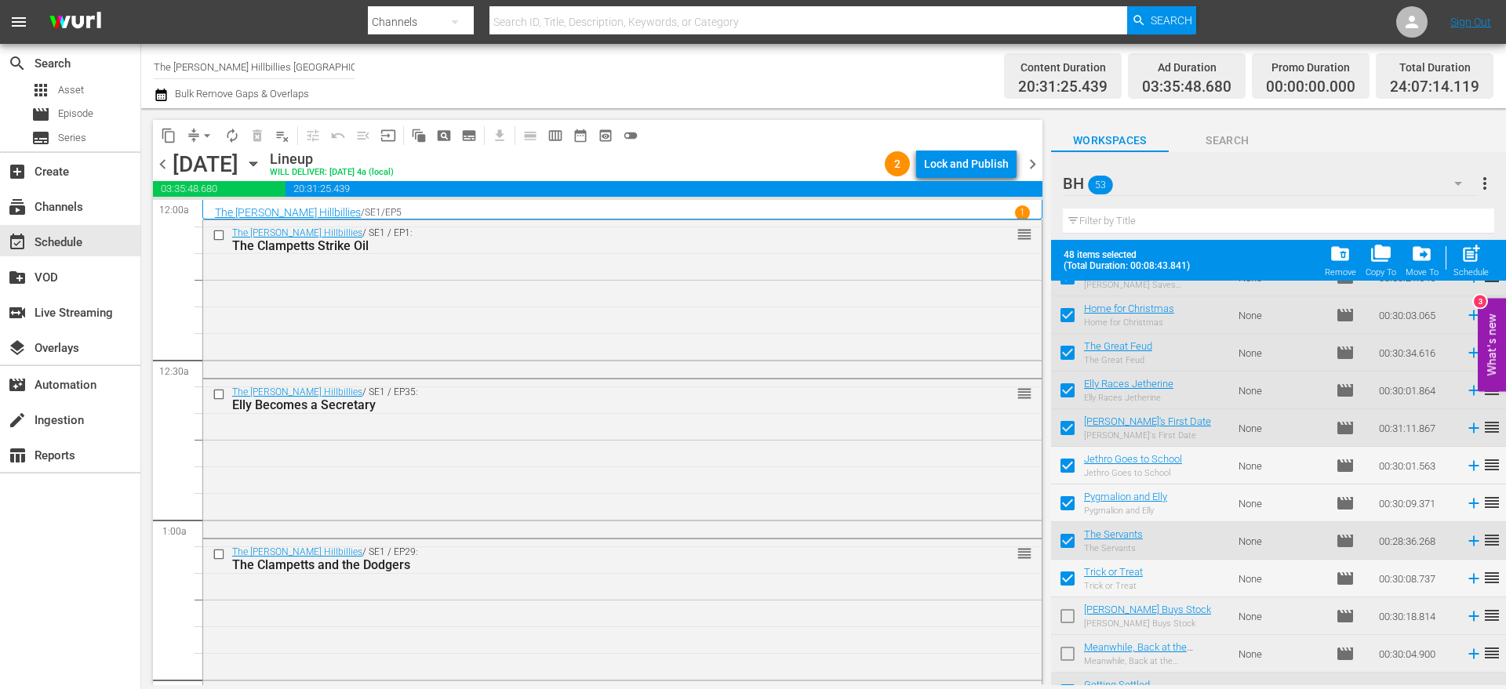
click at [1001, 159] on div "Lock and Publish" at bounding box center [966, 164] width 85 height 28
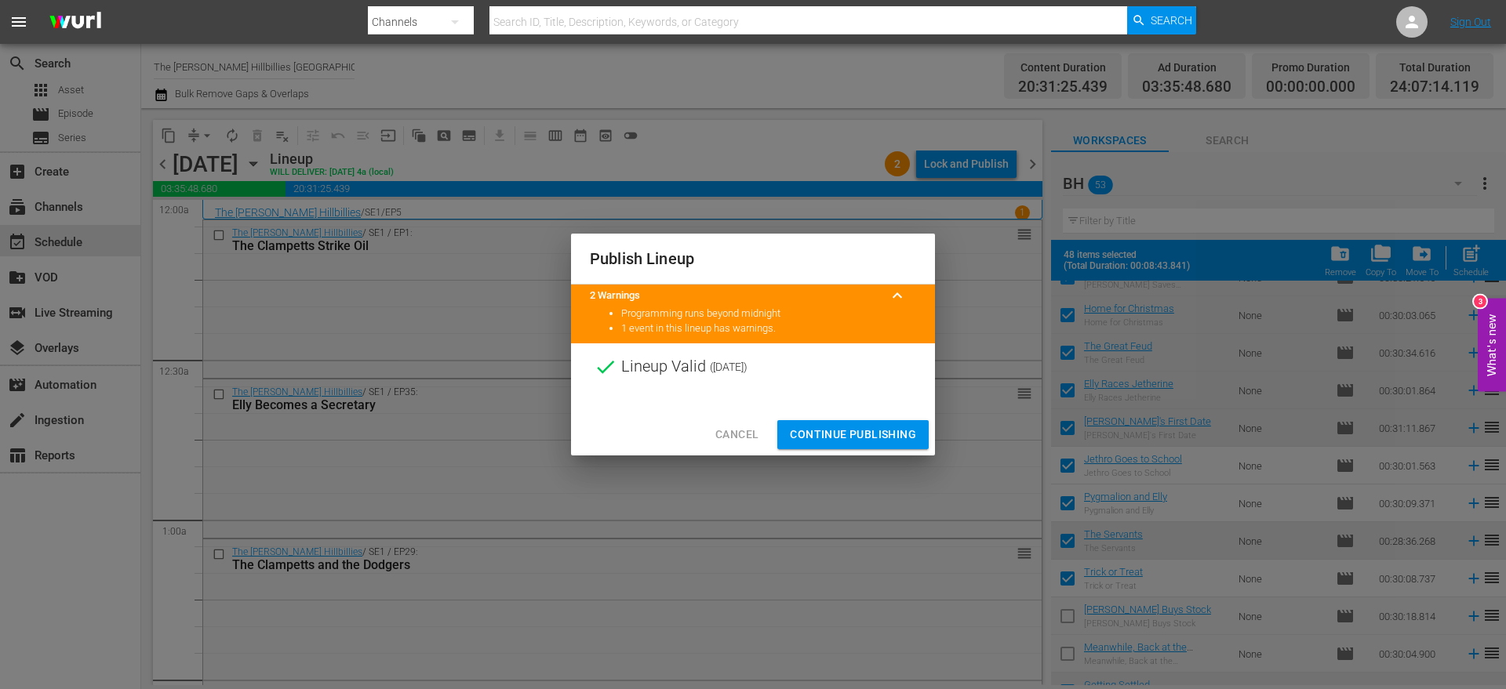
click at [836, 433] on span "Continue Publishing" at bounding box center [853, 435] width 126 height 20
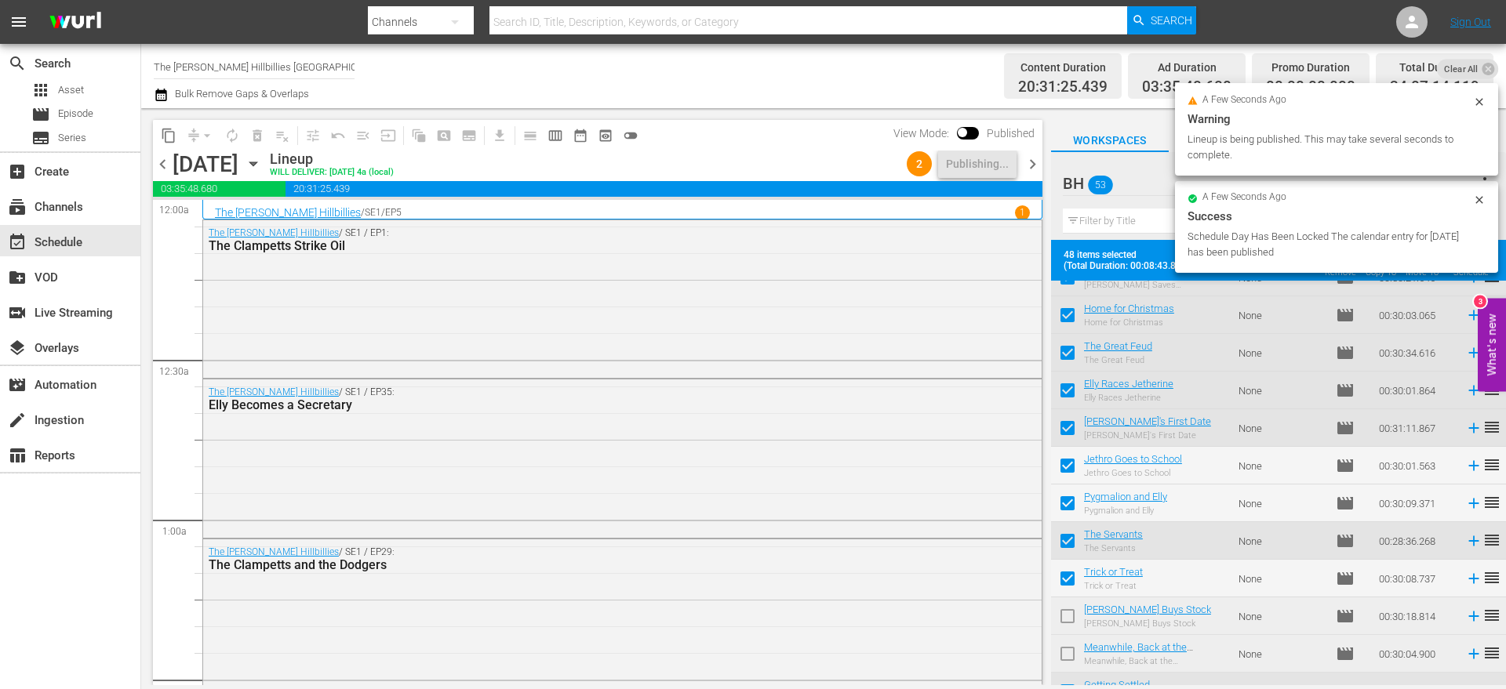
click at [163, 160] on span "chevron_left" at bounding box center [163, 164] width 20 height 20
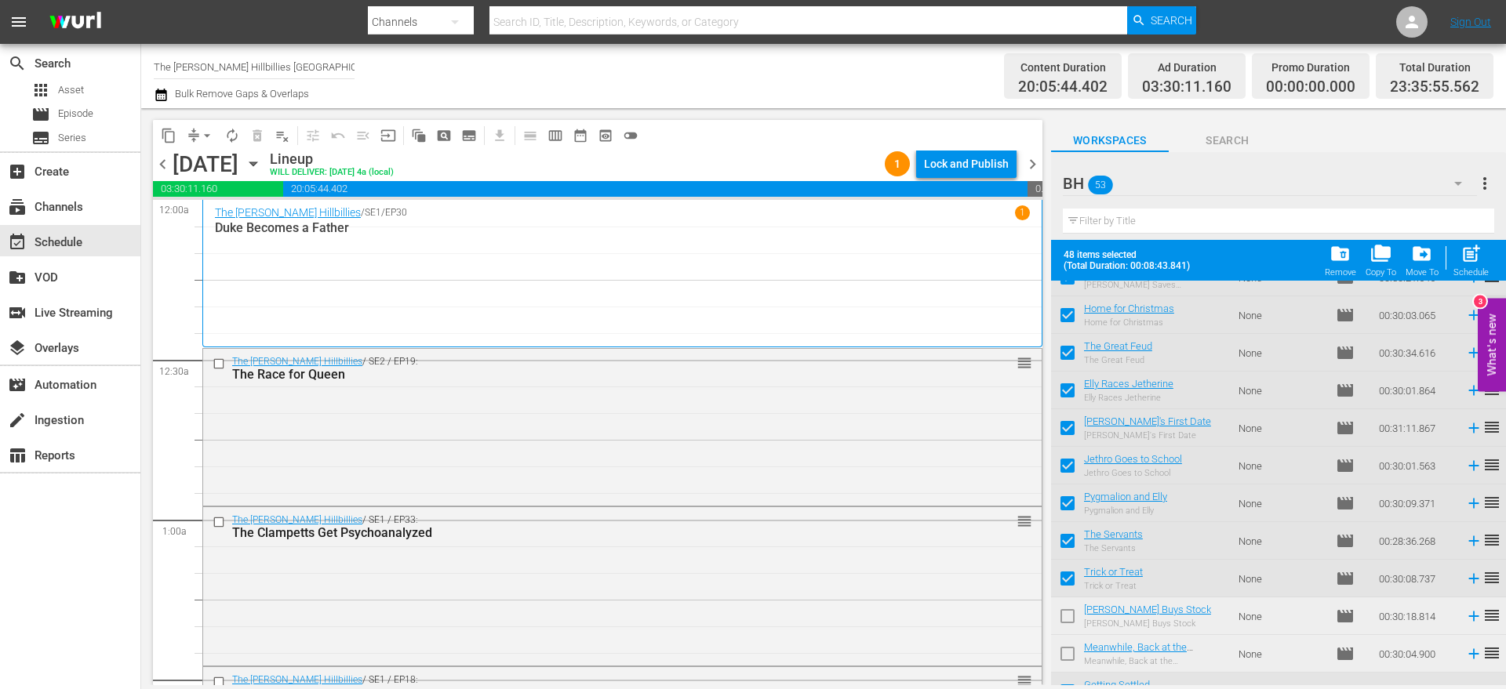
click at [970, 165] on div "Lock and Publish" at bounding box center [966, 164] width 85 height 28
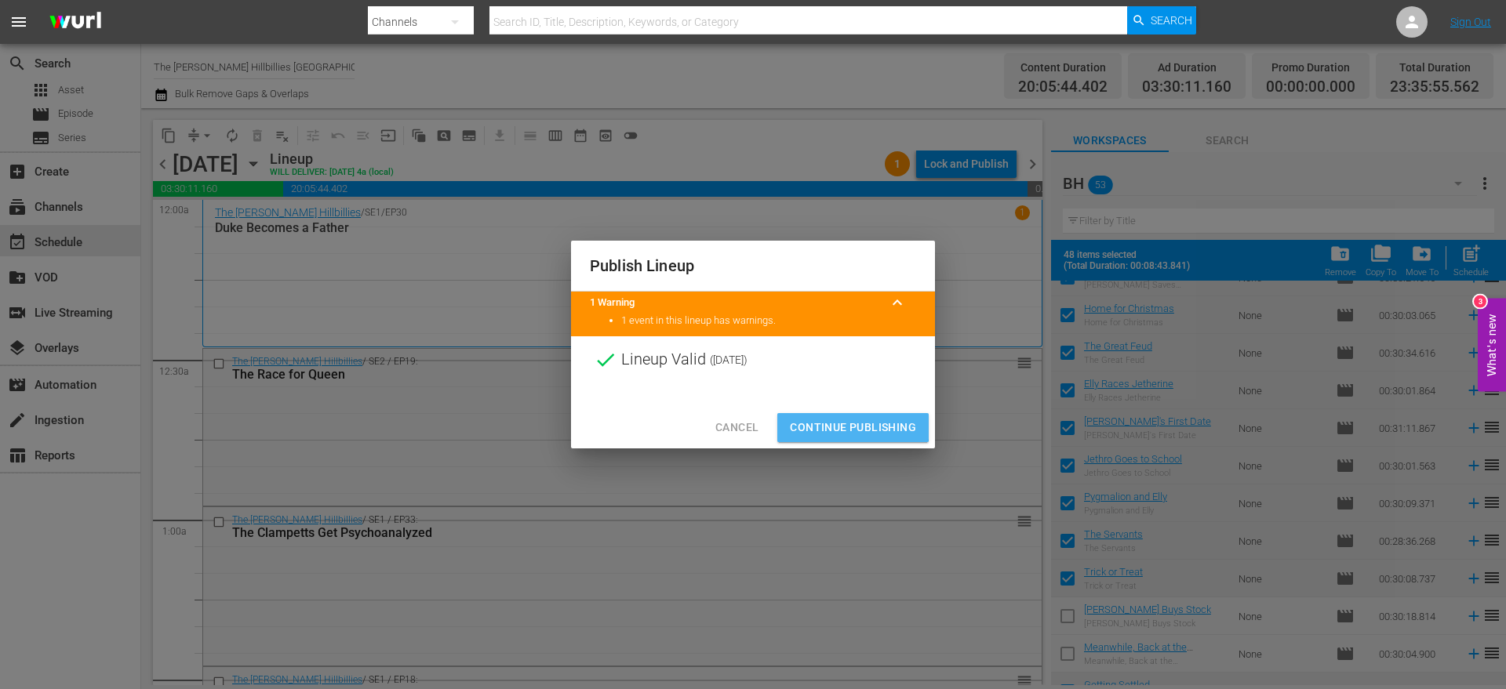
click at [808, 424] on span "Continue Publishing" at bounding box center [853, 428] width 126 height 20
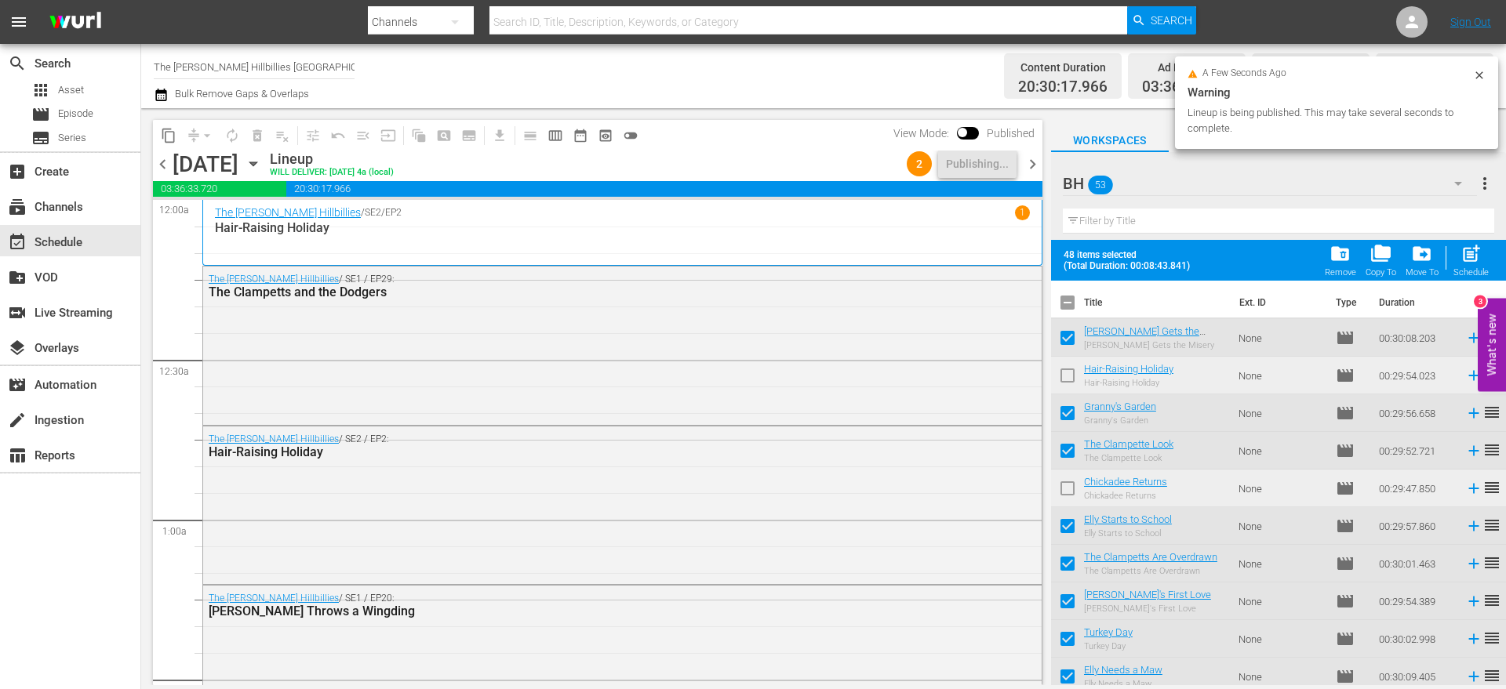
scroll to position [1528, 0]
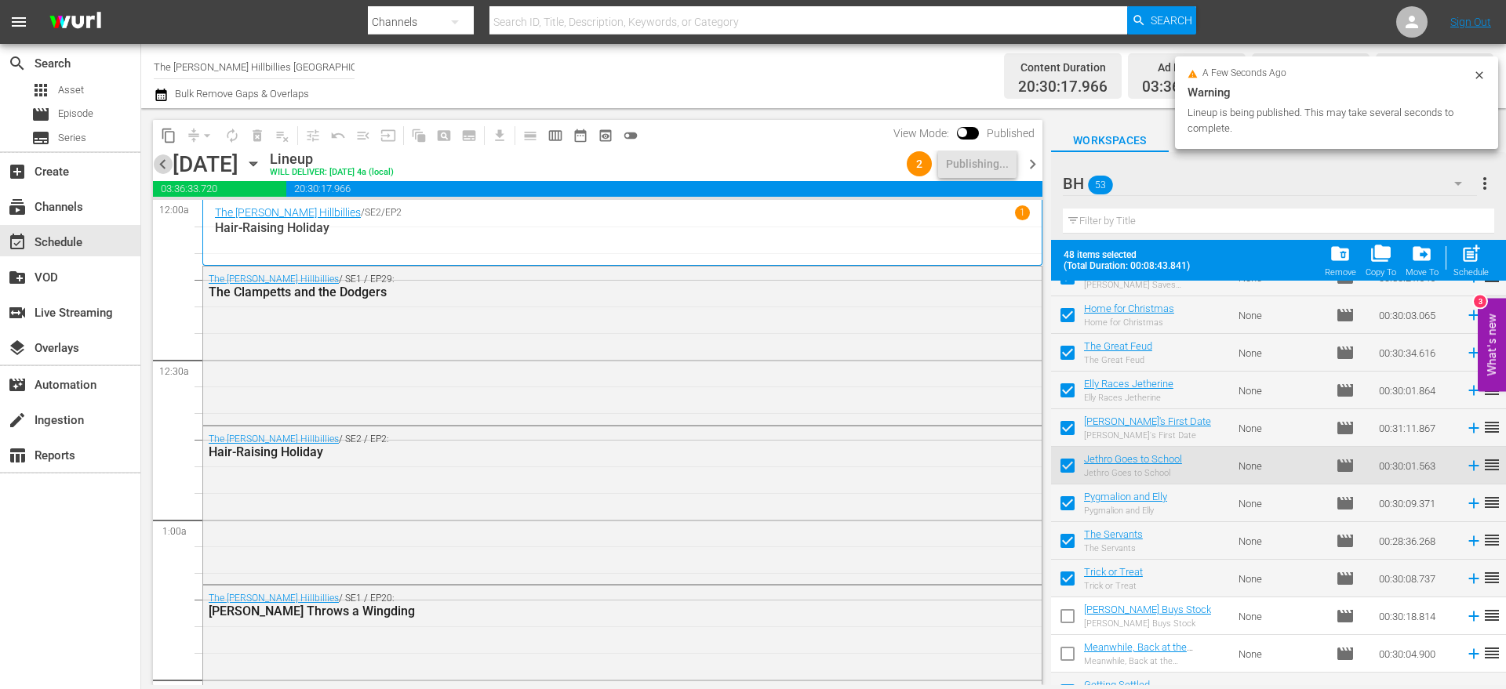
click at [158, 165] on span "chevron_left" at bounding box center [163, 164] width 20 height 20
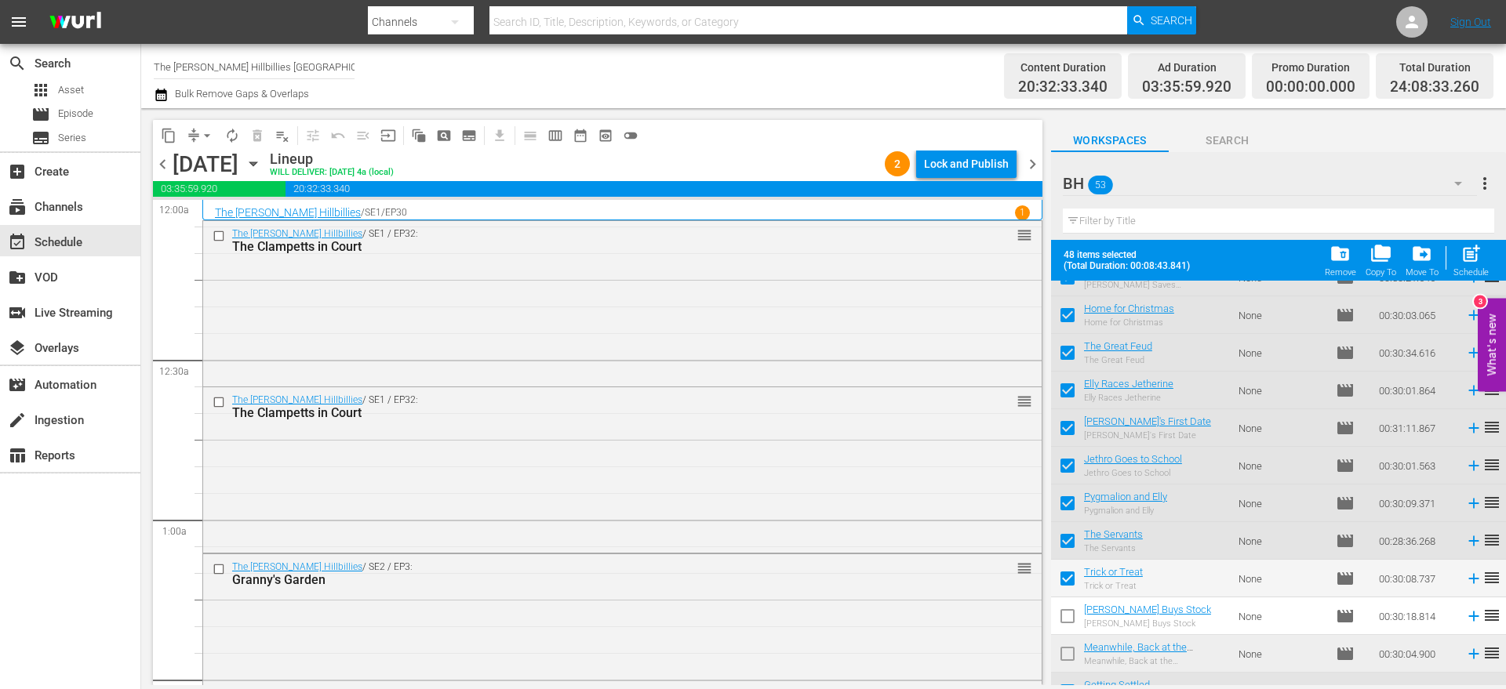
click at [968, 166] on div "Lock and Publish" at bounding box center [966, 164] width 85 height 28
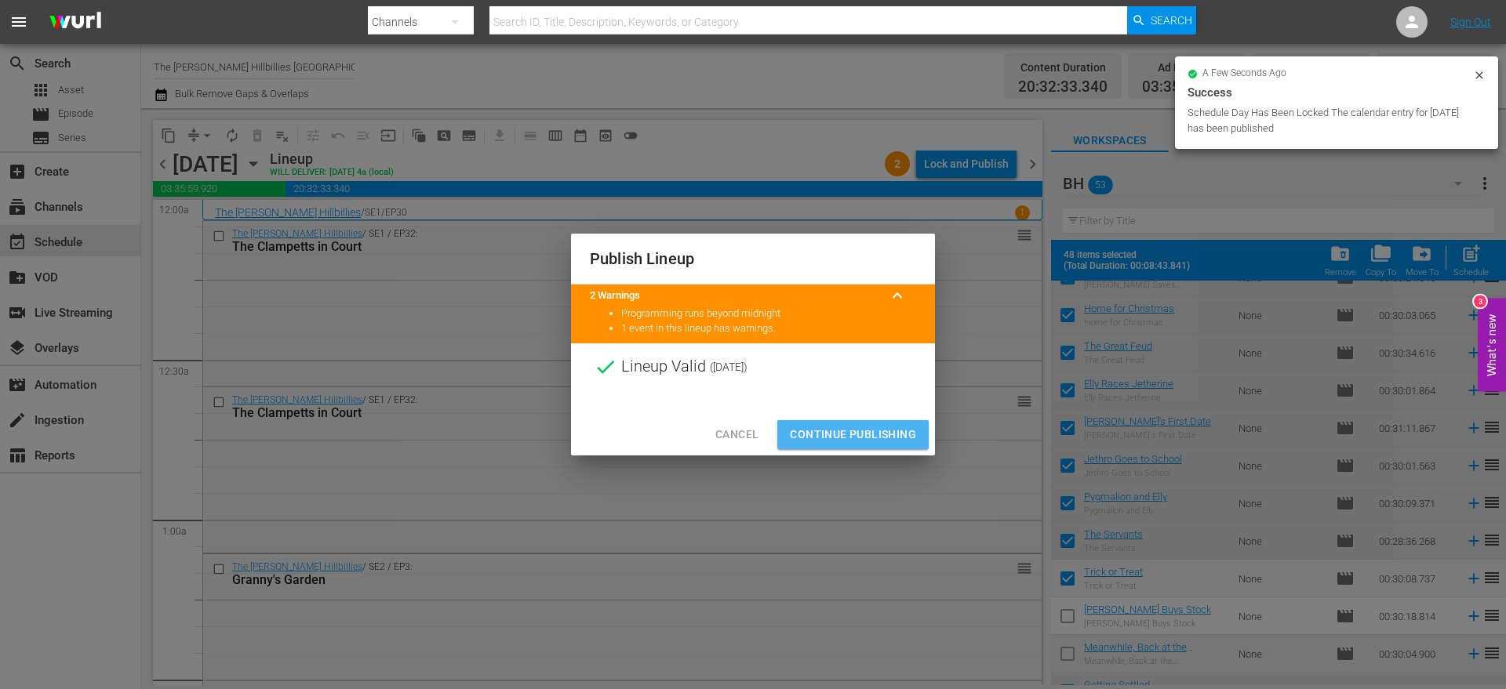
click at [856, 428] on span "Continue Publishing" at bounding box center [853, 435] width 126 height 20
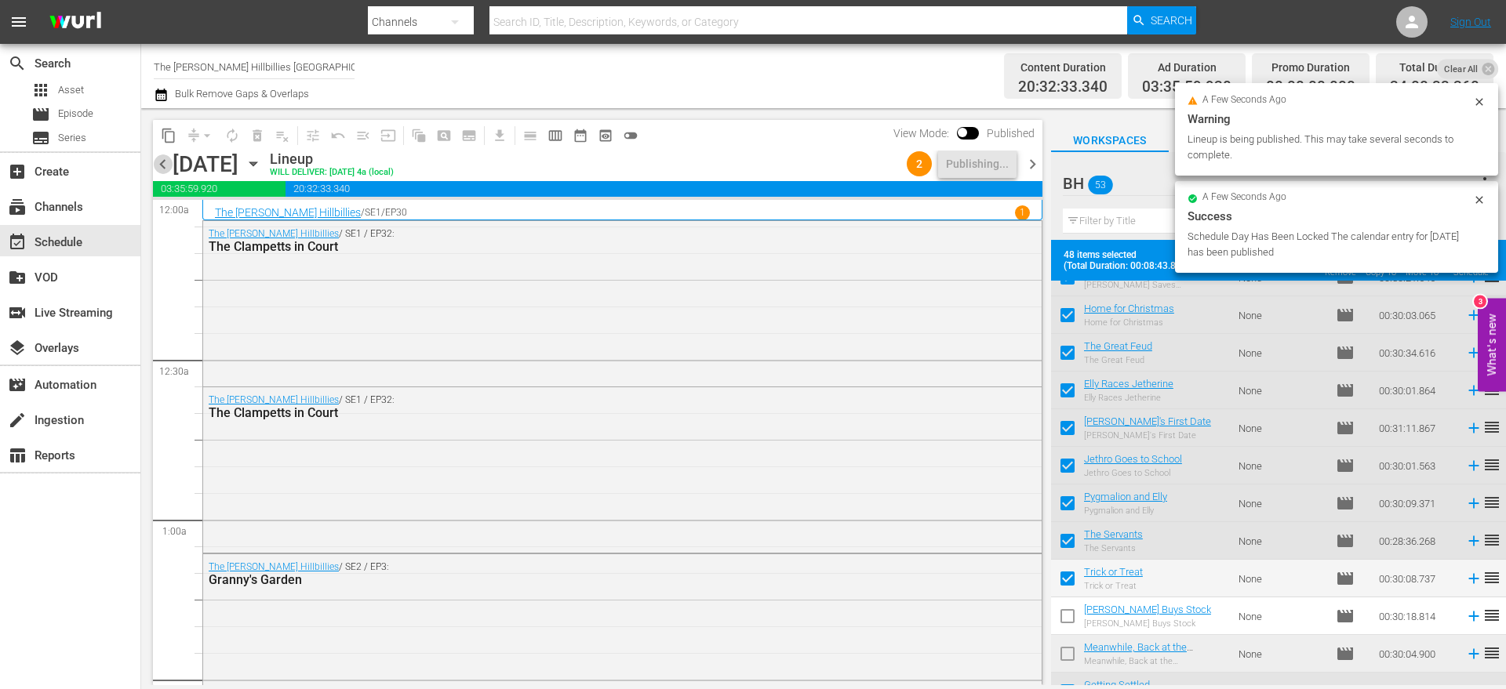
click at [156, 163] on span "chevron_left" at bounding box center [163, 164] width 20 height 20
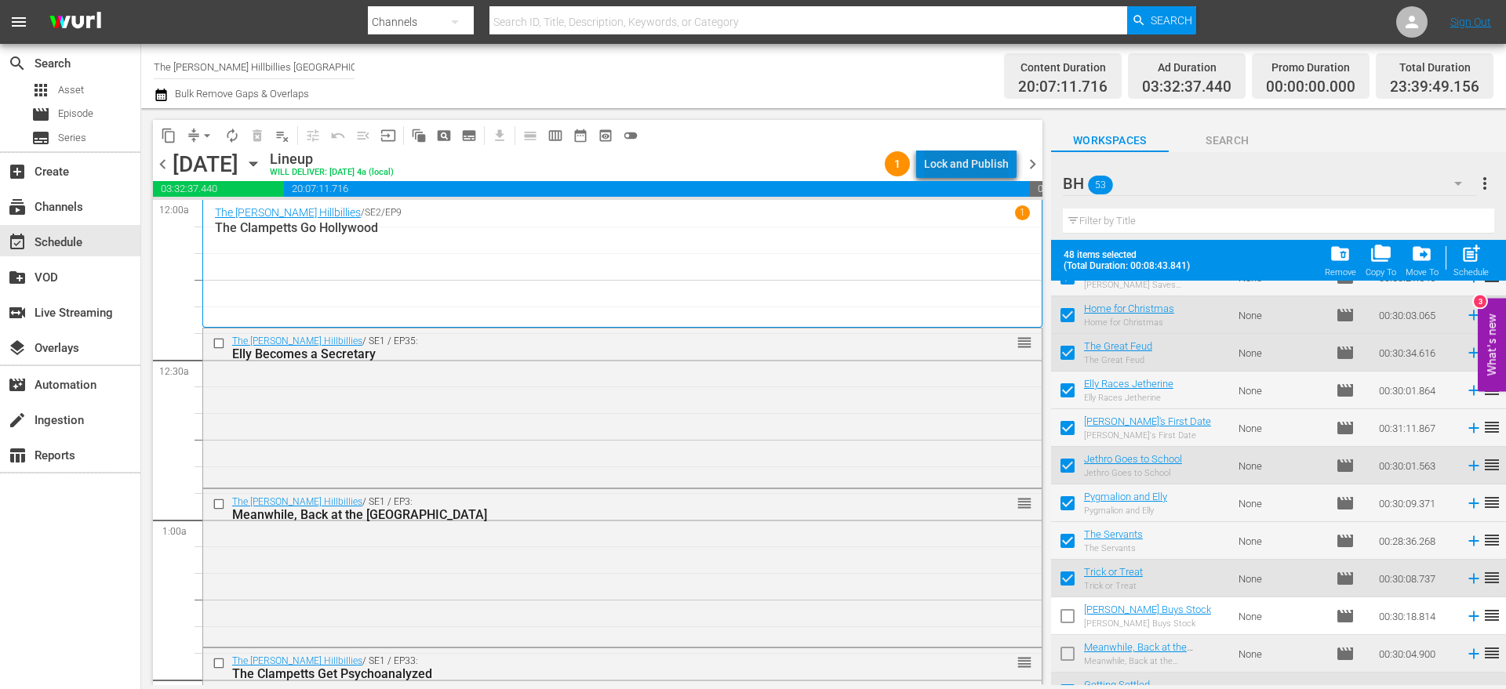
click at [989, 170] on div "Lock and Publish" at bounding box center [966, 164] width 85 height 28
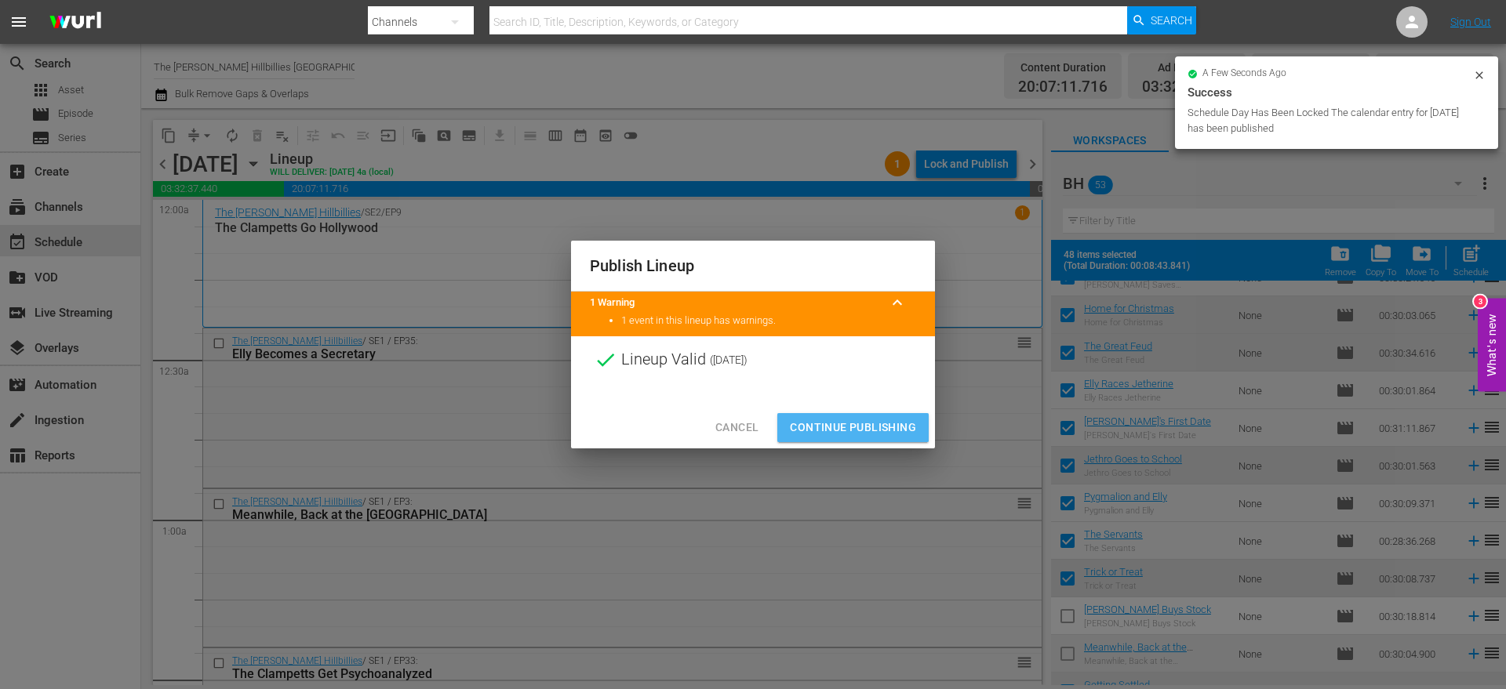
click at [845, 423] on span "Continue Publishing" at bounding box center [853, 428] width 126 height 20
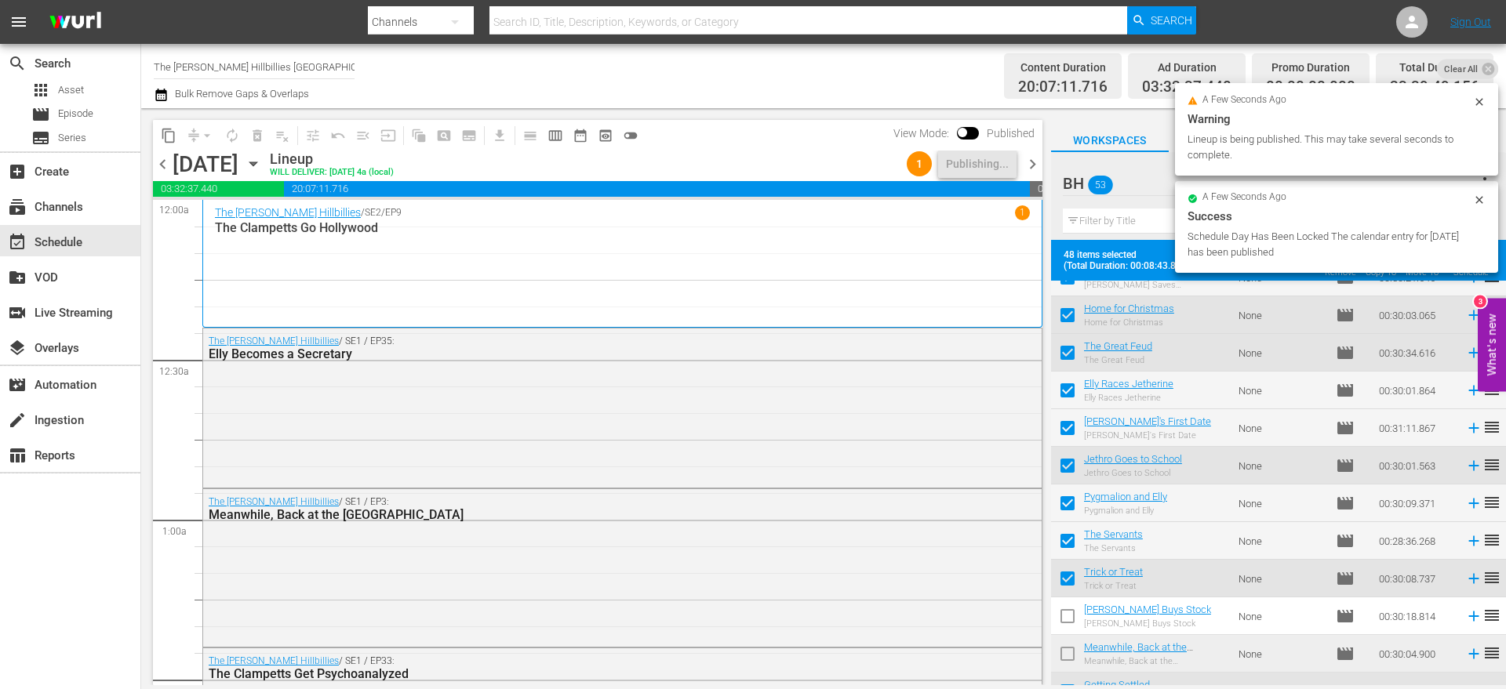
click at [156, 158] on span "chevron_left" at bounding box center [163, 164] width 20 height 20
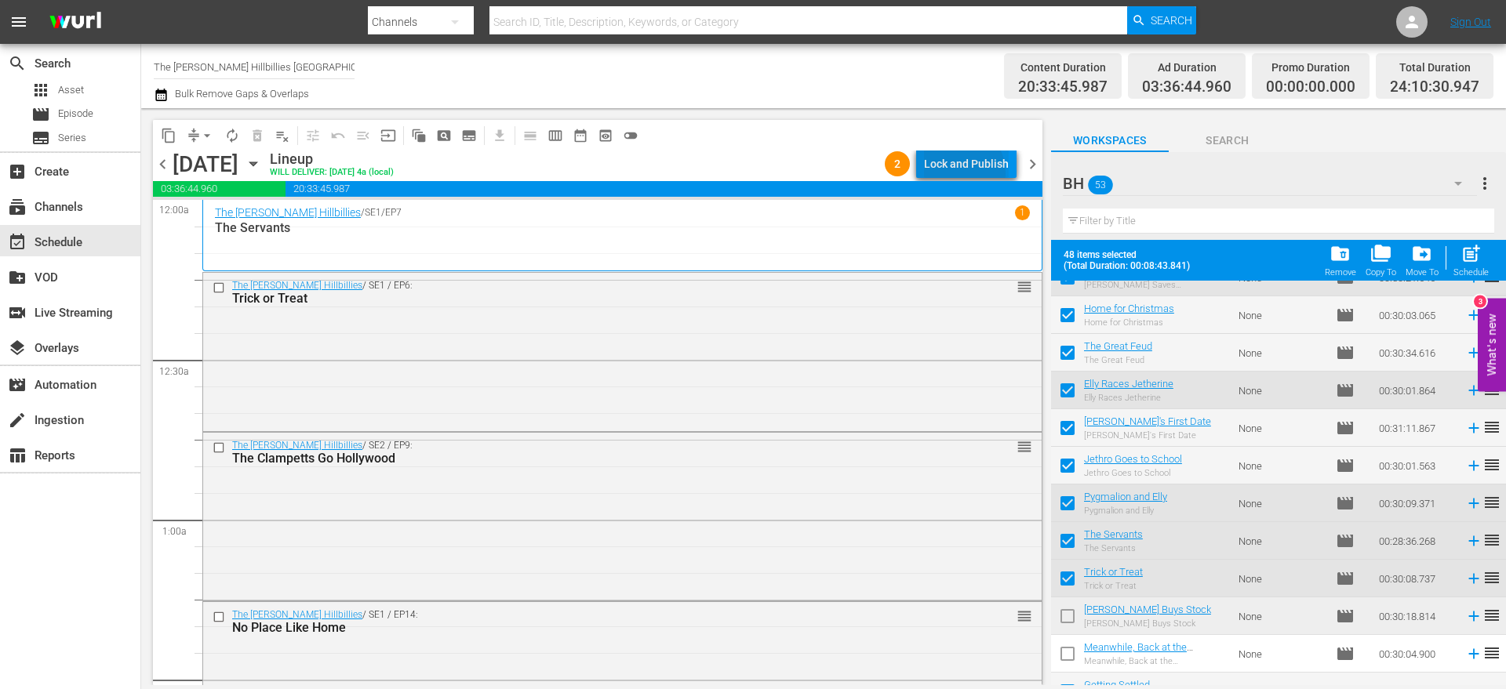
click at [963, 173] on div "Lock and Publish" at bounding box center [966, 164] width 85 height 28
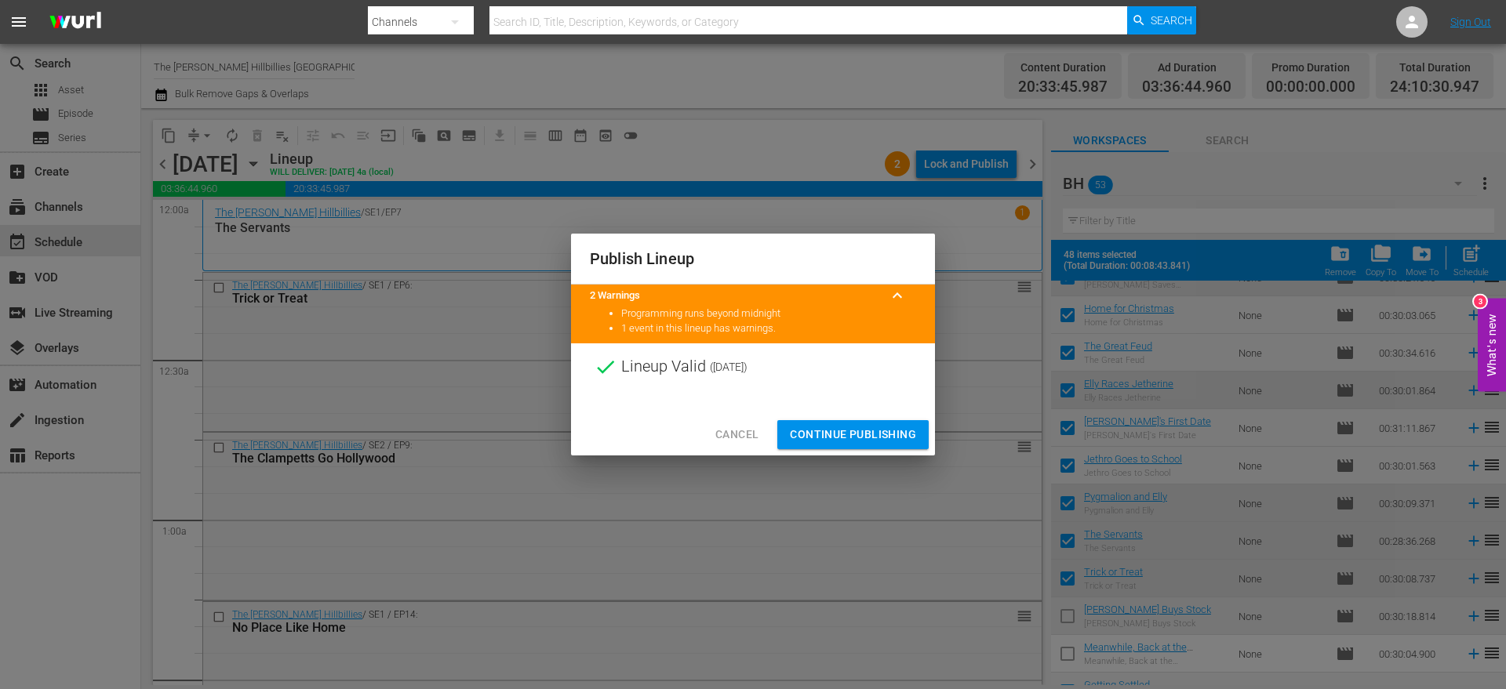
click at [877, 434] on span "Continue Publishing" at bounding box center [853, 435] width 126 height 20
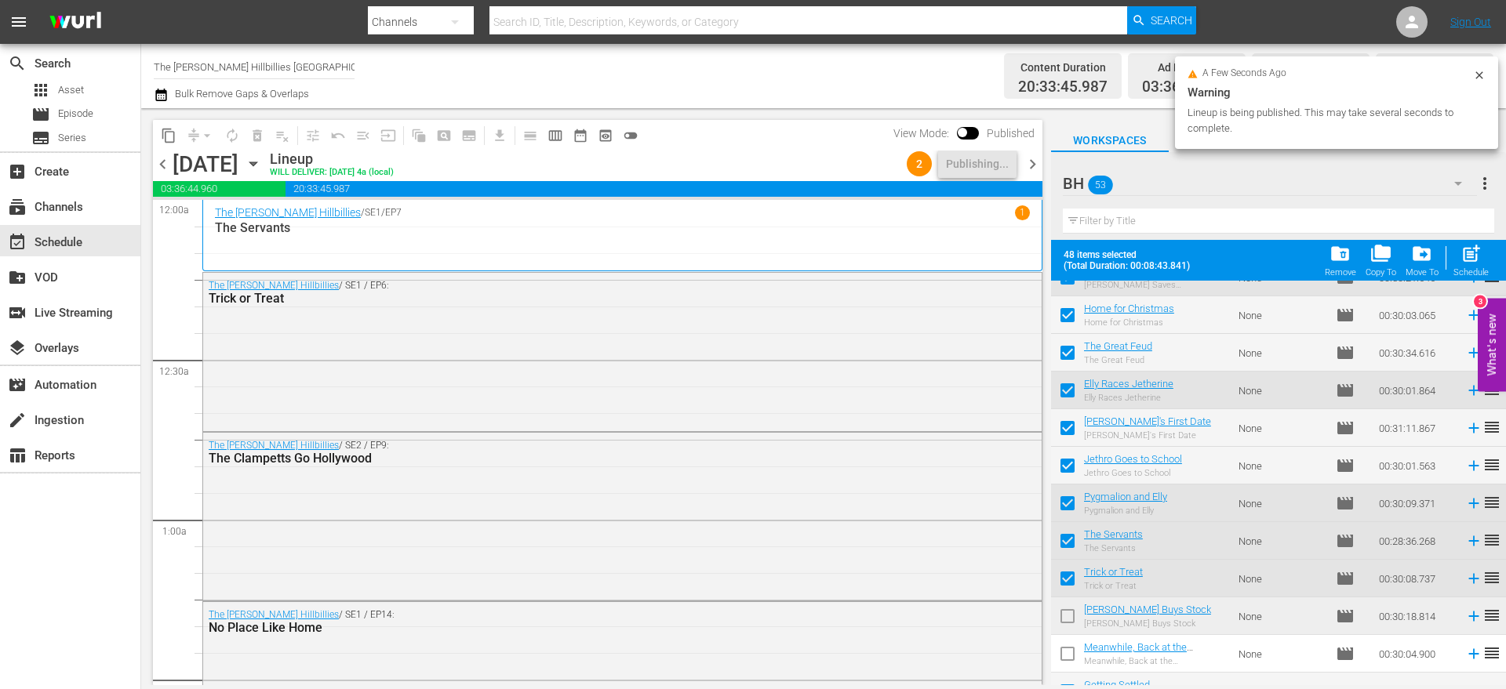
click at [162, 165] on span "chevron_left" at bounding box center [163, 164] width 20 height 20
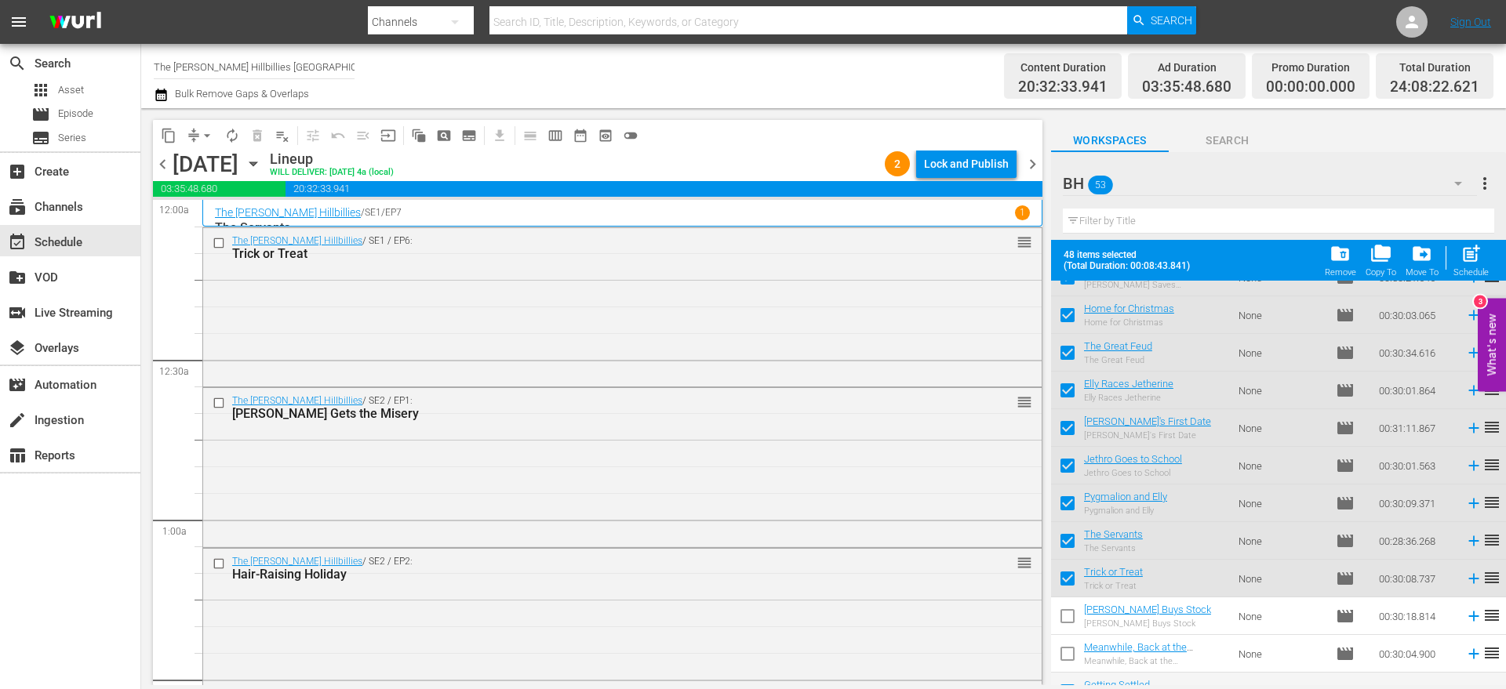
click at [946, 167] on div "Lock and Publish" at bounding box center [966, 164] width 85 height 28
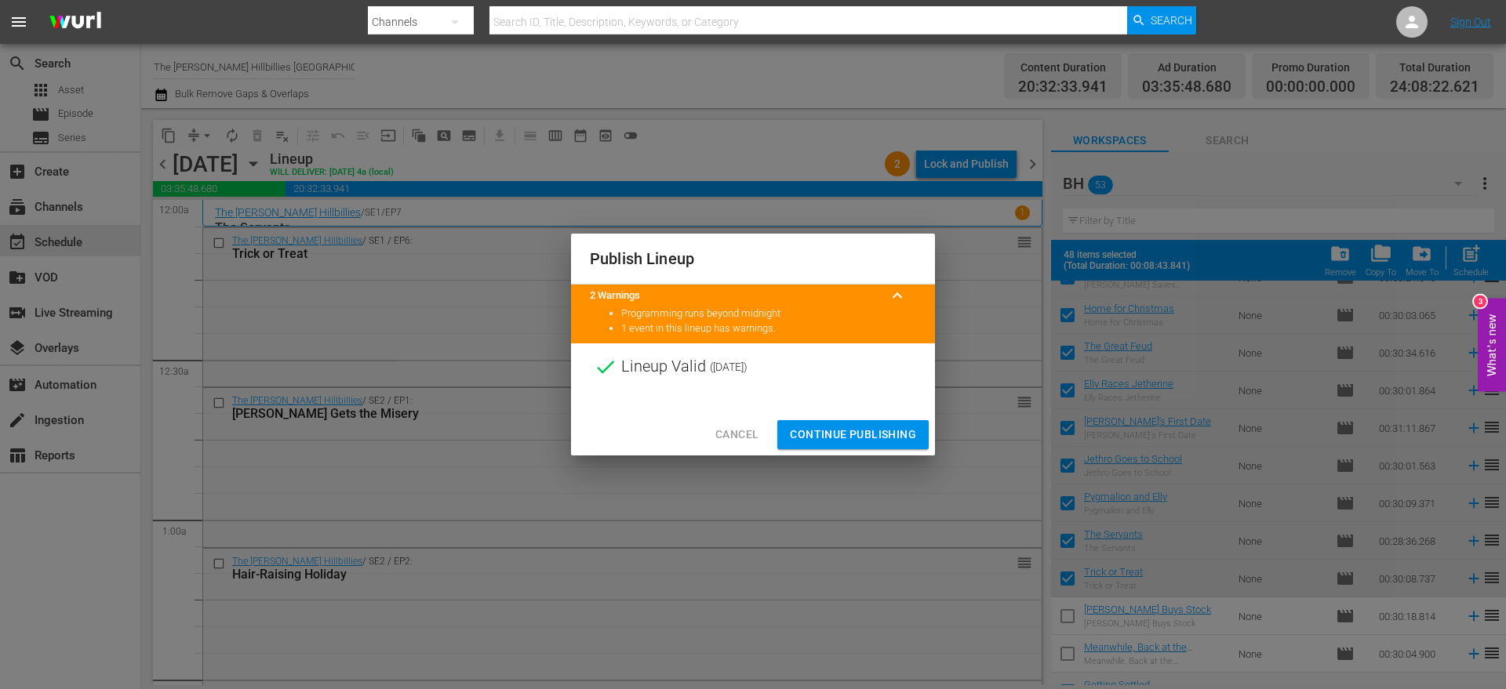
click at [836, 417] on div "Cancel Continue Publishing" at bounding box center [753, 435] width 364 height 42
click at [836, 422] on button "Continue Publishing" at bounding box center [852, 434] width 151 height 29
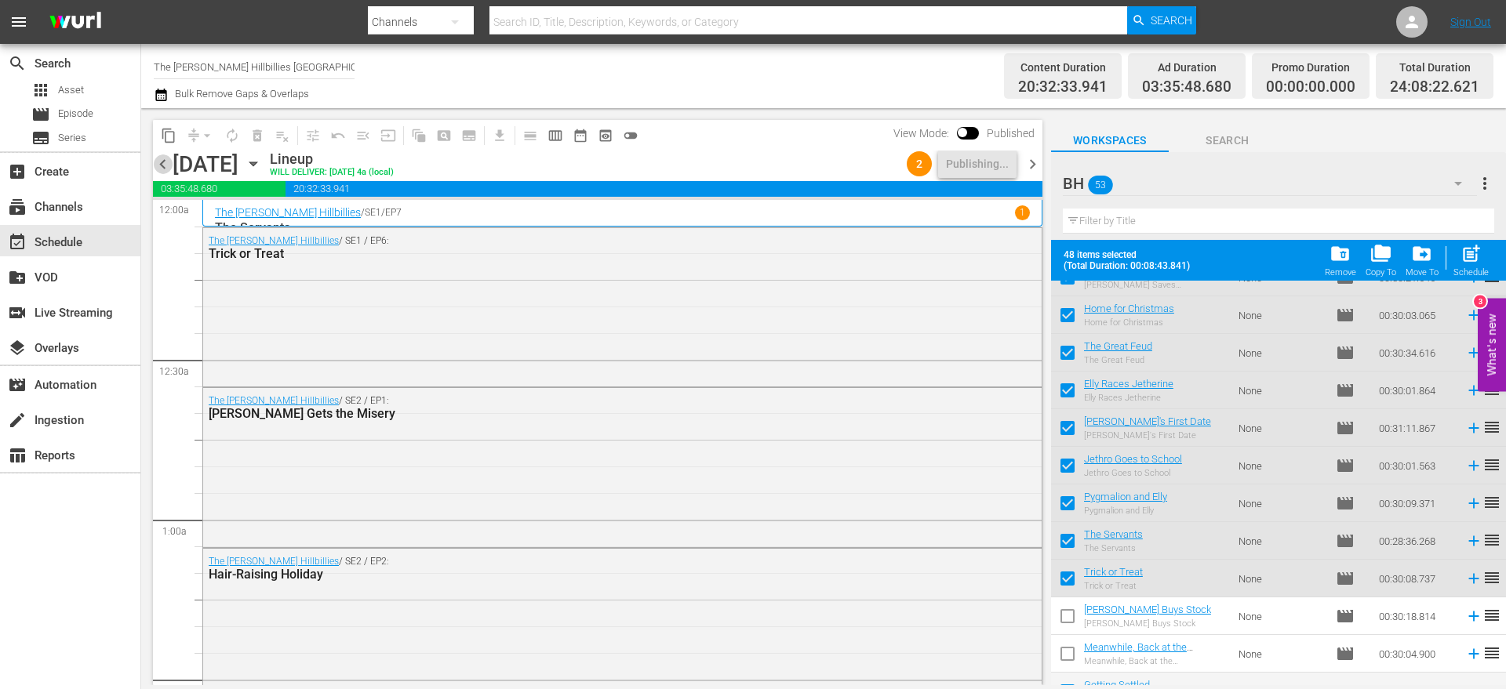
click at [163, 161] on span "chevron_left" at bounding box center [163, 164] width 20 height 20
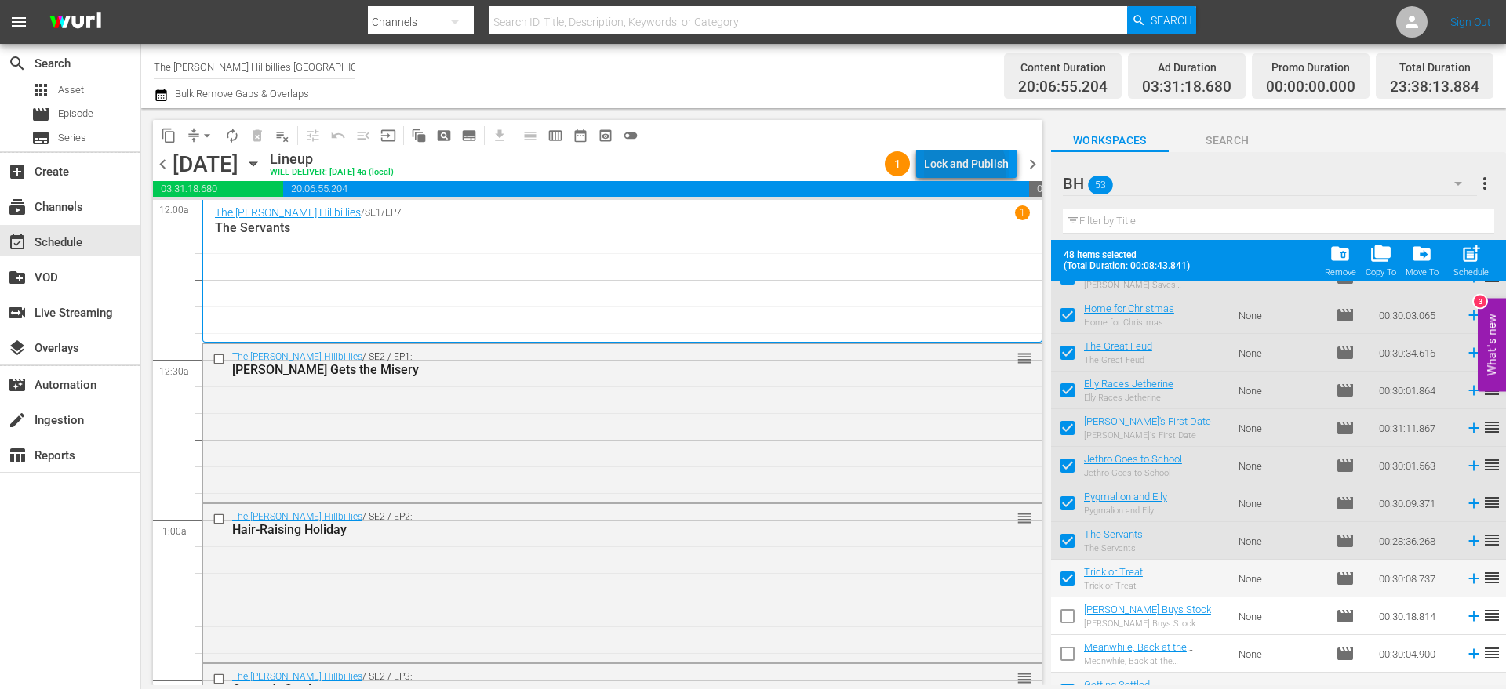
click at [968, 168] on div "Lock and Publish" at bounding box center [966, 164] width 85 height 28
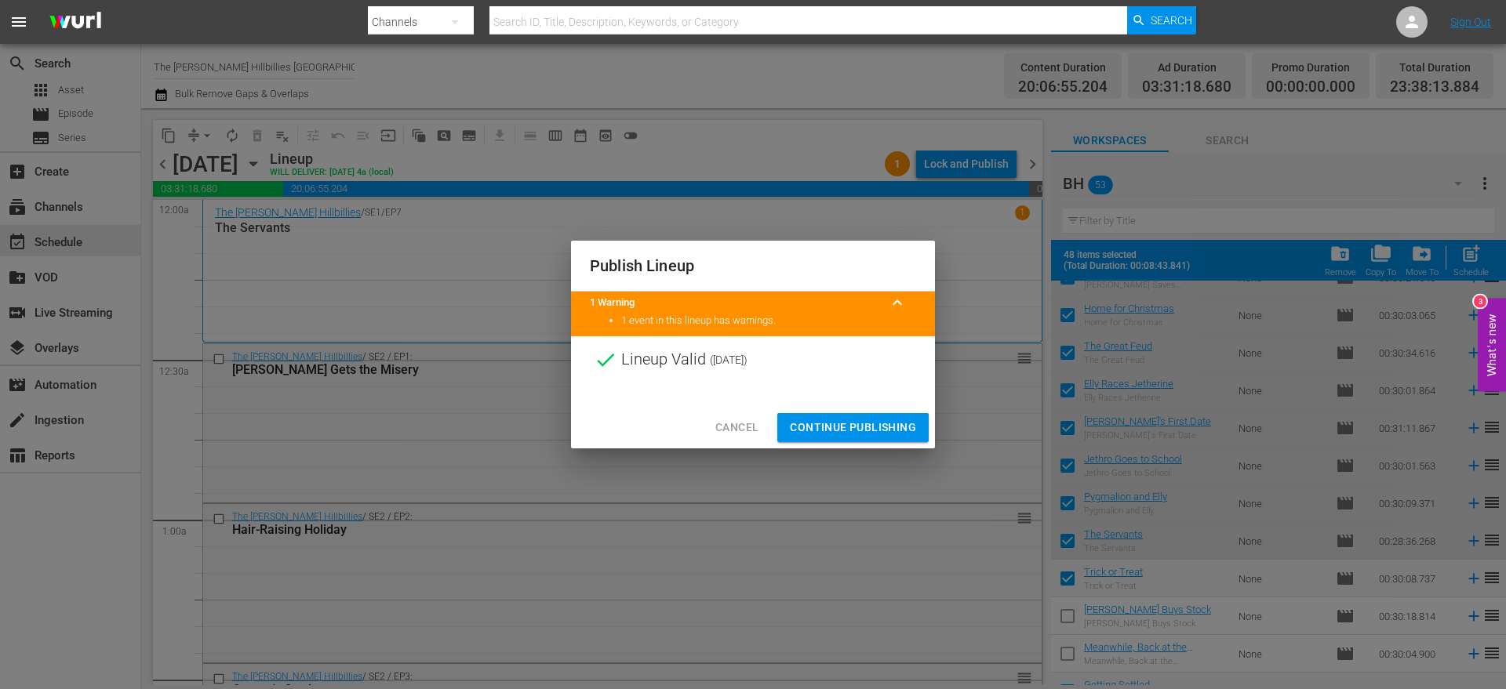
click at [851, 426] on span "Continue Publishing" at bounding box center [853, 428] width 126 height 20
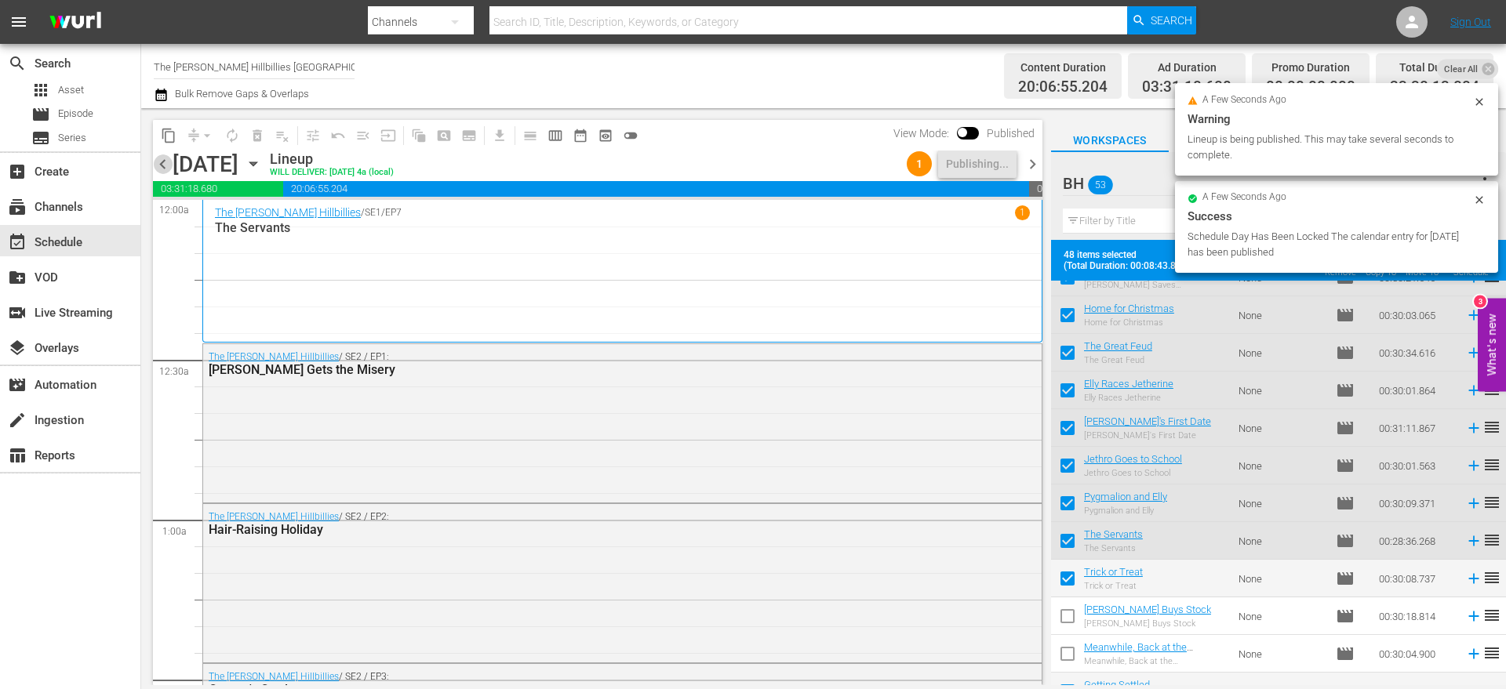
click at [161, 163] on span "chevron_left" at bounding box center [163, 164] width 20 height 20
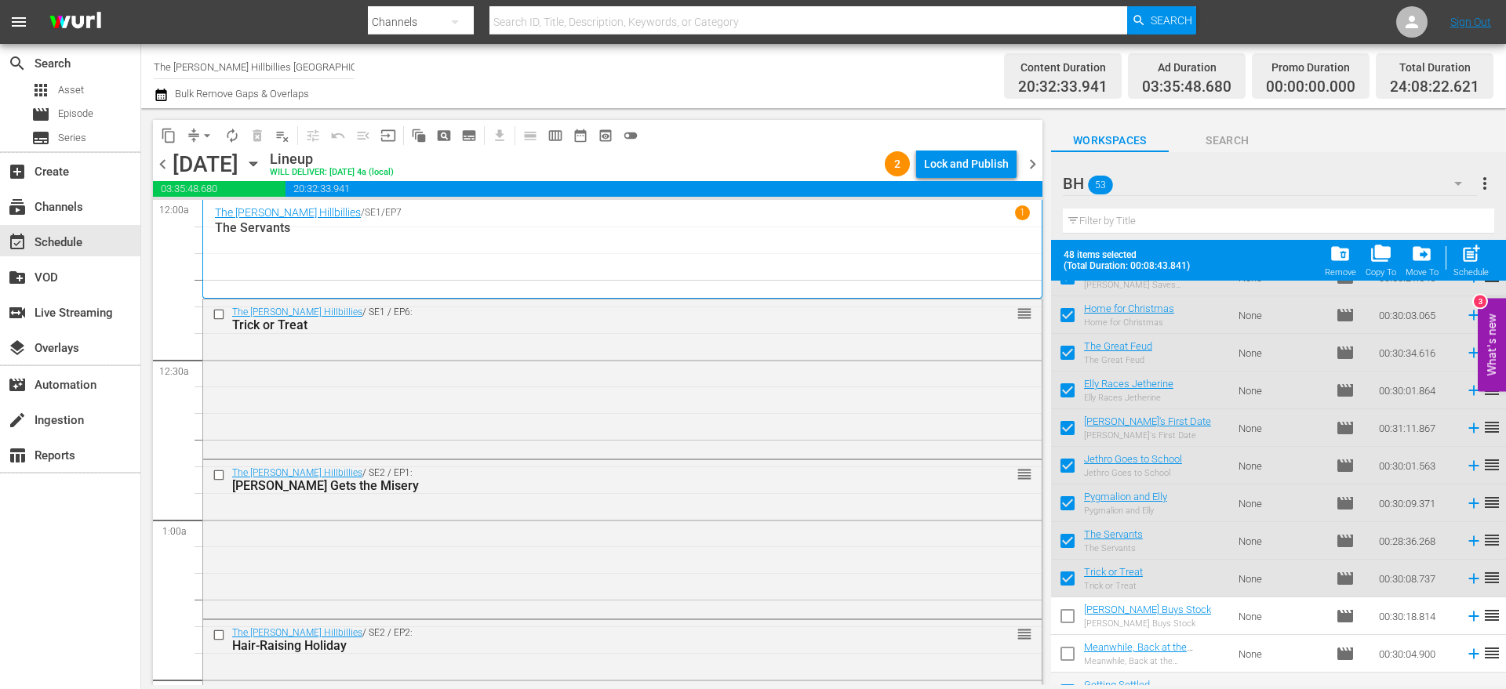
click at [969, 170] on div "Lock and Publish" at bounding box center [966, 164] width 85 height 28
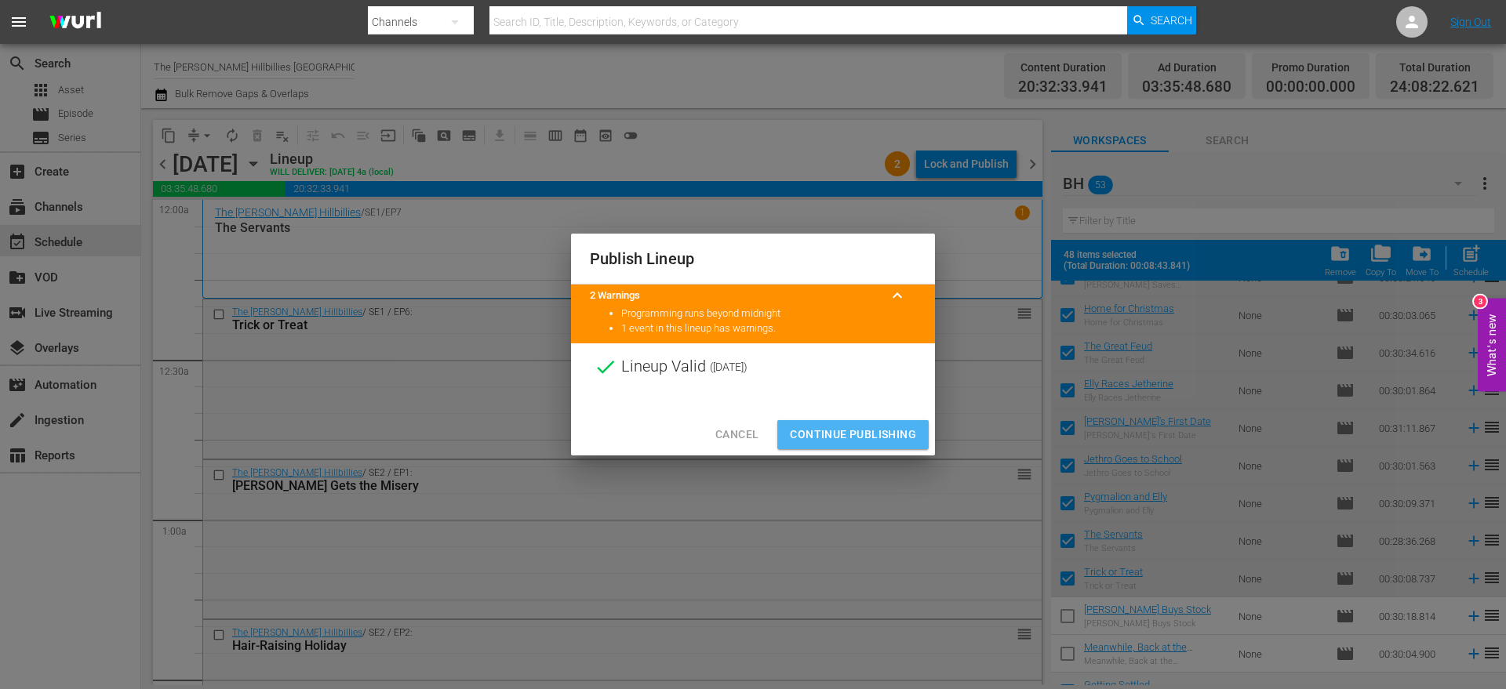
drag, startPoint x: 860, startPoint y: 438, endPoint x: 825, endPoint y: 413, distance: 43.3
click at [861, 435] on span "Continue Publishing" at bounding box center [853, 435] width 126 height 20
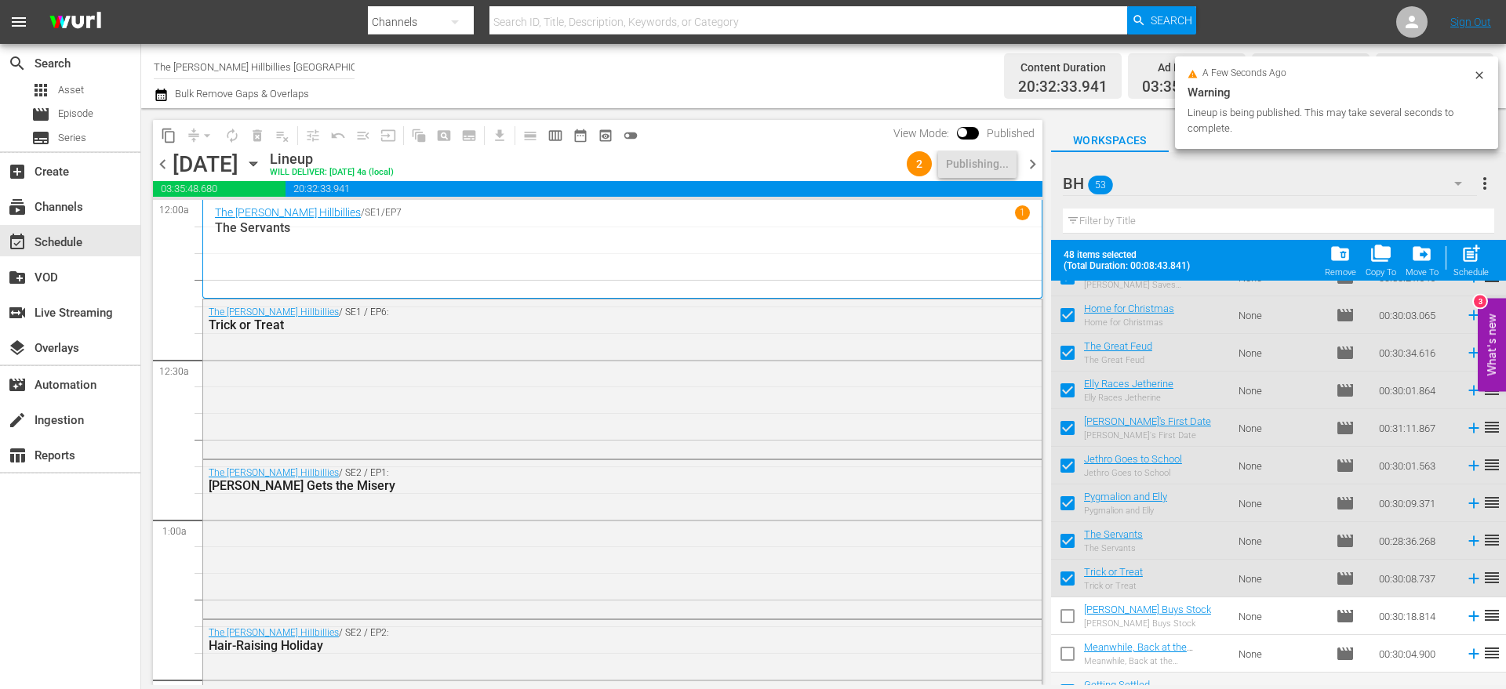
click at [165, 162] on span "chevron_left" at bounding box center [163, 164] width 20 height 20
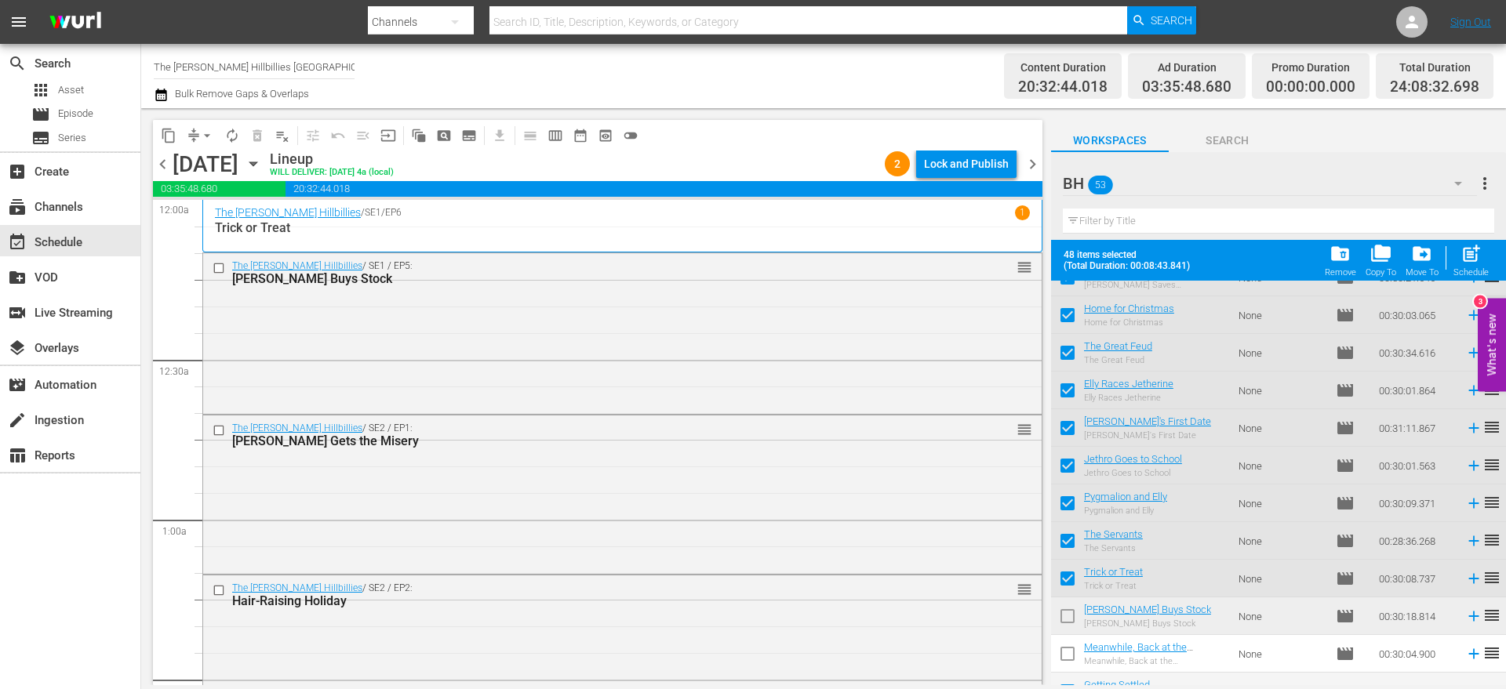
click at [979, 173] on div "Lock and Publish" at bounding box center [966, 164] width 85 height 28
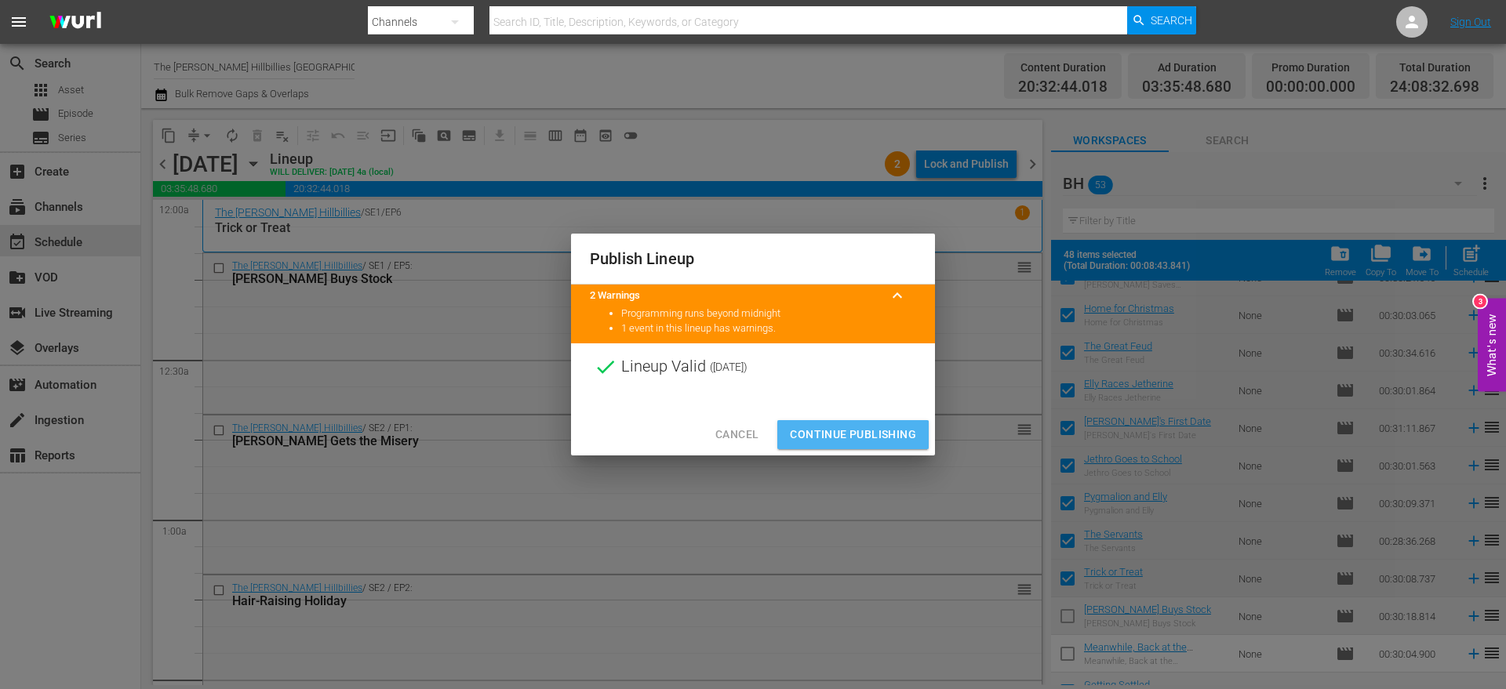
click at [850, 441] on span "Continue Publishing" at bounding box center [853, 435] width 126 height 20
